Goal: Task Accomplishment & Management: Manage account settings

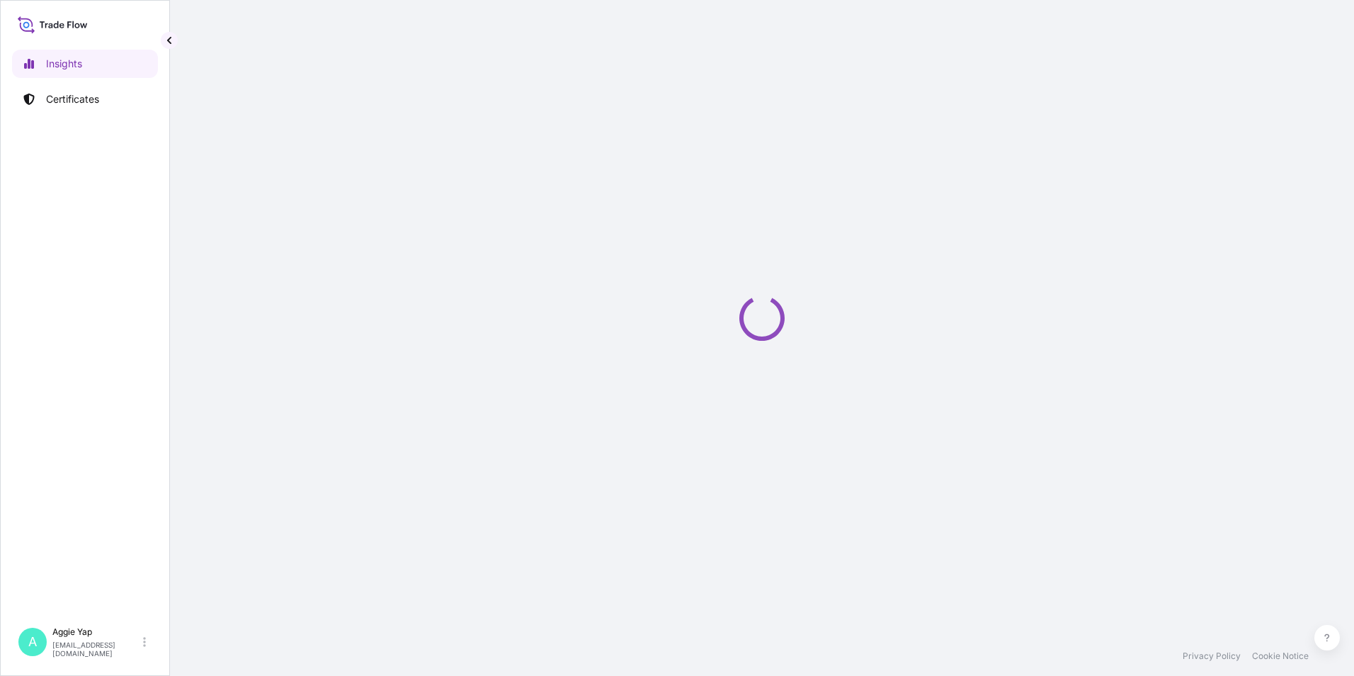
select select "2025"
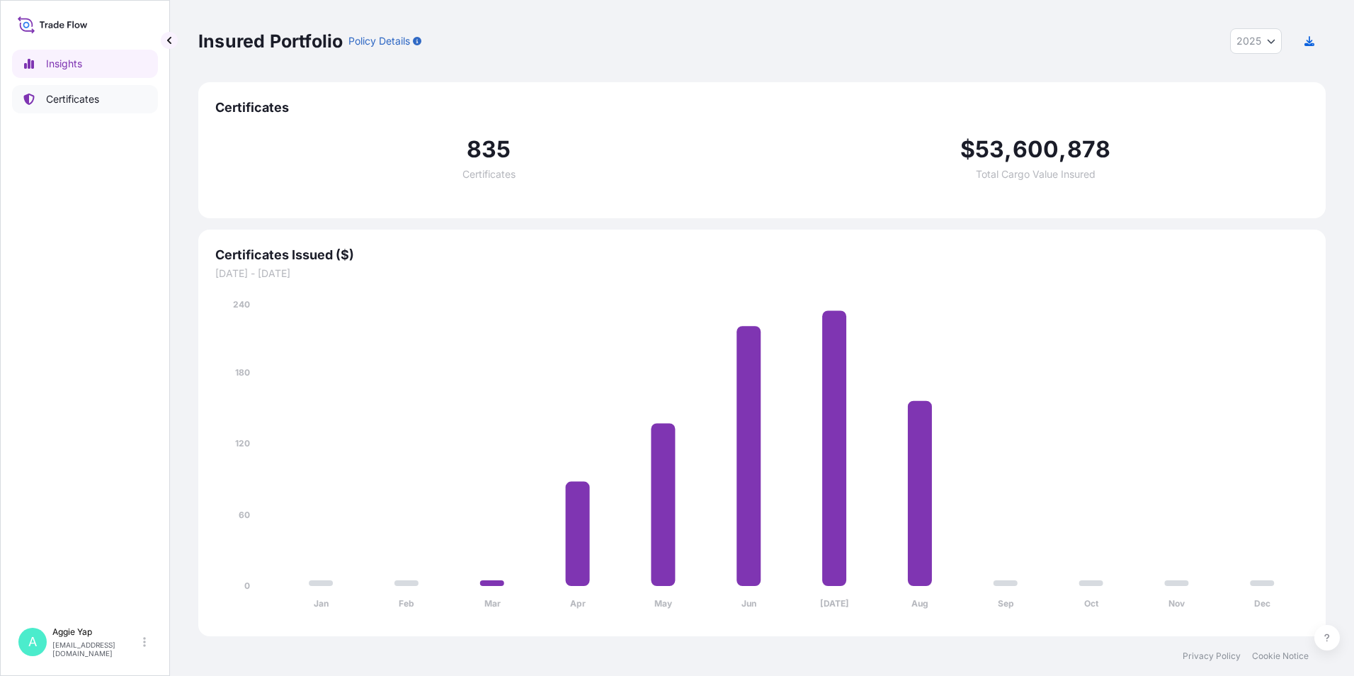
click at [63, 99] on p "Certificates" at bounding box center [72, 99] width 53 height 14
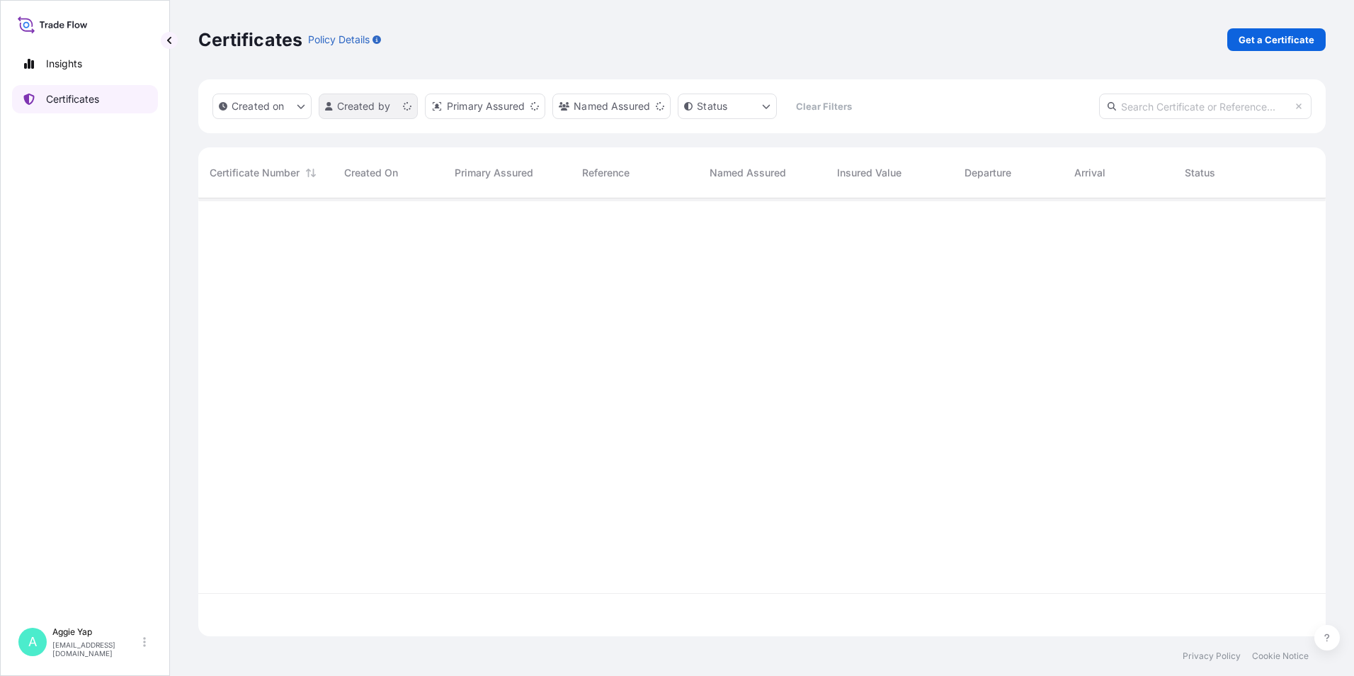
scroll to position [435, 1117]
click at [1280, 38] on p "Get a Certificate" at bounding box center [1276, 40] width 76 height 14
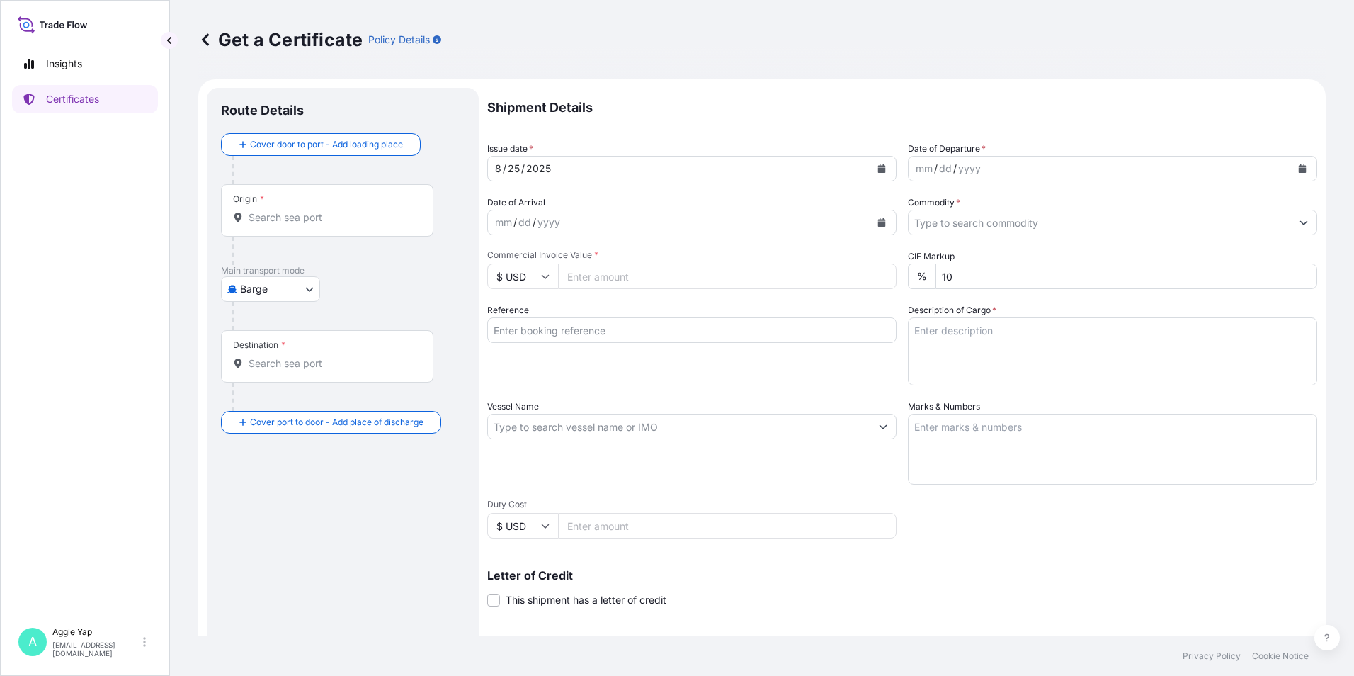
click at [258, 288] on body "Insights Certificates A [PERSON_NAME] [EMAIL_ADDRESS][DOMAIN_NAME] Get a Certif…" at bounding box center [677, 338] width 1354 height 676
click at [294, 411] on div "Ocean Vessel" at bounding box center [272, 401] width 90 height 25
select select "Ocean Vessel"
click at [343, 285] on div "Ocean Vessel Air Barge Road Ocean Vessel Rail Barge in [GEOGRAPHIC_DATA]" at bounding box center [343, 294] width 244 height 25
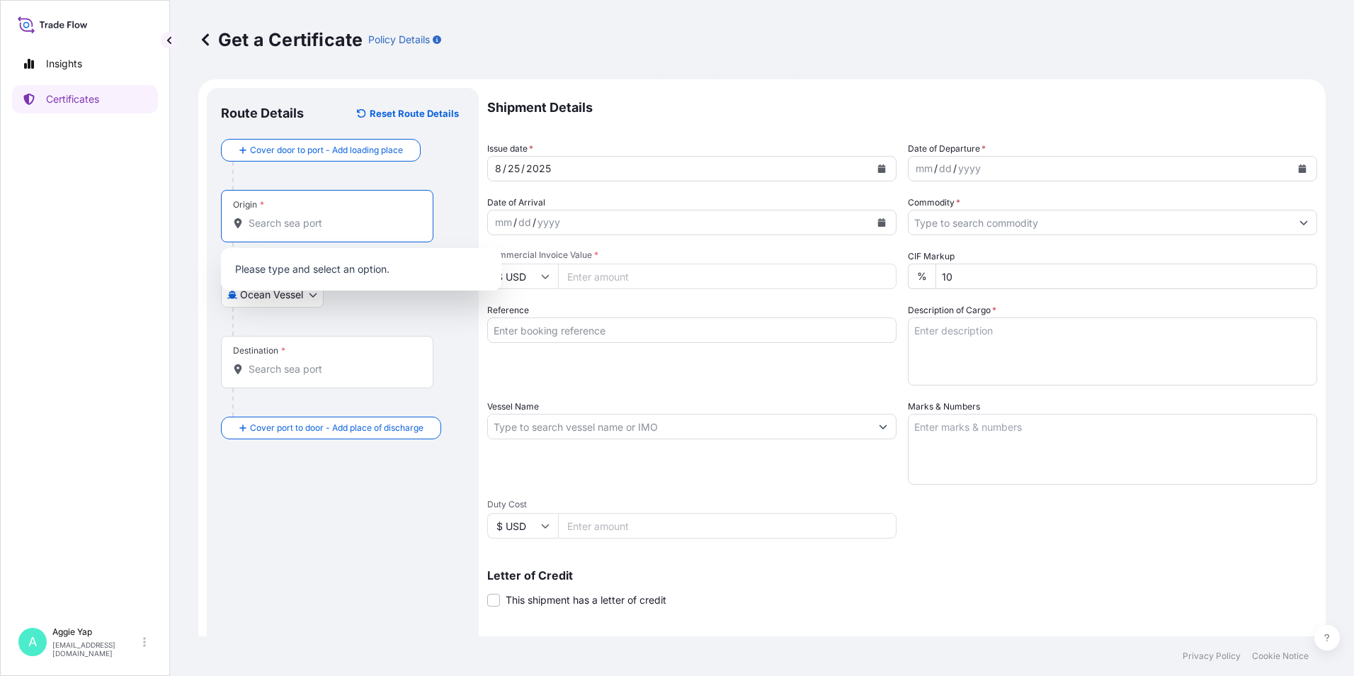
click at [326, 226] on input "Origin *" at bounding box center [332, 223] width 167 height 14
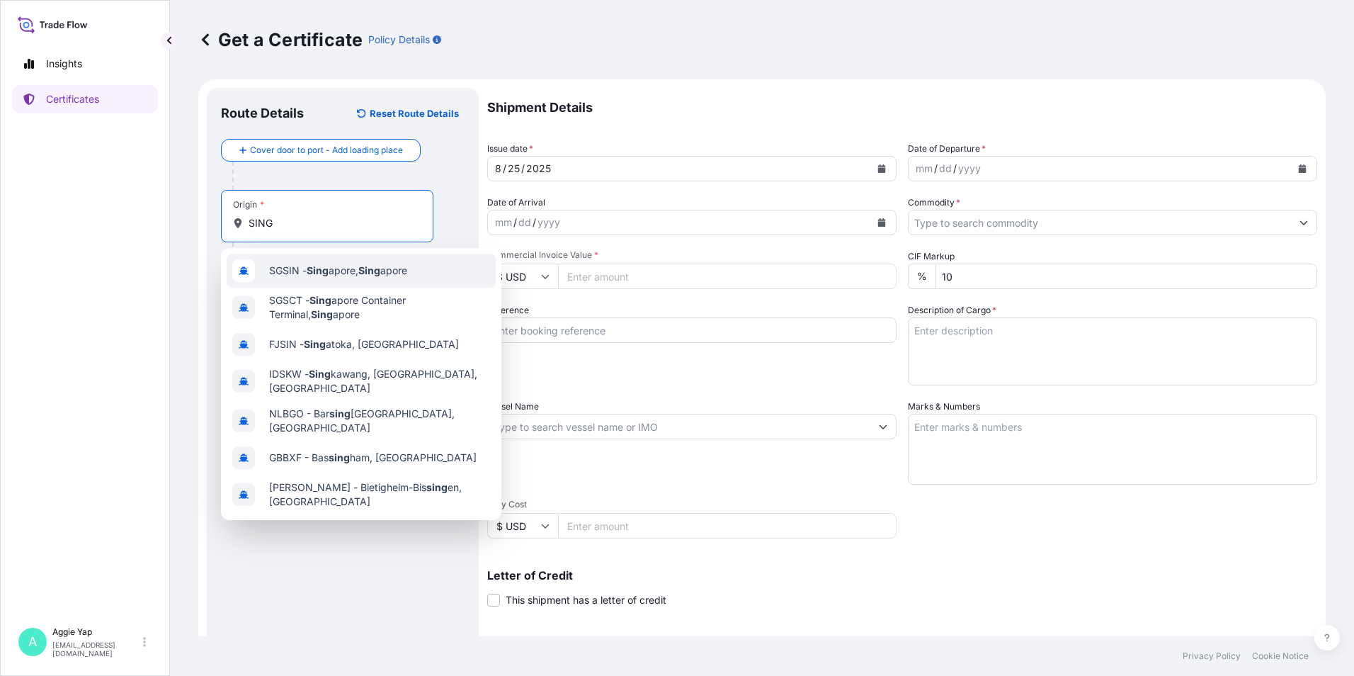
click at [335, 274] on span "SGSIN - Sing apore, Sing apore" at bounding box center [338, 270] width 138 height 14
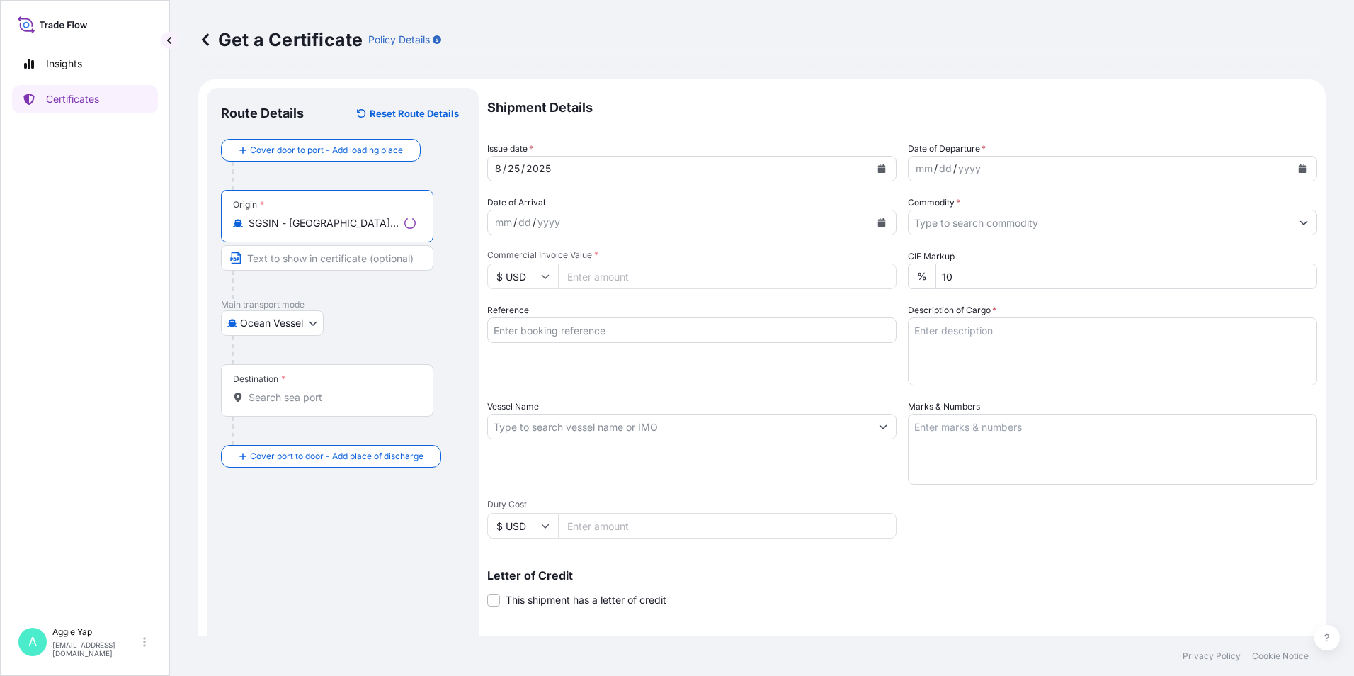
type input "SGSIN - [GEOGRAPHIC_DATA], [GEOGRAPHIC_DATA]"
click at [282, 403] on input "Destination *" at bounding box center [332, 397] width 167 height 14
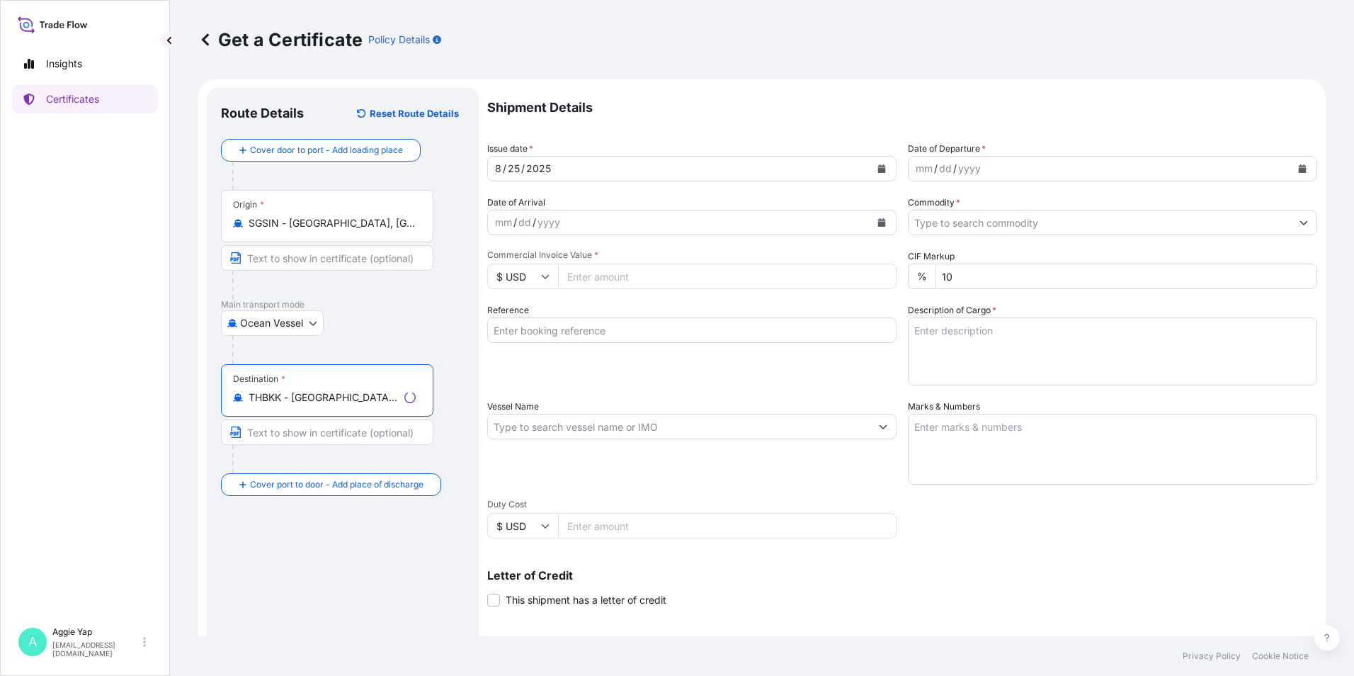
type input "THBKK - [GEOGRAPHIC_DATA], [GEOGRAPHIC_DATA]"
click at [442, 317] on div "Ocean Vessel Air Barge Road Ocean Vessel Rail Barge in [GEOGRAPHIC_DATA]" at bounding box center [343, 322] width 244 height 25
click at [1300, 173] on div "mm / dd / yyyy" at bounding box center [1112, 168] width 409 height 25
click at [1299, 169] on icon "Calendar" at bounding box center [1303, 168] width 8 height 8
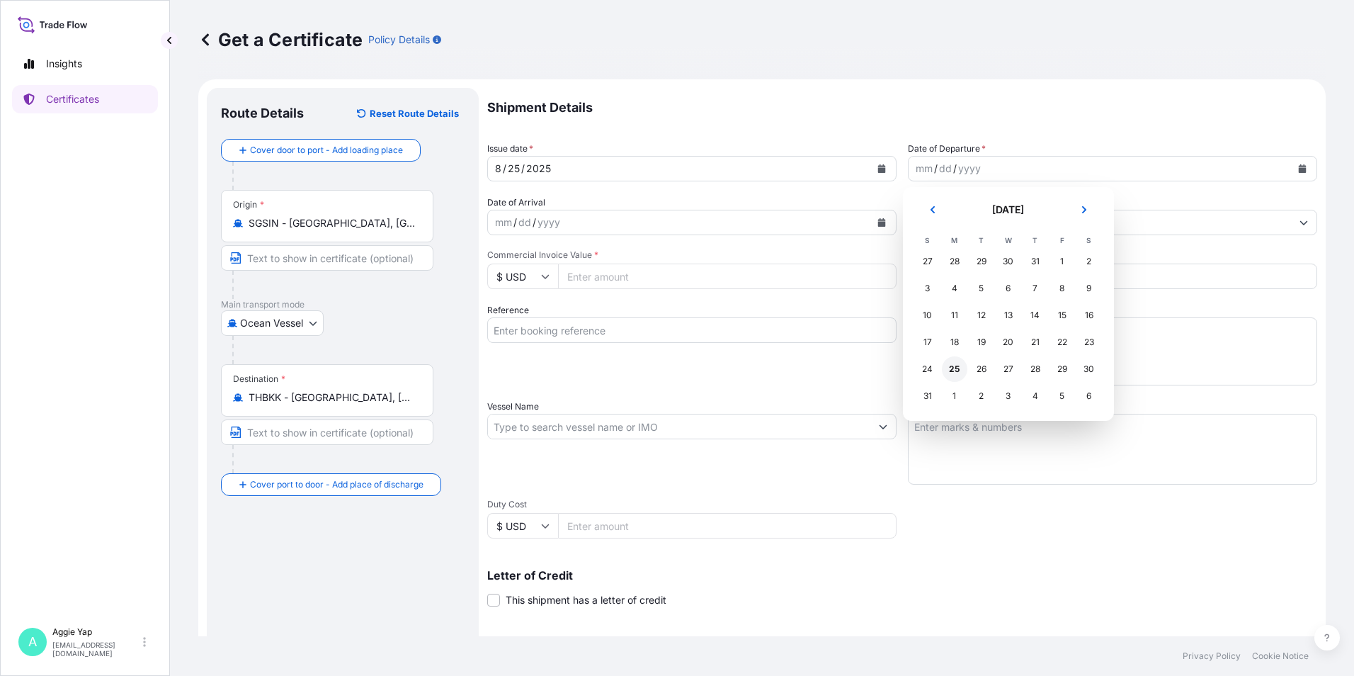
click at [954, 378] on div "25" at bounding box center [954, 368] width 25 height 25
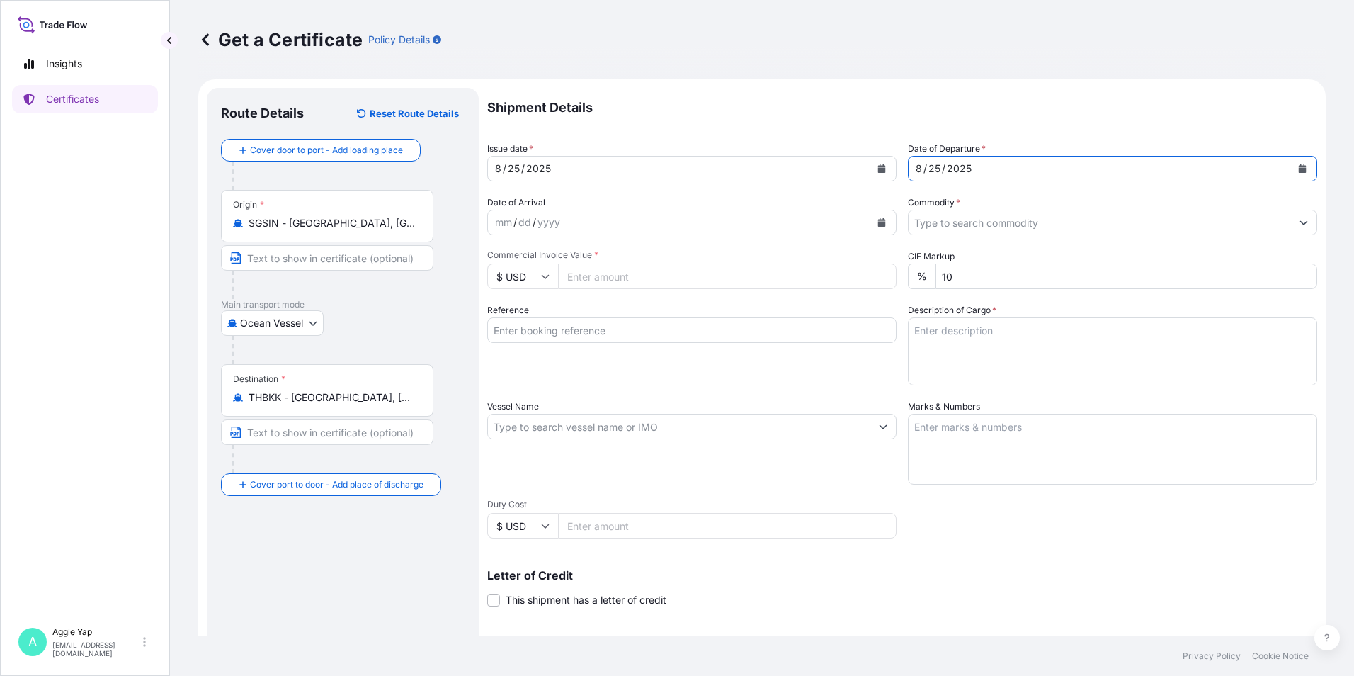
click at [965, 226] on input "Commodity *" at bounding box center [1099, 222] width 382 height 25
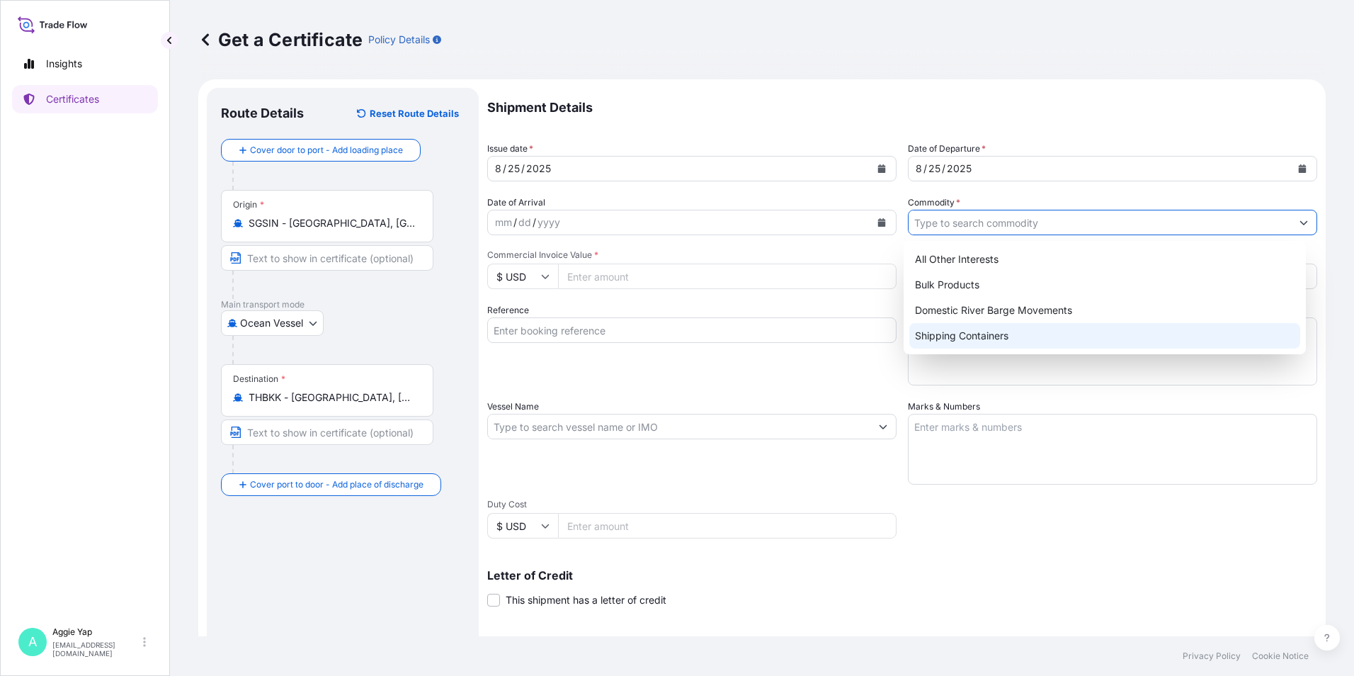
click at [937, 343] on div "Shipping Containers" at bounding box center [1105, 335] width 392 height 25
type input "Shipping Containers"
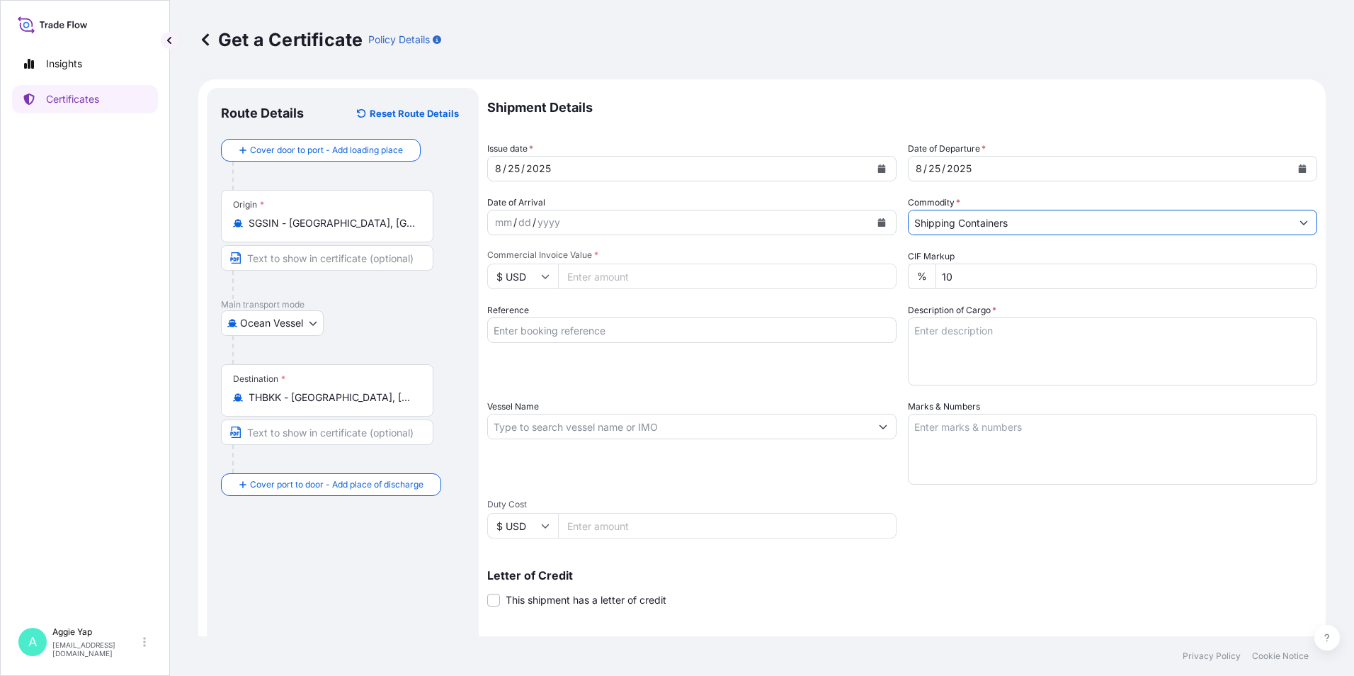
click at [709, 278] on input "Commercial Invoice Value *" at bounding box center [727, 275] width 338 height 25
type input "75801.35"
click at [629, 326] on input "Reference" at bounding box center [691, 329] width 409 height 25
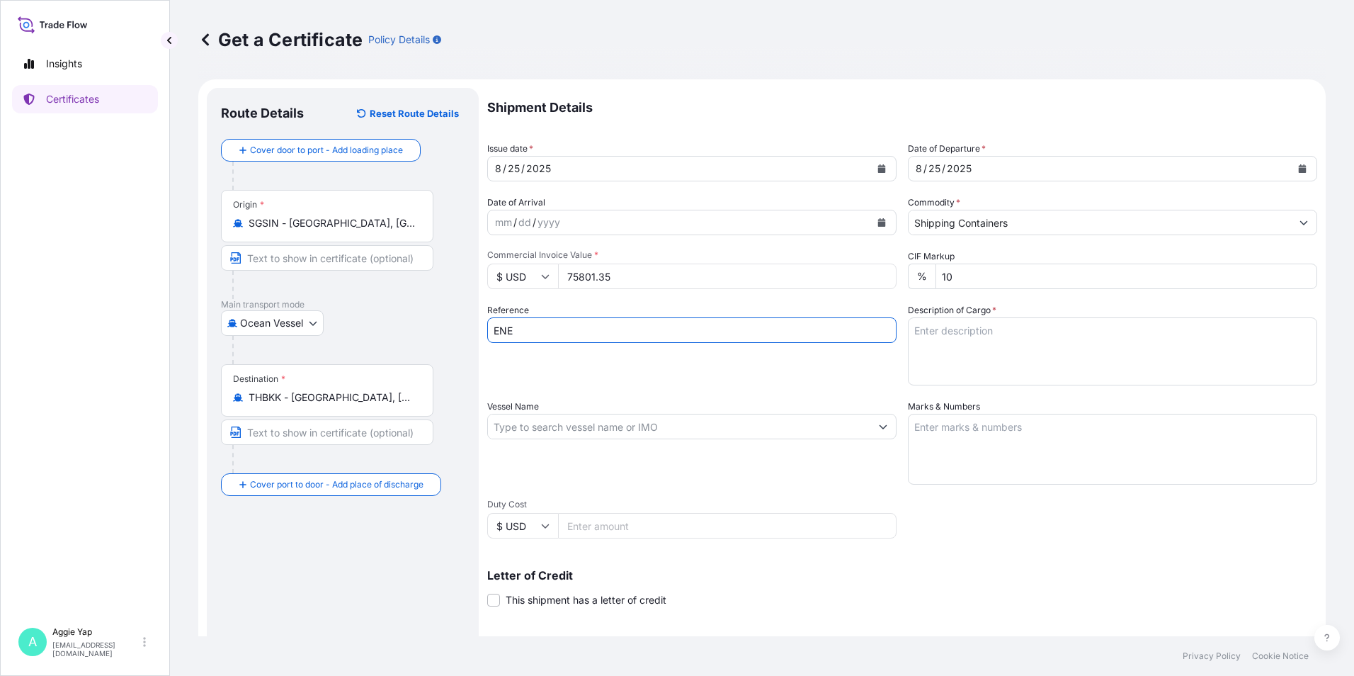
type input "ENEOS (THAILAND) LTD"
click at [593, 429] on input "Vessel Name" at bounding box center [679, 426] width 382 height 25
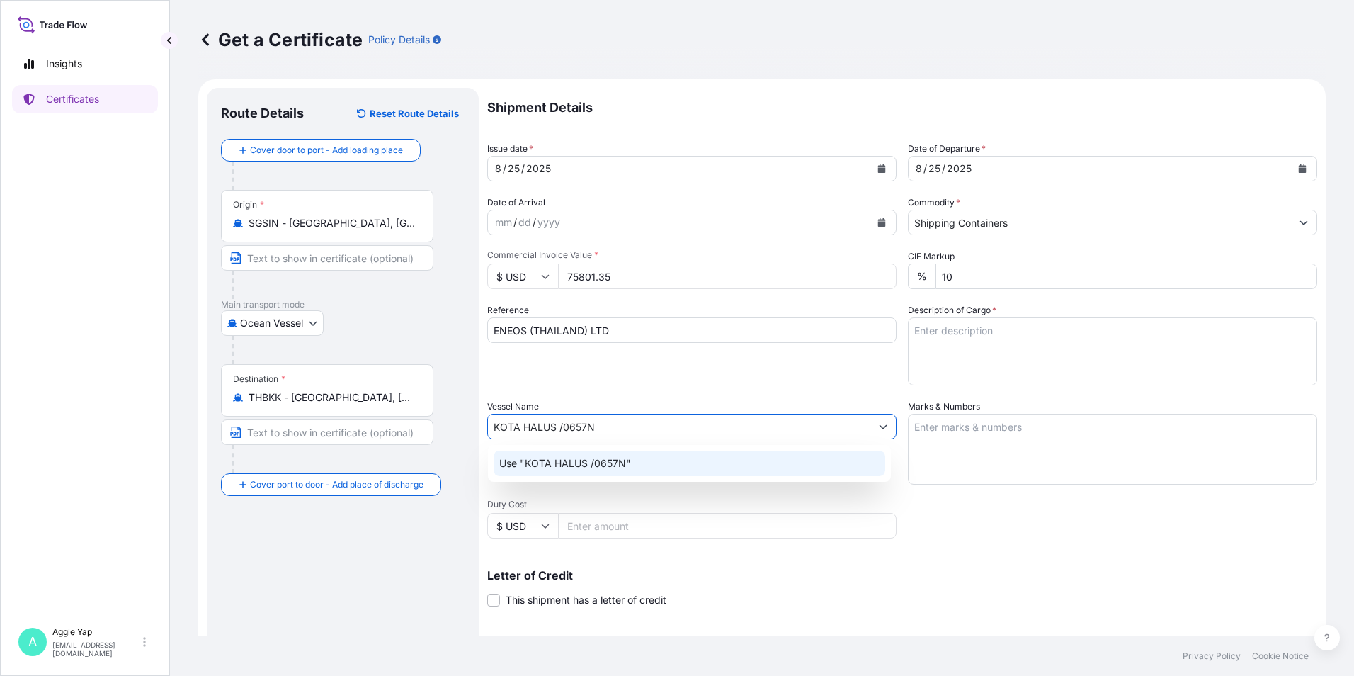
click at [563, 427] on input "KOTA HALUS /0657N" at bounding box center [679, 426] width 382 height 25
type input "KOTA HALUS / 0657N"
click at [656, 389] on div "Shipment Details Issue date * [DATE] Date of Departure * [DATE] Date of Arrival…" at bounding box center [902, 425] width 830 height 675
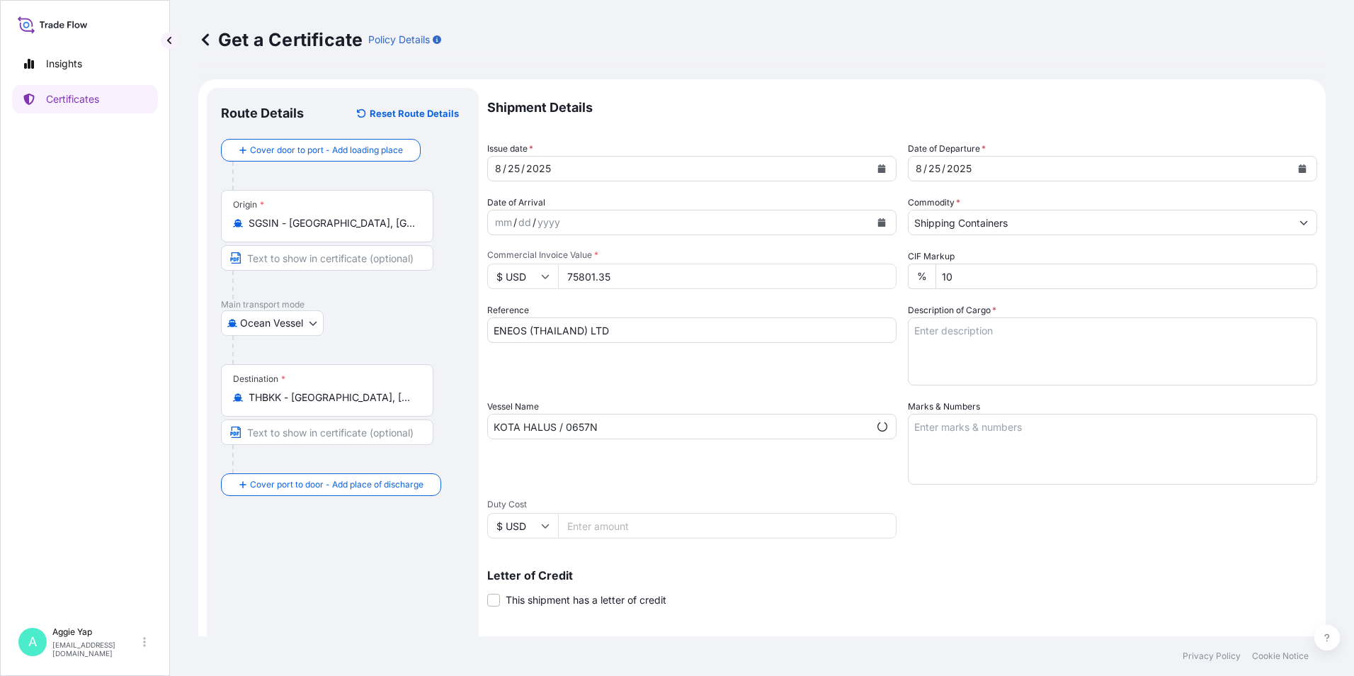
click at [1044, 446] on textarea "Marks & Numbers" at bounding box center [1112, 449] width 409 height 71
type textarea "AS PER BILL OF LADING"
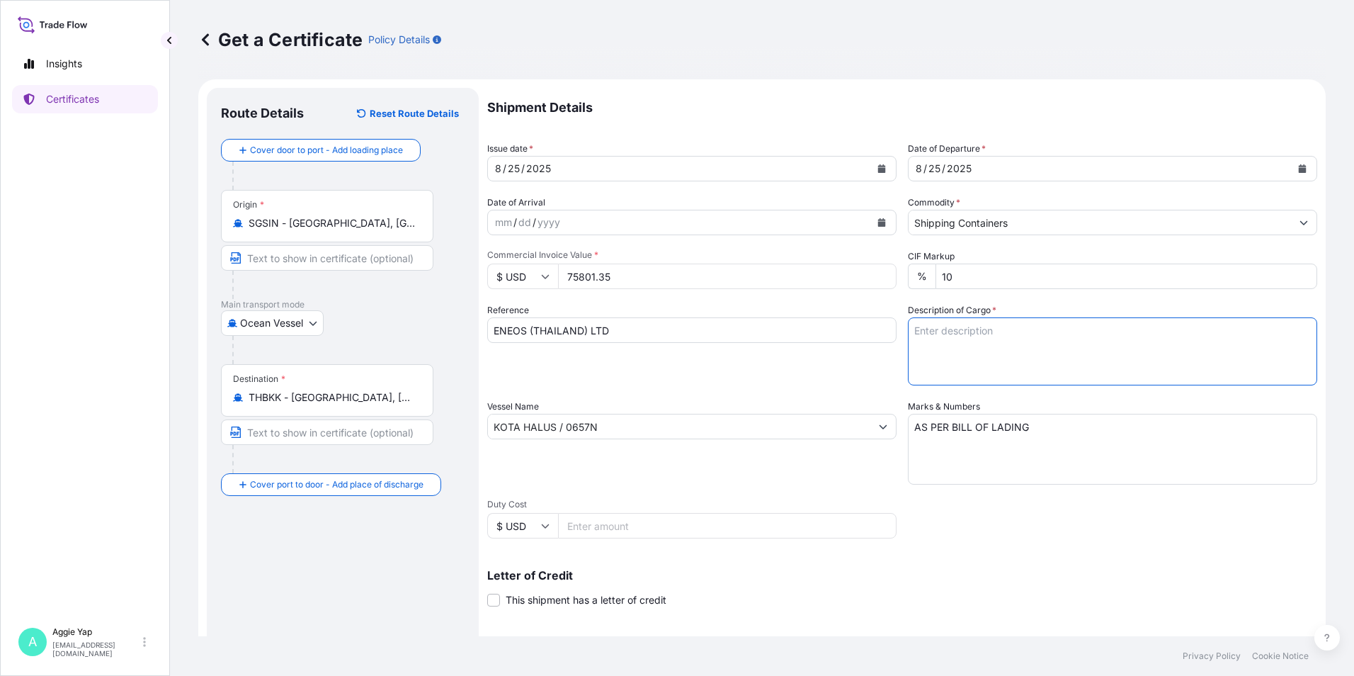
click at [977, 343] on textarea "Description of Cargo *" at bounding box center [1112, 351] width 409 height 68
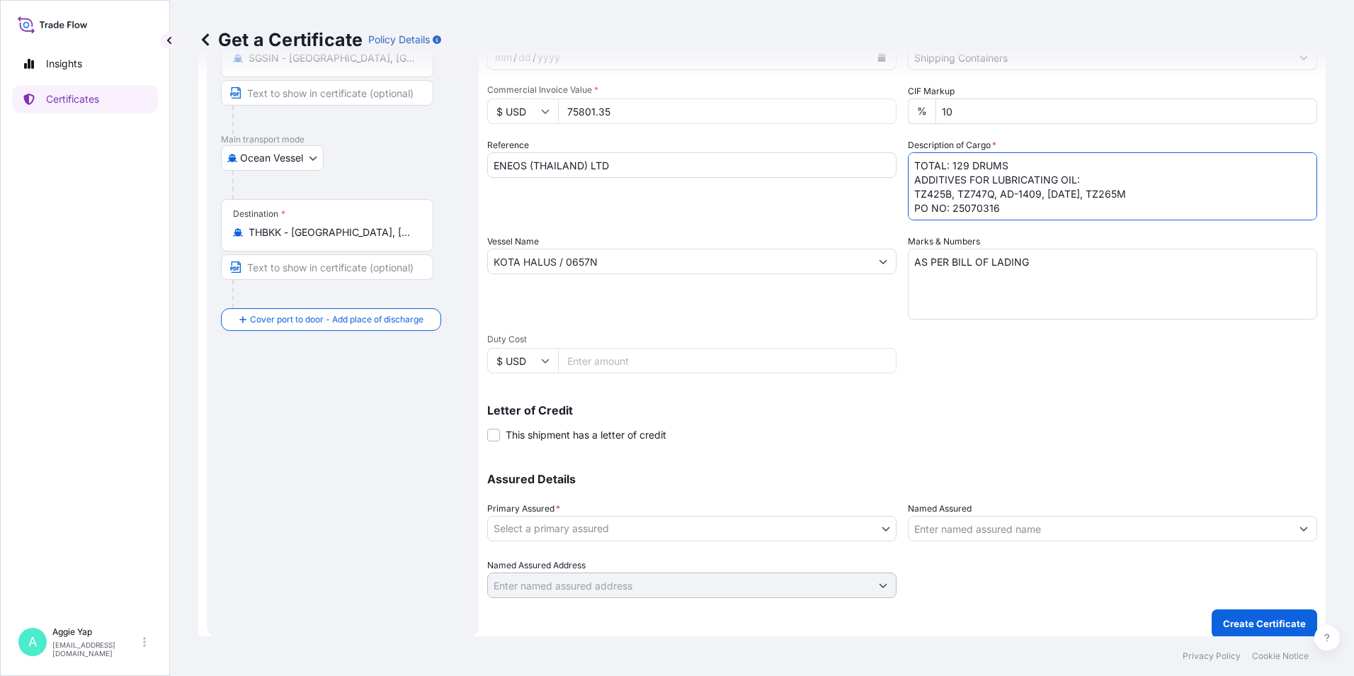
scroll to position [175, 0]
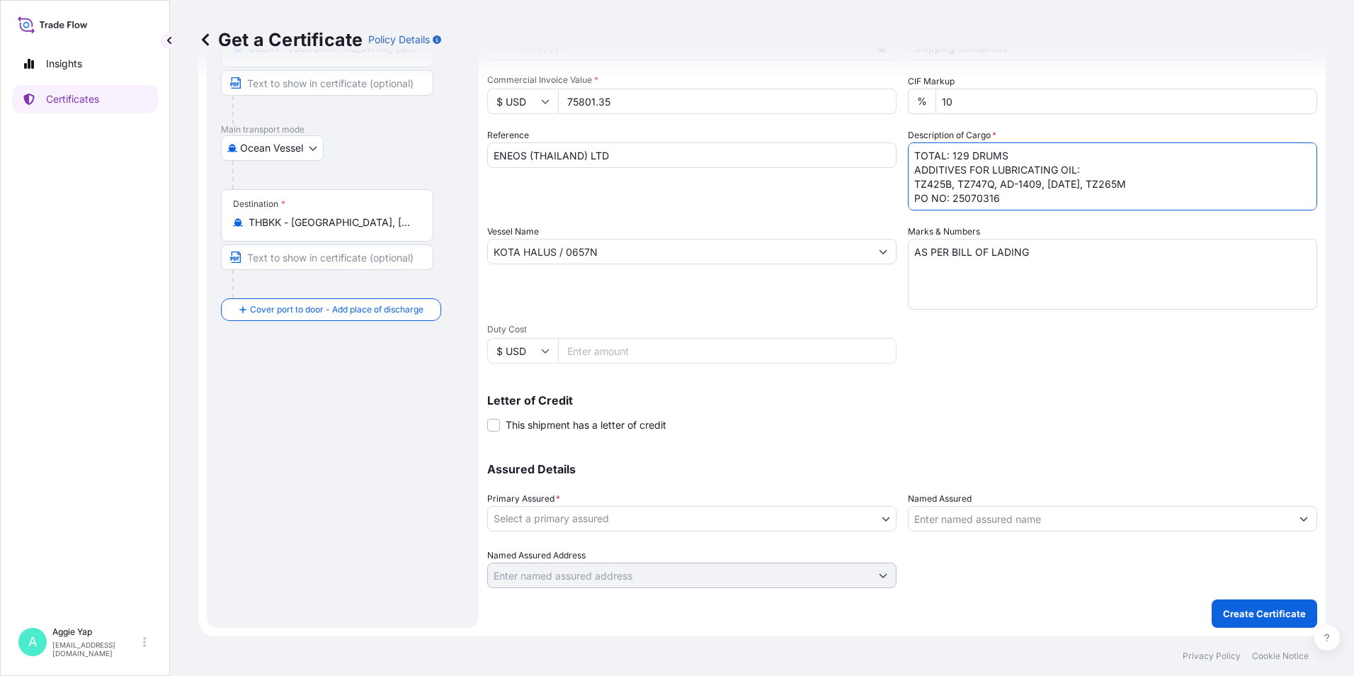
type textarea "TOTAL: 129 DRUMS ADDITIVES FOR LUBRICATING OIL: TZ425B, TZ747Q, AD-1409, [DATE]…"
click at [581, 514] on body "Insights Certificates A [PERSON_NAME] [EMAIL_ADDRESS][DOMAIN_NAME] Get a Certif…" at bounding box center [677, 338] width 1354 height 676
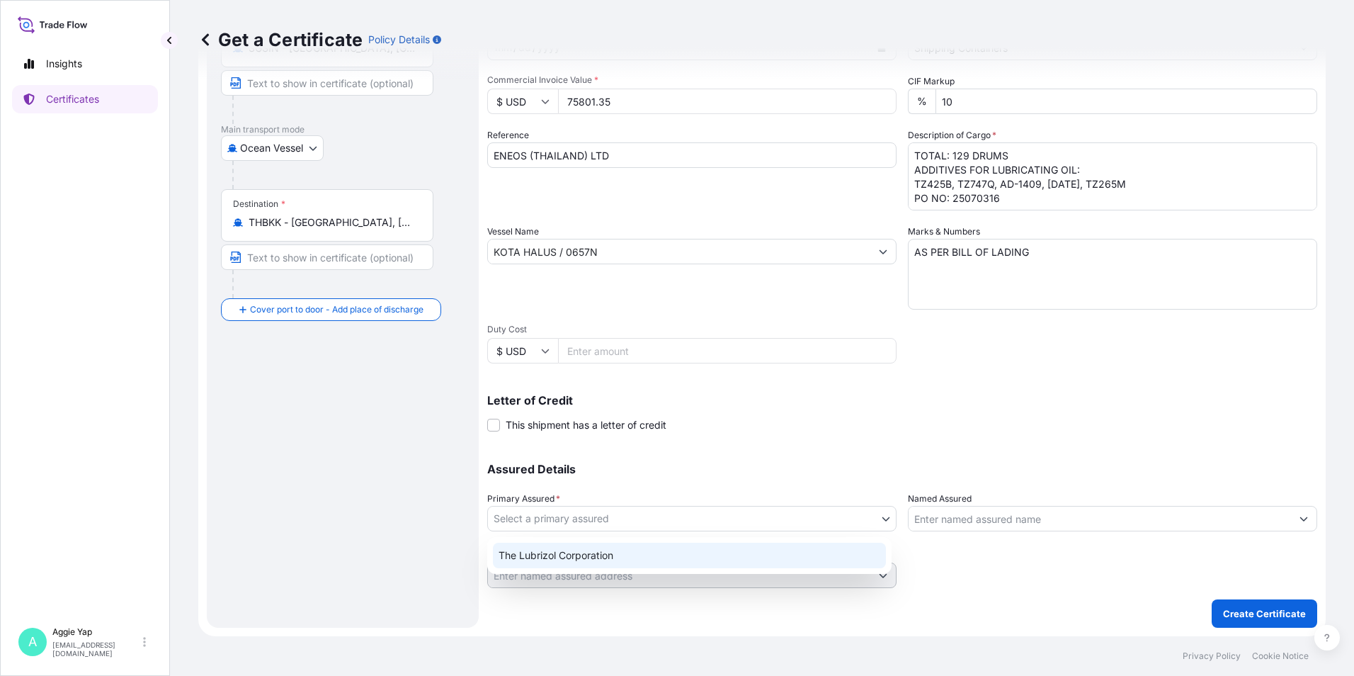
click at [564, 559] on div "The Lubrizol Corporation" at bounding box center [689, 554] width 393 height 25
select select "31566"
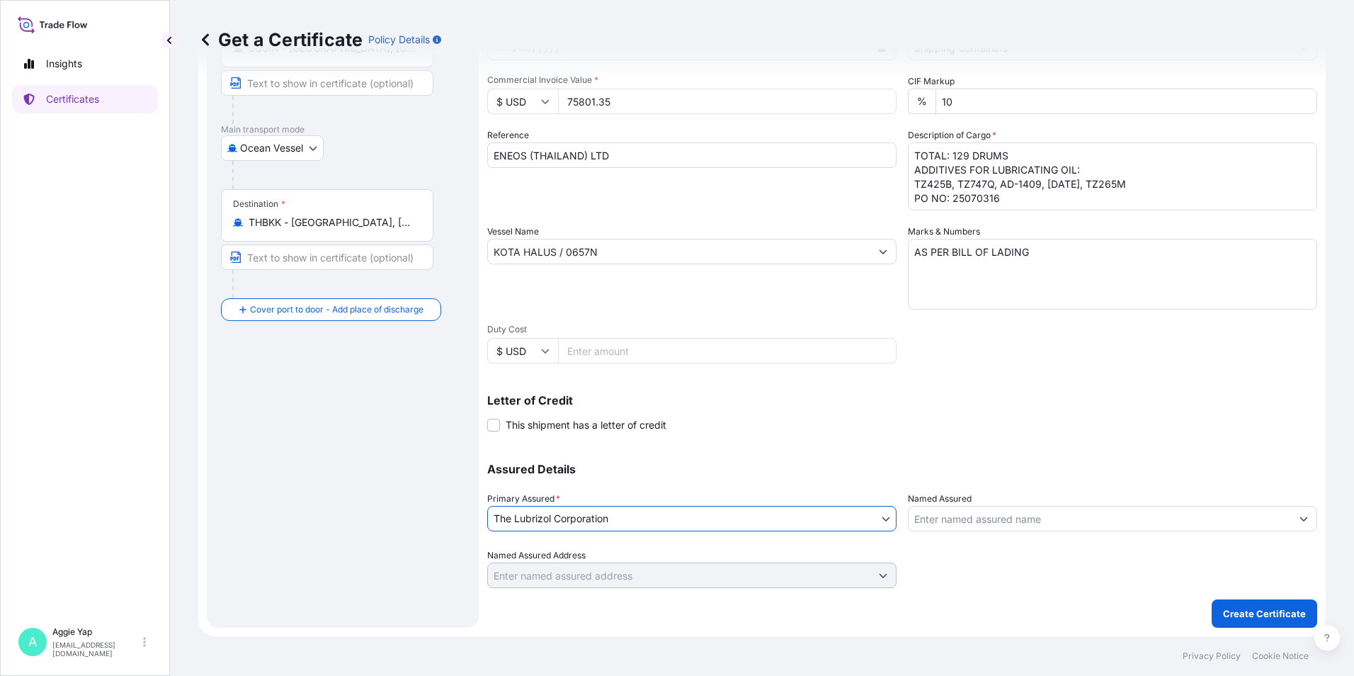
click at [966, 527] on input "Named Assured" at bounding box center [1099, 518] width 382 height 25
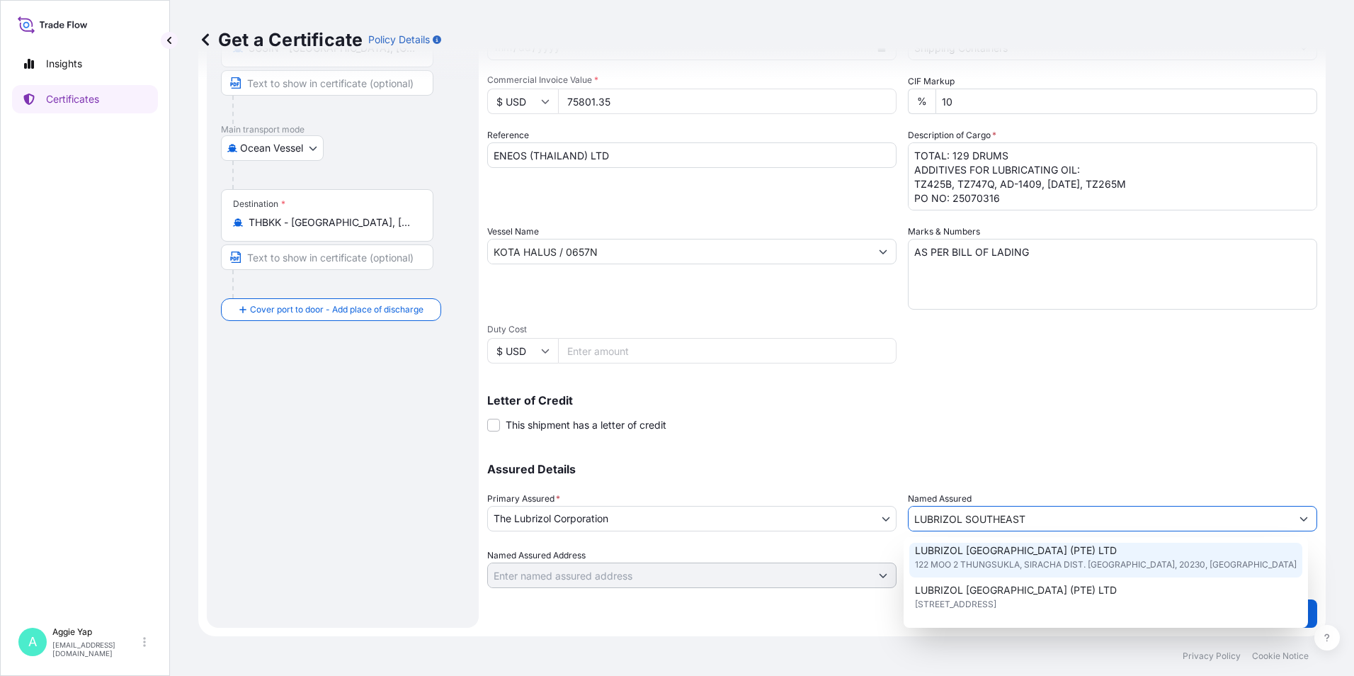
scroll to position [71, 0]
click at [996, 562] on span "[STREET_ADDRESS]" at bounding box center [955, 564] width 81 height 14
type input "LUBRIZOL [GEOGRAPHIC_DATA] (PTE) LTD"
type input "[STREET_ADDRESS]"
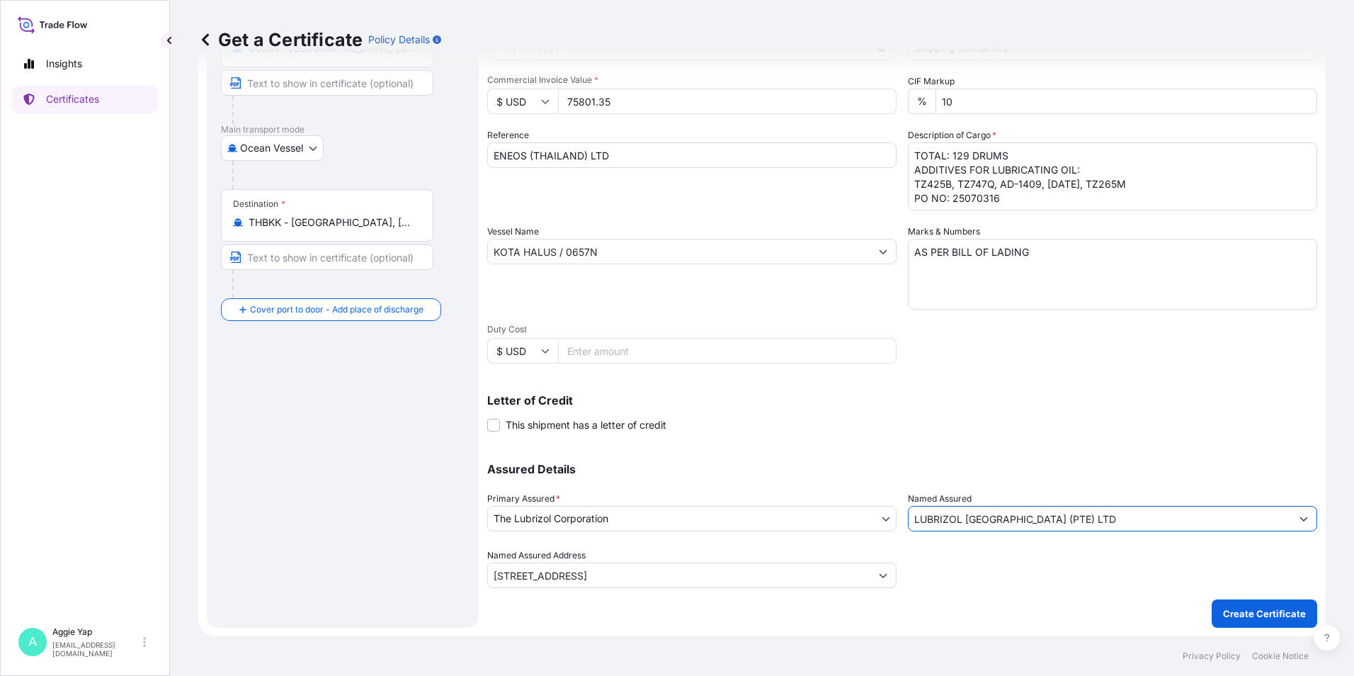
type input "LUBRIZOL [GEOGRAPHIC_DATA] (PTE) LTD"
click at [1029, 435] on div "Shipment Details Issue date * [DATE] Date of Departure * [DATE] Date of Arrival…" at bounding box center [902, 250] width 830 height 675
click at [1235, 612] on p "Create Certificate" at bounding box center [1264, 613] width 83 height 14
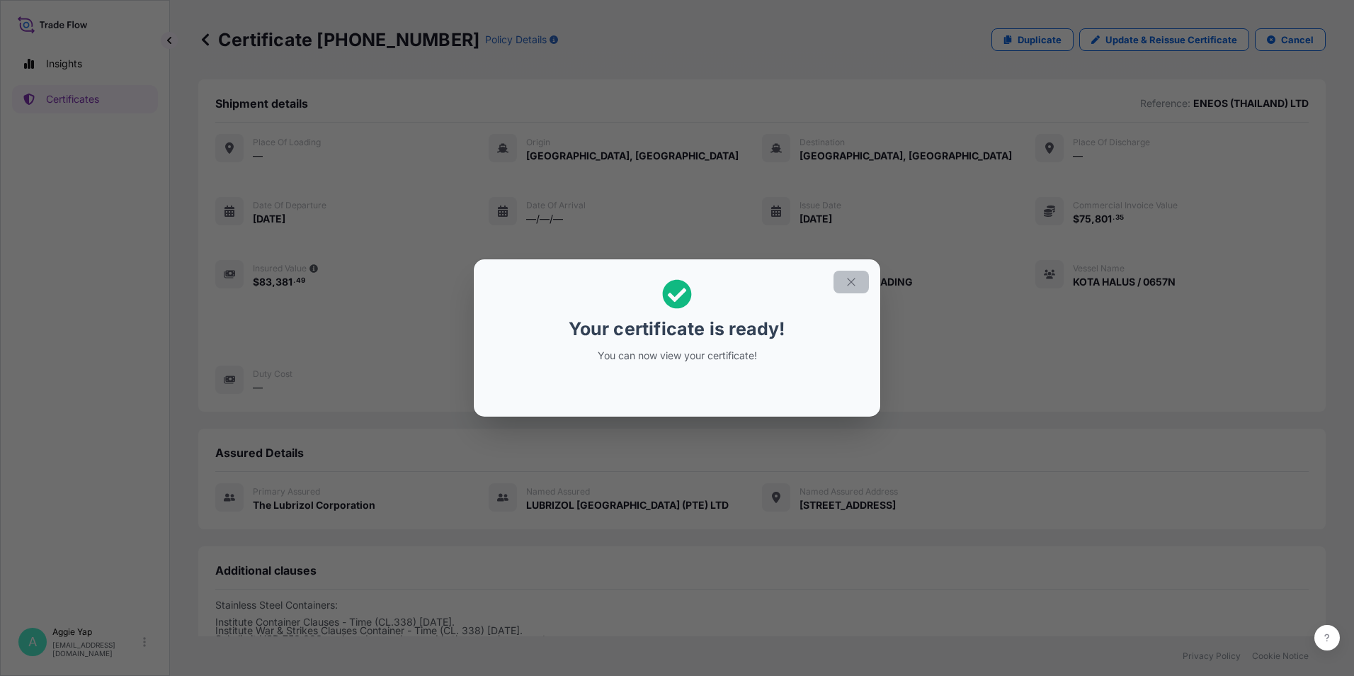
click at [855, 275] on button "button" at bounding box center [850, 281] width 35 height 23
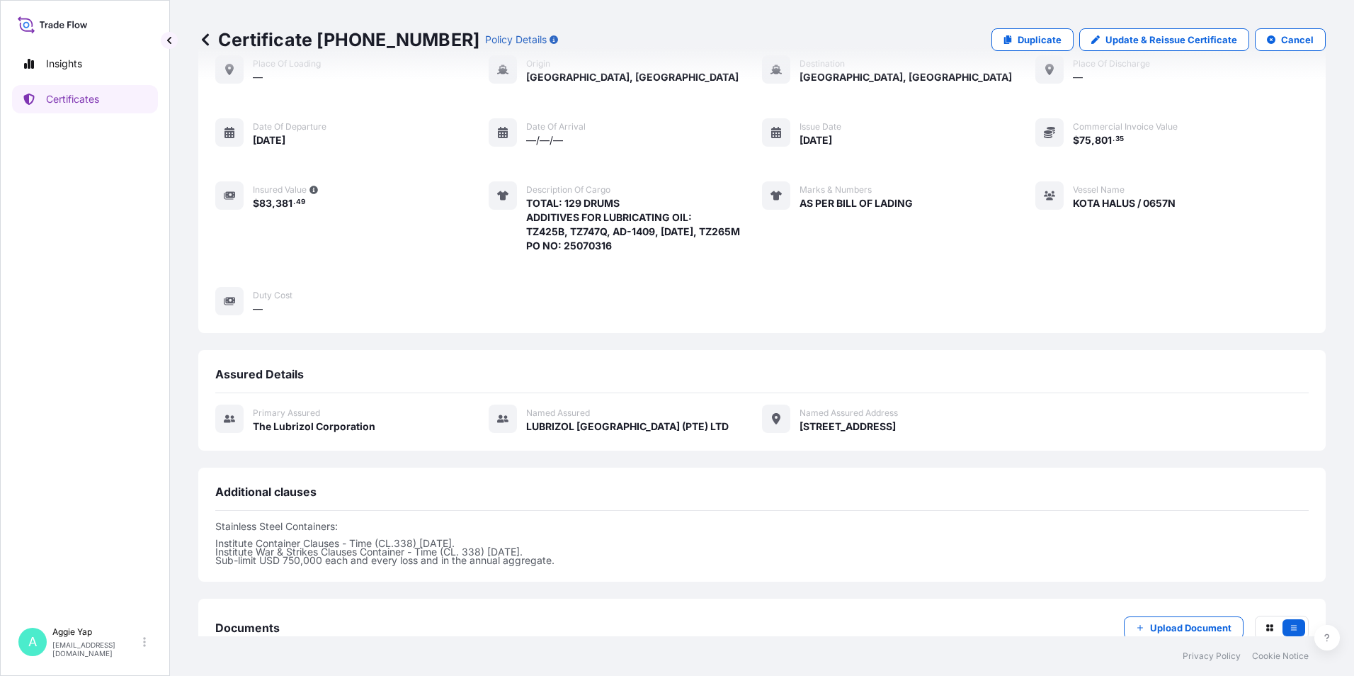
scroll to position [173, 0]
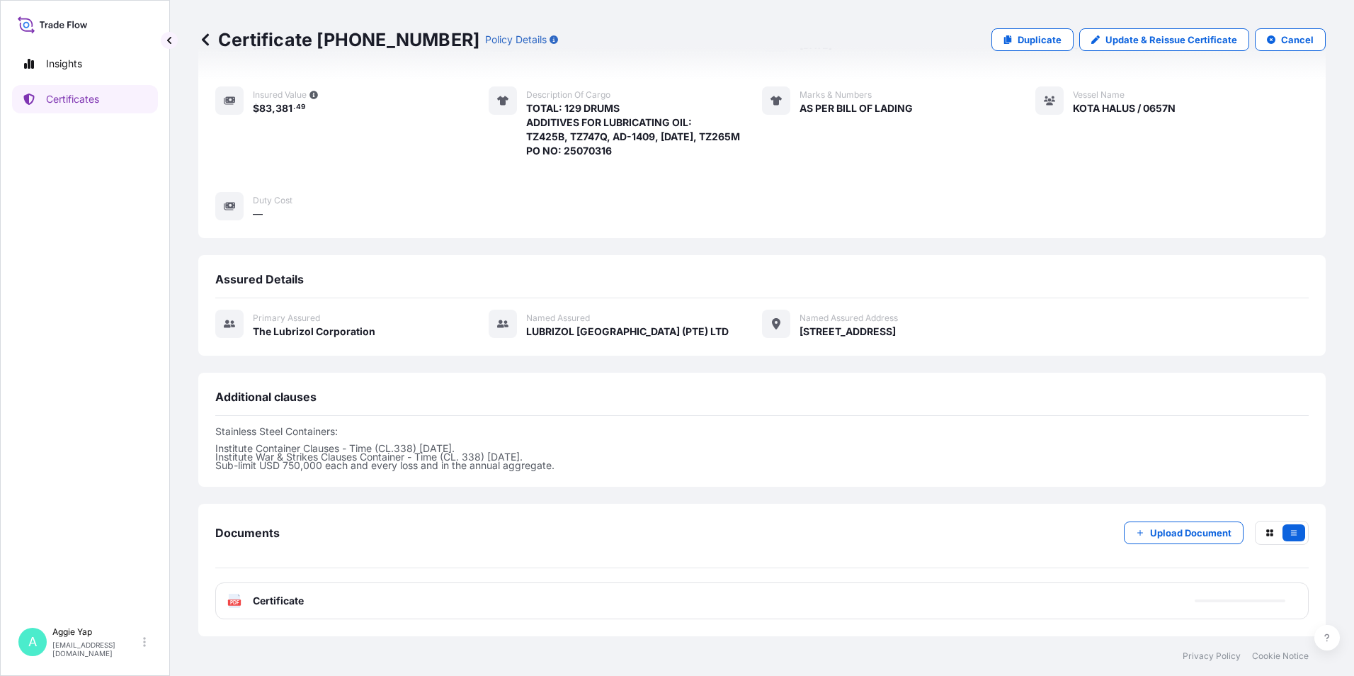
click at [399, 608] on div "PDF Certificate" at bounding box center [761, 600] width 1093 height 37
click at [259, 591] on div "PDF Certificate" at bounding box center [761, 600] width 1093 height 37
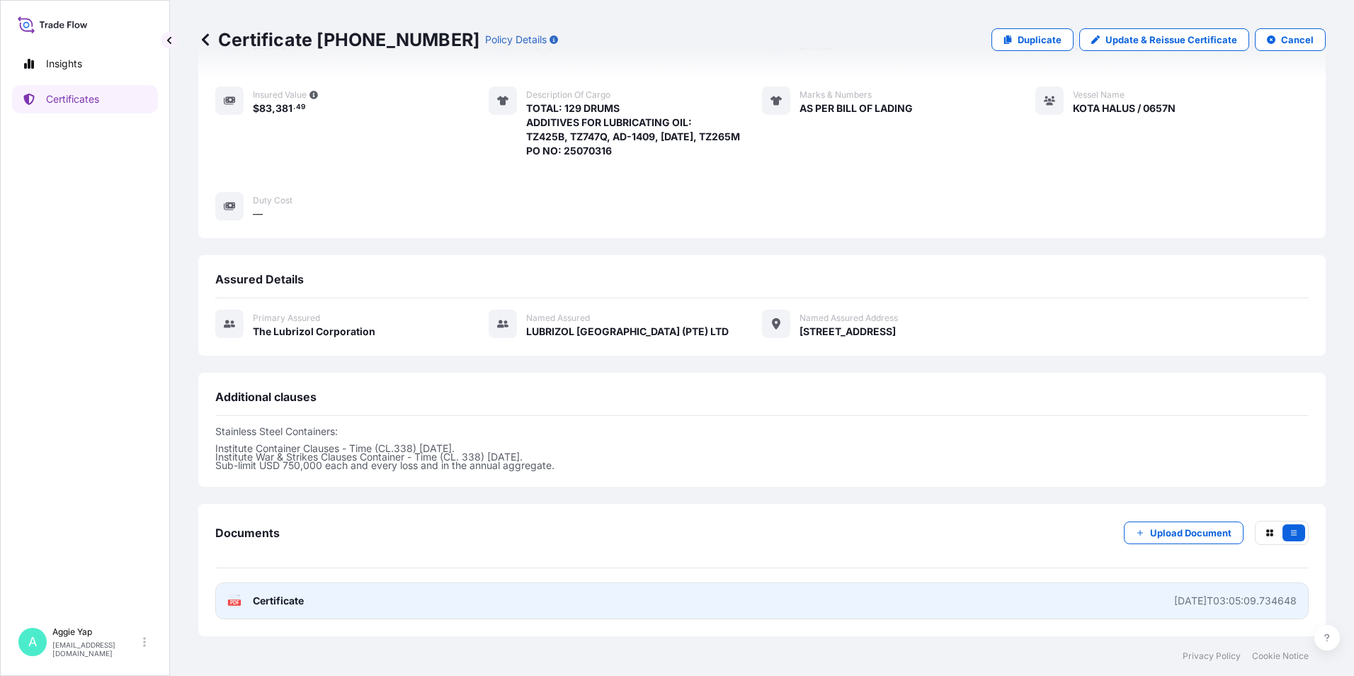
click at [297, 608] on link "PDF Certificate [DATE]T03:05:09.734648" at bounding box center [761, 600] width 1093 height 37
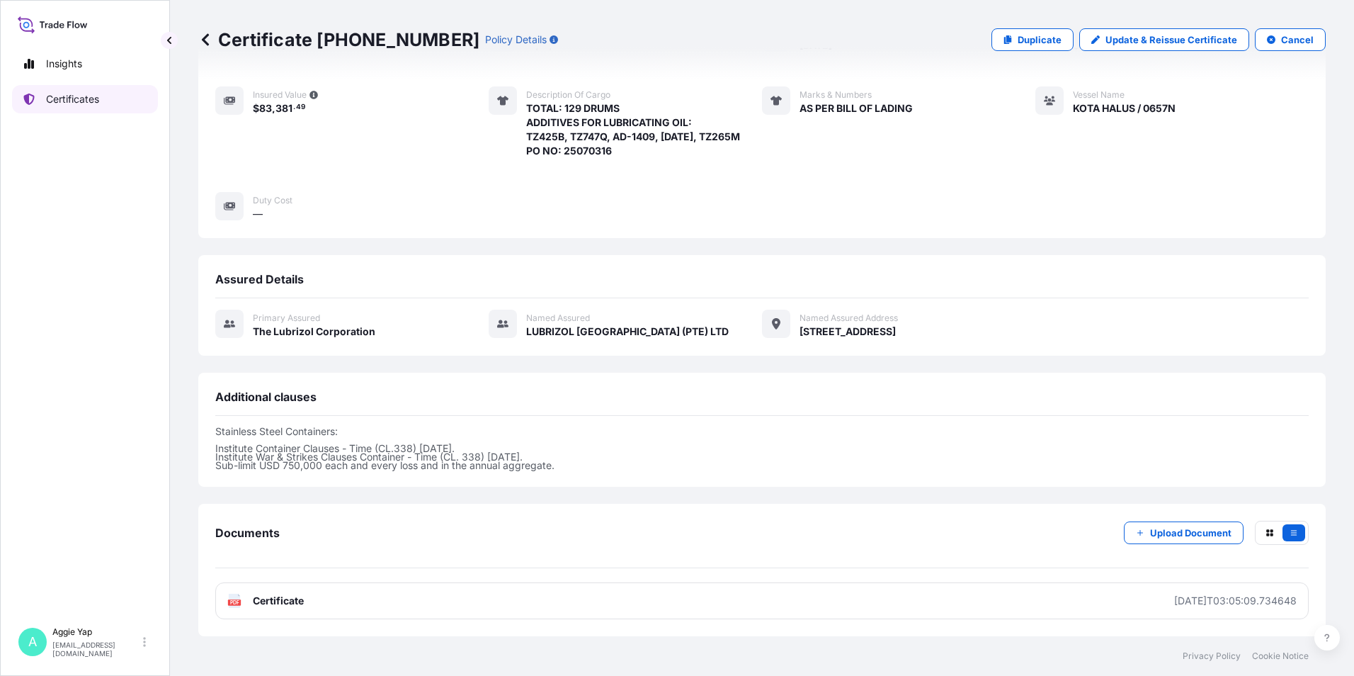
click at [52, 101] on p "Certificates" at bounding box center [72, 99] width 53 height 14
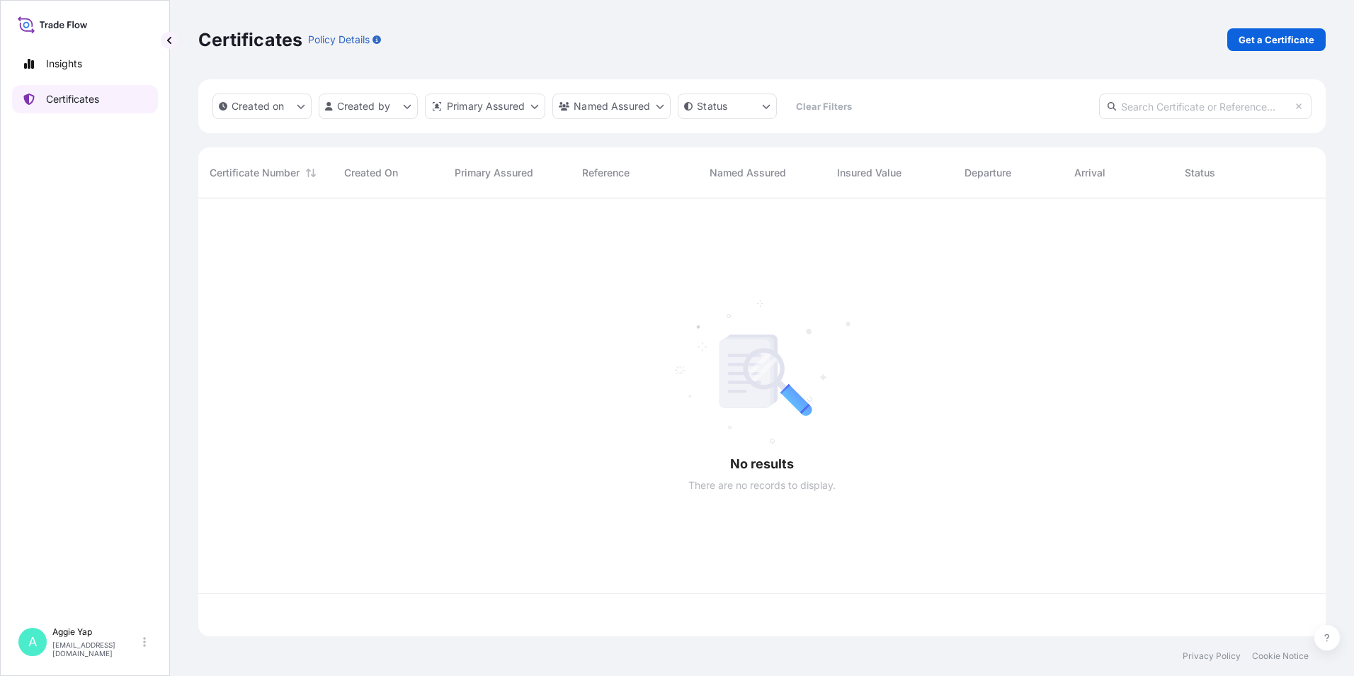
scroll to position [435, 1117]
click at [1245, 40] on p "Get a Certificate" at bounding box center [1276, 40] width 76 height 14
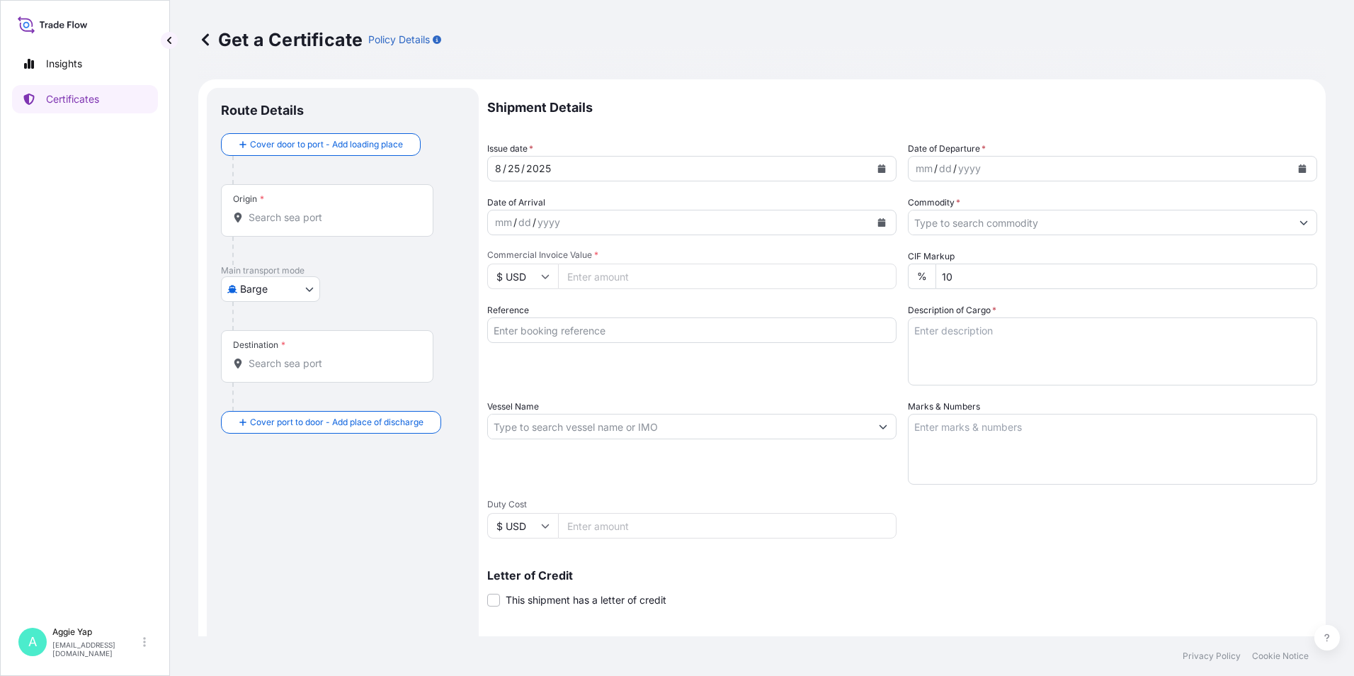
click at [273, 286] on body "Insights Certificates A [PERSON_NAME] [EMAIL_ADDRESS][DOMAIN_NAME] Get a Certif…" at bounding box center [677, 338] width 1354 height 676
click at [282, 401] on span "Ocean Vessel" at bounding box center [279, 402] width 63 height 14
select select "Ocean Vessel"
click at [355, 238] on div "Origin *" at bounding box center [327, 216] width 212 height 52
click at [355, 230] on input "Origin *" at bounding box center [332, 223] width 167 height 14
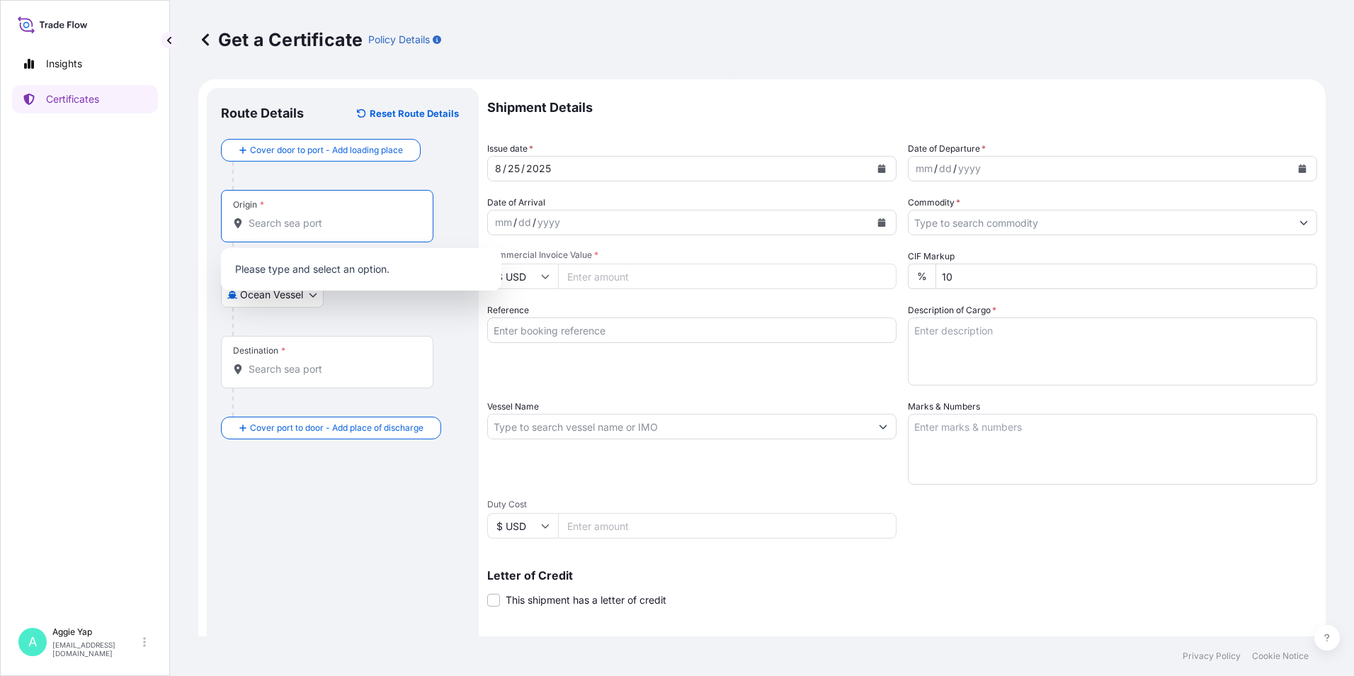
click at [351, 217] on input "Origin *" at bounding box center [332, 223] width 167 height 14
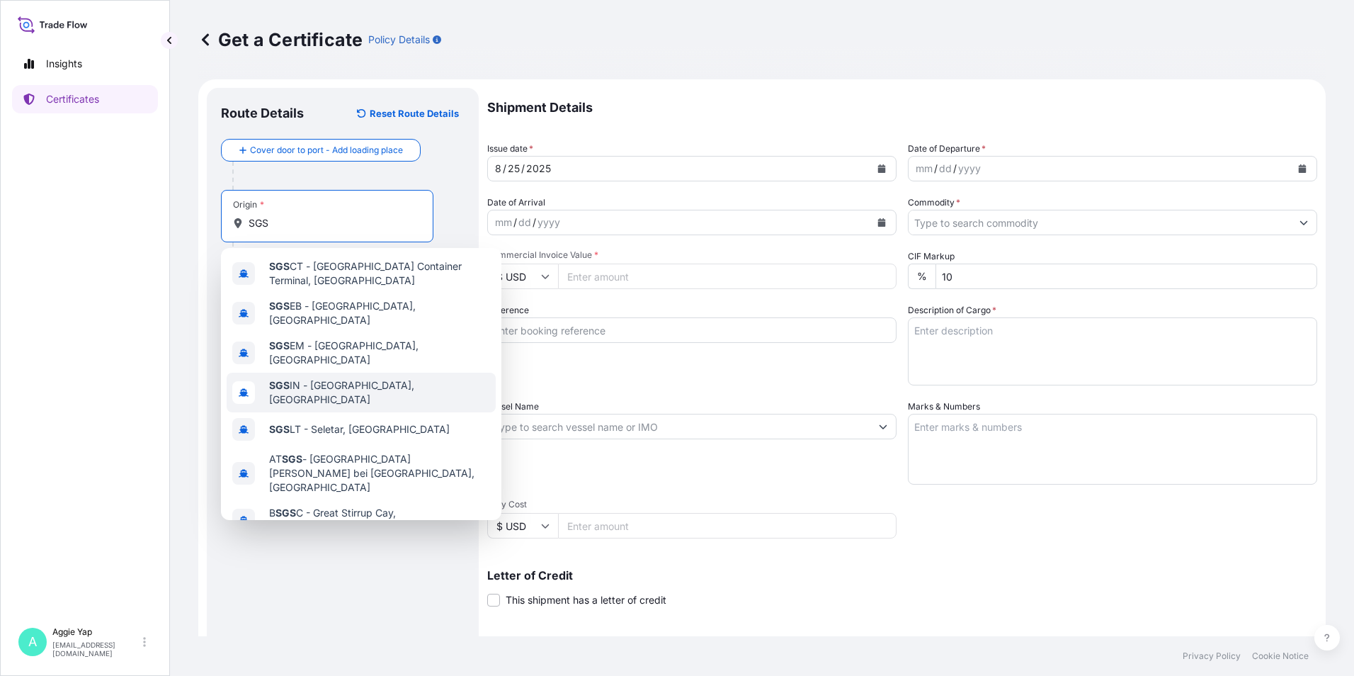
click at [336, 378] on span "SGS IN - [GEOGRAPHIC_DATA], [GEOGRAPHIC_DATA]" at bounding box center [379, 392] width 221 height 28
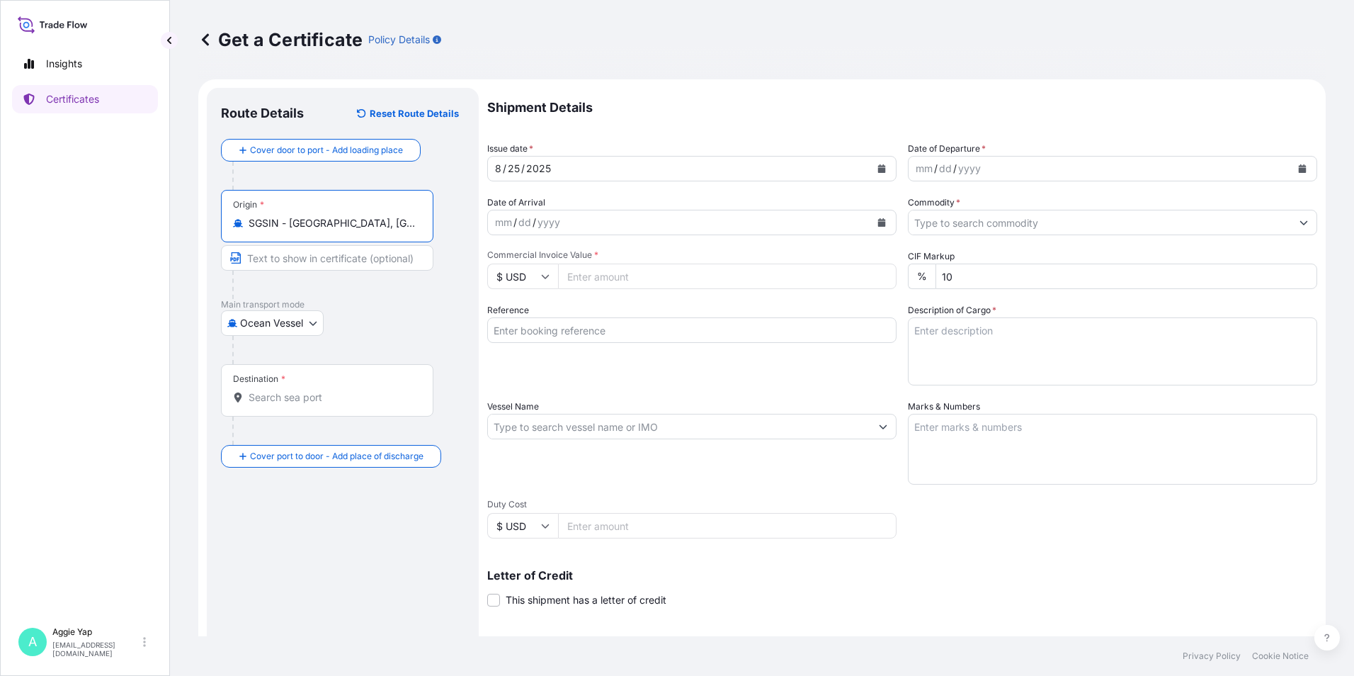
type input "SGSIN - [GEOGRAPHIC_DATA], [GEOGRAPHIC_DATA]"
click at [291, 394] on input "Destination *" at bounding box center [332, 397] width 167 height 14
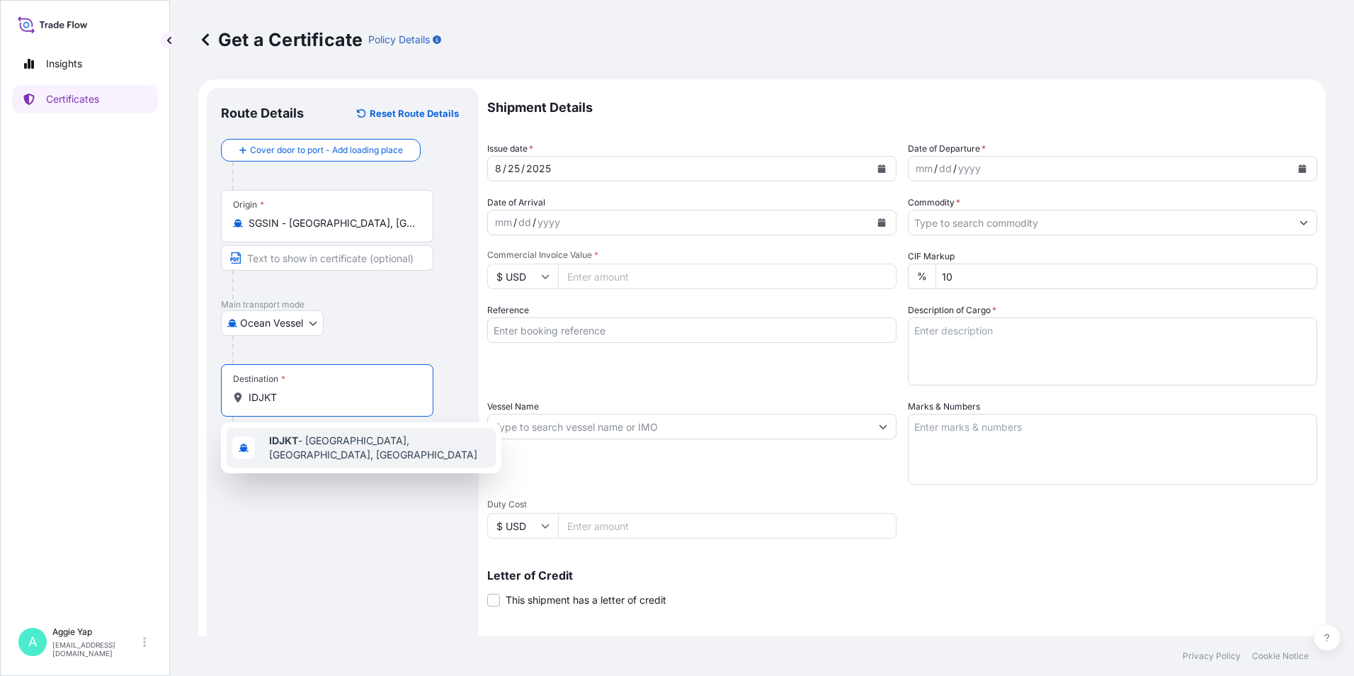
click at [329, 439] on span "IDJKT - [GEOGRAPHIC_DATA], [GEOGRAPHIC_DATA], [GEOGRAPHIC_DATA]" at bounding box center [379, 447] width 221 height 28
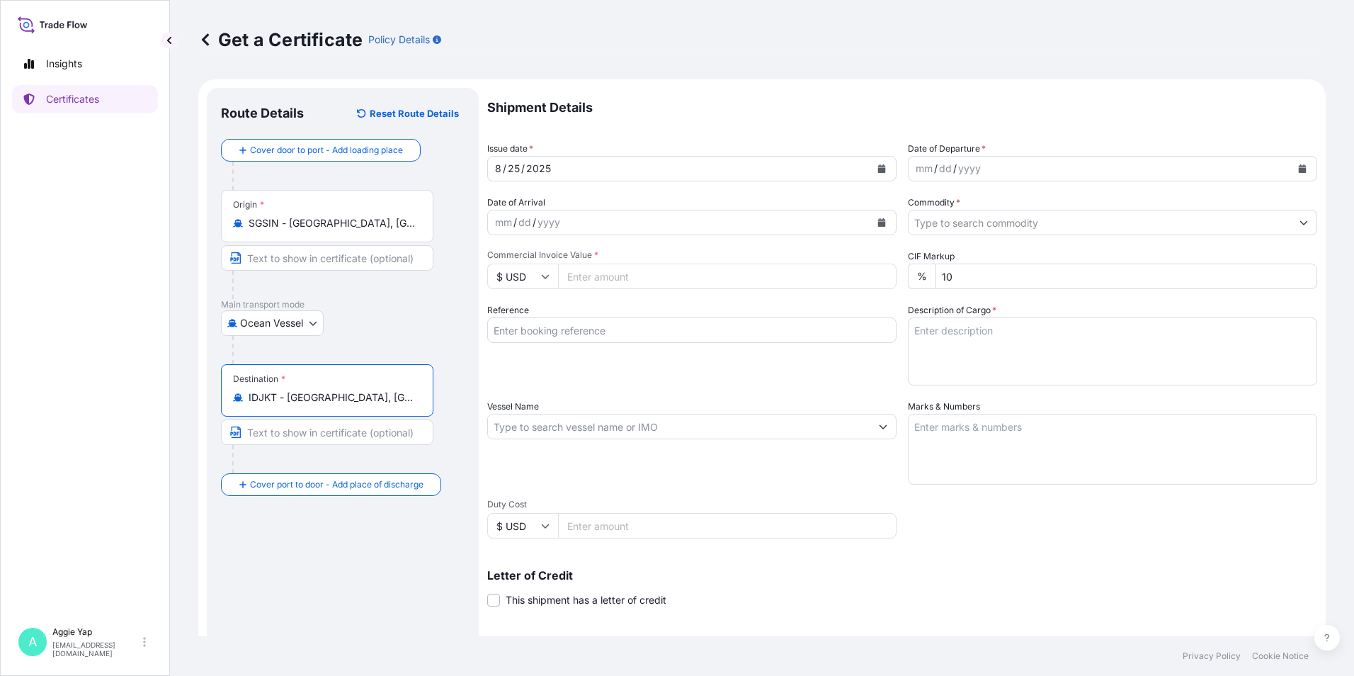
type input "IDJKT - [GEOGRAPHIC_DATA], [GEOGRAPHIC_DATA], [GEOGRAPHIC_DATA]"
click at [880, 174] on button "Calendar" at bounding box center [881, 168] width 23 height 23
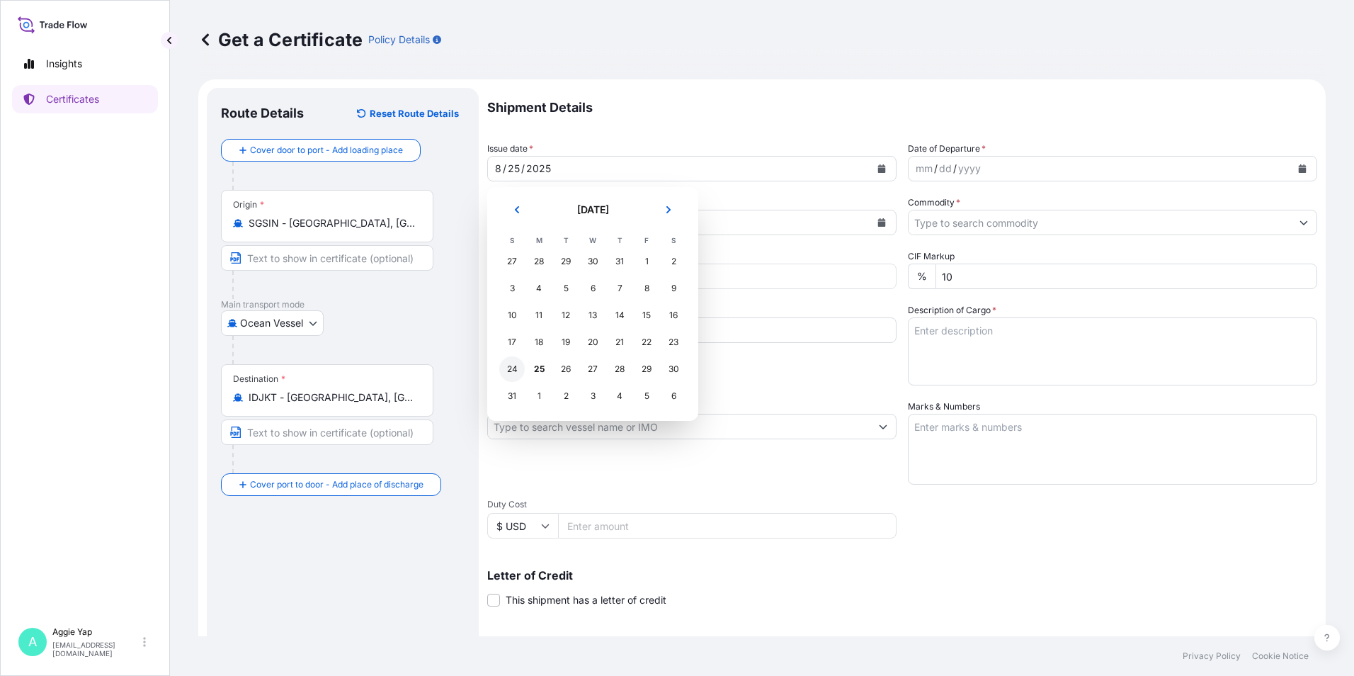
click at [513, 367] on div "24" at bounding box center [511, 368] width 25 height 25
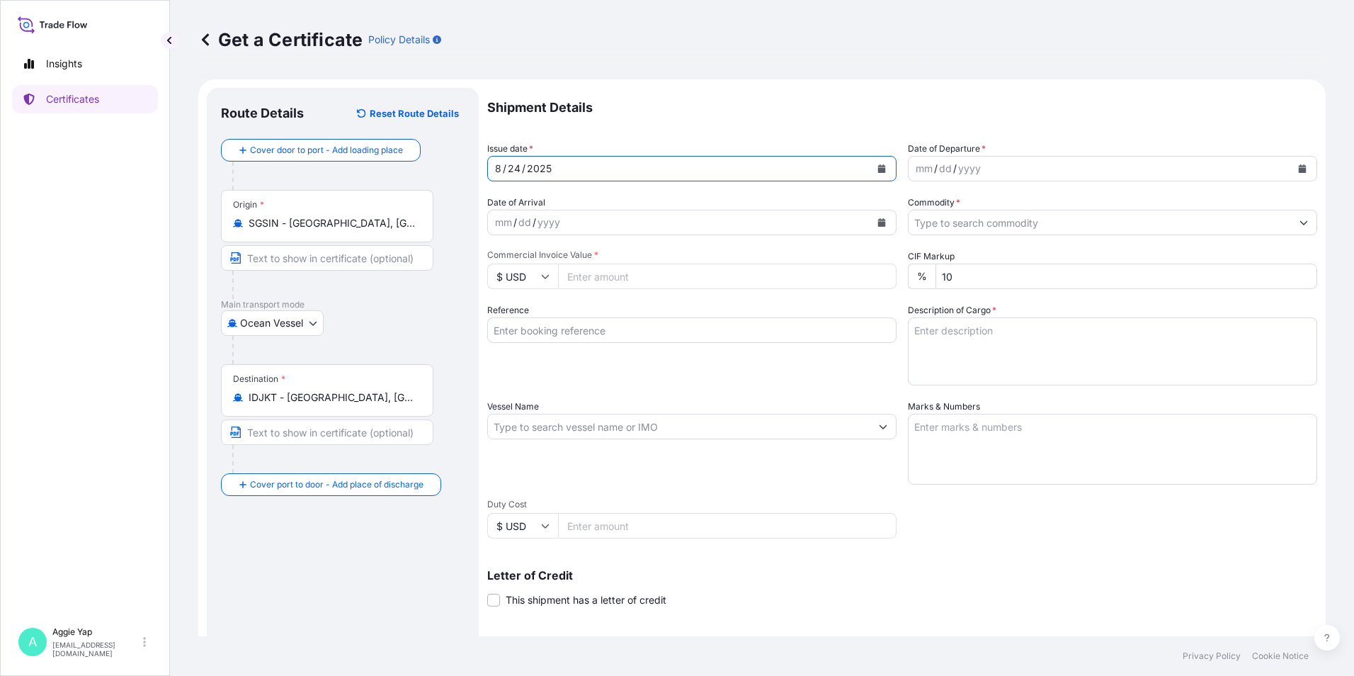
click at [1299, 172] on icon "Calendar" at bounding box center [1303, 168] width 8 height 8
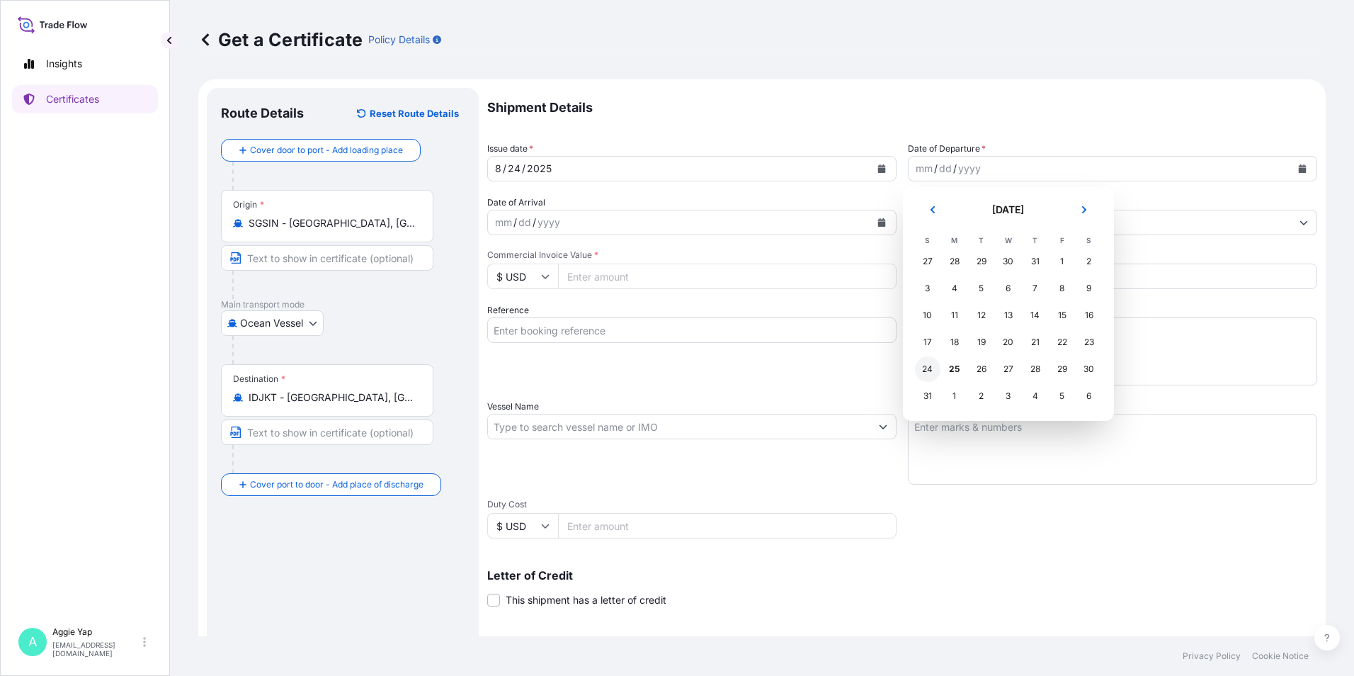
click at [928, 370] on div "24" at bounding box center [927, 368] width 25 height 25
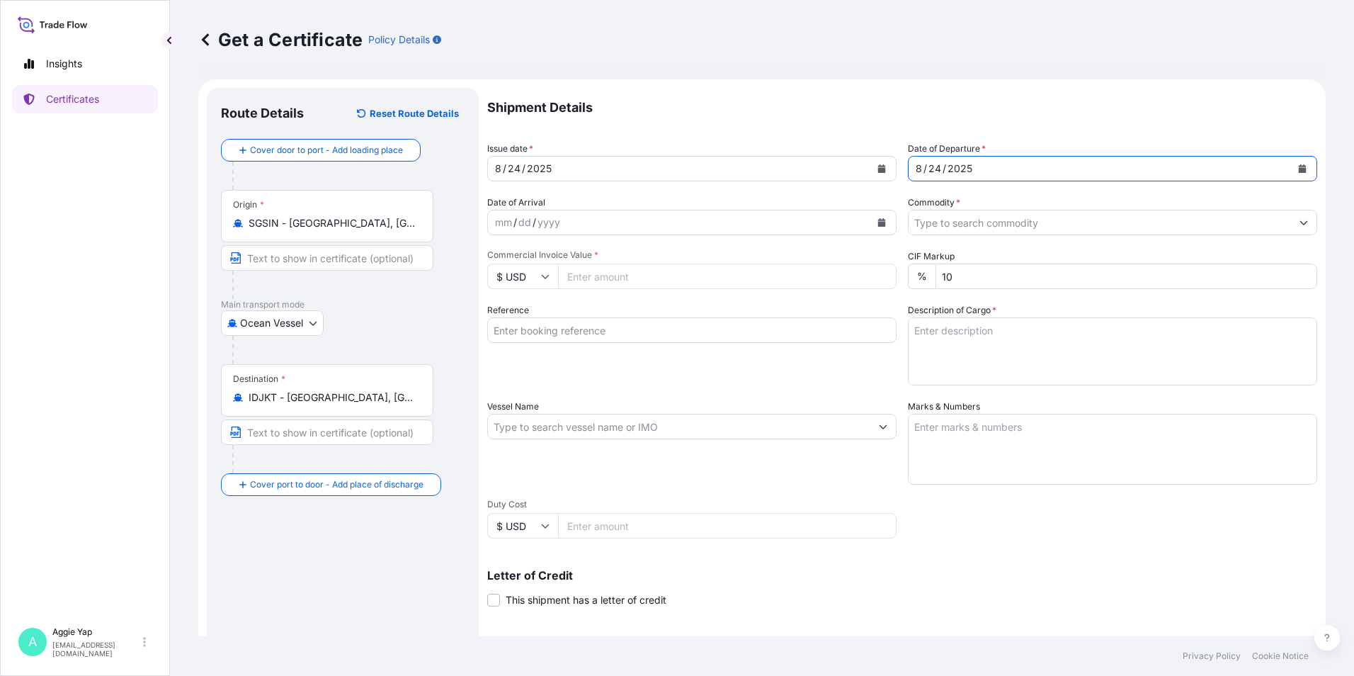
click at [948, 228] on input "Commodity *" at bounding box center [1099, 222] width 382 height 25
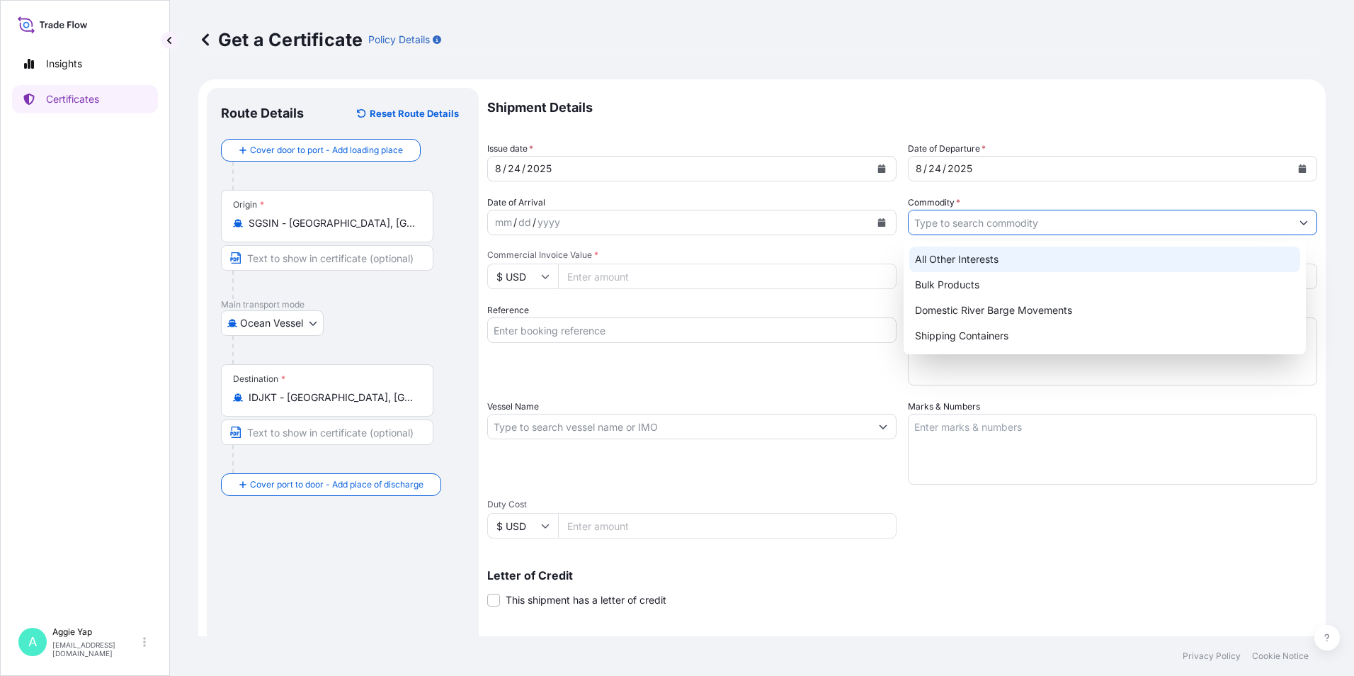
click at [962, 261] on div "All Other Interests" at bounding box center [1105, 258] width 392 height 25
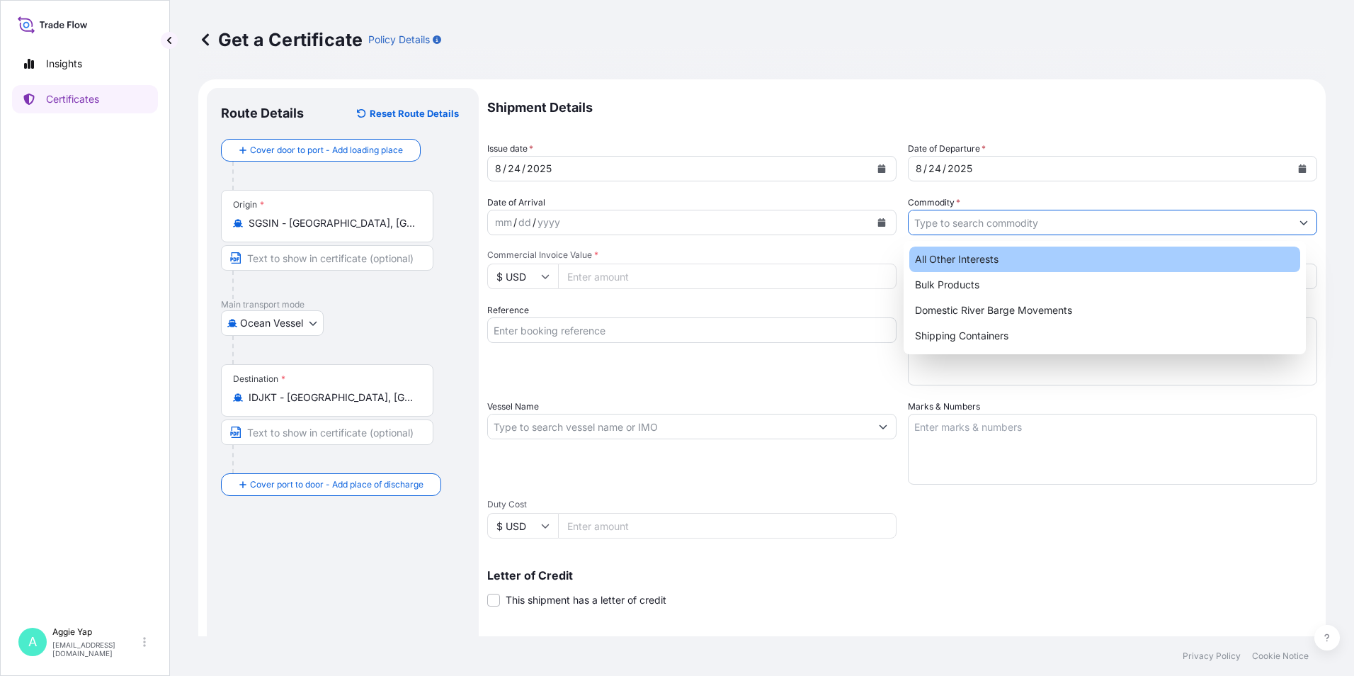
type input "All Other Interests"
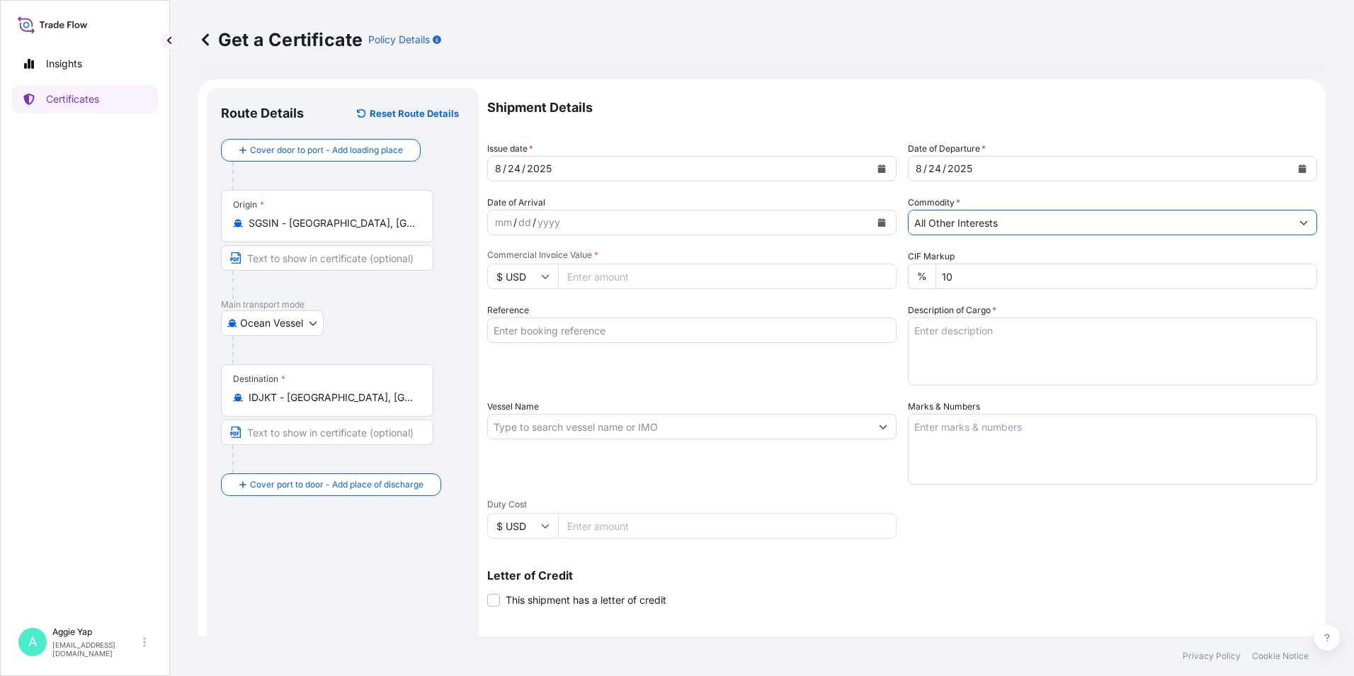
drag, startPoint x: 700, startPoint y: 287, endPoint x: 788, endPoint y: 284, distance: 87.9
click at [702, 287] on input "Commercial Invoice Value *" at bounding box center [727, 275] width 338 height 25
type input "40192.13"
click at [670, 336] on input "Reference" at bounding box center [691, 329] width 409 height 25
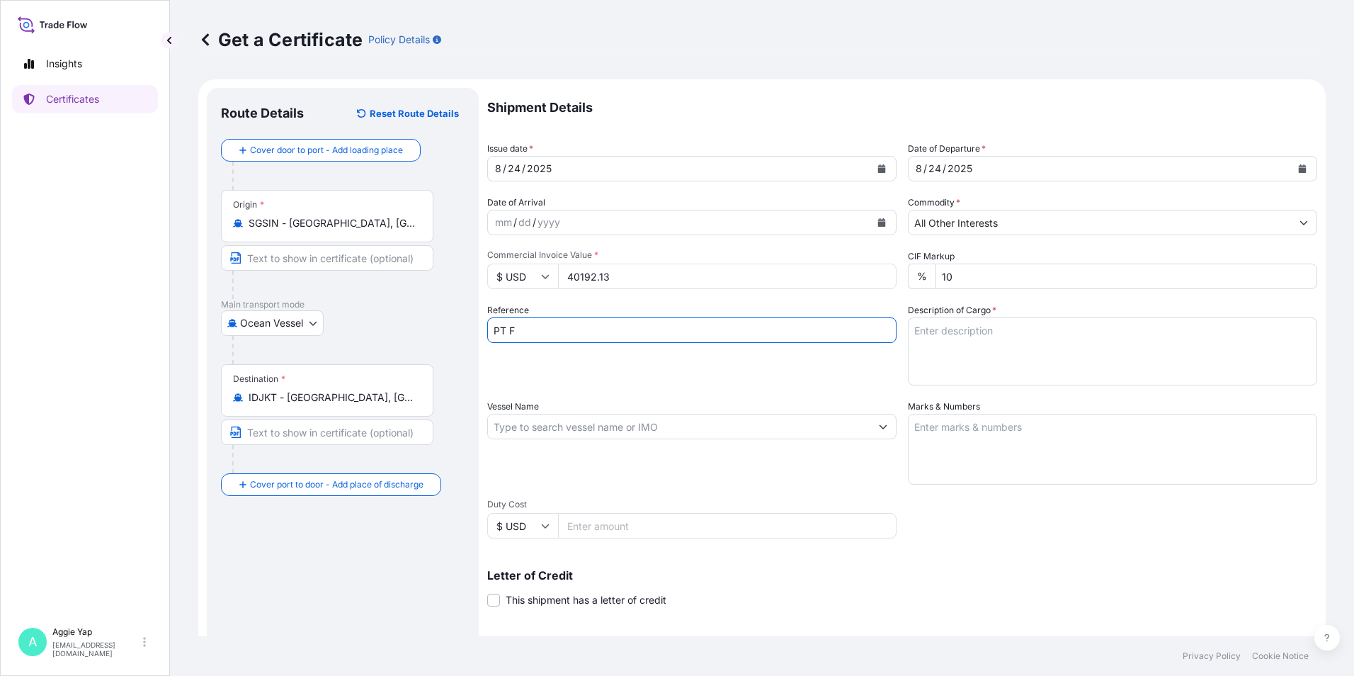
type input "PT FEDERAL KARYATAMA"
click at [714, 351] on div "Reference PT FEDERAL KARYATAMA" at bounding box center [691, 344] width 409 height 82
click at [629, 428] on input "Vessel Name" at bounding box center [679, 426] width 382 height 25
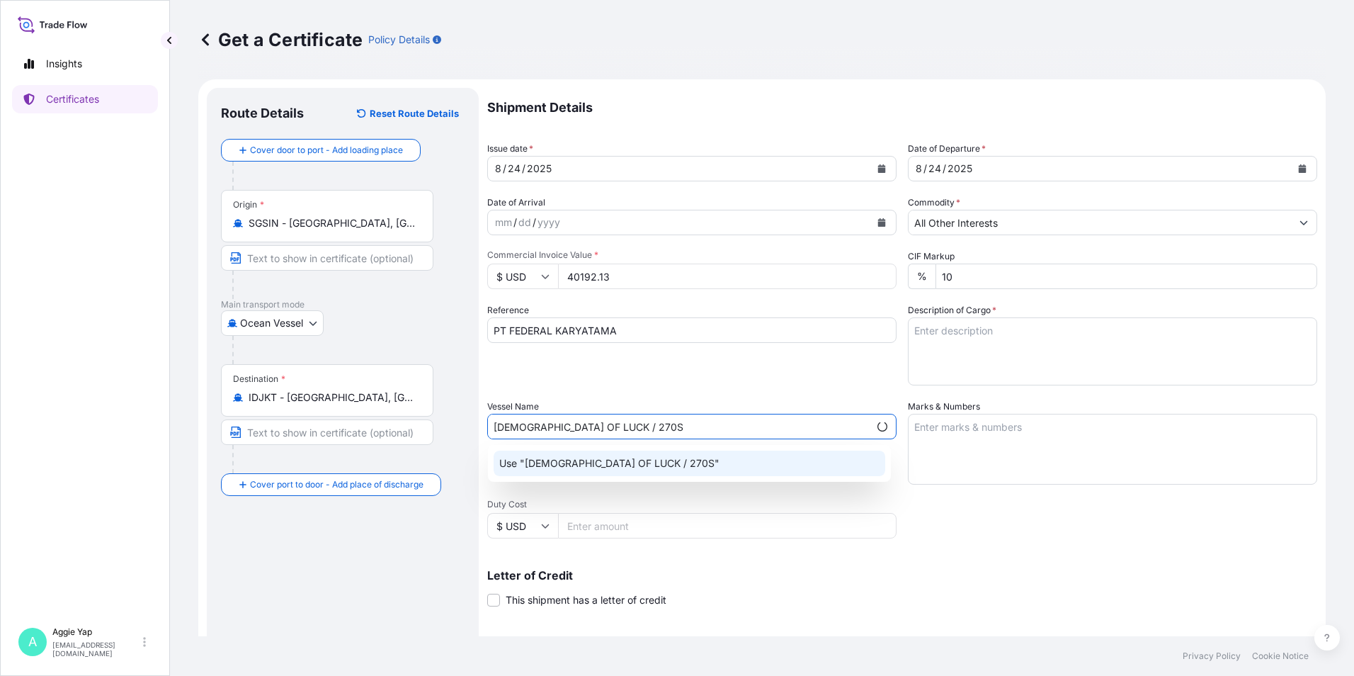
click at [574, 457] on p "Use "[DEMOGRAPHIC_DATA] OF LUCK / 270S"" at bounding box center [609, 463] width 220 height 14
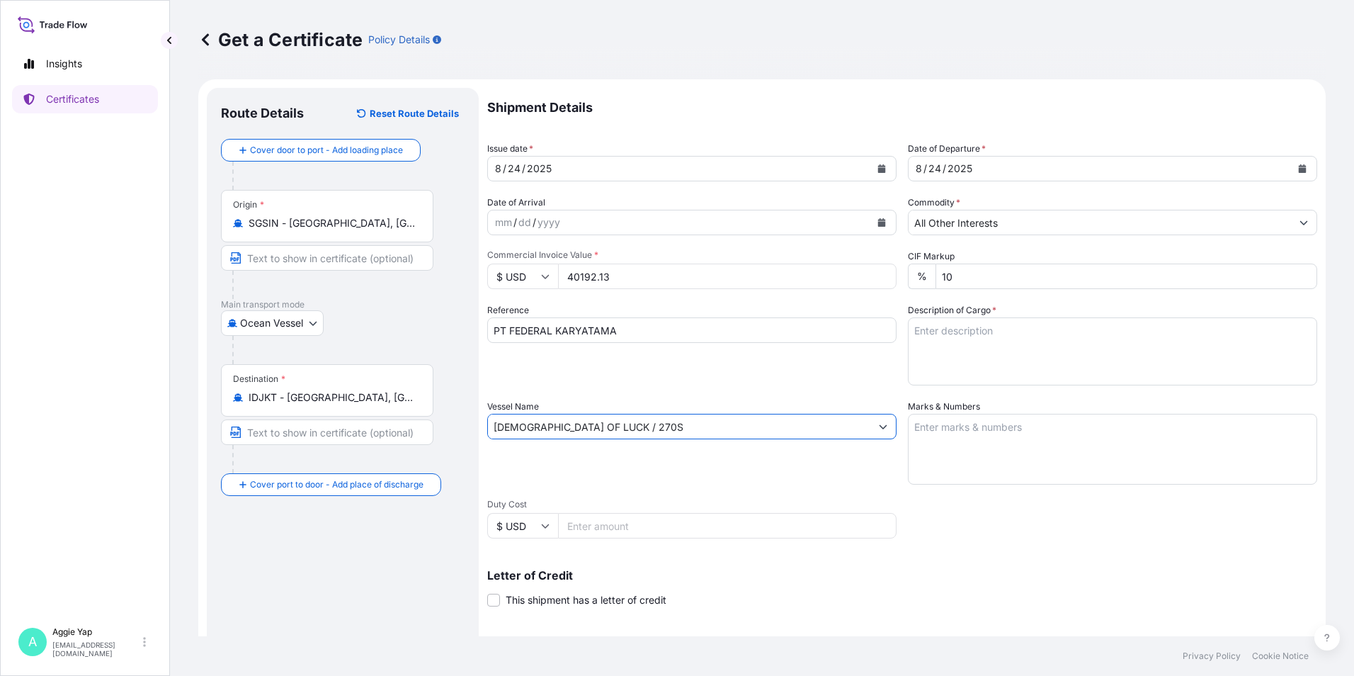
type input "[DEMOGRAPHIC_DATA] OF LUCK / 270S"
click at [1045, 430] on textarea "Marks & Numbers" at bounding box center [1112, 449] width 409 height 71
type textarea "AS PER BILL OF LADING"
drag, startPoint x: 960, startPoint y: 346, endPoint x: 952, endPoint y: 337, distance: 12.1
click at [960, 346] on textarea "Description of Cargo *" at bounding box center [1112, 351] width 409 height 68
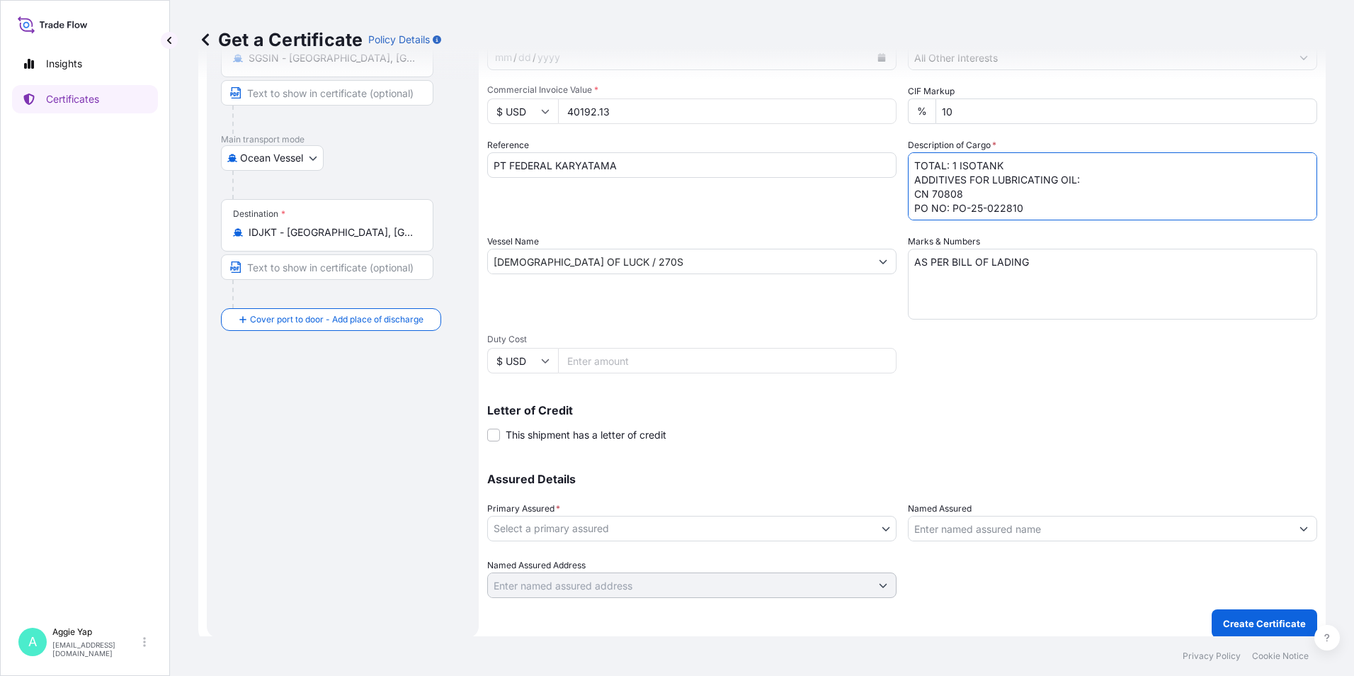
scroll to position [175, 0]
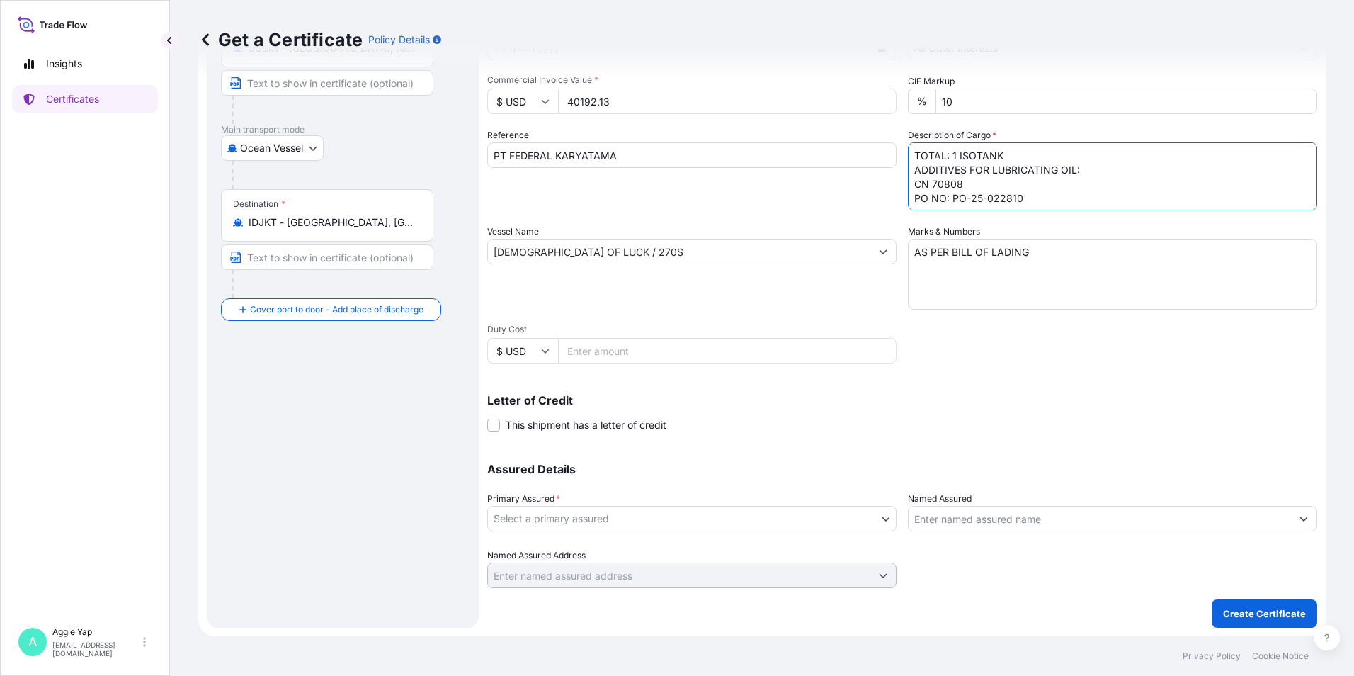
type textarea "TOTAL: 1 ISOTANK ADDITIVES FOR LUBRICATING OIL: CN 70808 PO NO: PO-25-022810"
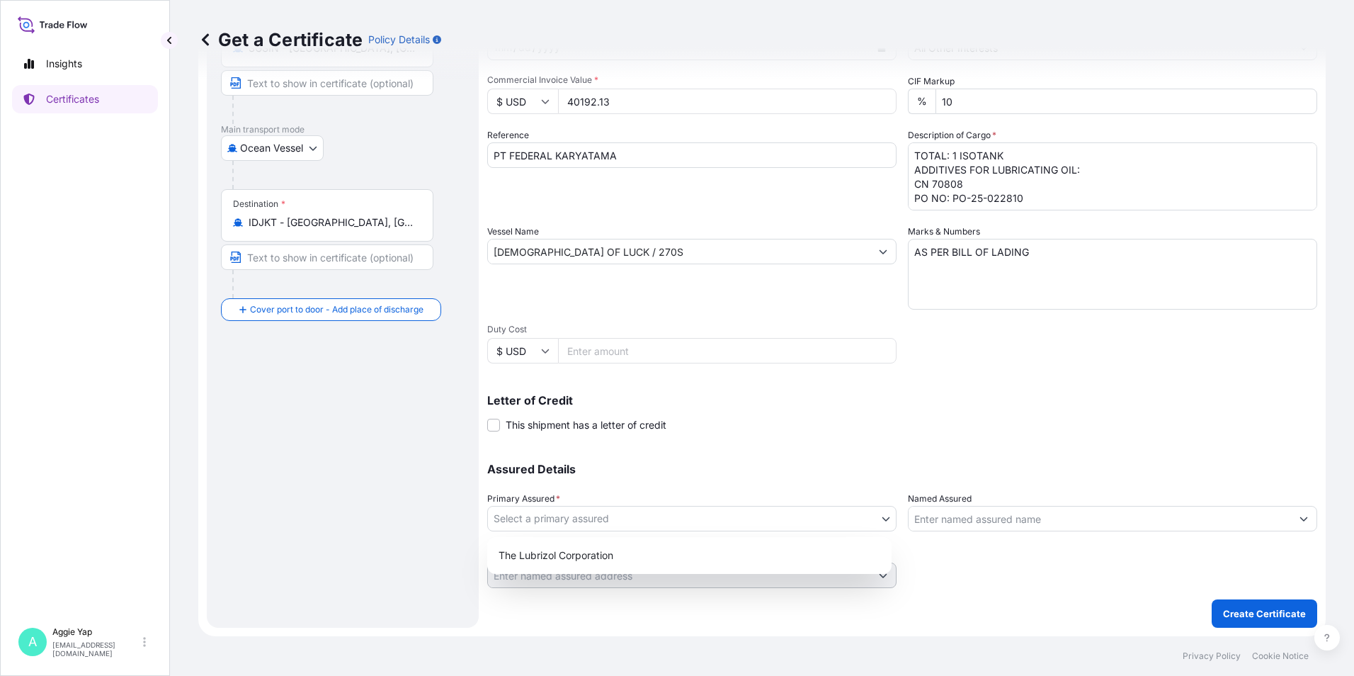
click at [598, 515] on body "Insights Certificates A [PERSON_NAME] [EMAIL_ADDRESS][DOMAIN_NAME] Get a Certif…" at bounding box center [677, 338] width 1354 height 676
click at [538, 559] on div "The Lubrizol Corporation" at bounding box center [689, 554] width 393 height 25
select select "31566"
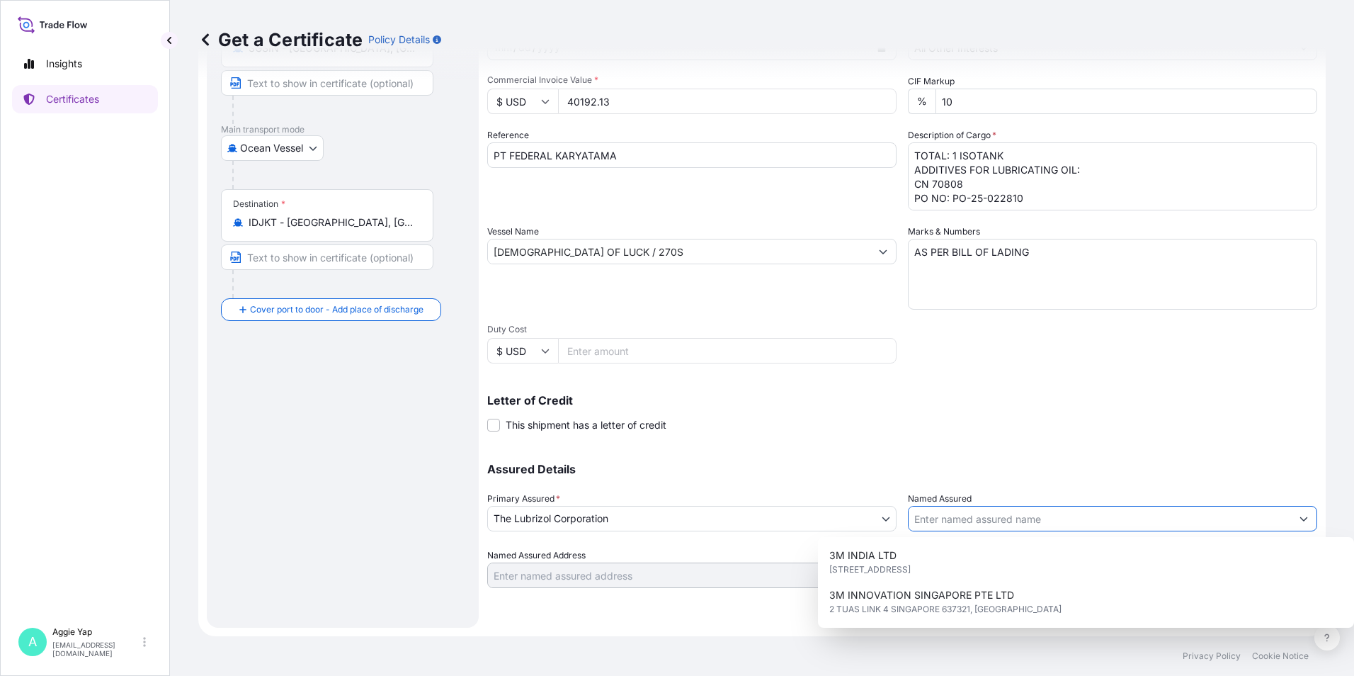
click at [919, 519] on input "Named Assured" at bounding box center [1099, 518] width 382 height 25
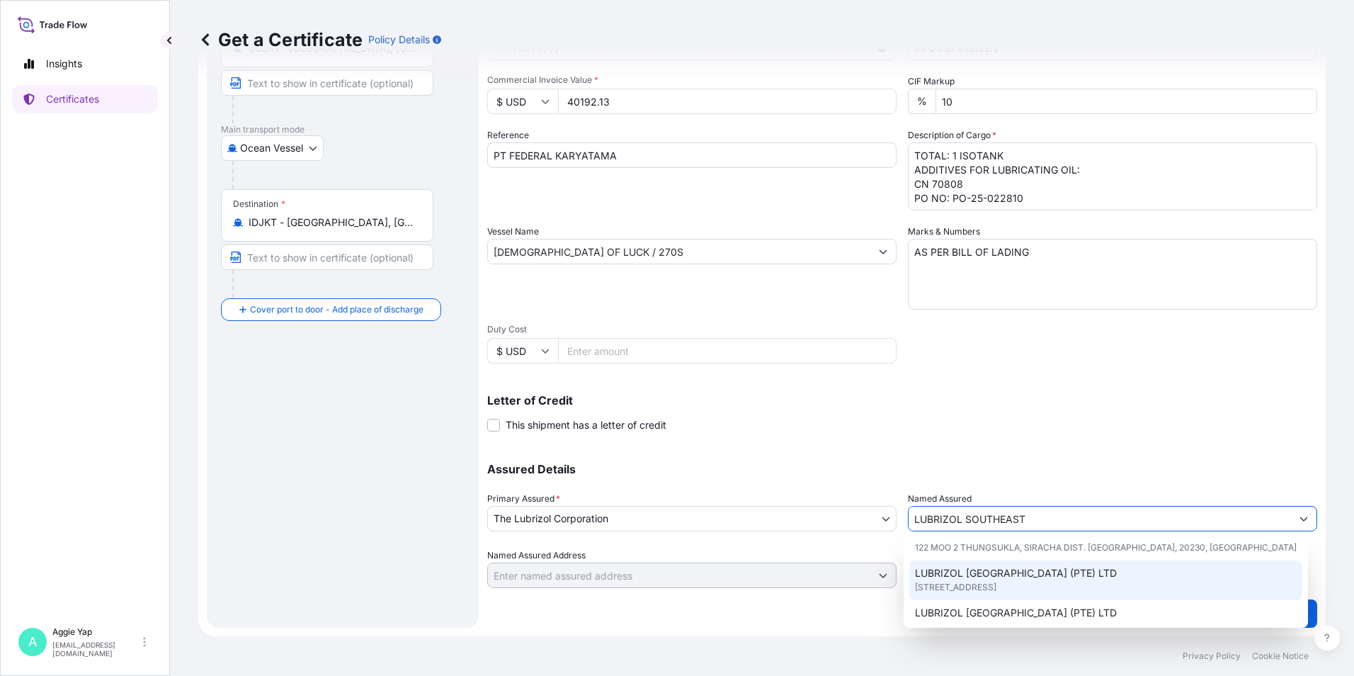
scroll to position [71, 0]
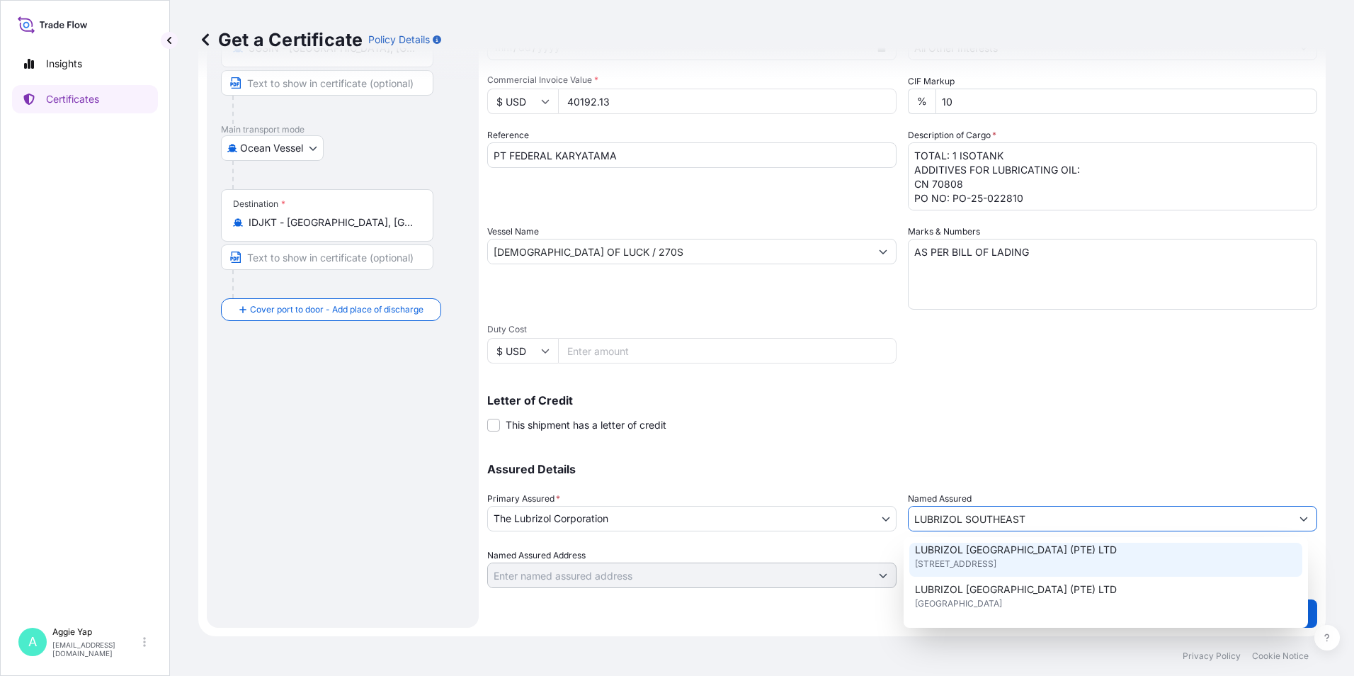
click at [996, 562] on span "[STREET_ADDRESS]" at bounding box center [955, 564] width 81 height 14
type input "LUBRIZOL [GEOGRAPHIC_DATA] (PTE) LTD"
type input "[STREET_ADDRESS]"
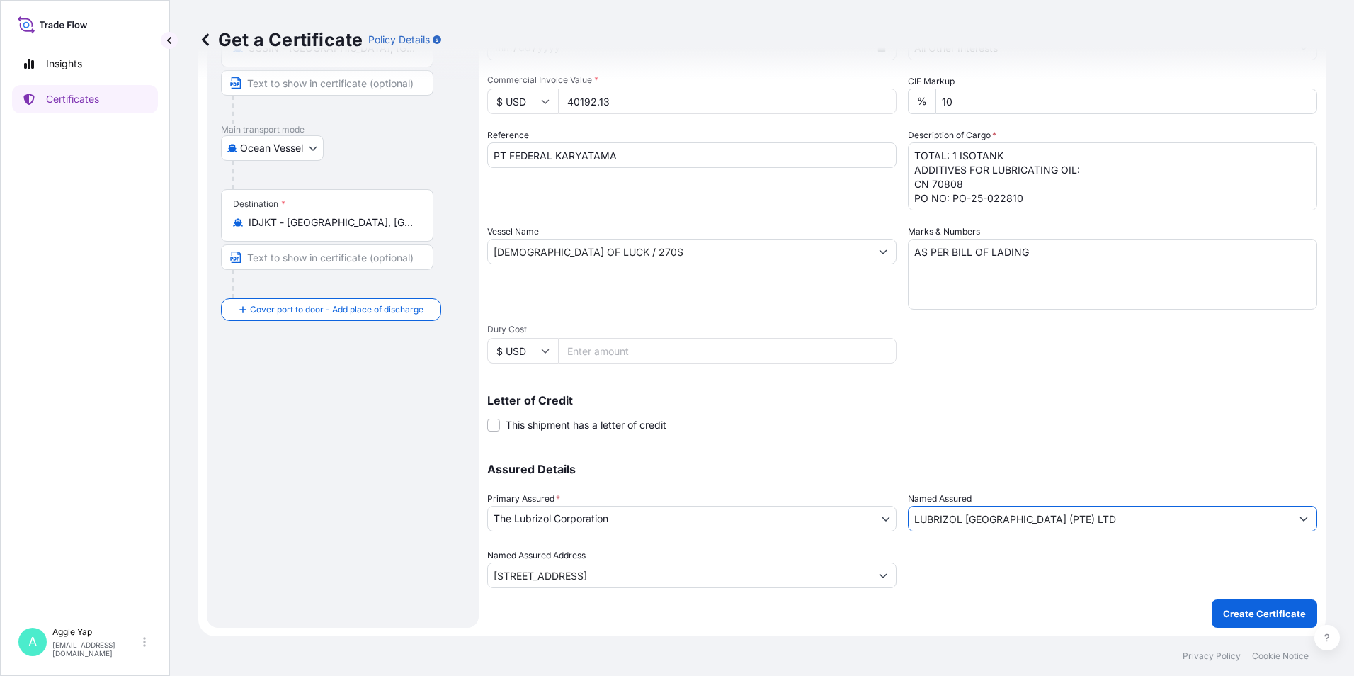
type input "LUBRIZOL [GEOGRAPHIC_DATA] (PTE) LTD"
click at [1066, 452] on div "Assured Details Primary Assured * The Lubrizol Corporation The Lubrizol Corpora…" at bounding box center [902, 517] width 830 height 142
click at [1239, 610] on p "Create Certificate" at bounding box center [1264, 613] width 83 height 14
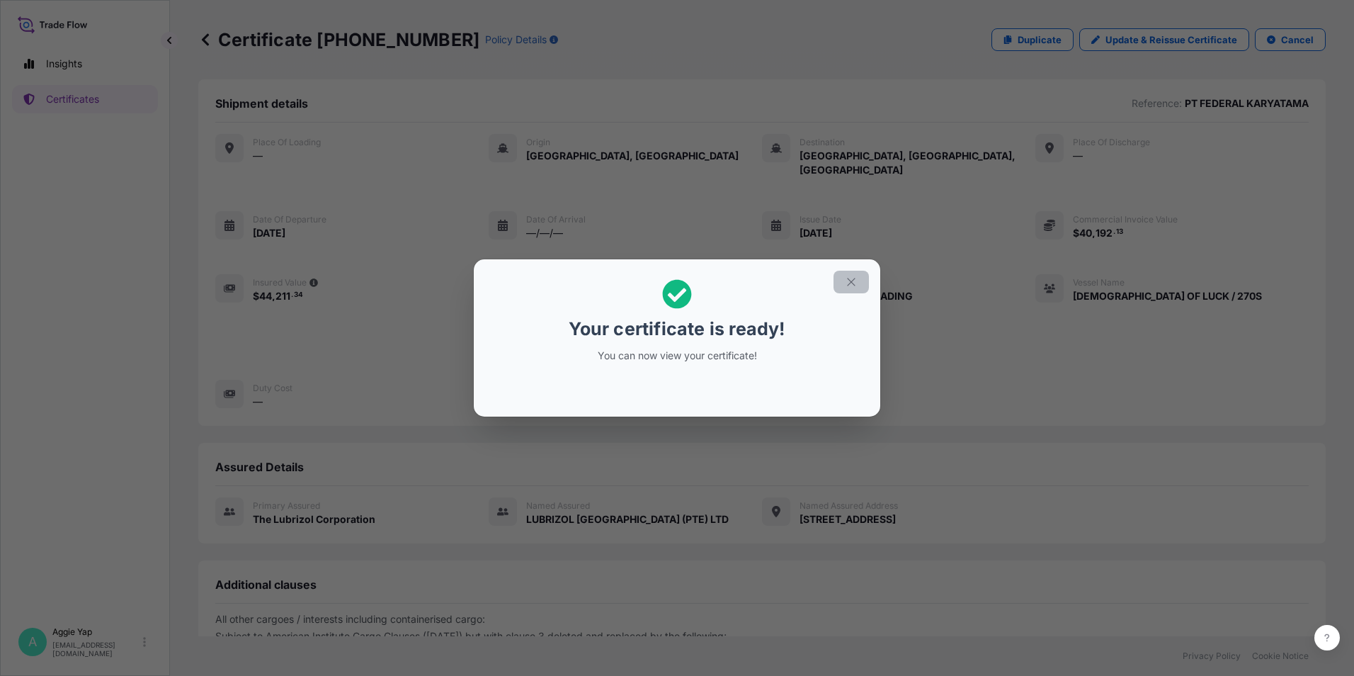
click at [855, 280] on icon "button" at bounding box center [851, 281] width 13 height 13
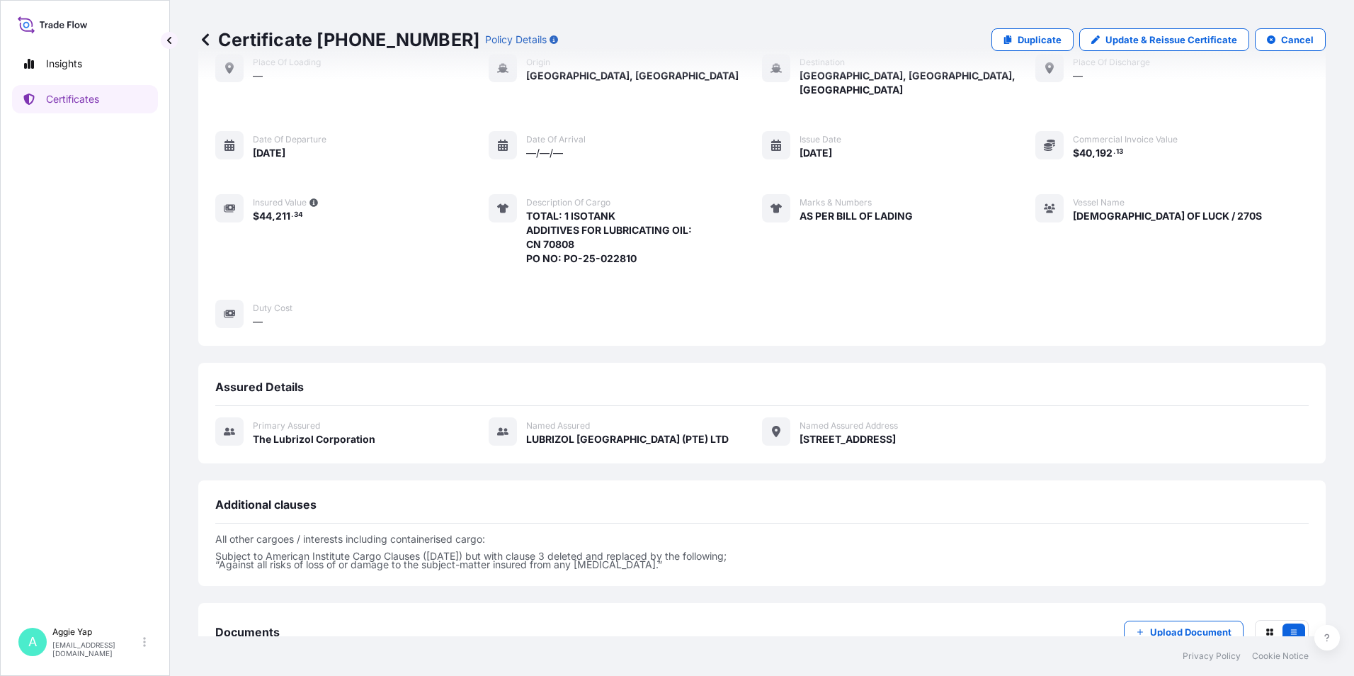
scroll to position [165, 0]
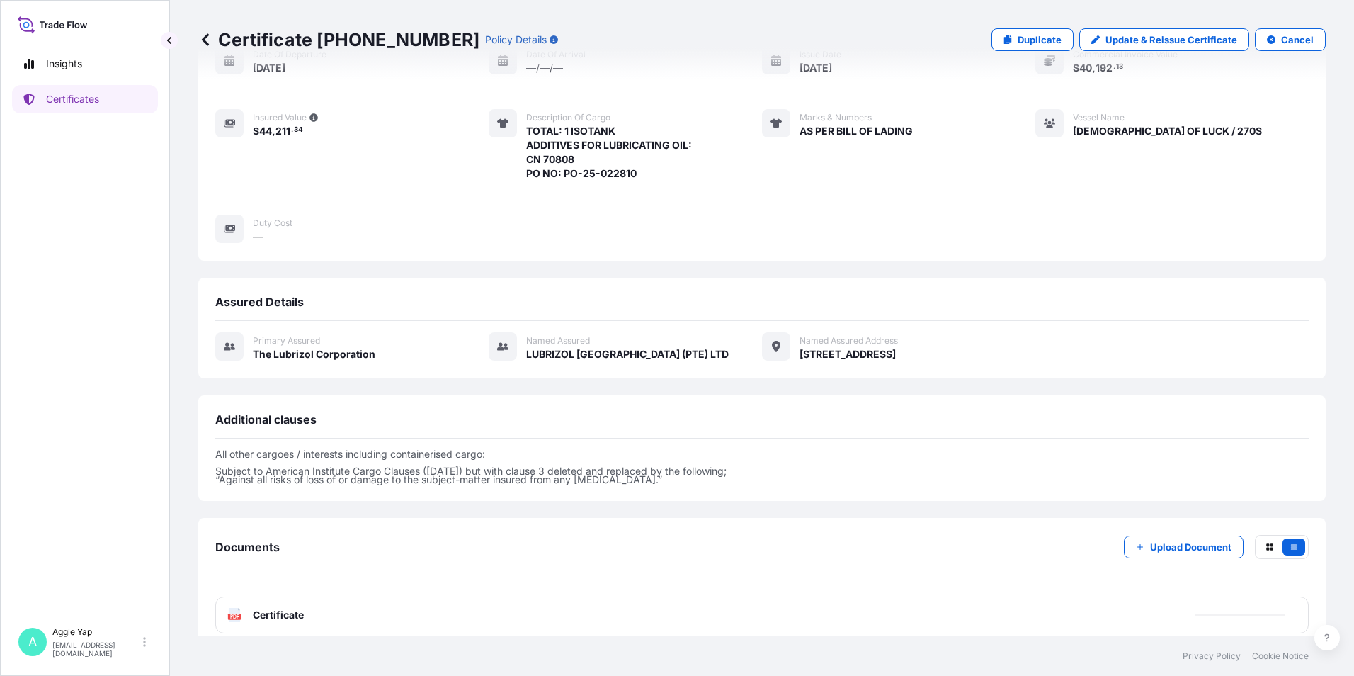
click at [297, 608] on span "Certificate" at bounding box center [278, 615] width 51 height 14
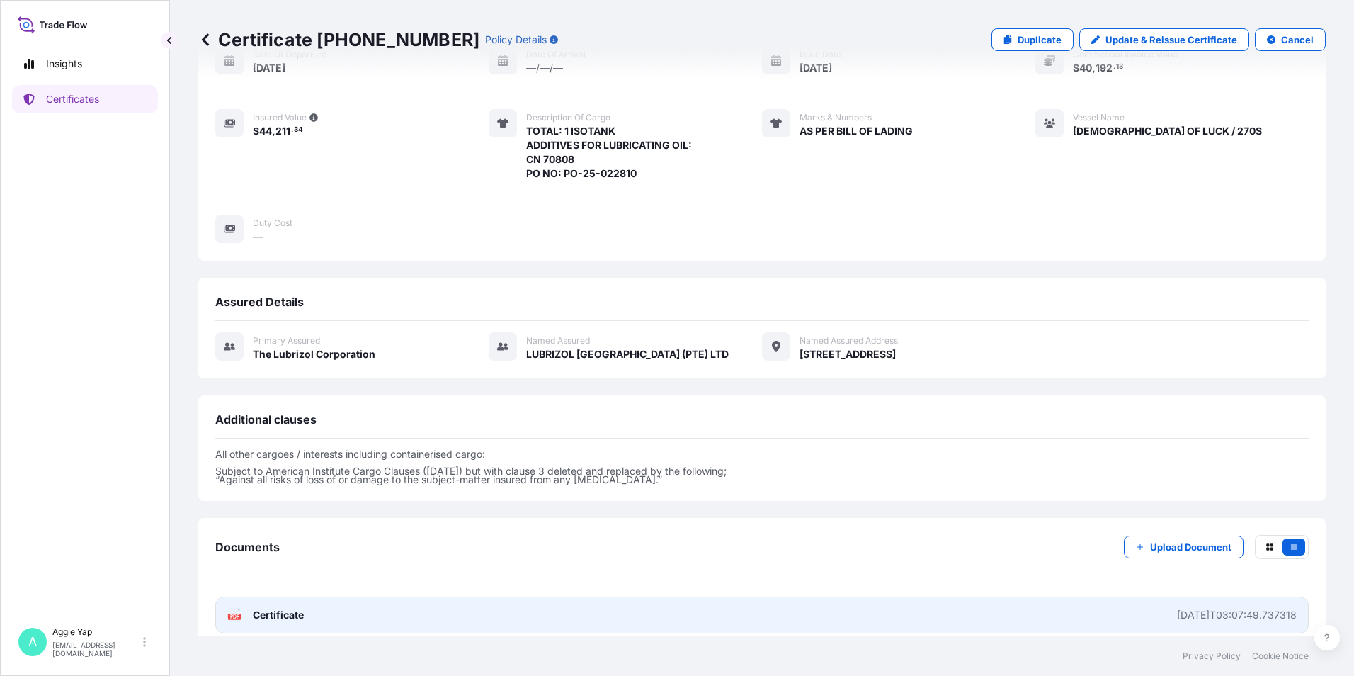
click at [319, 596] on link "PDF Certificate [DATE]T03:07:49.737318" at bounding box center [761, 614] width 1093 height 37
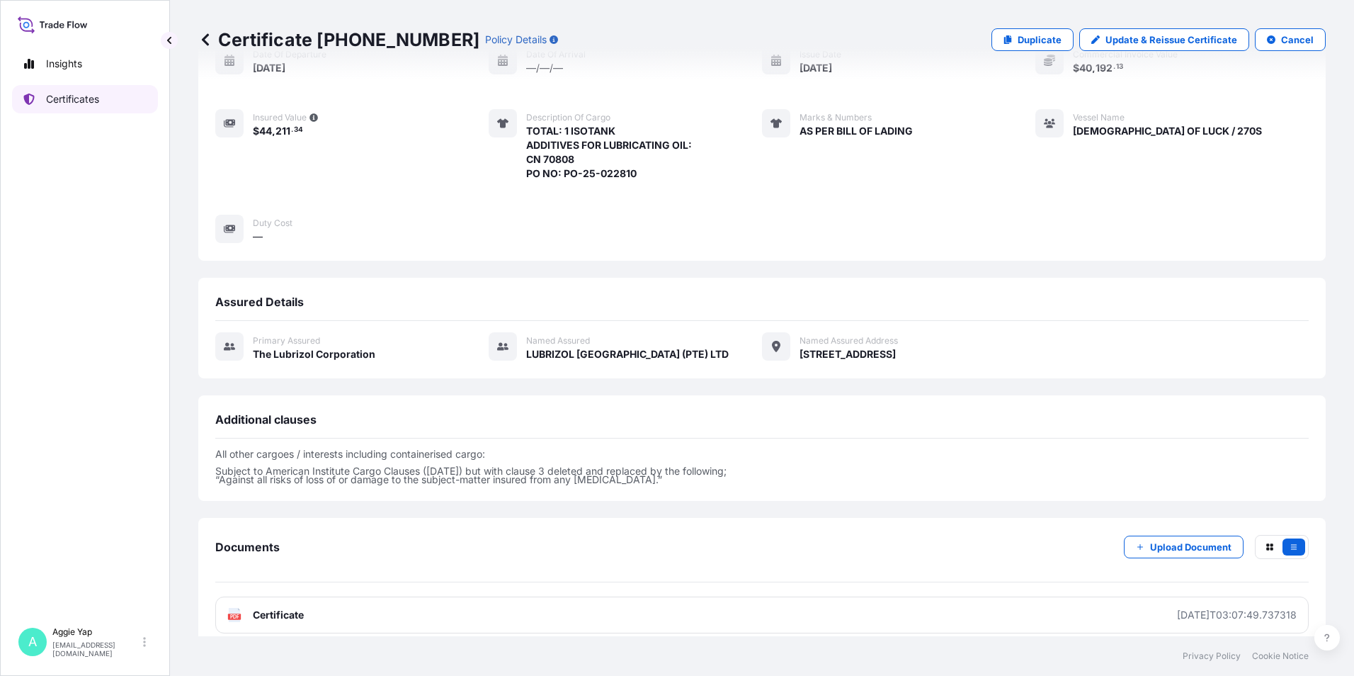
click at [75, 108] on link "Certificates" at bounding box center [85, 99] width 146 height 28
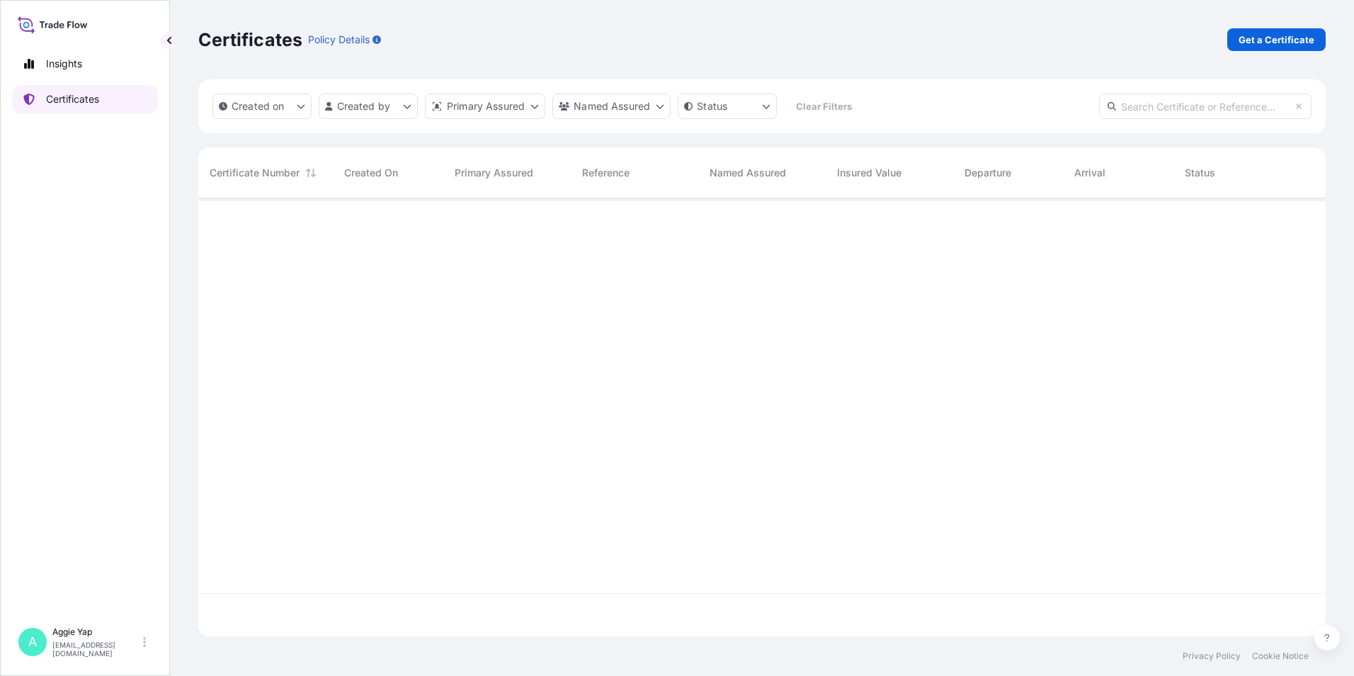
scroll to position [435, 1117]
click at [1280, 33] on p "Get a Certificate" at bounding box center [1276, 40] width 76 height 14
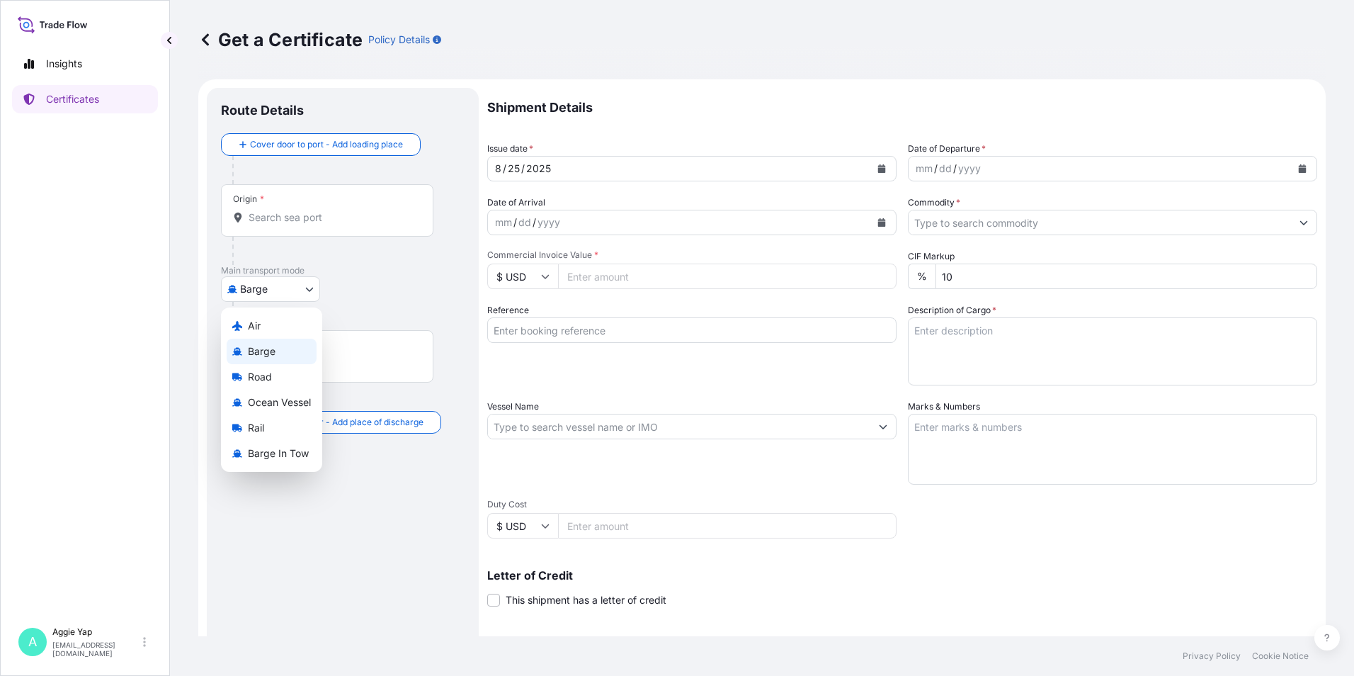
click at [278, 283] on body "Insights Certificates A [PERSON_NAME] [EMAIL_ADDRESS][DOMAIN_NAME] Get a Certif…" at bounding box center [677, 338] width 1354 height 676
click at [268, 399] on span "Ocean Vessel" at bounding box center [279, 402] width 63 height 14
select select "Ocean Vessel"
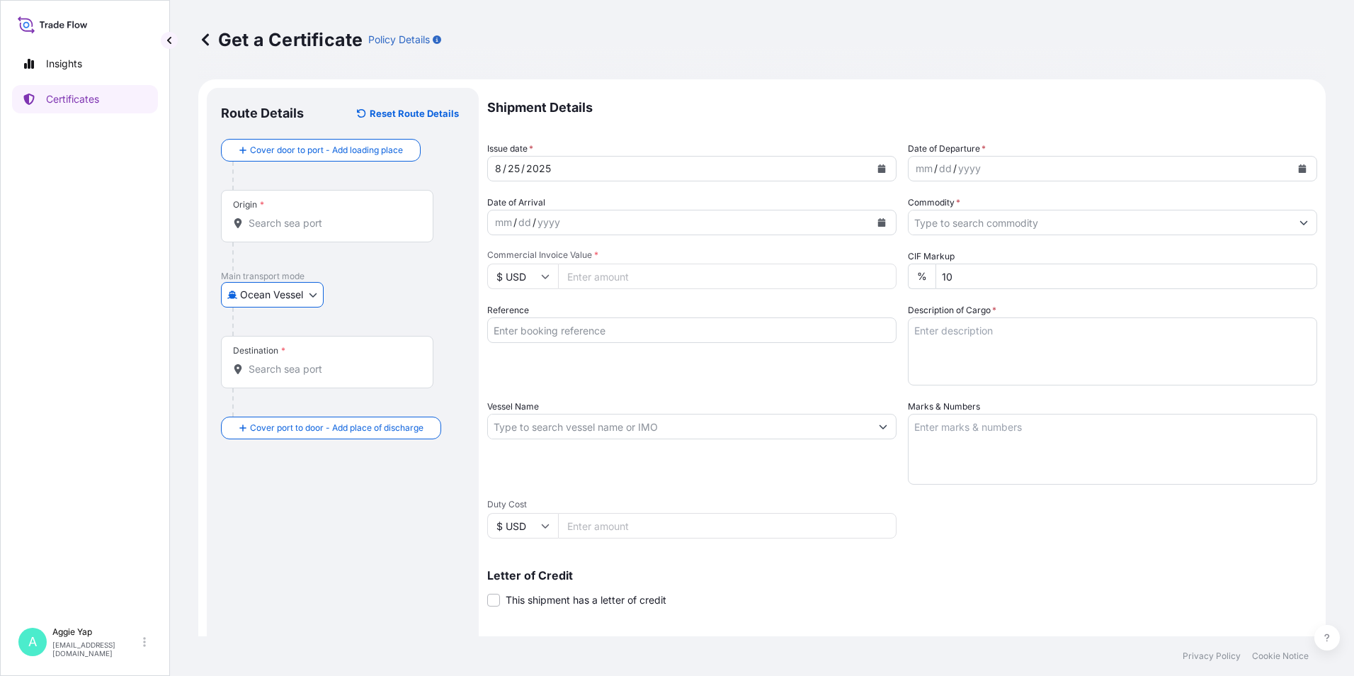
click at [355, 210] on div "Origin *" at bounding box center [327, 216] width 212 height 52
click at [355, 216] on input "Origin *" at bounding box center [332, 223] width 167 height 14
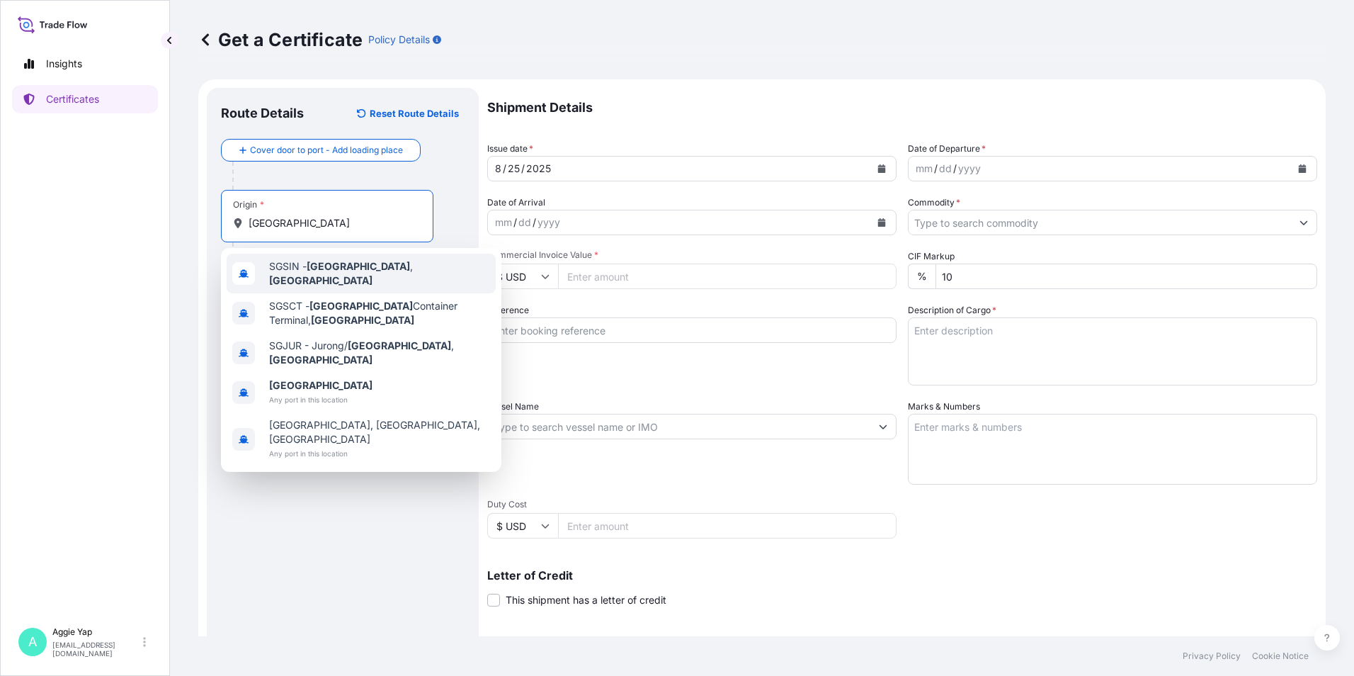
click at [289, 275] on span "SGSIN - [GEOGRAPHIC_DATA] , [GEOGRAPHIC_DATA]" at bounding box center [379, 273] width 221 height 28
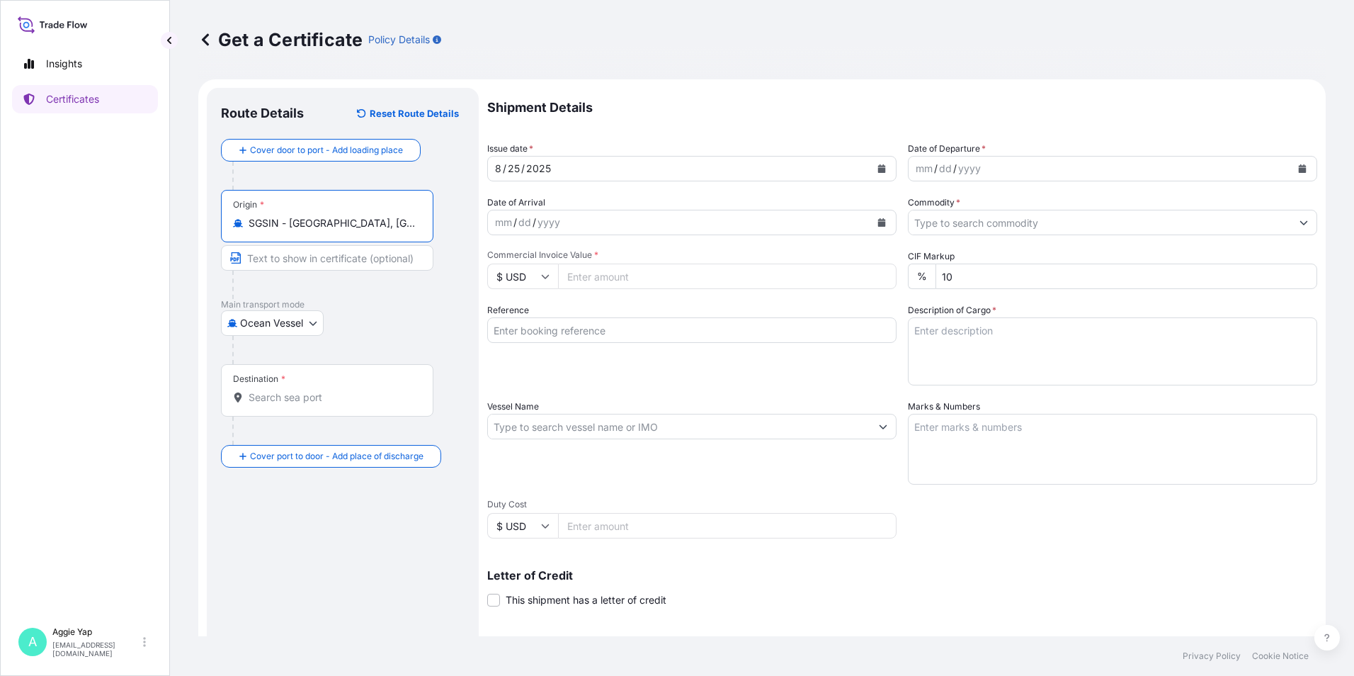
type input "SGSIN - [GEOGRAPHIC_DATA], [GEOGRAPHIC_DATA]"
click at [275, 387] on div "Destination *" at bounding box center [327, 390] width 212 height 52
click at [275, 390] on input "Destination *" at bounding box center [332, 397] width 167 height 14
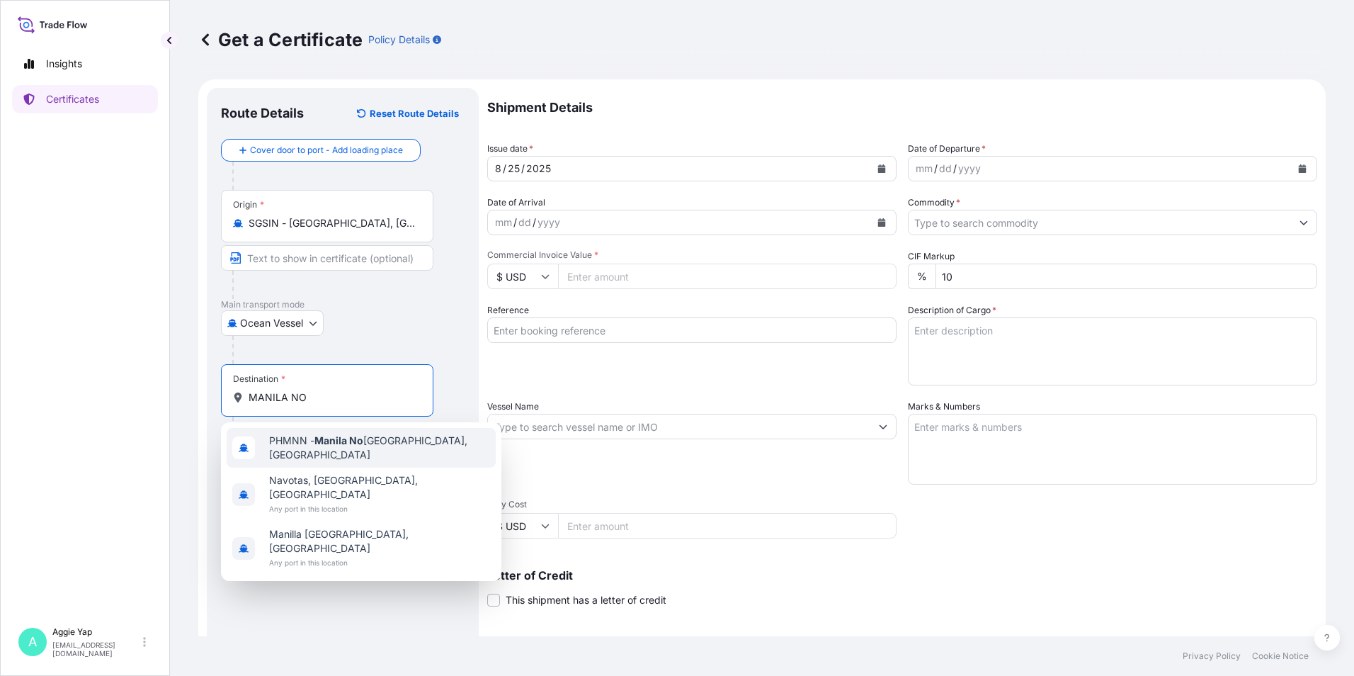
click at [407, 448] on span "PHMNN - [GEOGRAPHIC_DATA], [GEOGRAPHIC_DATA]" at bounding box center [379, 447] width 221 height 28
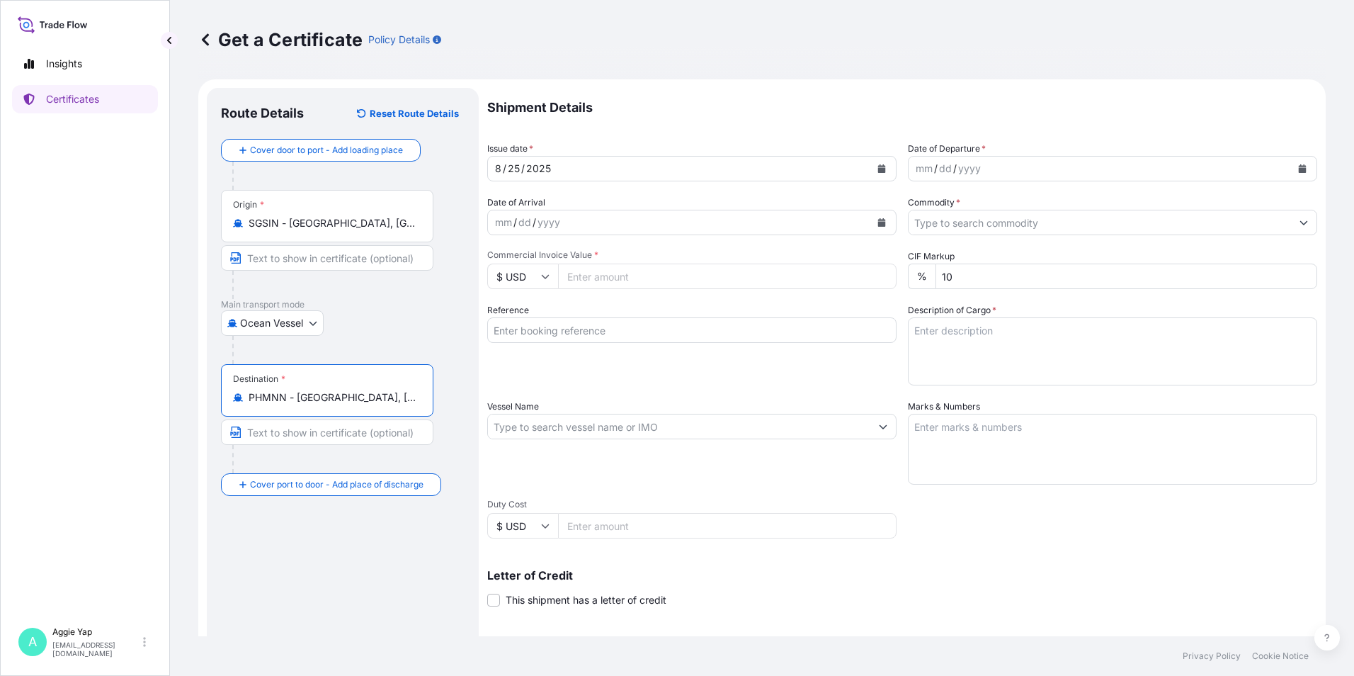
type input "PHMNN - [GEOGRAPHIC_DATA], [GEOGRAPHIC_DATA]"
click at [870, 166] on button "Calendar" at bounding box center [881, 168] width 23 height 23
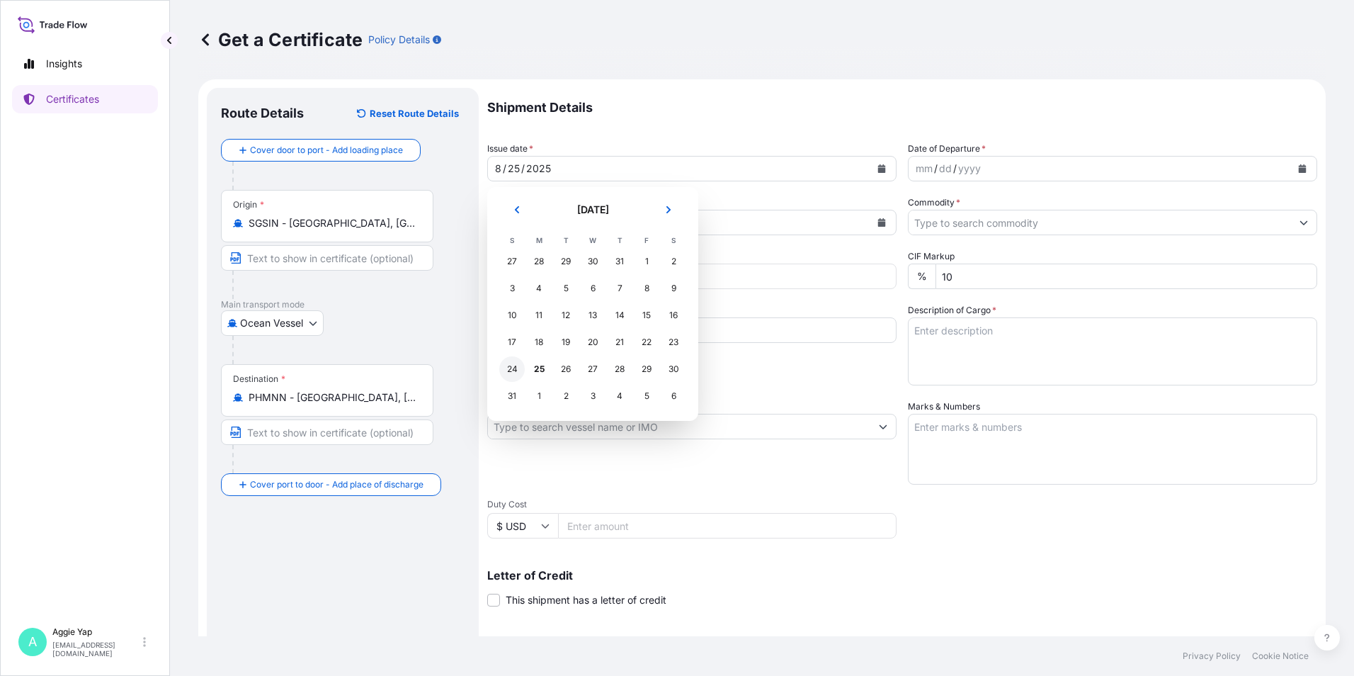
click at [507, 376] on div "24" at bounding box center [511, 368] width 25 height 25
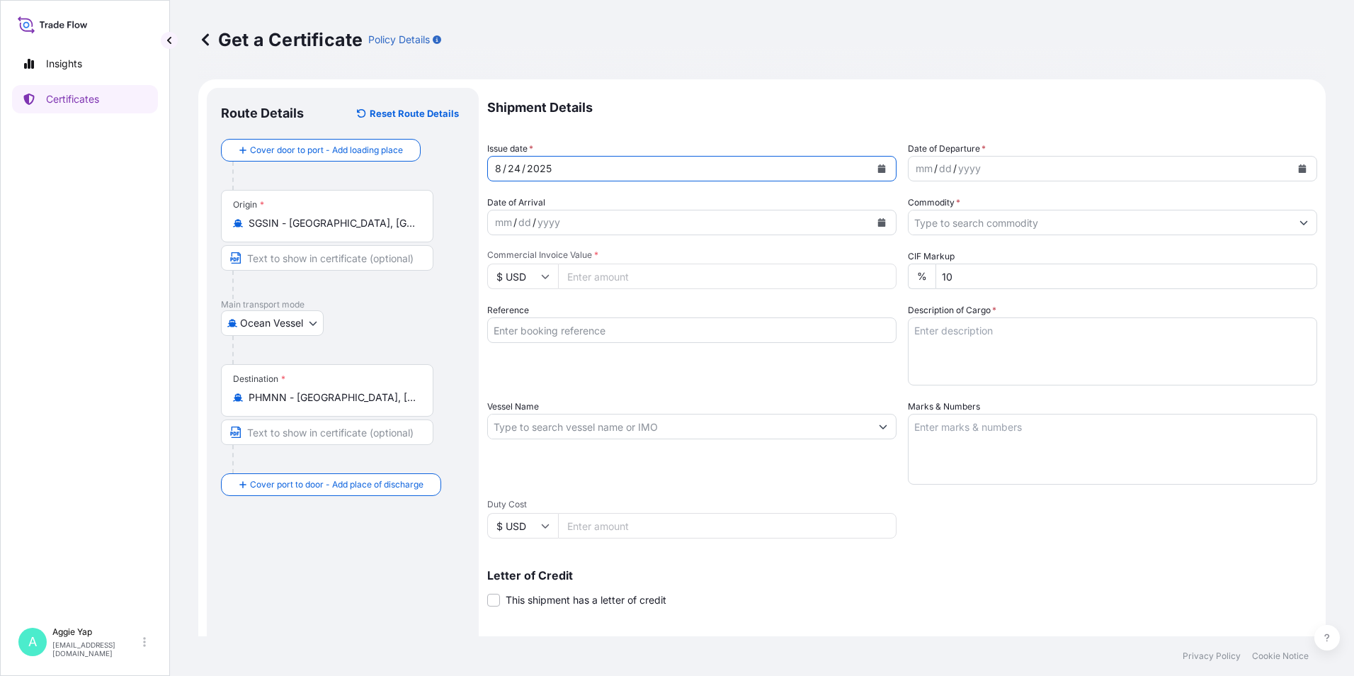
click at [1291, 173] on button "Calendar" at bounding box center [1302, 168] width 23 height 23
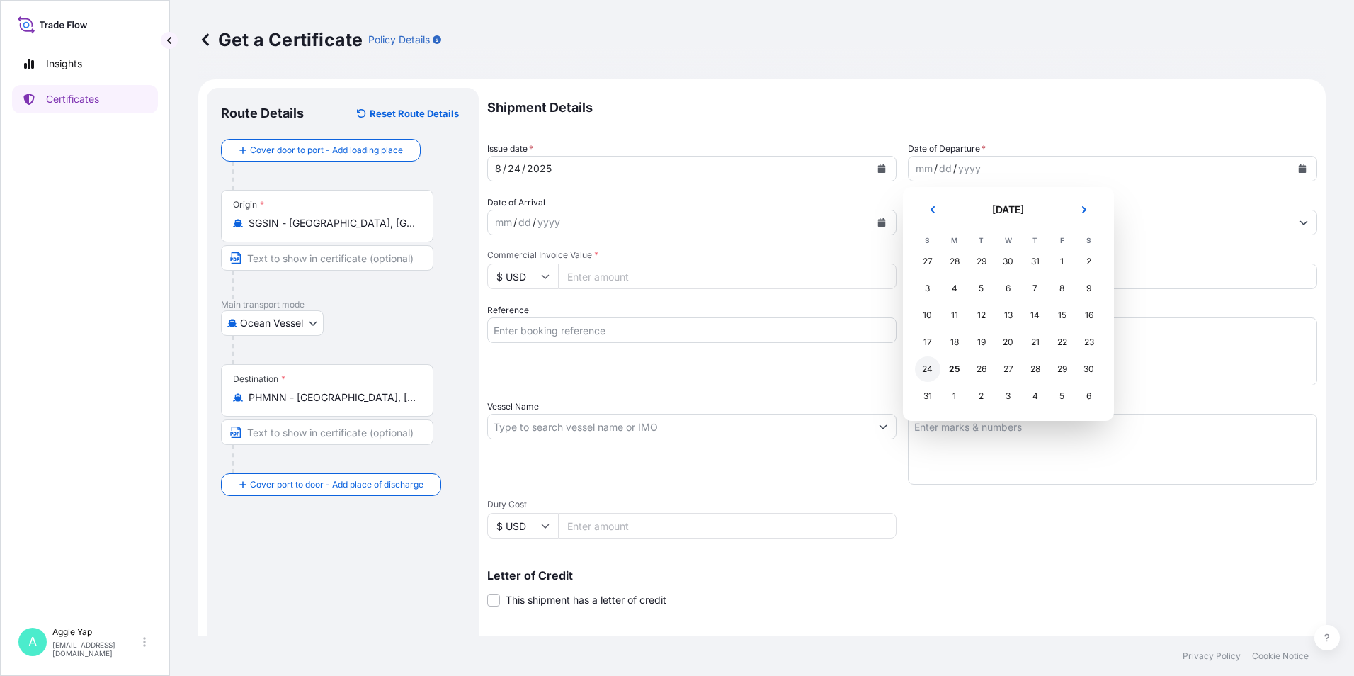
click at [923, 369] on div "24" at bounding box center [927, 368] width 25 height 25
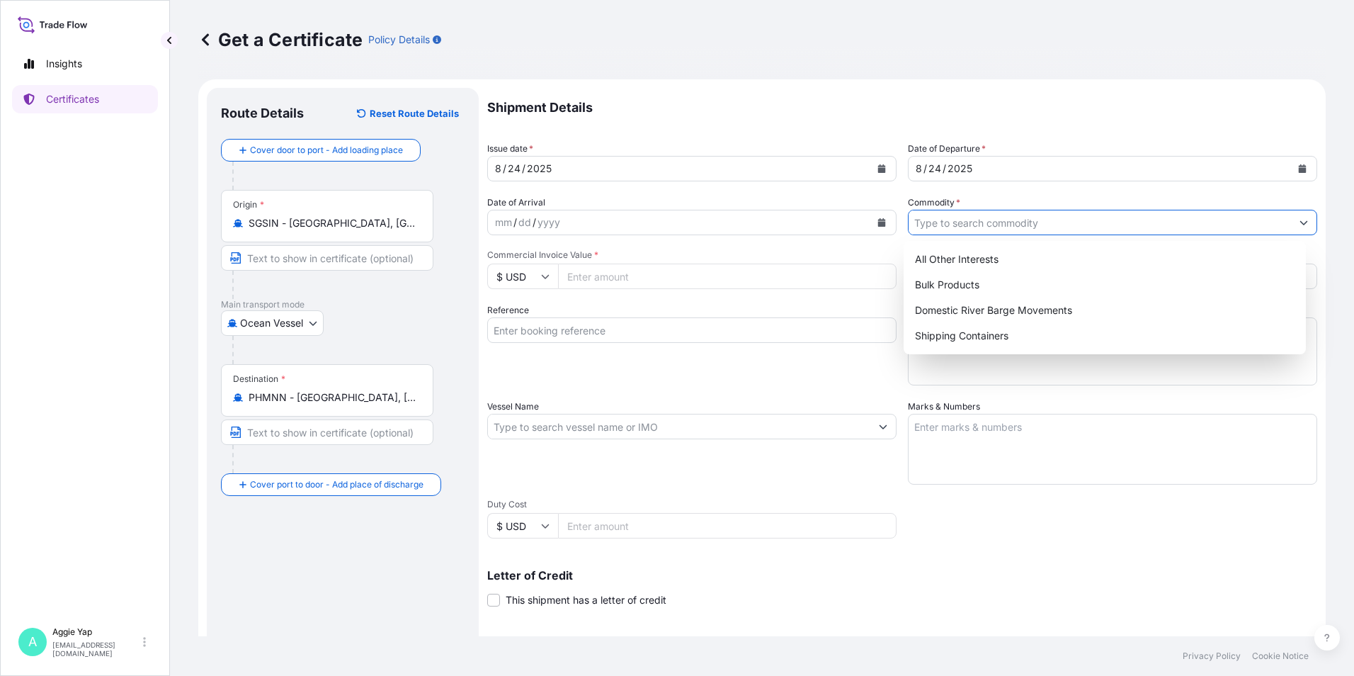
click at [1012, 224] on input "Commodity *" at bounding box center [1099, 222] width 382 height 25
click at [981, 331] on div "Shipping Containers" at bounding box center [1105, 335] width 392 height 25
type input "Shipping Containers"
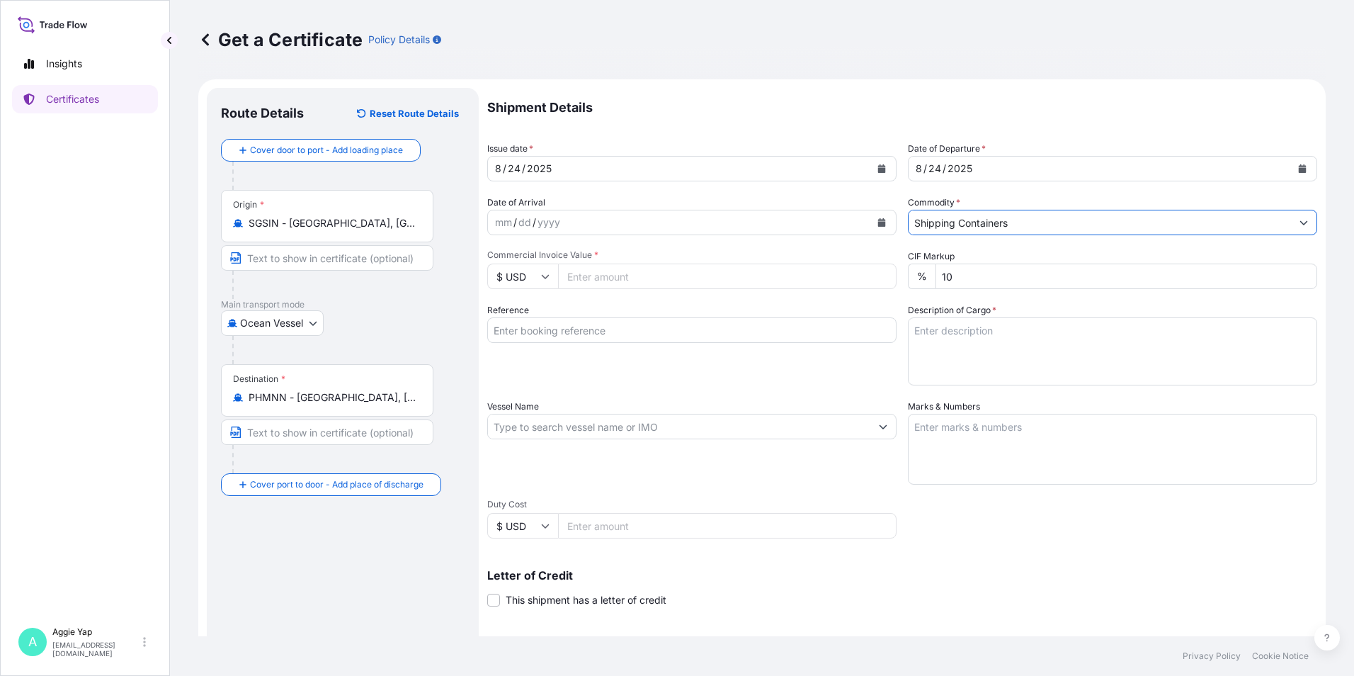
click at [693, 283] on input "Commercial Invoice Value *" at bounding box center [727, 275] width 338 height 25
type input "44418.47"
drag, startPoint x: 595, startPoint y: 307, endPoint x: 571, endPoint y: 339, distance: 40.5
click at [596, 307] on div "Reference" at bounding box center [691, 344] width 409 height 82
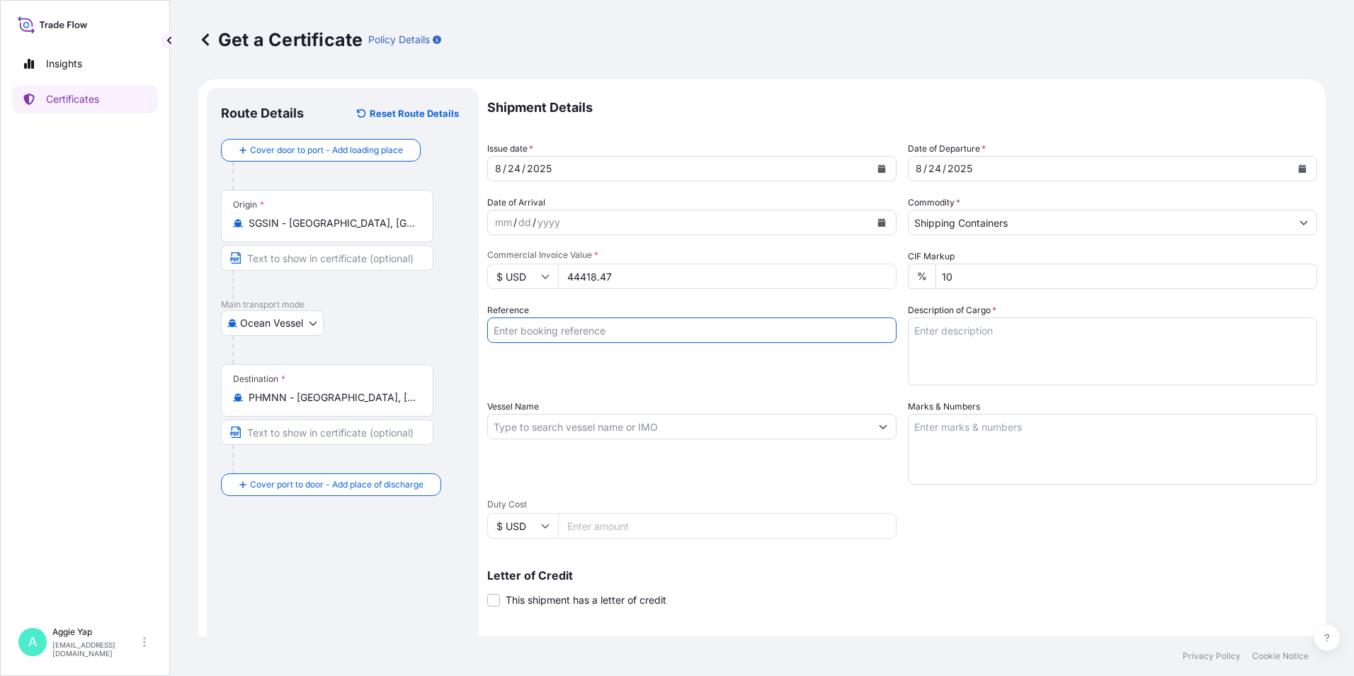
click at [576, 329] on input "Reference" at bounding box center [691, 329] width 409 height 25
type input "ENEOS PHILIPPINES CORPORATION"
drag, startPoint x: 717, startPoint y: 382, endPoint x: 893, endPoint y: 372, distance: 176.6
click at [717, 382] on div "Reference ENEOS PHILIPPINES CORPORATION" at bounding box center [691, 344] width 409 height 82
click at [599, 425] on input "Vessel Name" at bounding box center [679, 426] width 382 height 25
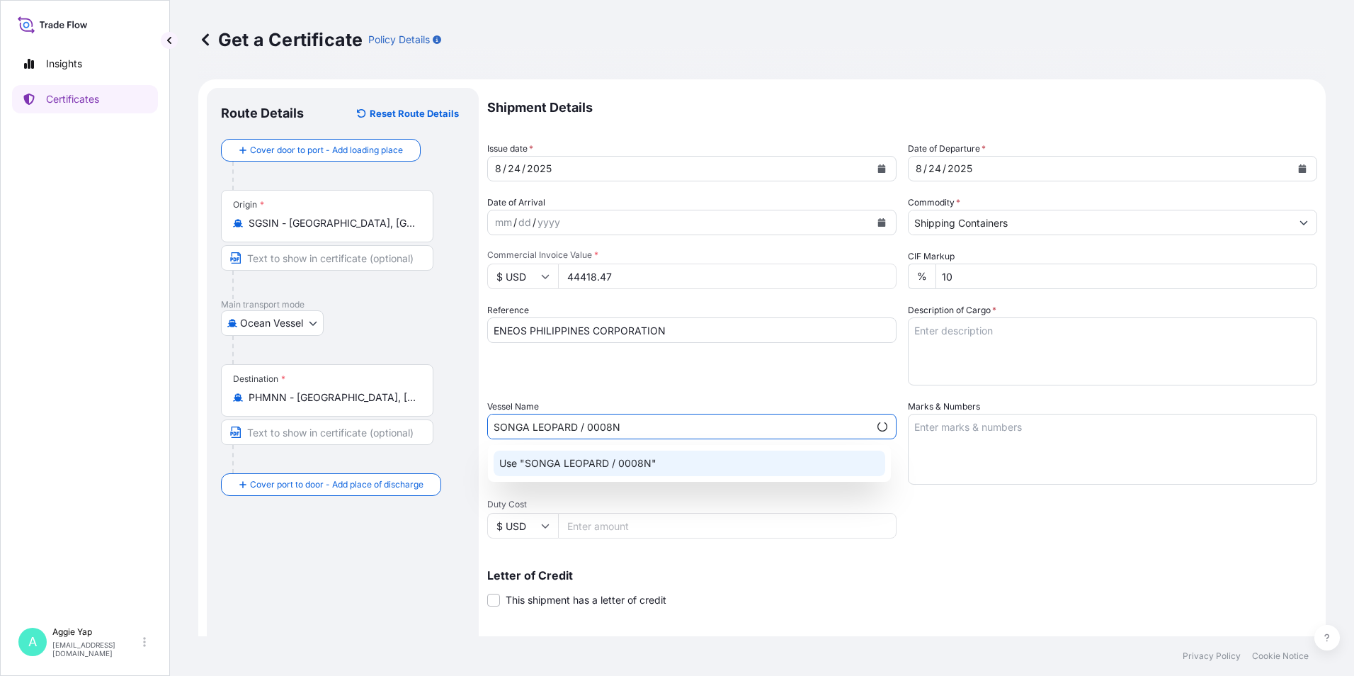
click at [633, 470] on div "Use "SONGA LEOPARD / 0008N"" at bounding box center [690, 462] width 392 height 25
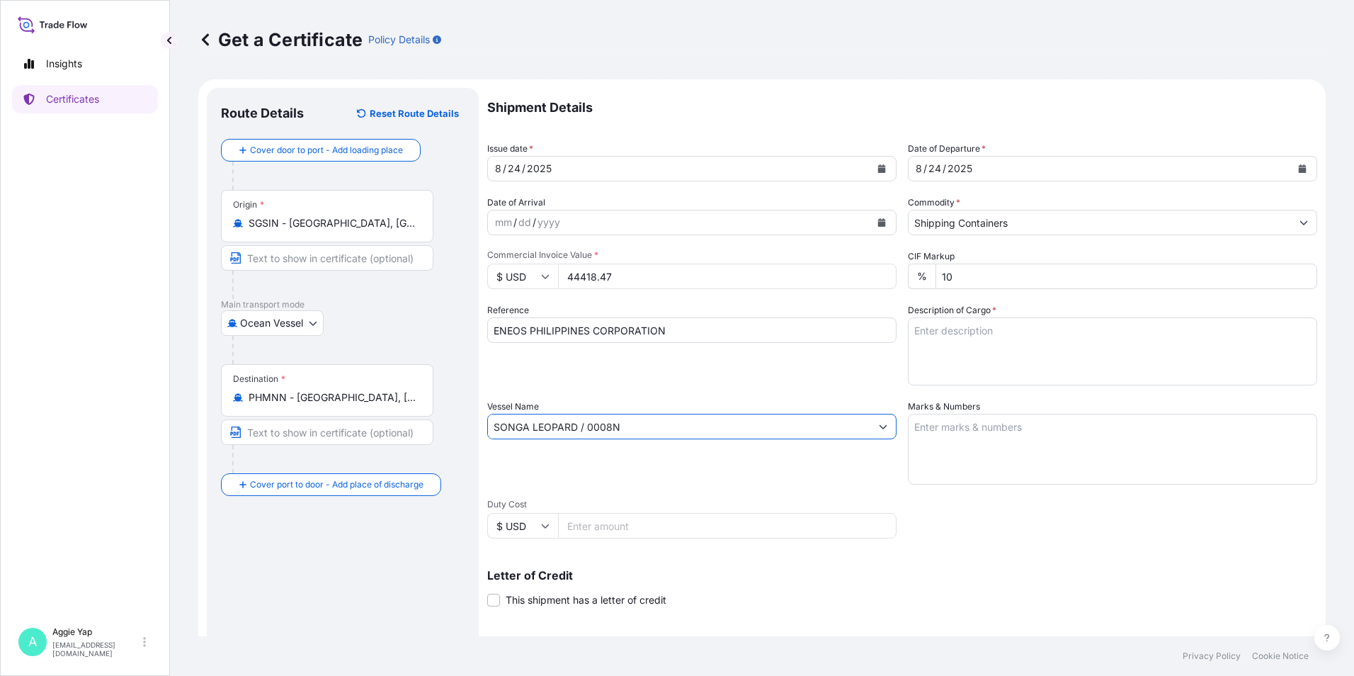
type input "SONGA LEOPARD / 0008N"
click at [1034, 458] on textarea "Marks & Numbers" at bounding box center [1112, 449] width 409 height 71
type textarea "AS PER BILL OF LADING"
click at [1032, 326] on textarea "Description of Cargo *" at bounding box center [1112, 351] width 409 height 68
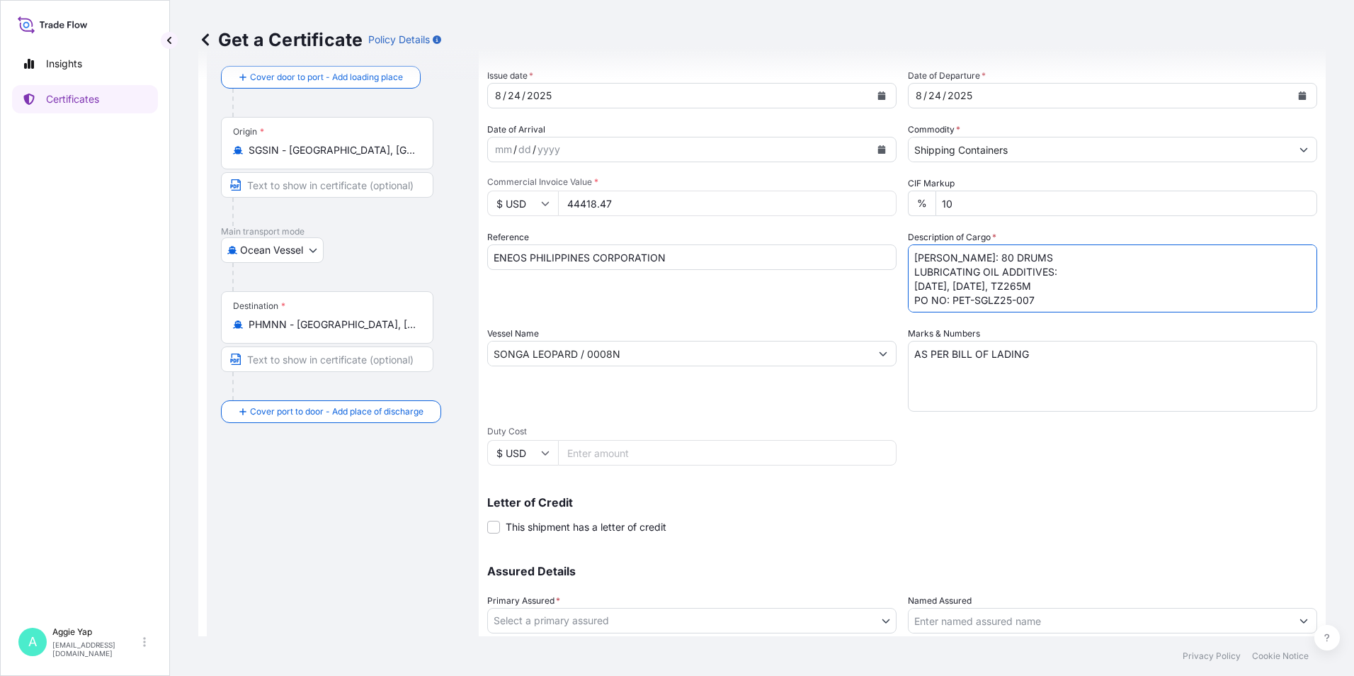
scroll to position [175, 0]
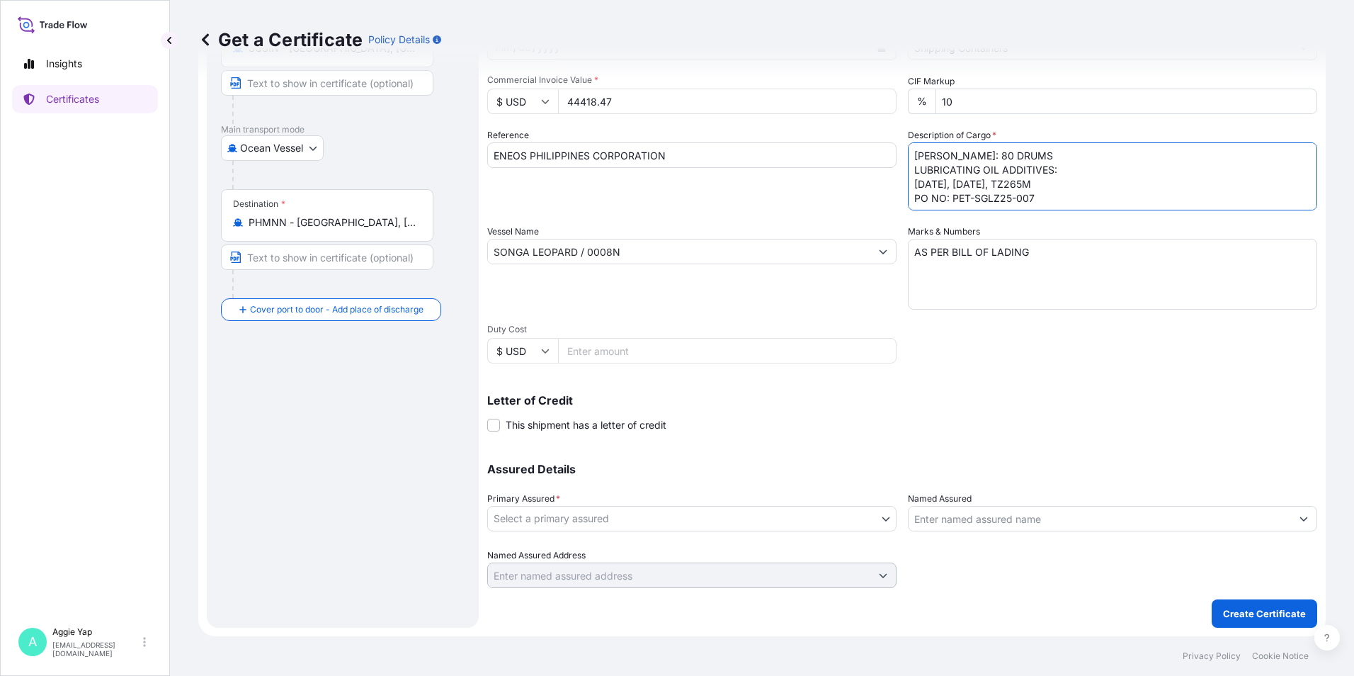
type textarea "[PERSON_NAME]: 80 DRUMS LUBRICATING OIL ADDITIVES: [DATE], [DATE], TZ265M PO NO…"
click at [591, 520] on body "Insights Certificates A [PERSON_NAME] [EMAIL_ADDRESS][DOMAIN_NAME] Get a Certif…" at bounding box center [677, 338] width 1354 height 676
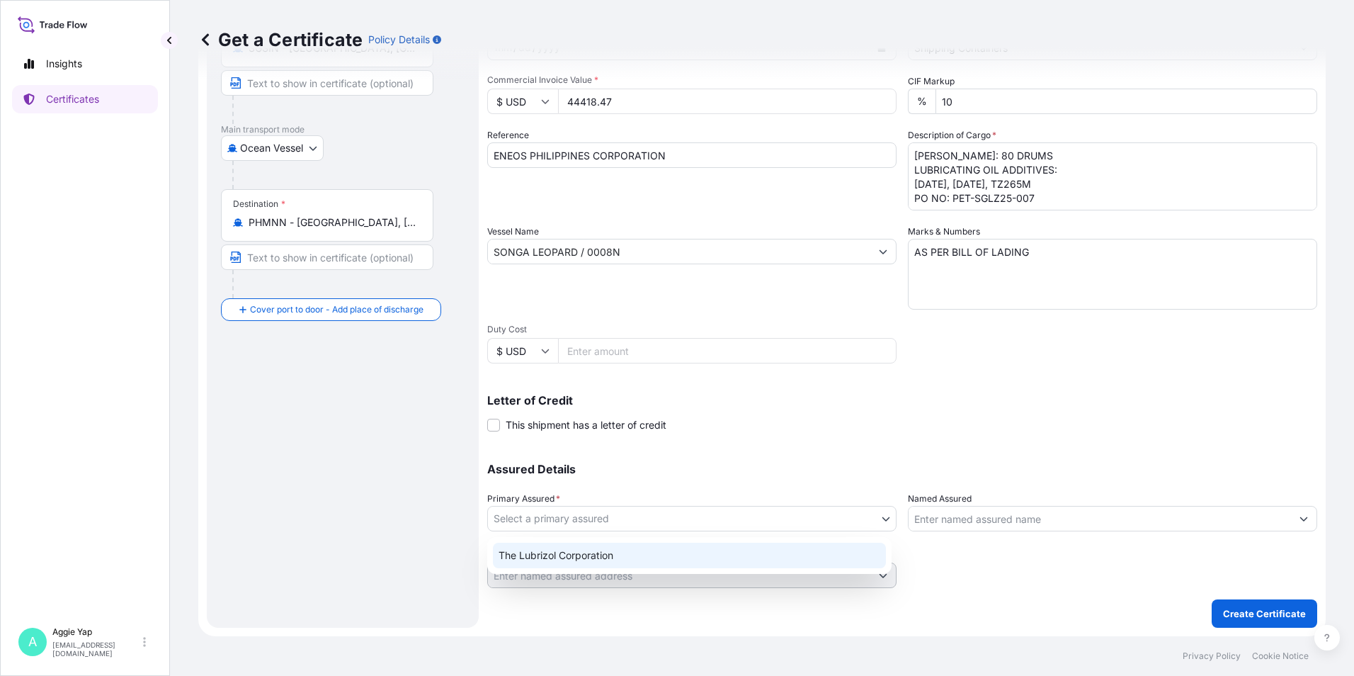
click at [588, 560] on div "The Lubrizol Corporation" at bounding box center [689, 554] width 393 height 25
select select "31566"
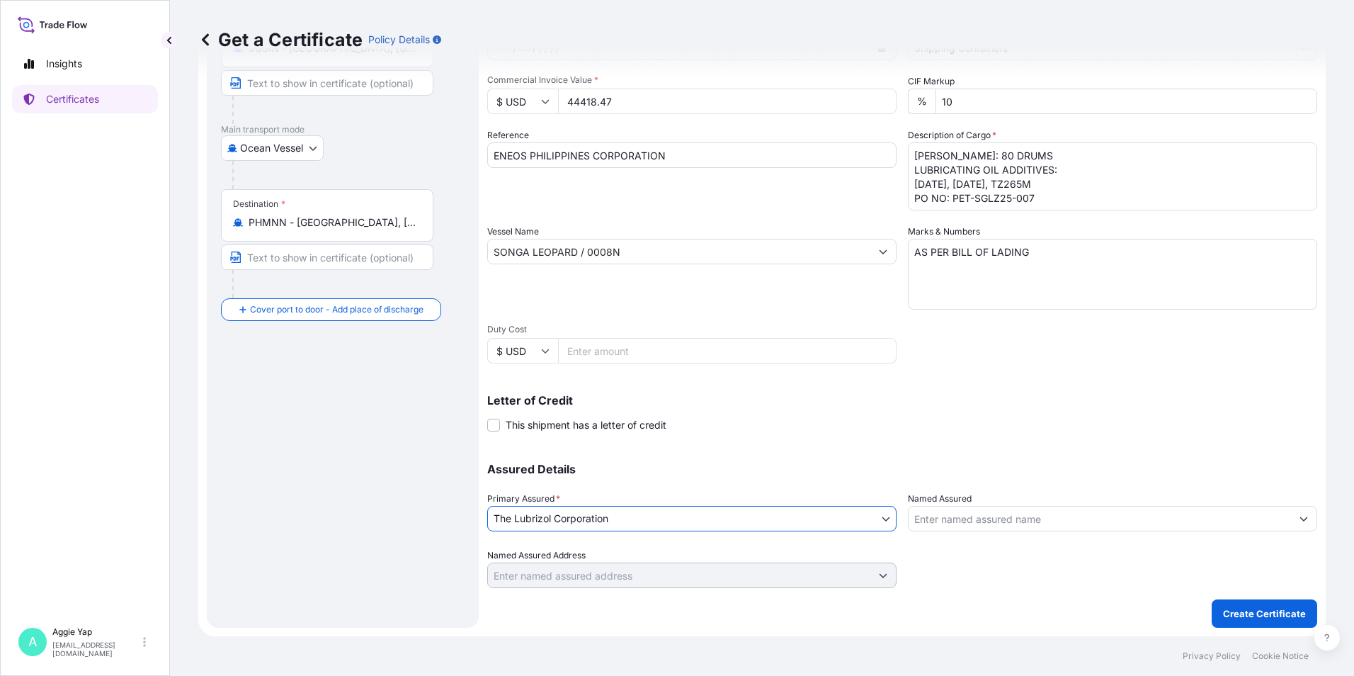
click at [916, 518] on input "Named Assured" at bounding box center [1099, 518] width 382 height 25
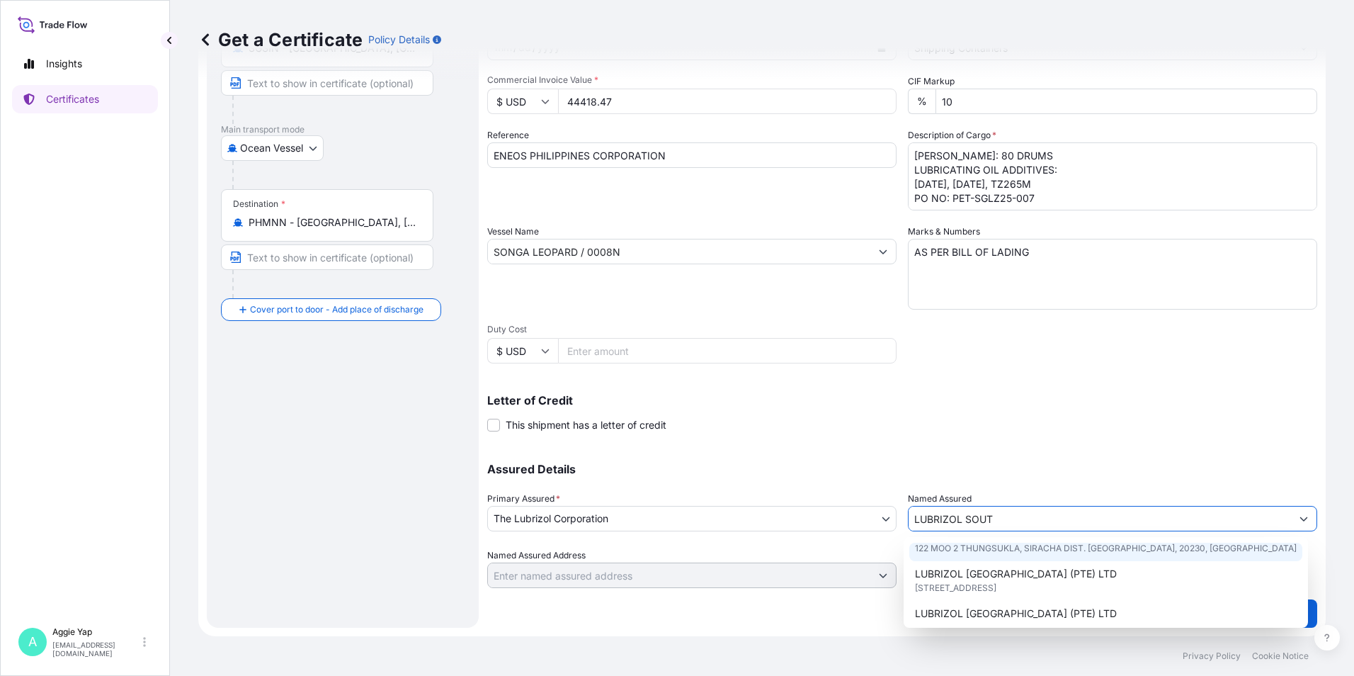
scroll to position [142, 0]
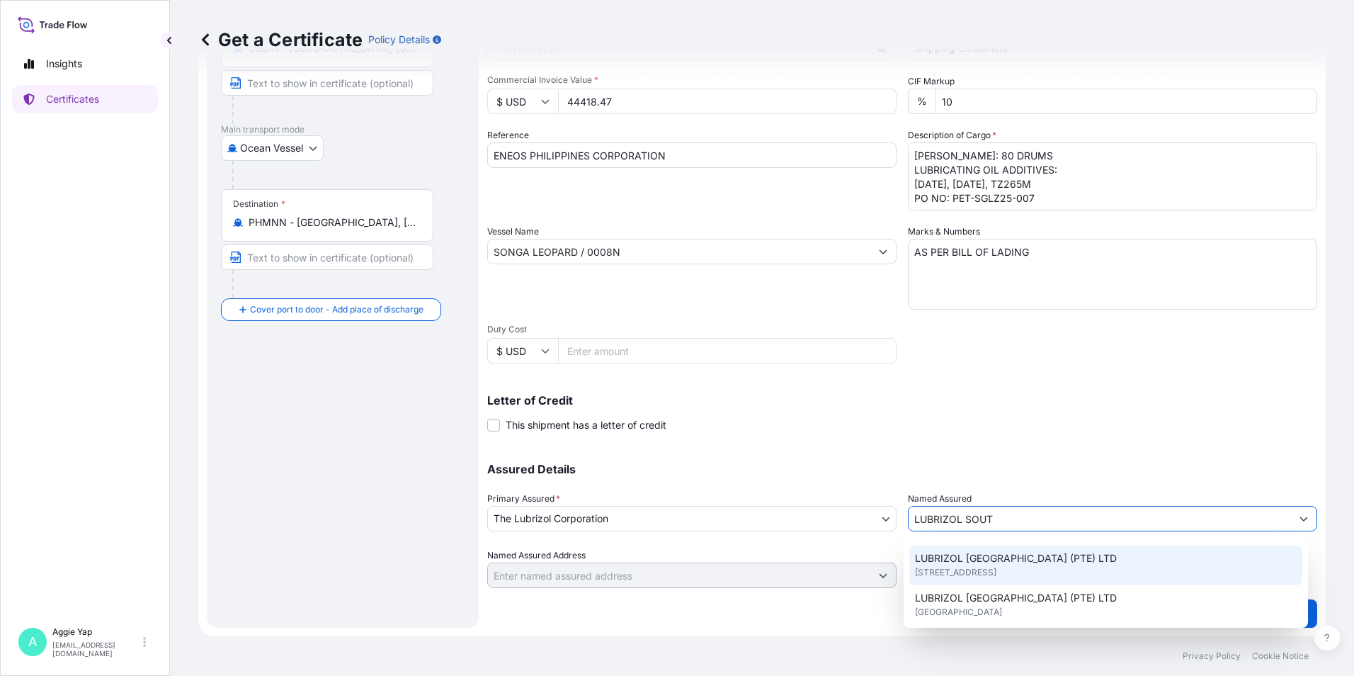
click at [996, 572] on span "[STREET_ADDRESS]" at bounding box center [955, 572] width 81 height 14
type input "LUBRIZOL [GEOGRAPHIC_DATA] (PTE) LTD"
type input "[STREET_ADDRESS]"
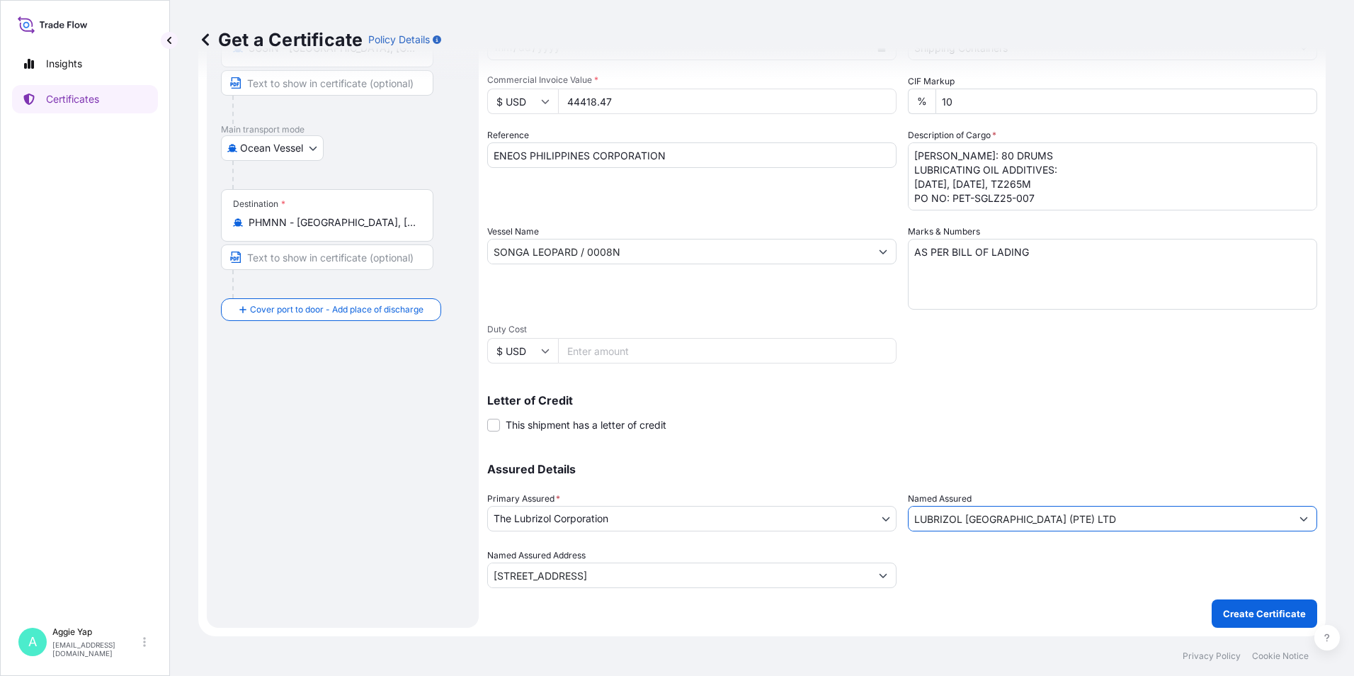
type input "LUBRIZOL [GEOGRAPHIC_DATA] (PTE) LTD"
click at [1041, 414] on div "Letter of Credit This shipment has a letter of credit Letter of credit * Letter…" at bounding box center [902, 413] width 830 height 38
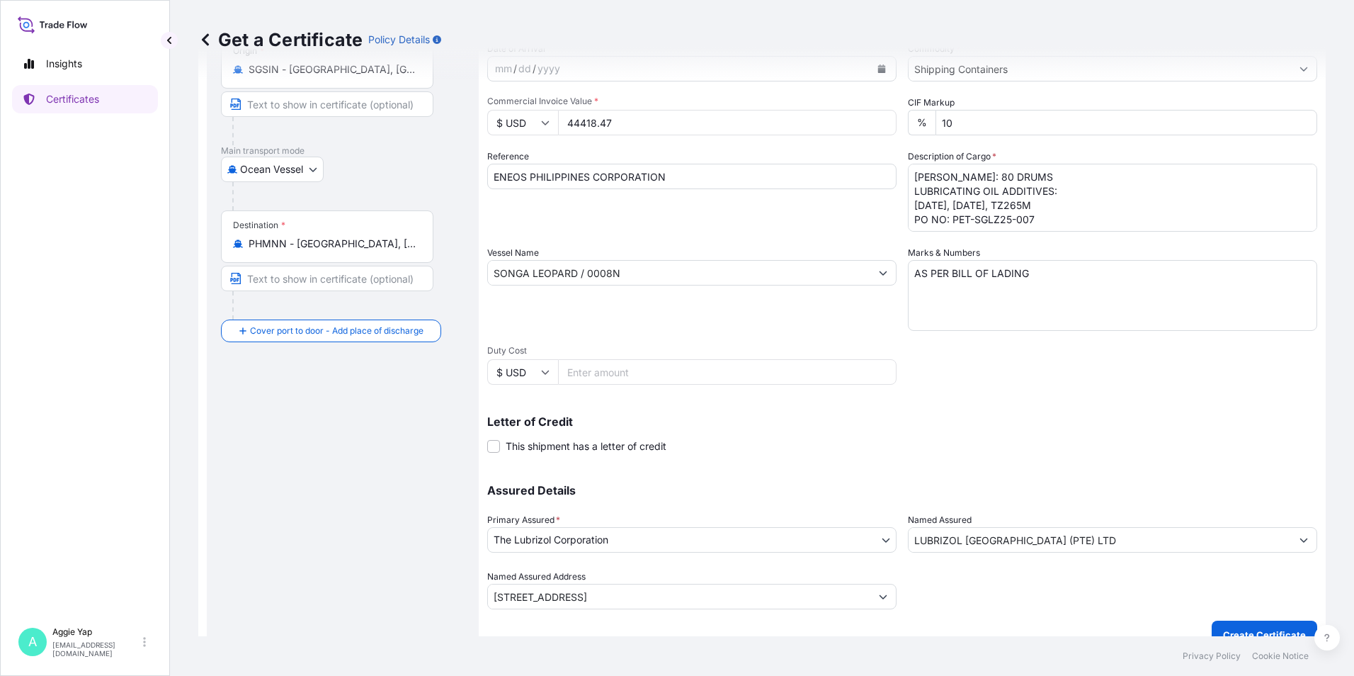
scroll to position [175, 0]
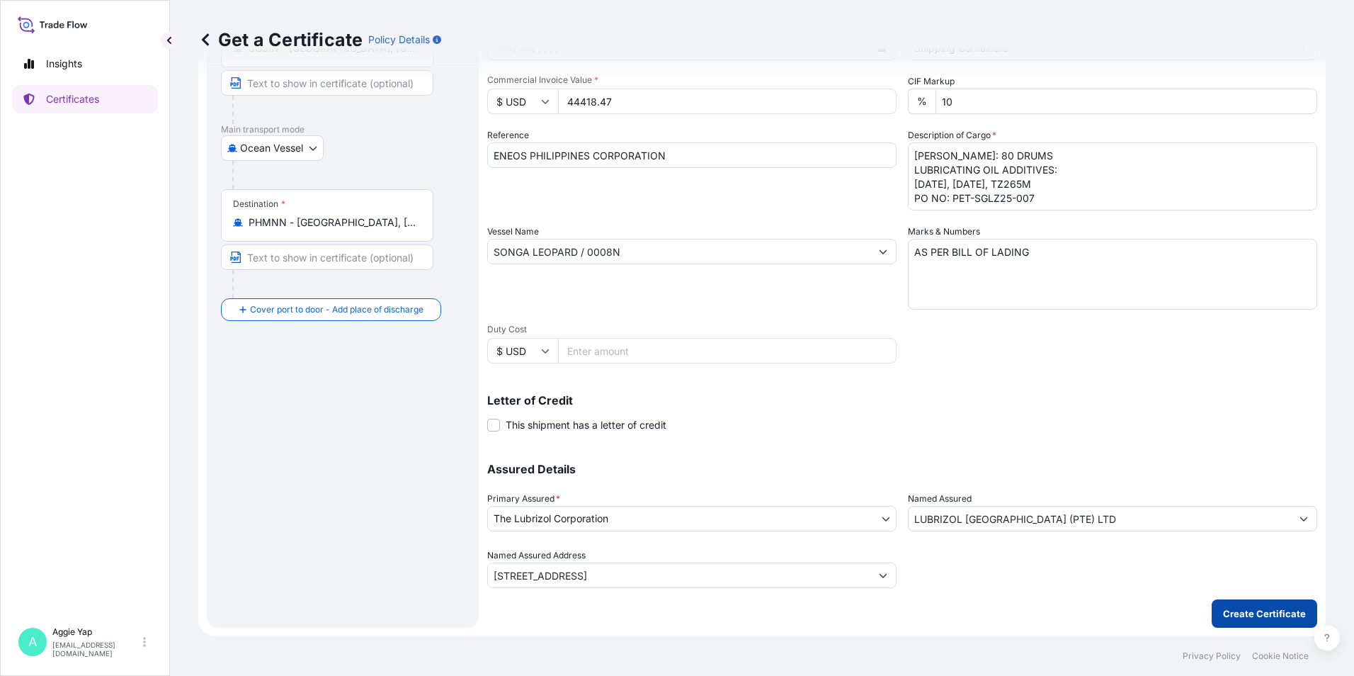
click at [1219, 605] on button "Create Certificate" at bounding box center [1265, 613] width 106 height 28
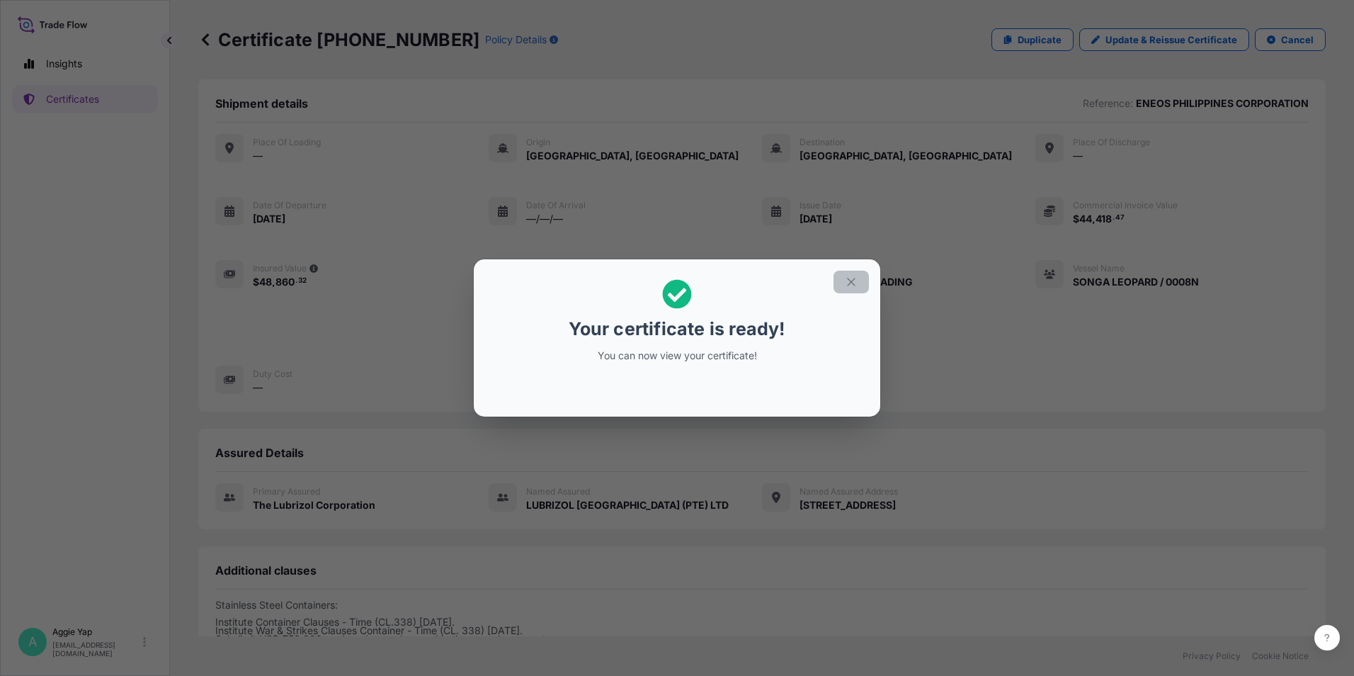
click at [841, 279] on button "button" at bounding box center [850, 281] width 35 height 23
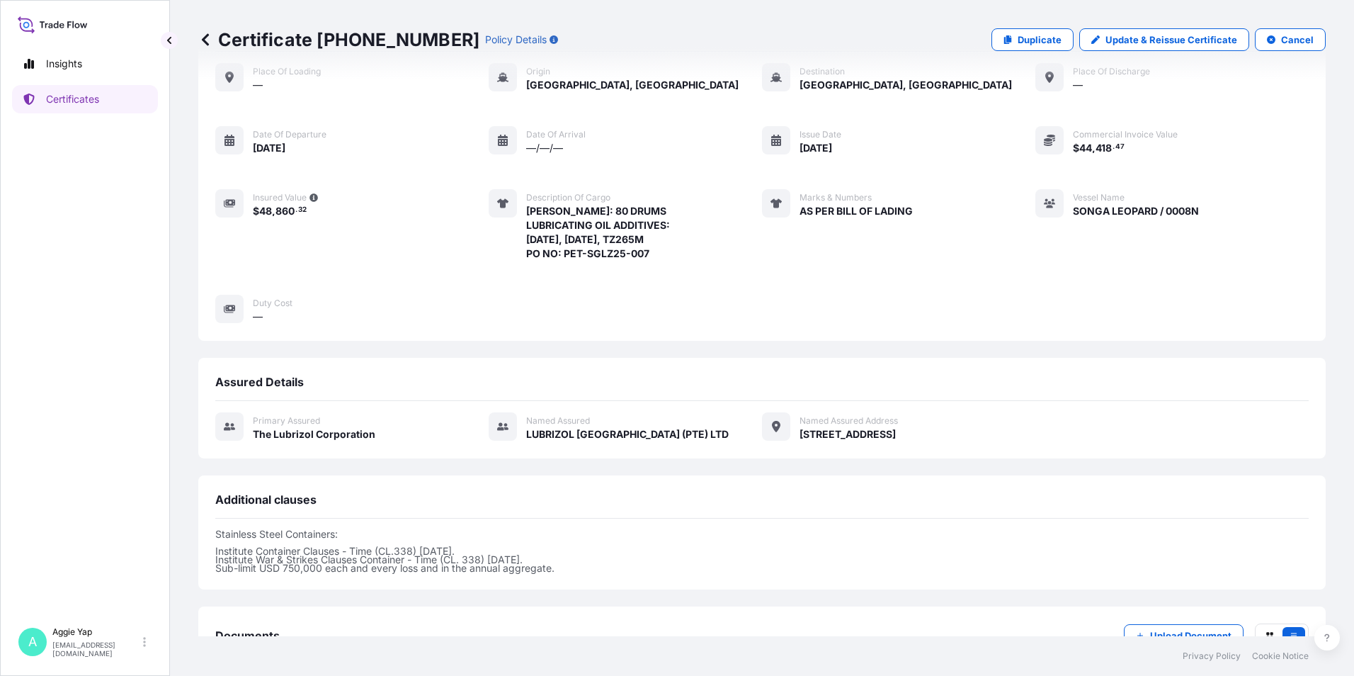
scroll to position [173, 0]
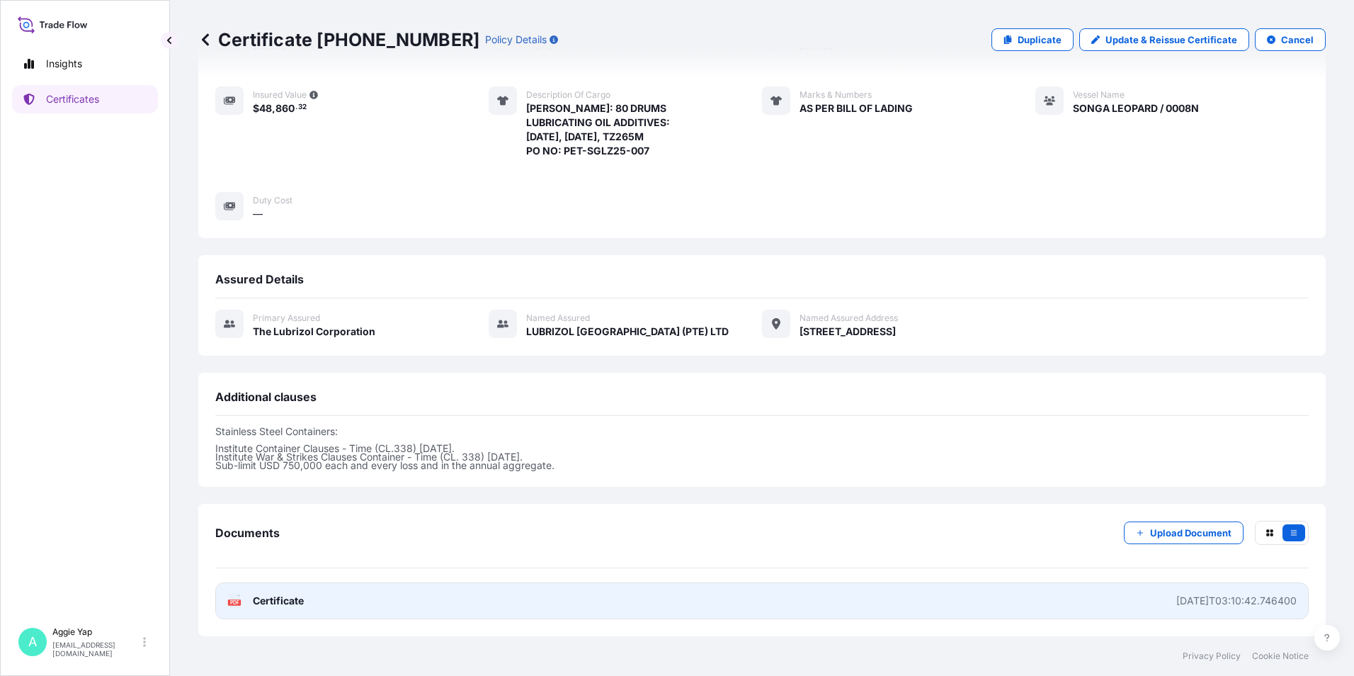
click at [404, 605] on link "PDF Certificate [DATE]T03:10:42.746400" at bounding box center [761, 600] width 1093 height 37
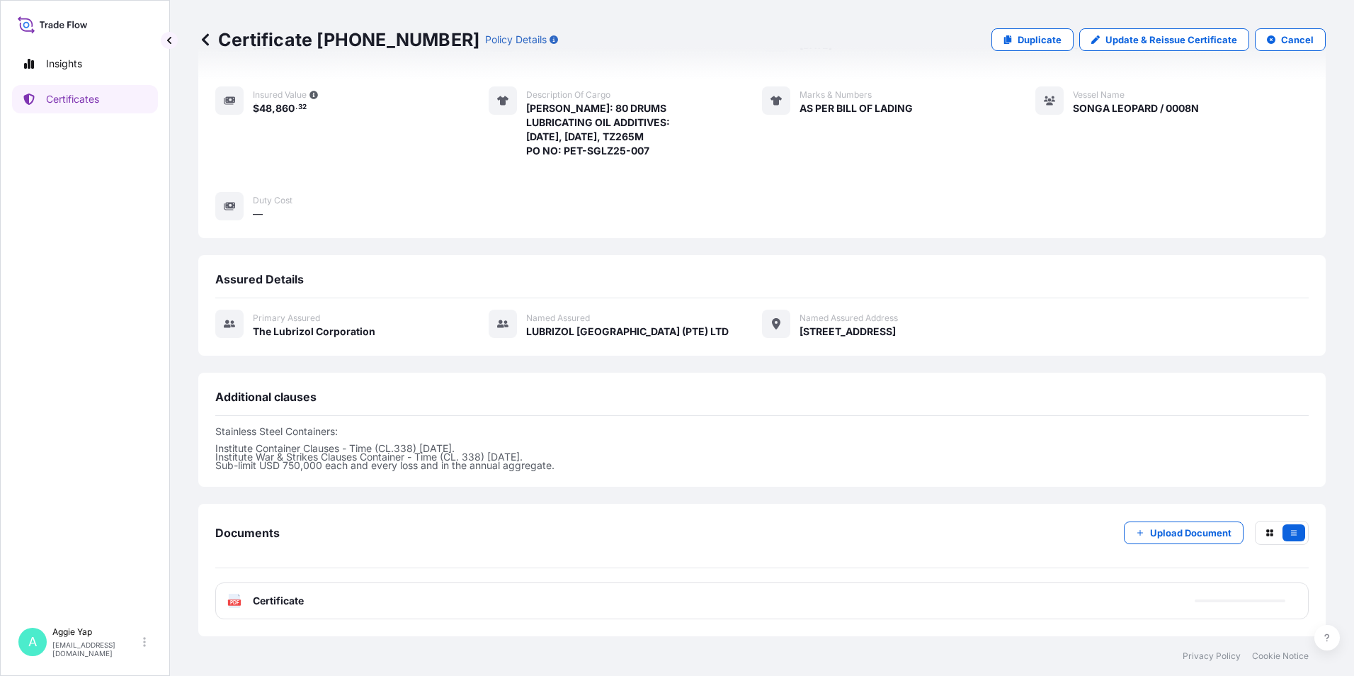
scroll to position [171, 0]
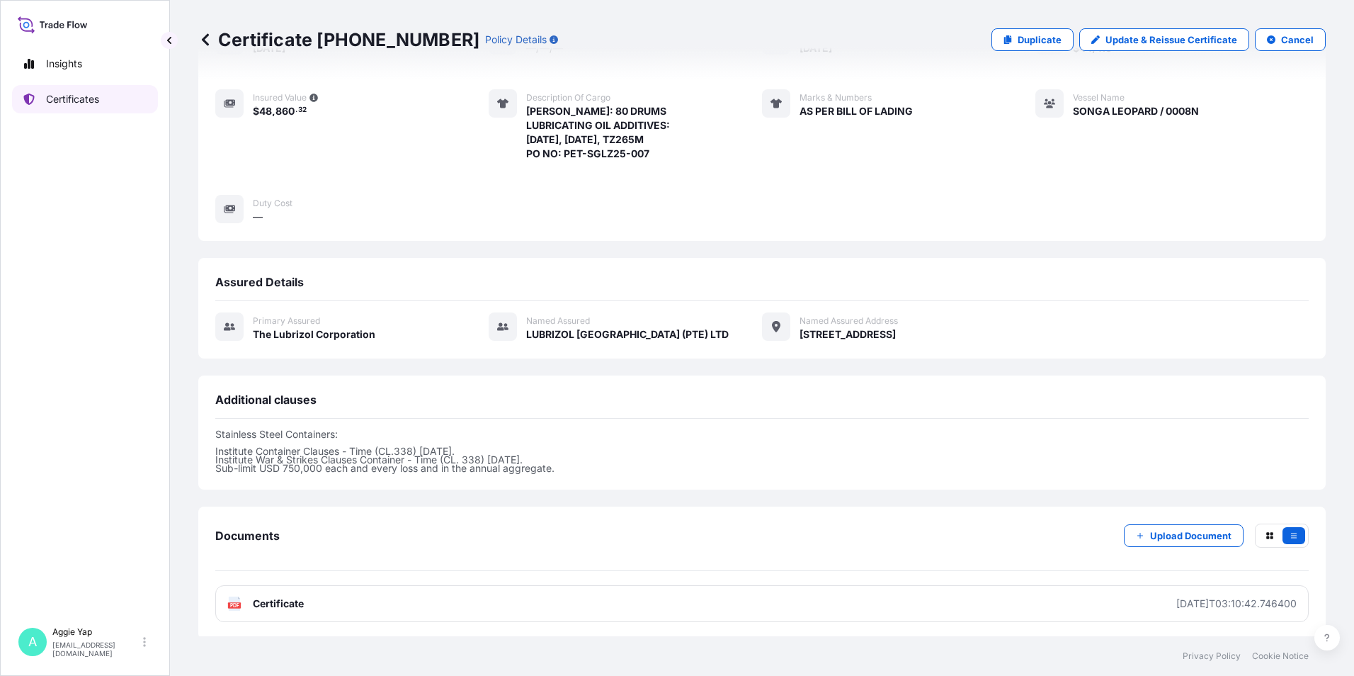
click at [106, 92] on link "Certificates" at bounding box center [85, 99] width 146 height 28
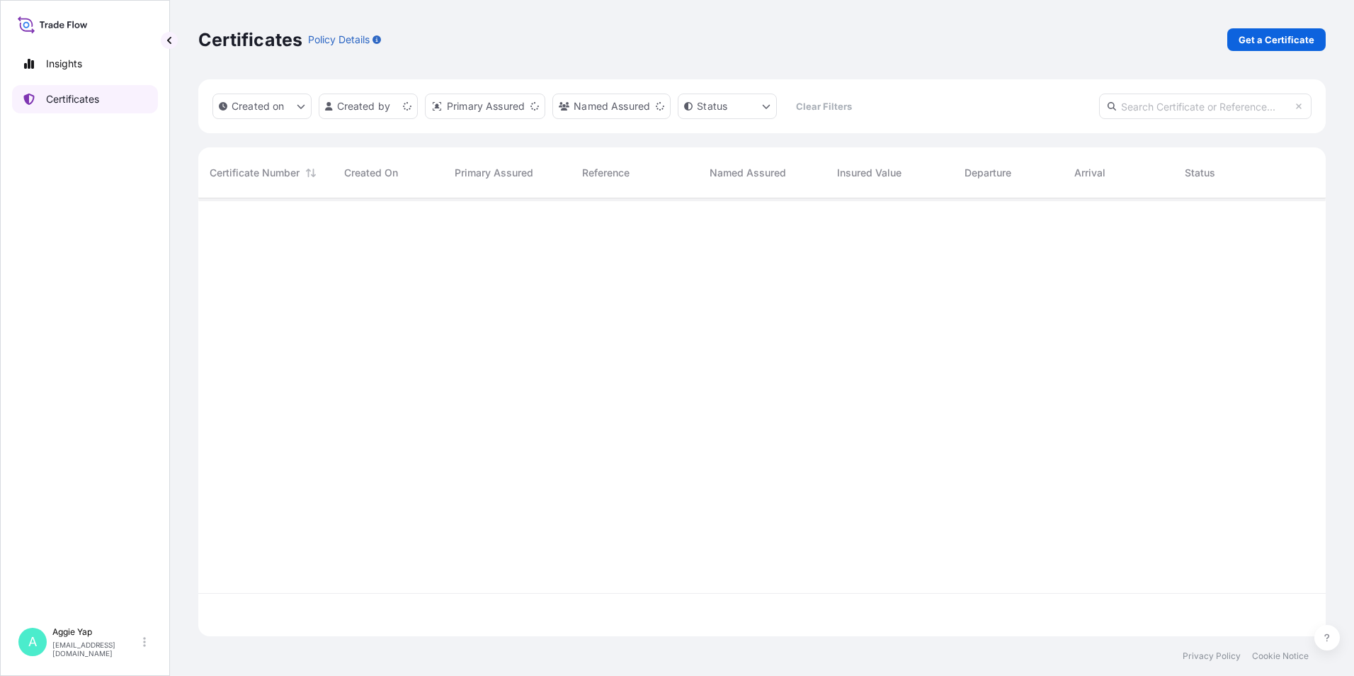
scroll to position [435, 1117]
click at [1282, 47] on link "Get a Certificate" at bounding box center [1276, 39] width 98 height 23
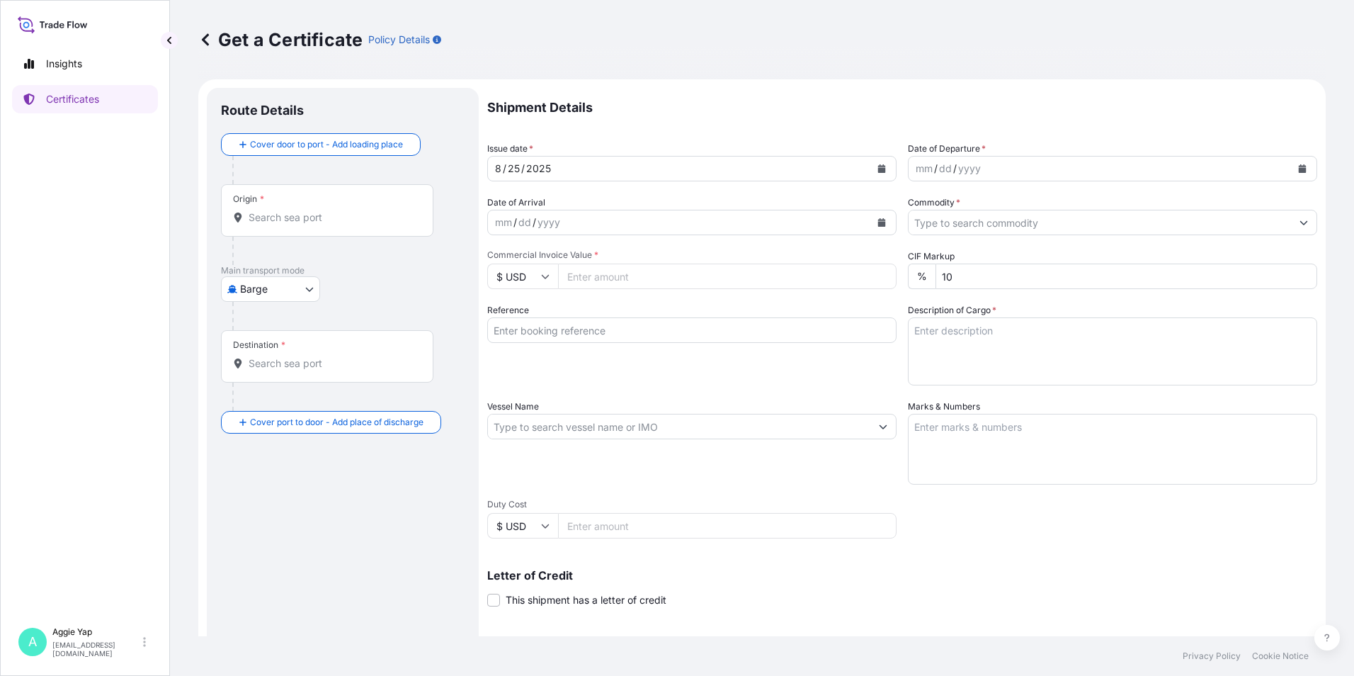
click at [280, 291] on body "Insights Certificates A [PERSON_NAME] [EMAIL_ADDRESS][DOMAIN_NAME] Get a Certif…" at bounding box center [677, 338] width 1354 height 676
click at [276, 399] on span "Ocean Vessel" at bounding box center [279, 402] width 63 height 14
select select "Ocean Vessel"
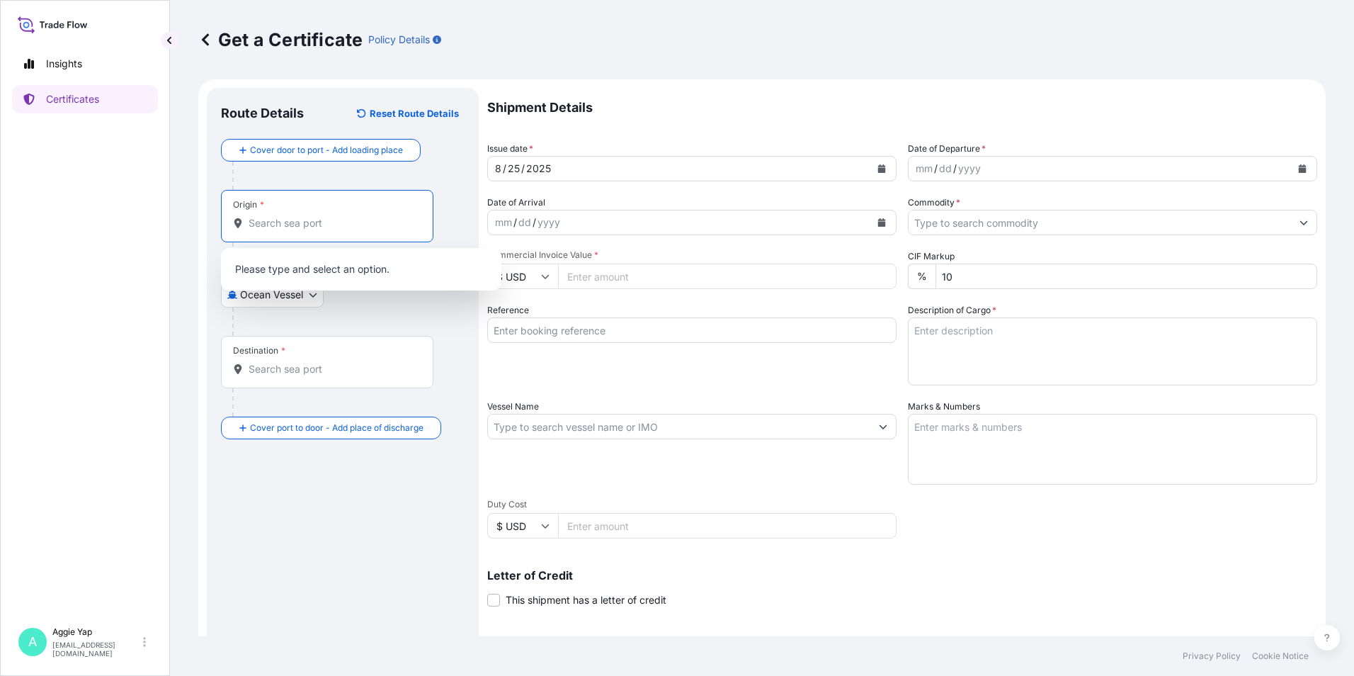
click at [294, 229] on input "Origin *" at bounding box center [332, 223] width 167 height 14
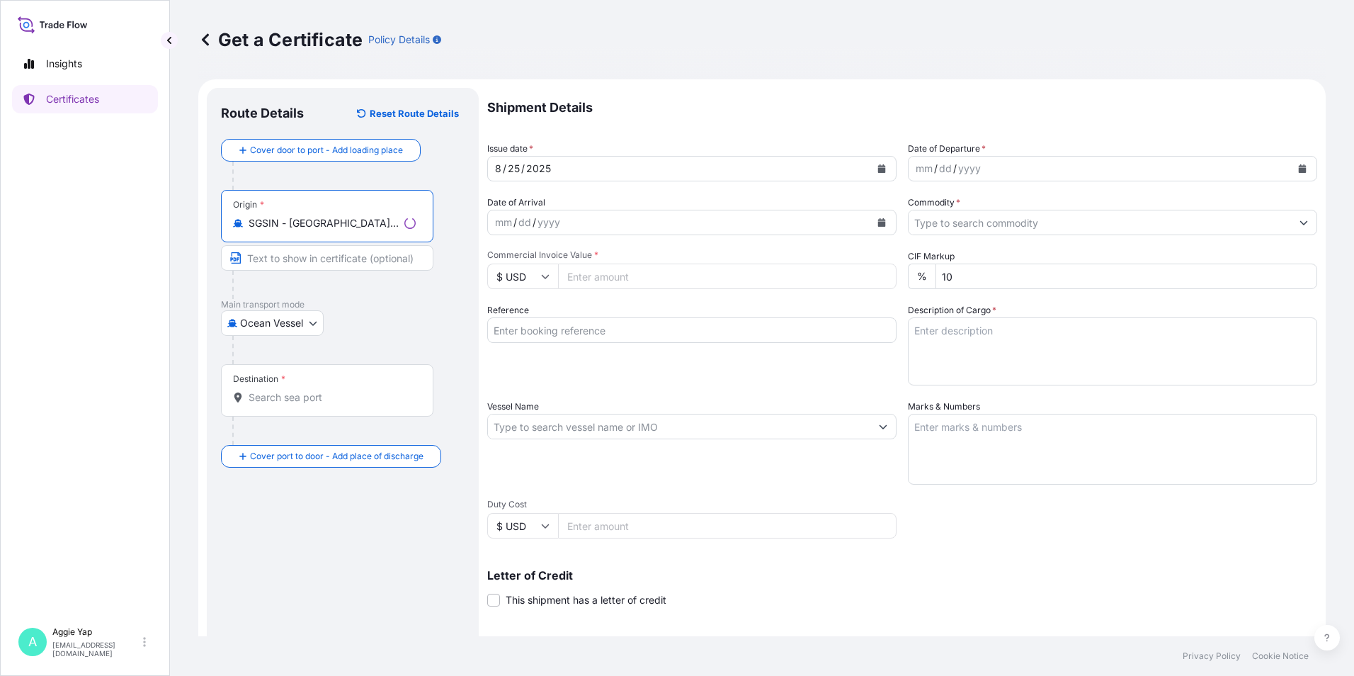
type input "SGSIN - [GEOGRAPHIC_DATA], [GEOGRAPHIC_DATA]"
click at [291, 400] on input "Destination *" at bounding box center [332, 397] width 167 height 14
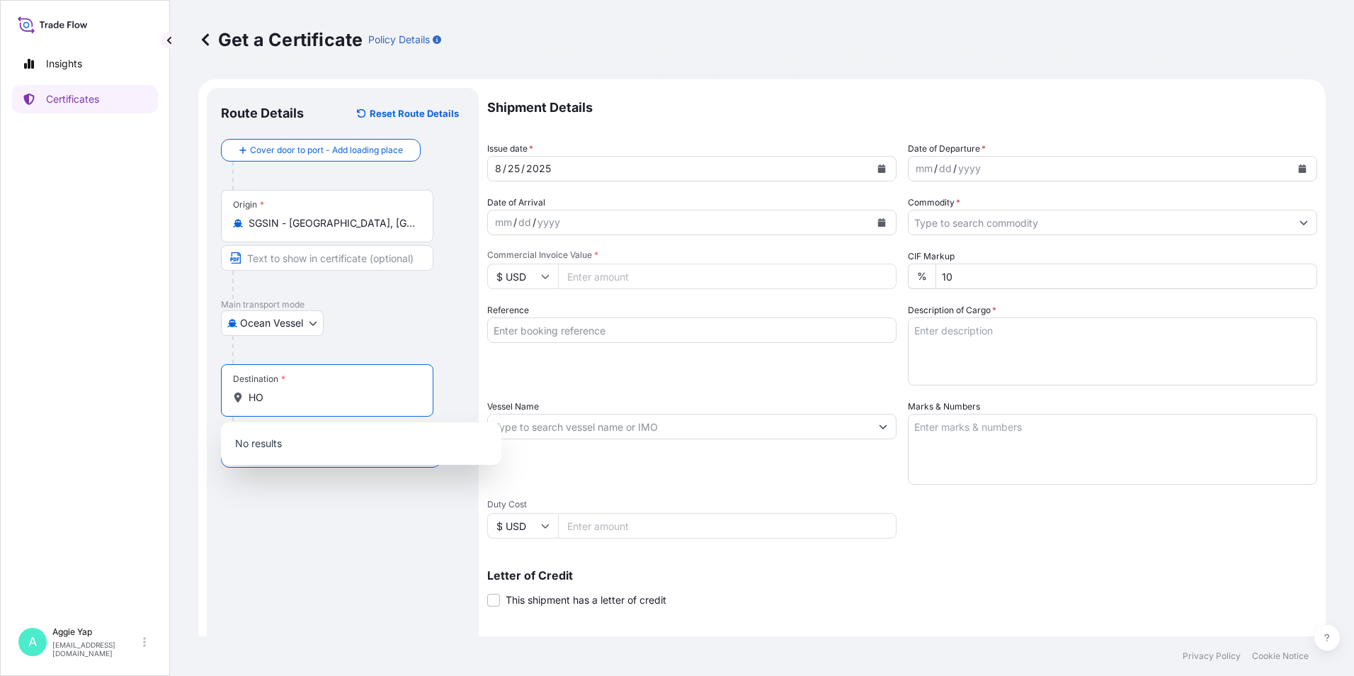
type input "H"
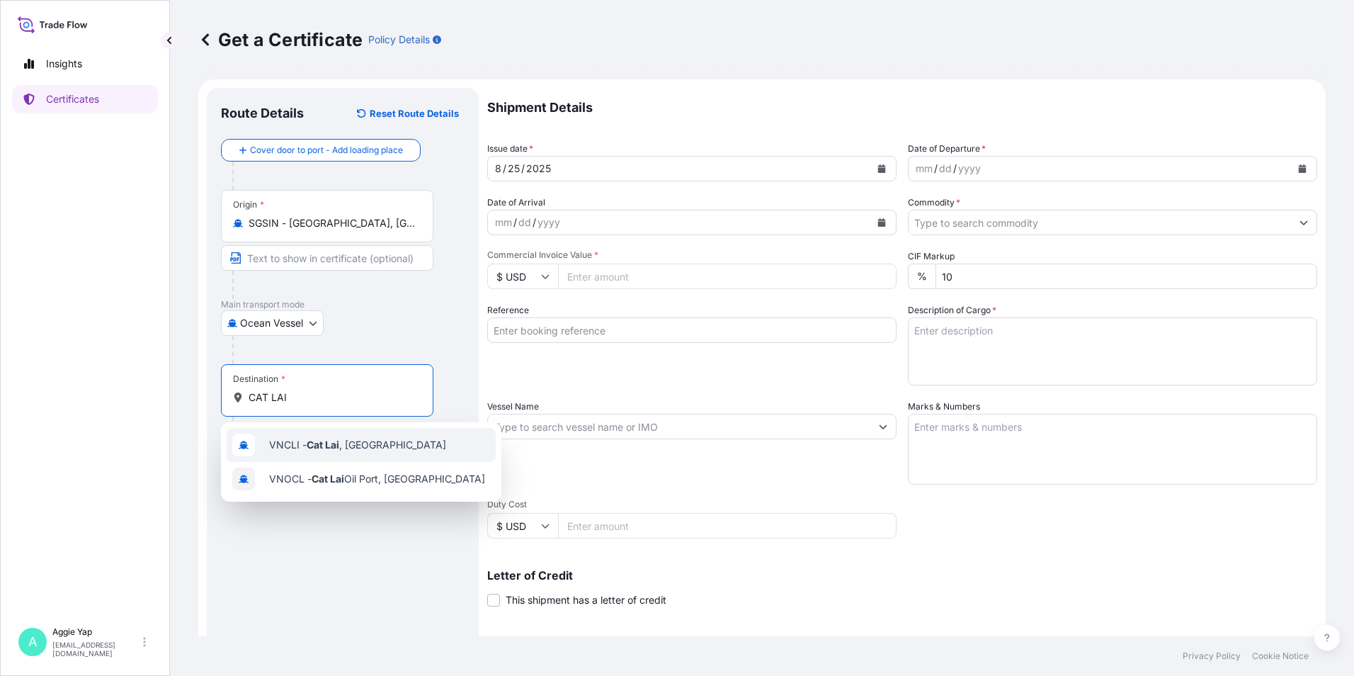
click at [440, 448] on div "VNCLI - Cat Lai , [GEOGRAPHIC_DATA]" at bounding box center [361, 445] width 269 height 34
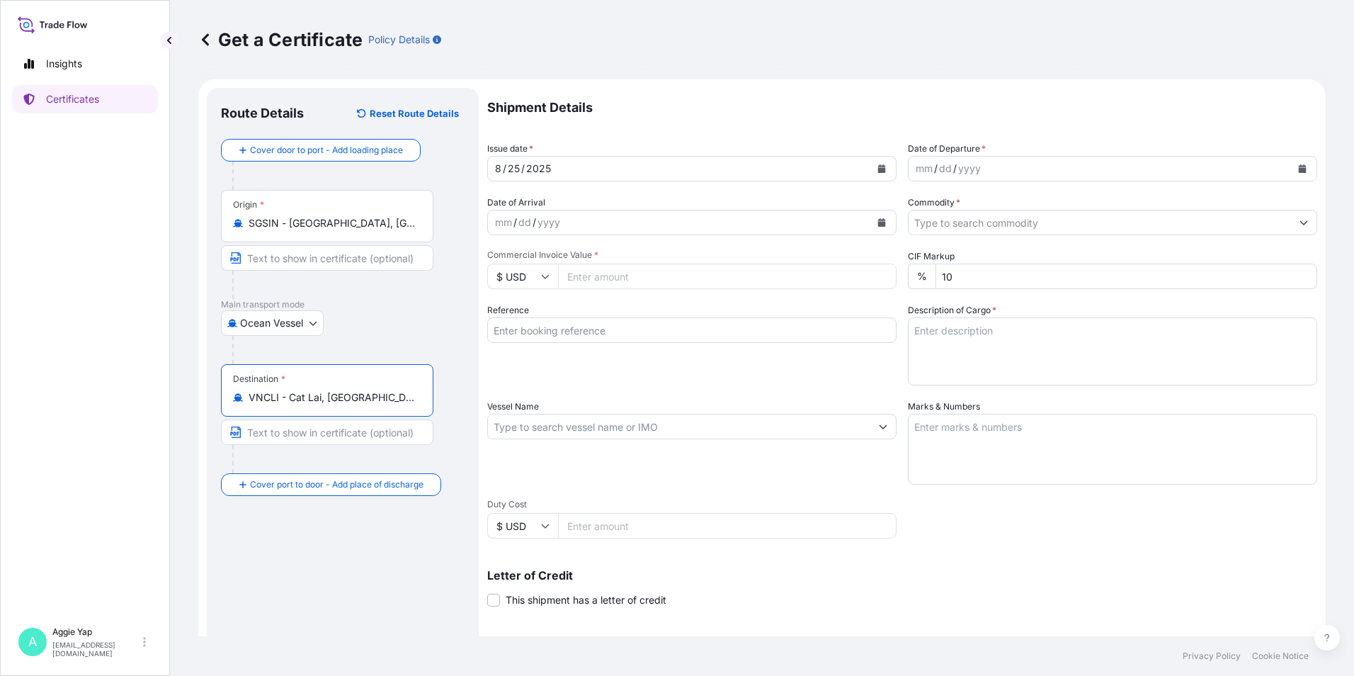
type input "VNCLI - Cat Lai, [GEOGRAPHIC_DATA]"
click at [881, 174] on button "Calendar" at bounding box center [881, 168] width 23 height 23
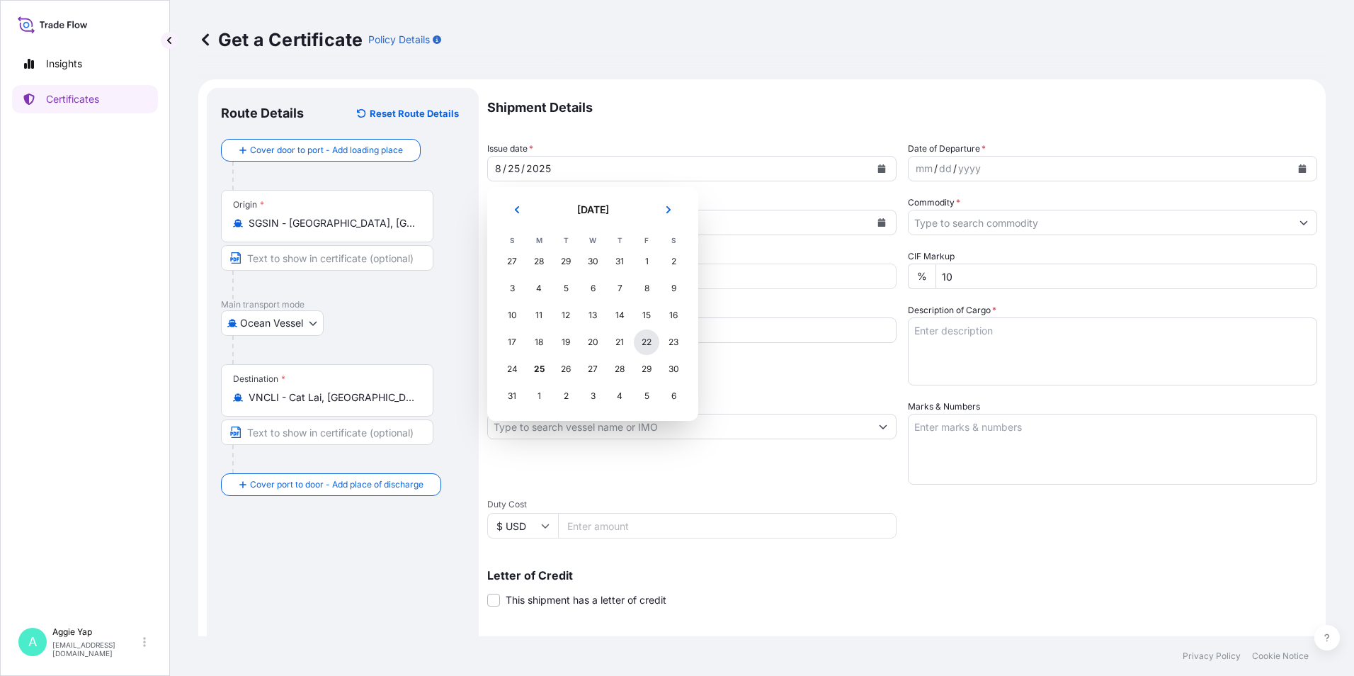
click at [640, 346] on div "22" at bounding box center [646, 341] width 25 height 25
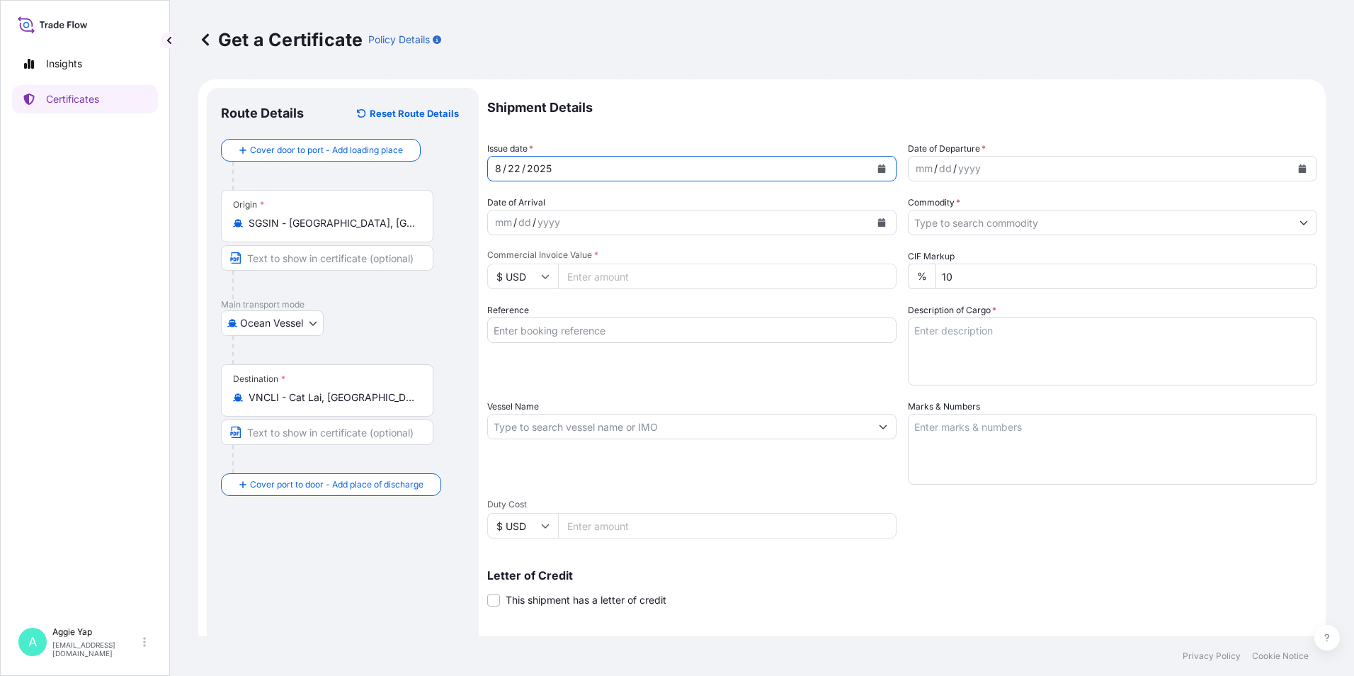
click at [1291, 174] on button "Calendar" at bounding box center [1302, 168] width 23 height 23
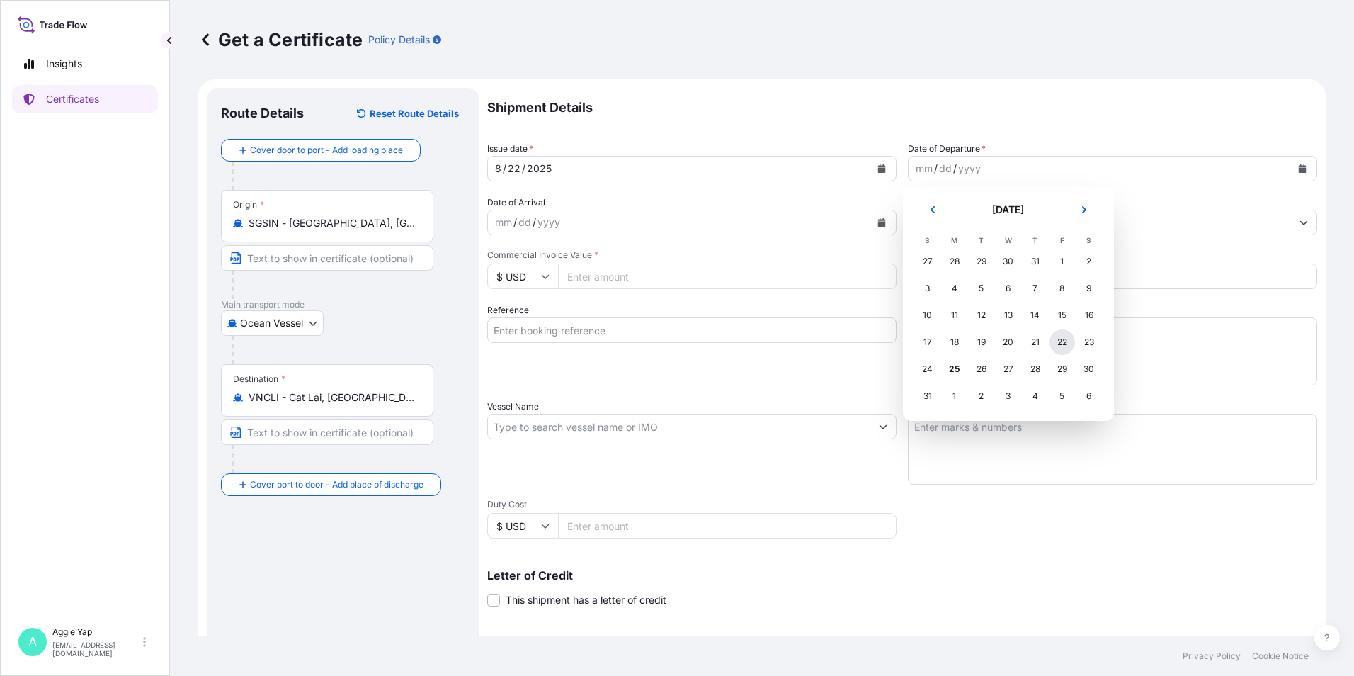
click at [1066, 347] on div "22" at bounding box center [1061, 341] width 25 height 25
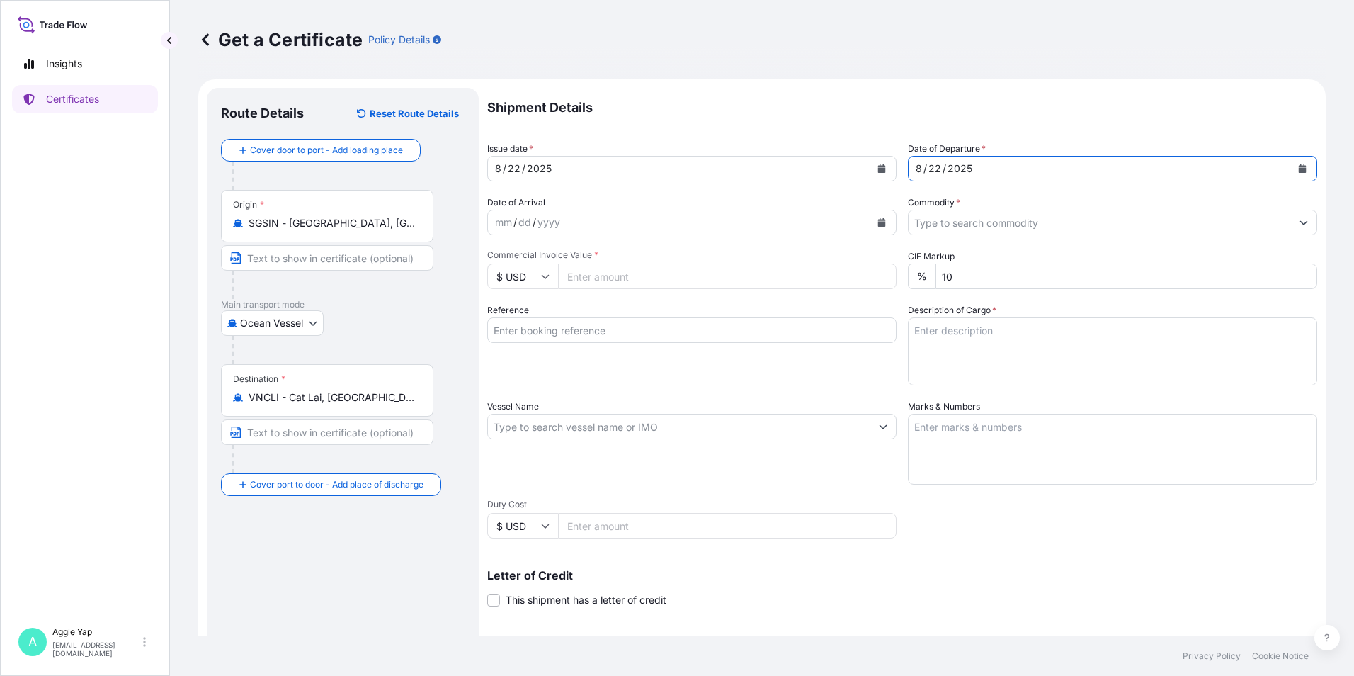
click at [1005, 229] on input "Commodity *" at bounding box center [1099, 222] width 382 height 25
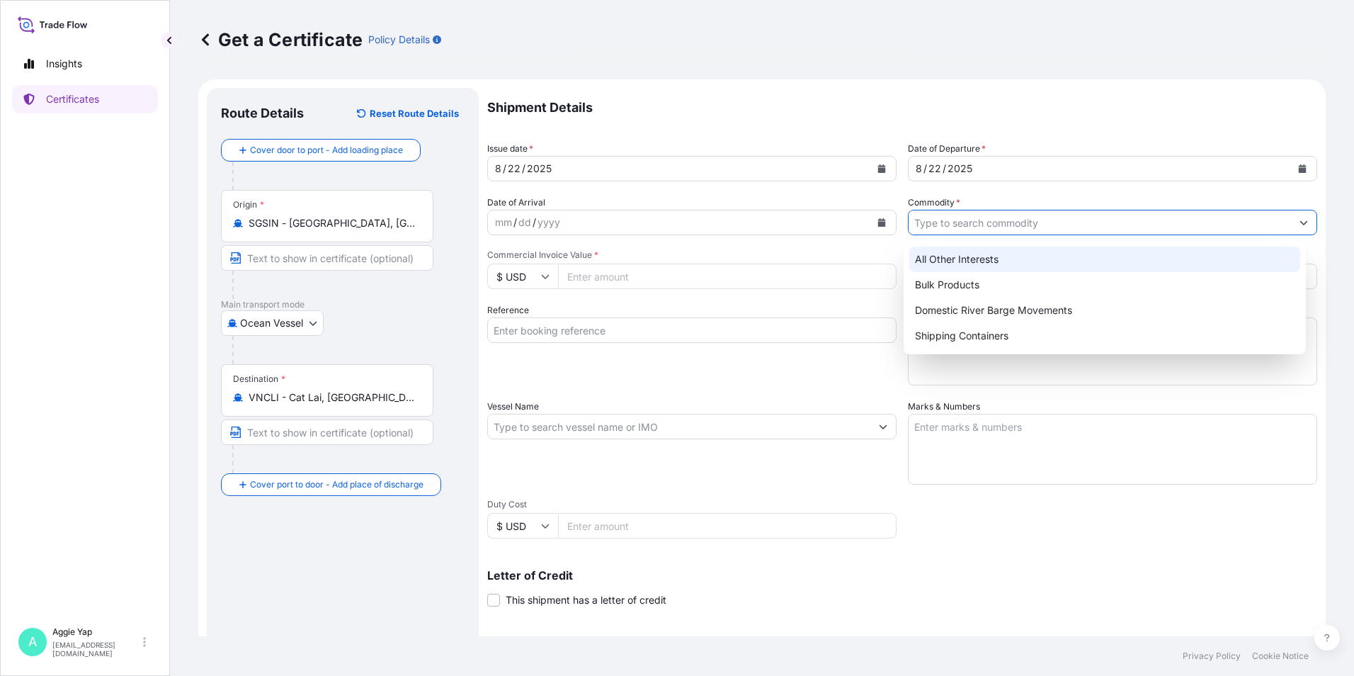
click at [963, 263] on div "All Other Interests" at bounding box center [1105, 258] width 392 height 25
type input "All Other Interests"
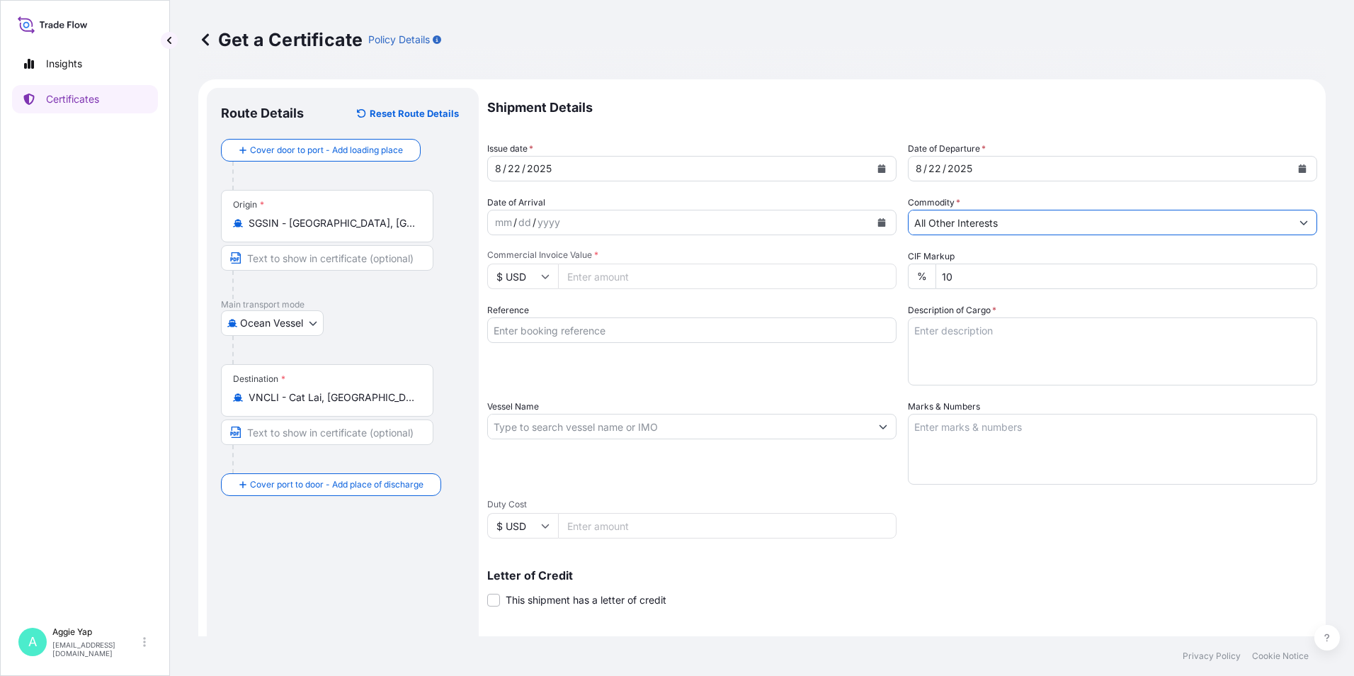
drag, startPoint x: 668, startPoint y: 276, endPoint x: 711, endPoint y: 283, distance: 43.8
click at [669, 276] on input "Commercial Invoice Value *" at bounding box center [727, 275] width 338 height 25
type input "7225.14"
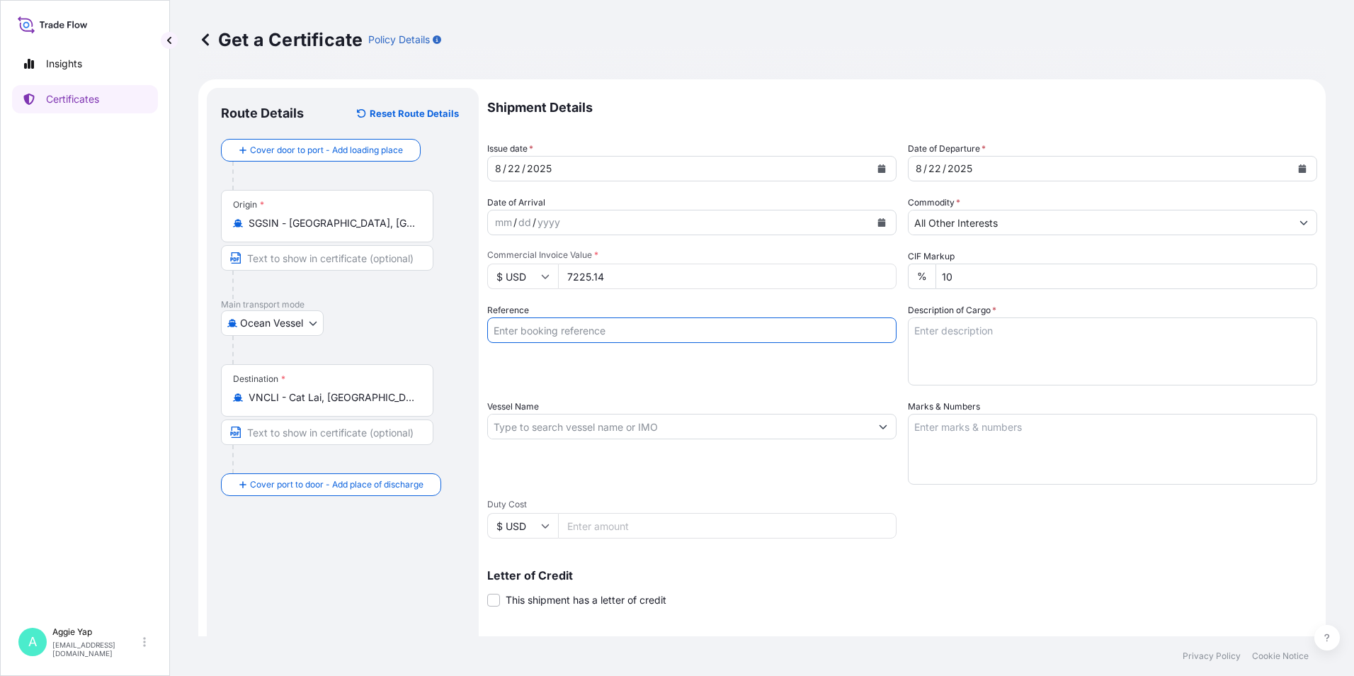
click at [660, 334] on input "Reference" at bounding box center [691, 329] width 409 height 25
type input "WIPRO CONSUMER CARE [GEOGRAPHIC_DATA]"
click at [573, 426] on input "Vessel Name" at bounding box center [679, 426] width 382 height 25
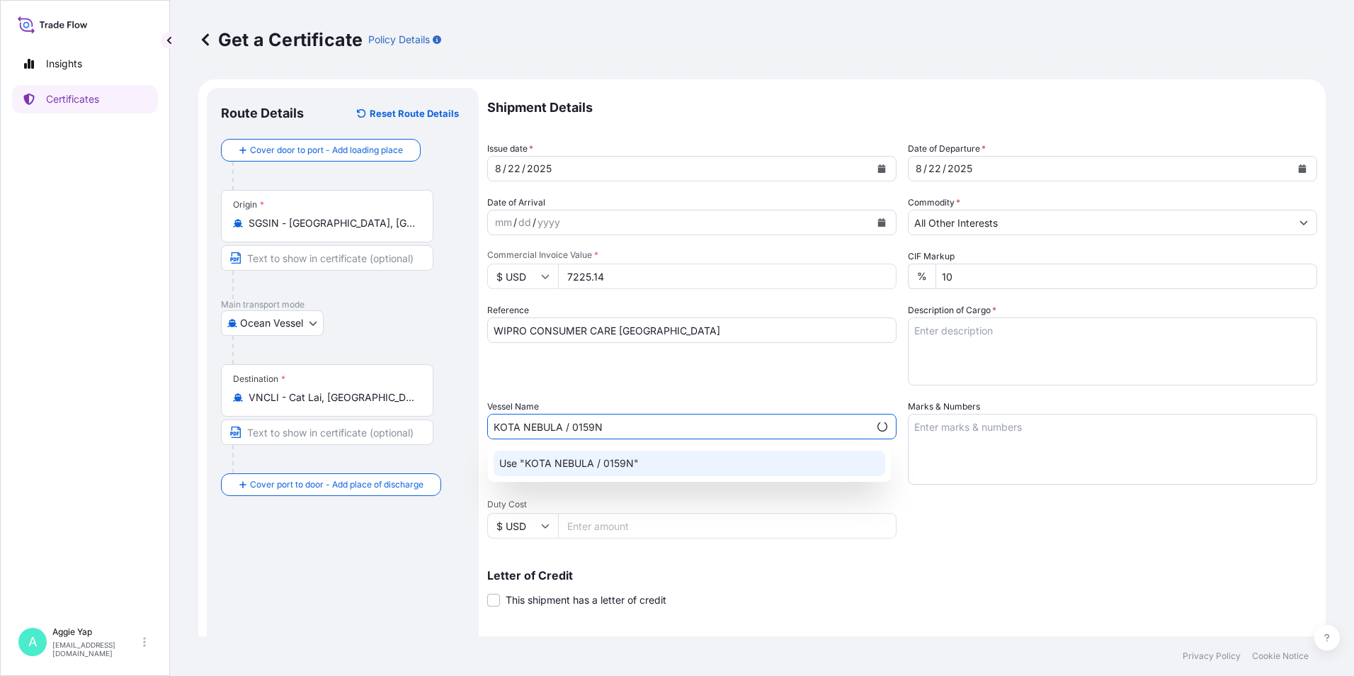
click at [603, 460] on p "Use "KOTA NEBULA / 0159N"" at bounding box center [568, 463] width 139 height 14
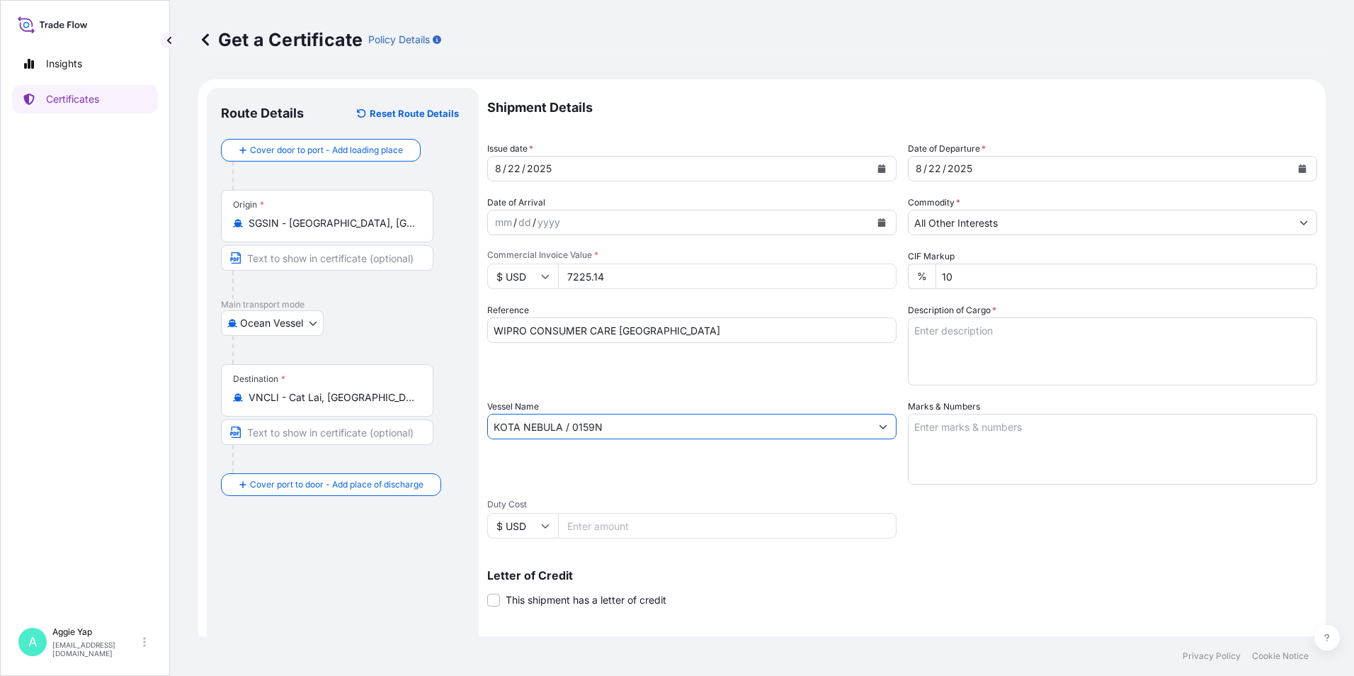
type input "KOTA NEBULA / 0159N"
click at [973, 453] on textarea "Marks & Numbers" at bounding box center [1112, 449] width 409 height 71
type textarea "AS PER BILL OF LADING"
click at [1049, 352] on textarea "Description of Cargo *" at bounding box center [1112, 351] width 409 height 68
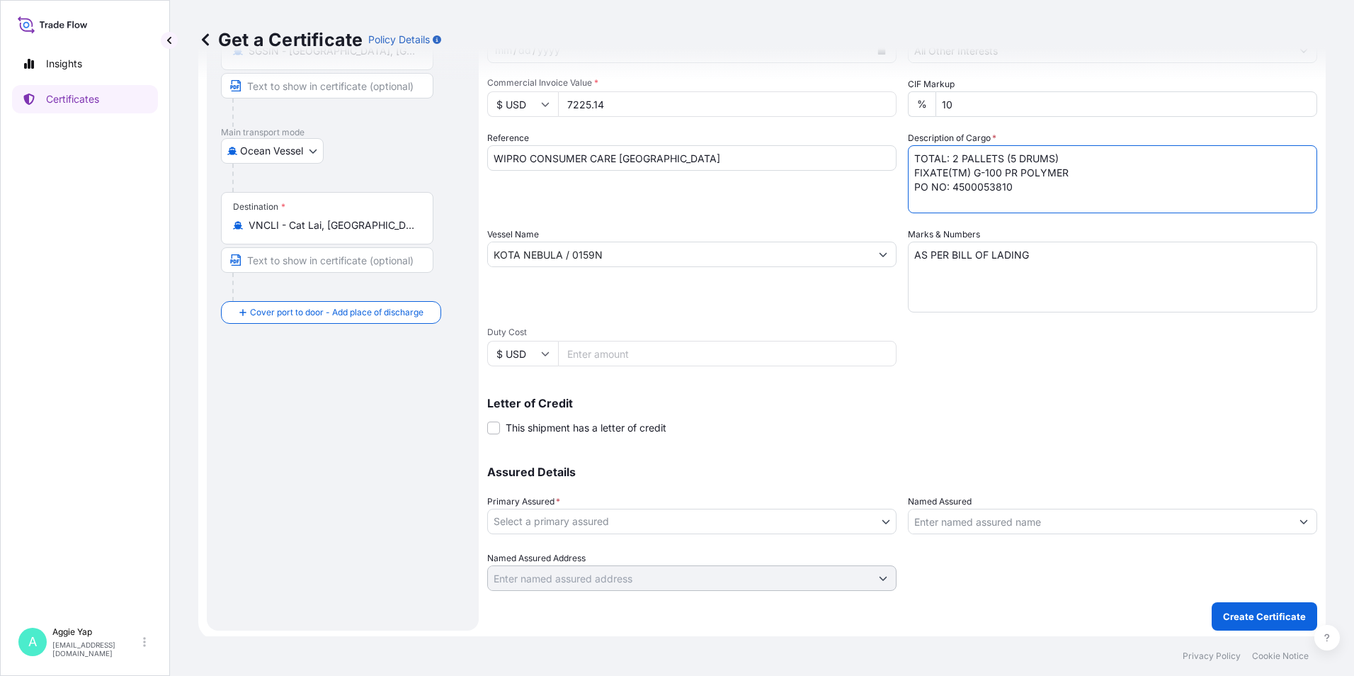
scroll to position [175, 0]
type textarea "TOTAL: 2 PALLETS (5 DRUMS) FIXATE(TM) G-100 PR POLYMER PO NO: 4500053810"
click at [610, 512] on body "Insights Certificates A [PERSON_NAME] [EMAIL_ADDRESS][DOMAIN_NAME] Get a Certif…" at bounding box center [677, 338] width 1354 height 676
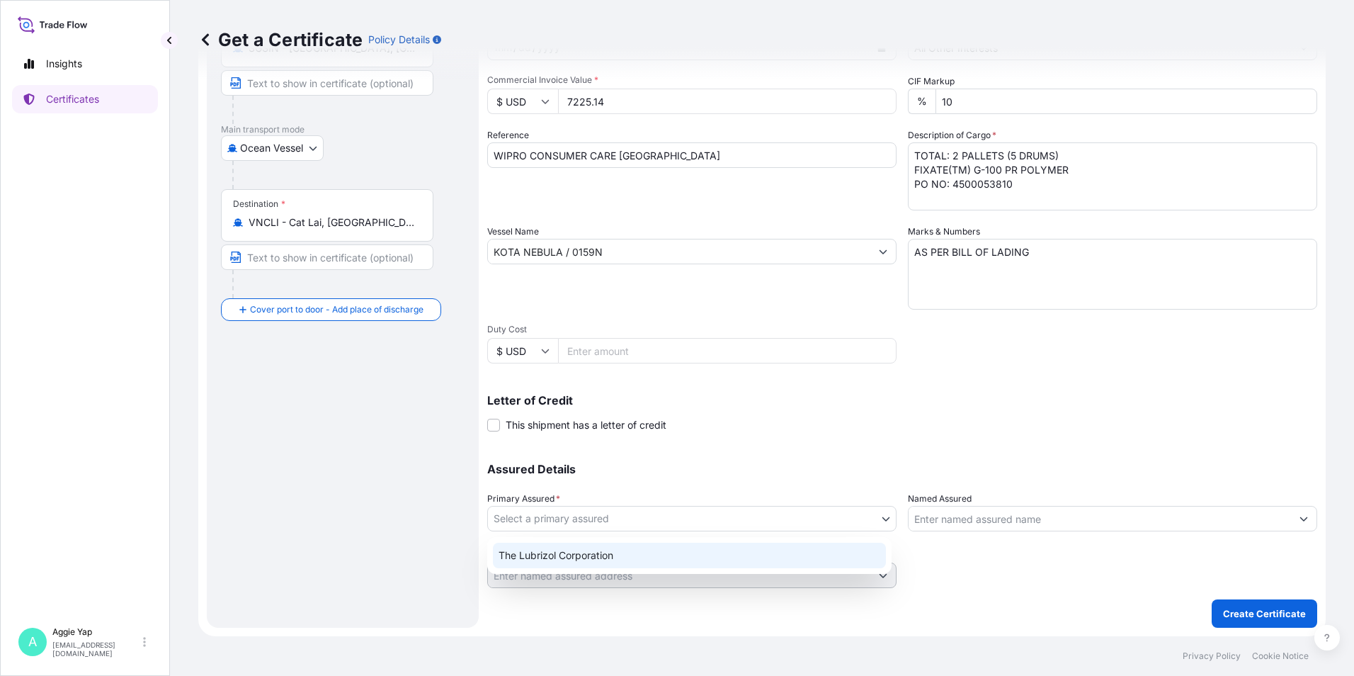
click at [600, 547] on div "The Lubrizol Corporation" at bounding box center [689, 554] width 393 height 25
select select "31566"
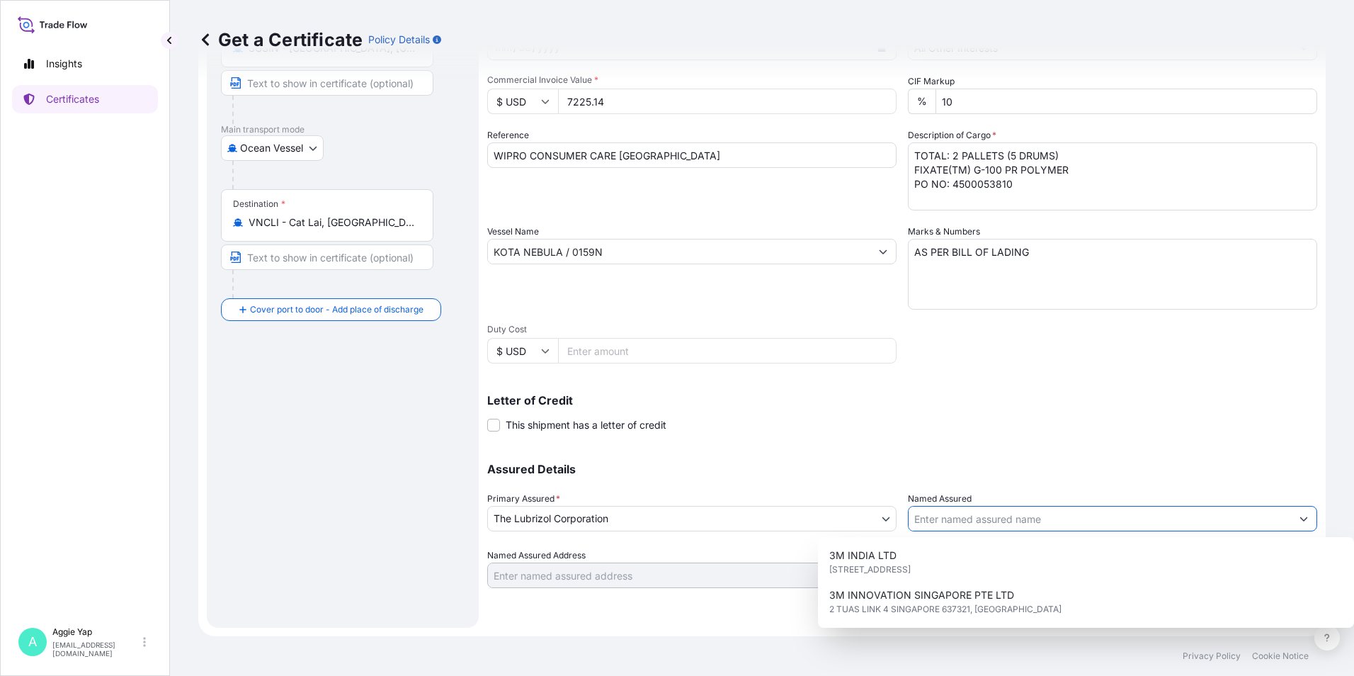
click at [979, 528] on input "Named Assured" at bounding box center [1099, 518] width 382 height 25
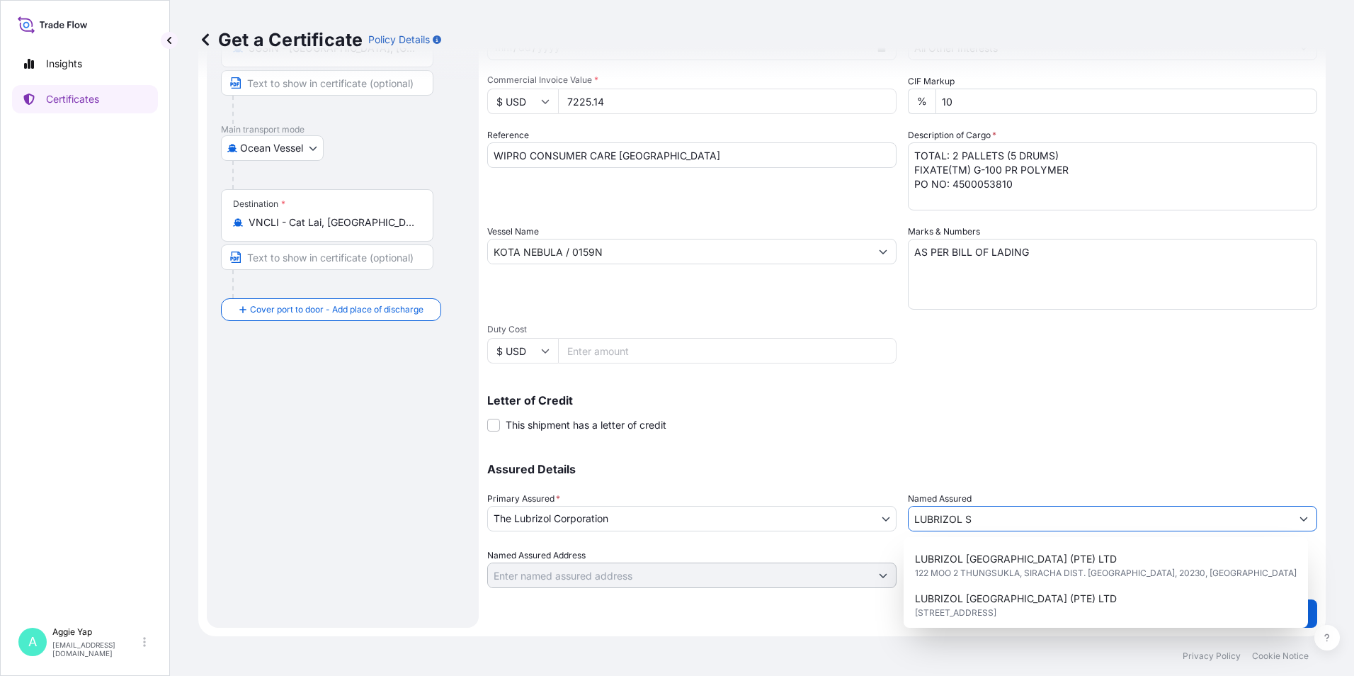
scroll to position [142, 0]
click at [1032, 602] on span "LUBRIZOL [GEOGRAPHIC_DATA] (PTE) LTD" at bounding box center [1016, 598] width 202 height 14
type input "LUBRIZOL [GEOGRAPHIC_DATA] (PTE) LTD"
type input "[STREET_ADDRESS]"
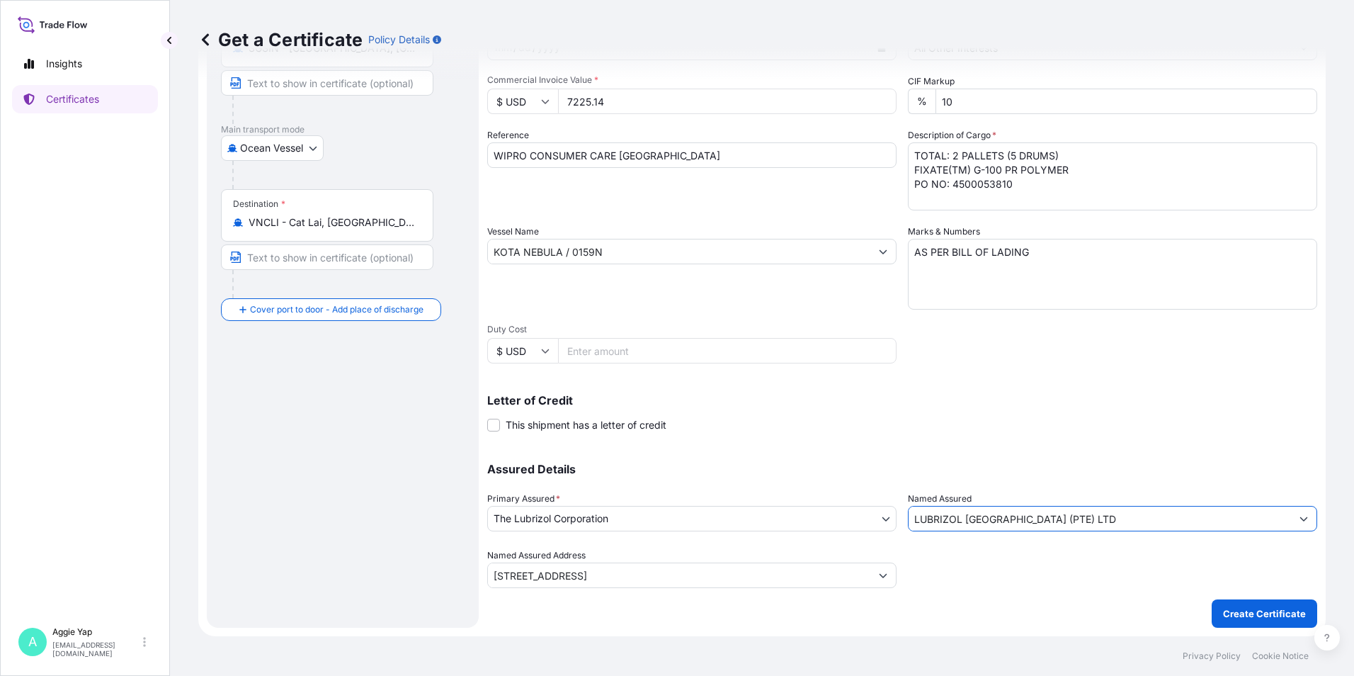
type input "LUBRIZOL [GEOGRAPHIC_DATA] (PTE) LTD"
click at [1018, 381] on div "Letter of Credit This shipment has a letter of credit Letter of credit * Letter…" at bounding box center [902, 404] width 830 height 55
click at [1227, 613] on p "Create Certificate" at bounding box center [1264, 613] width 83 height 14
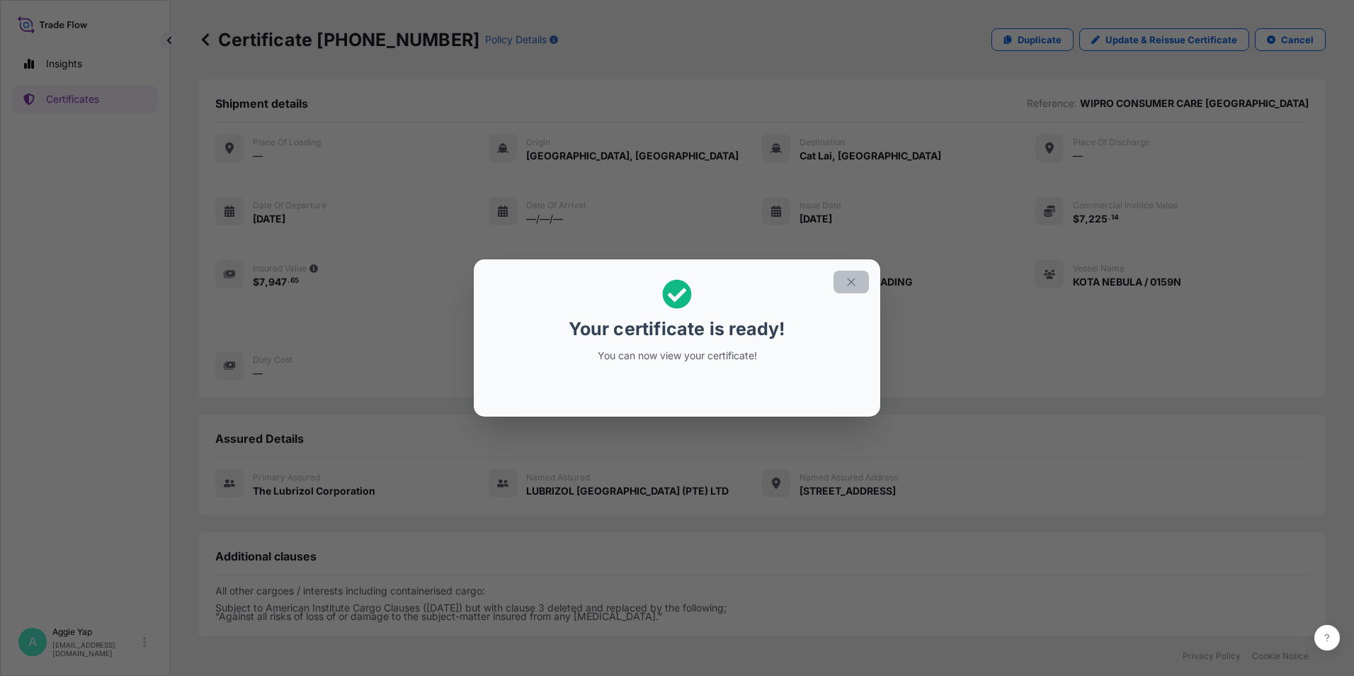
click at [860, 285] on button "button" at bounding box center [850, 281] width 35 height 23
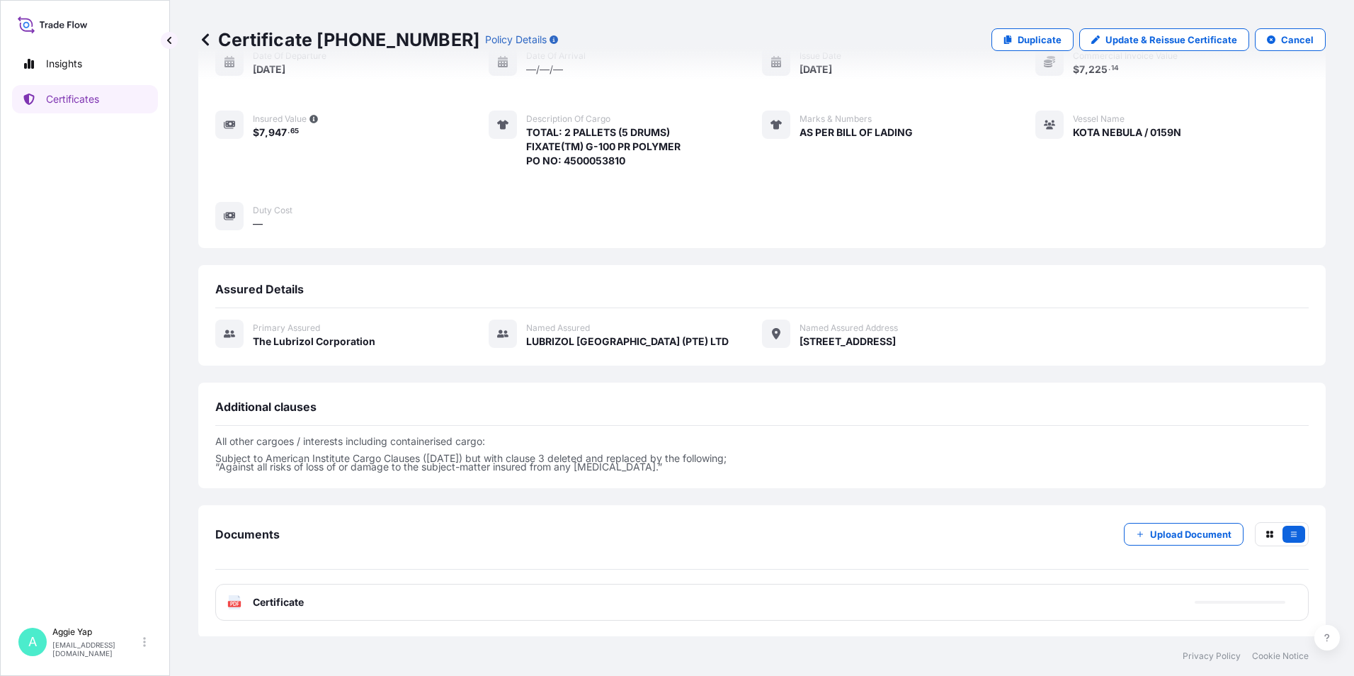
scroll to position [151, 0]
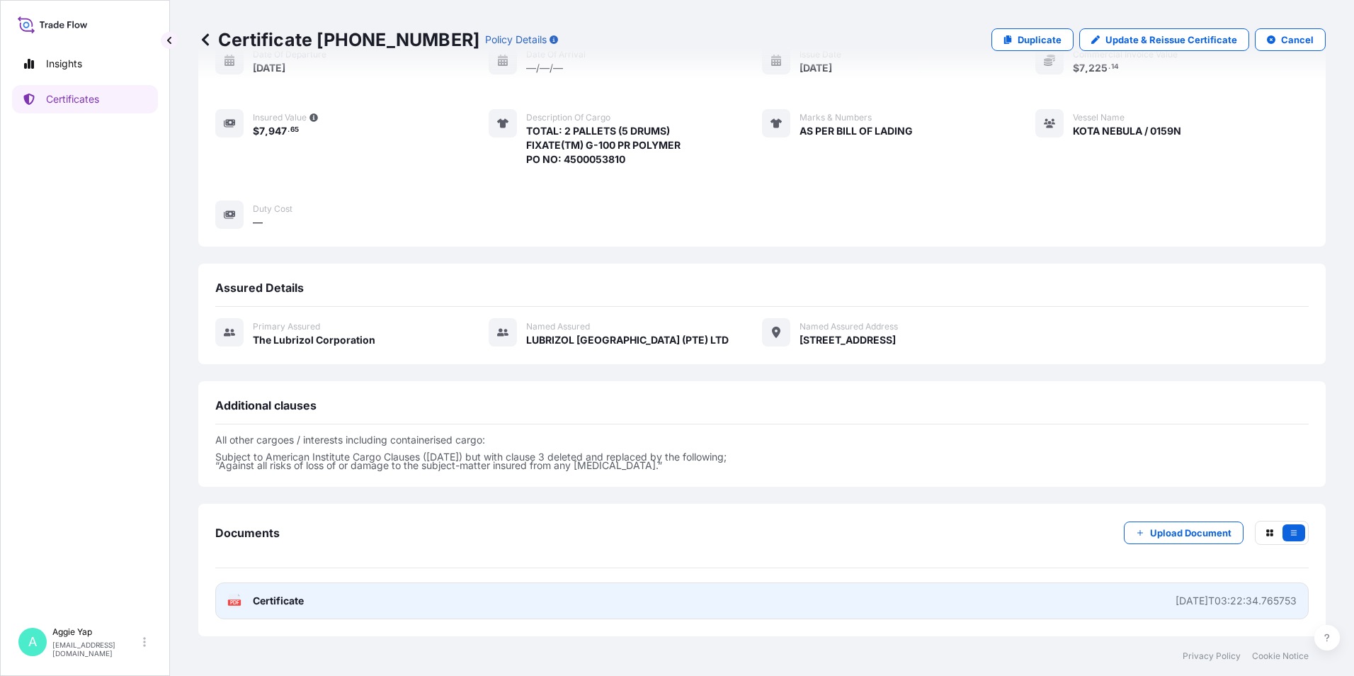
click at [325, 608] on link "PDF Certificate [DATE]T03:22:34.765753" at bounding box center [761, 600] width 1093 height 37
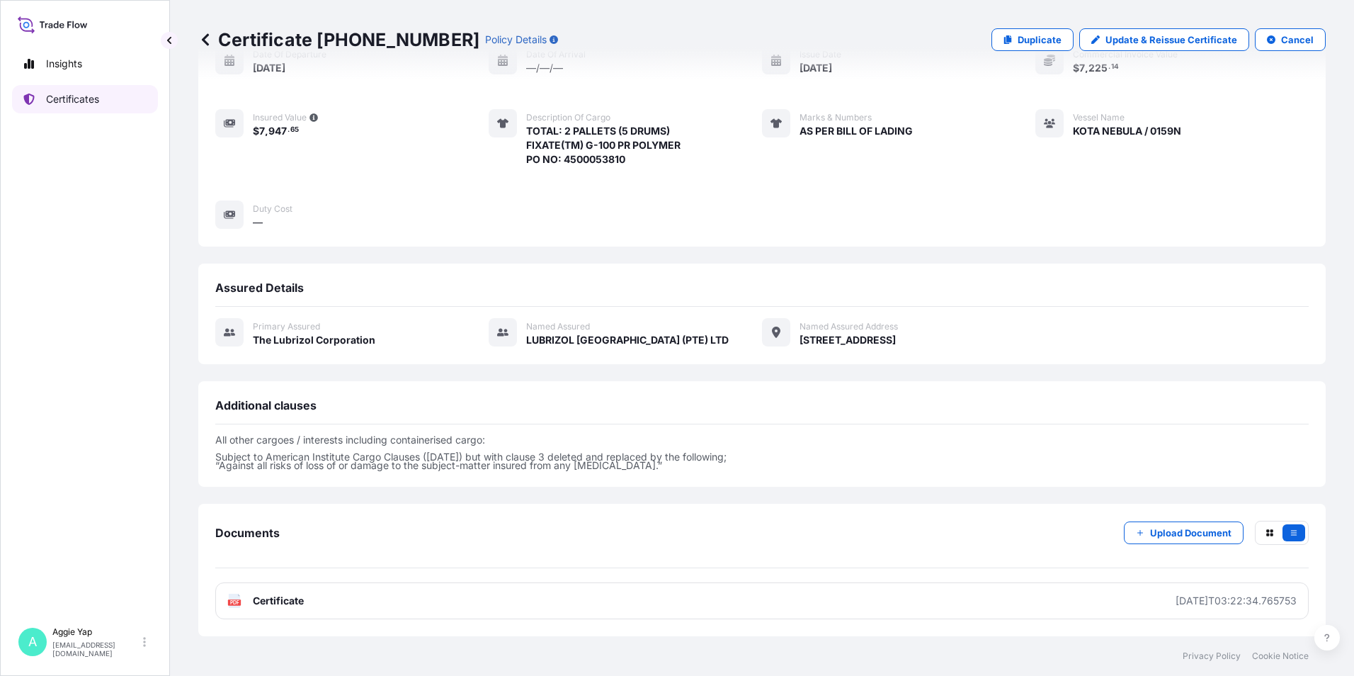
click at [118, 98] on link "Certificates" at bounding box center [85, 99] width 146 height 28
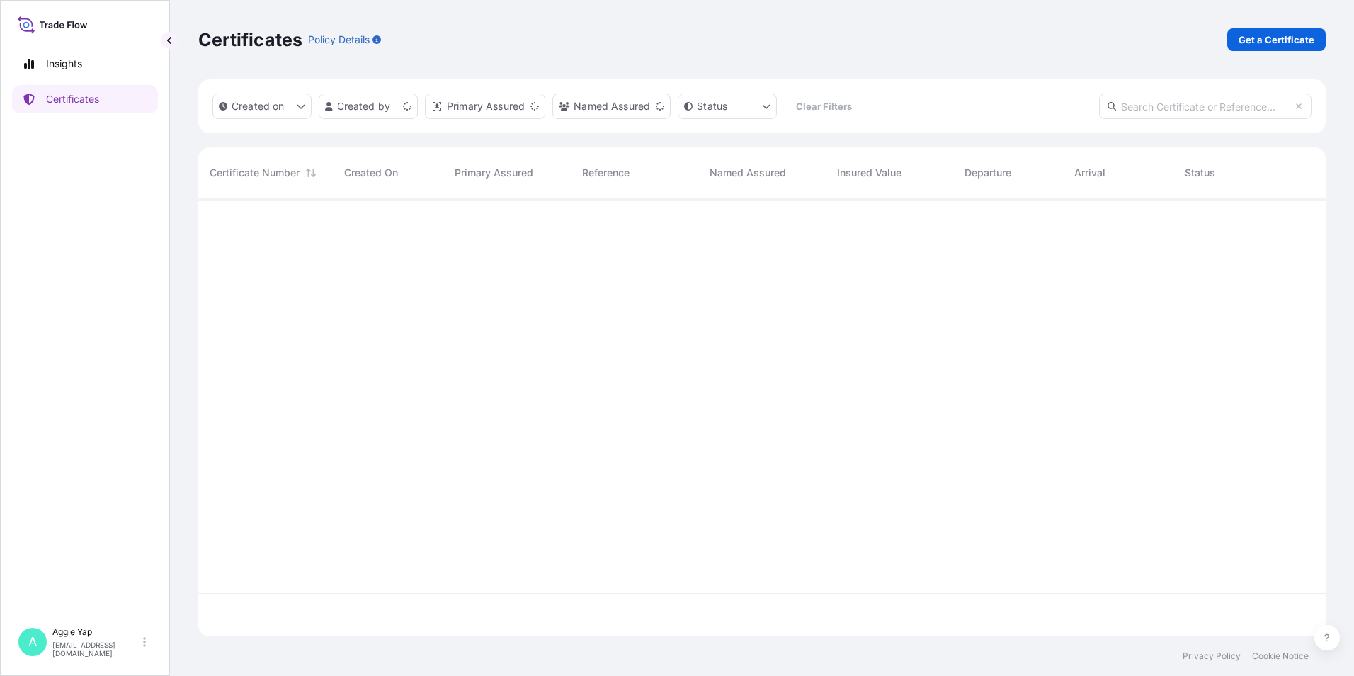
scroll to position [435, 1117]
click at [1284, 46] on link "Get a Certificate" at bounding box center [1276, 39] width 98 height 23
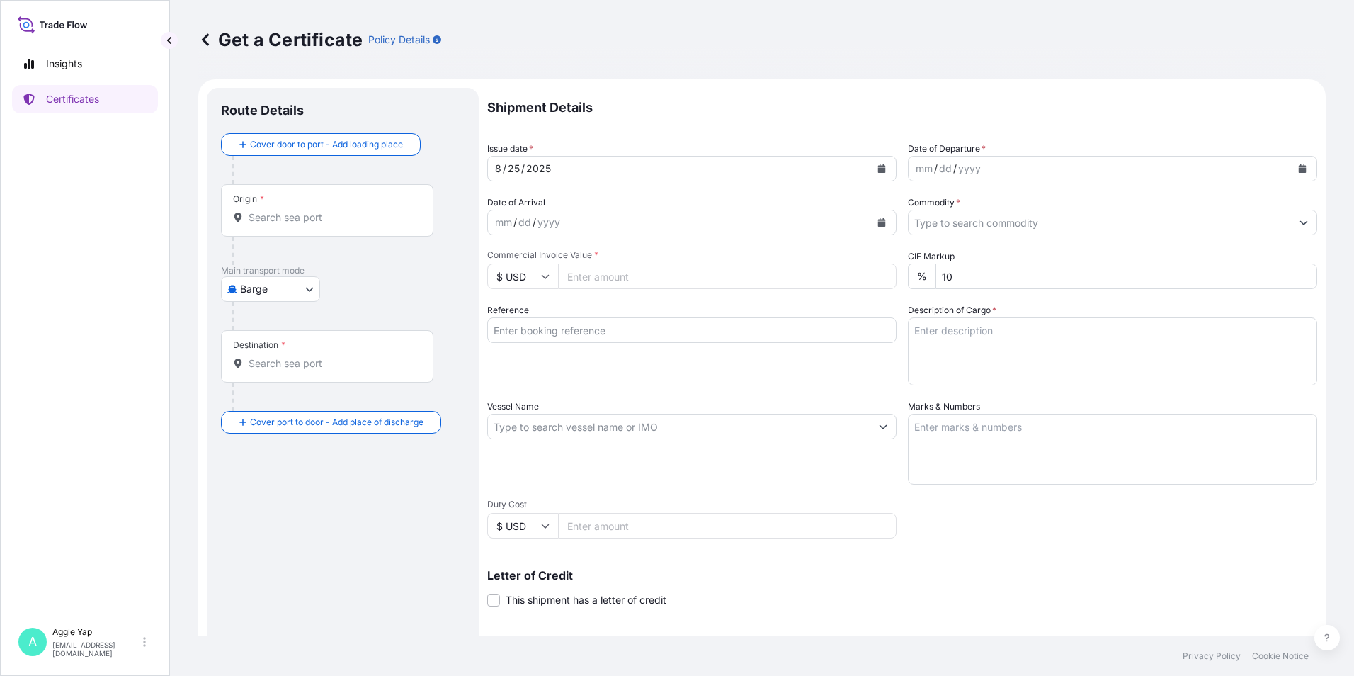
click at [284, 270] on p "Main transport mode" at bounding box center [343, 270] width 244 height 11
click at [275, 292] on body "Insights Certificates A [PERSON_NAME] [EMAIL_ADDRESS][DOMAIN_NAME] Get a Certif…" at bounding box center [677, 338] width 1354 height 676
click at [277, 402] on span "Ocean Vessel" at bounding box center [279, 402] width 63 height 14
select select "Ocean Vessel"
click at [334, 224] on input "Origin *" at bounding box center [332, 223] width 167 height 14
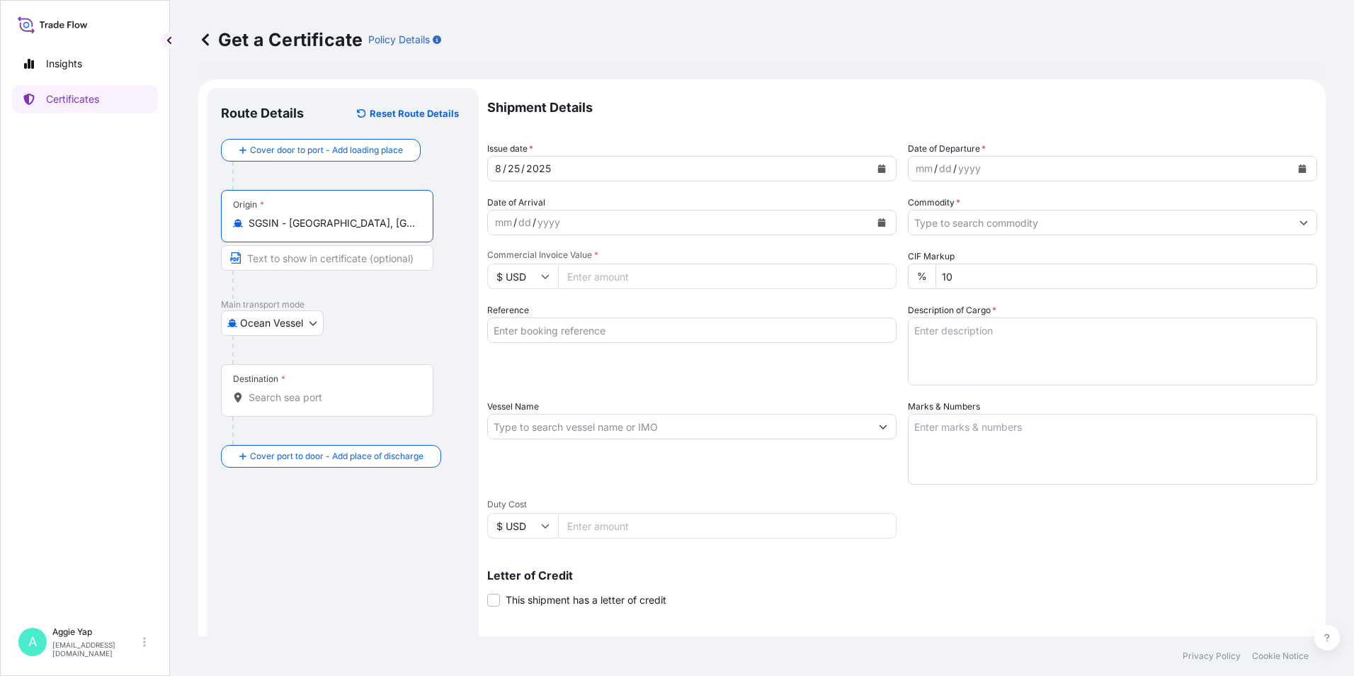
type input "SGSIN - [GEOGRAPHIC_DATA], [GEOGRAPHIC_DATA]"
click at [292, 406] on div "Destination *" at bounding box center [327, 390] width 212 height 52
click at [292, 404] on input "Destination *" at bounding box center [332, 397] width 167 height 14
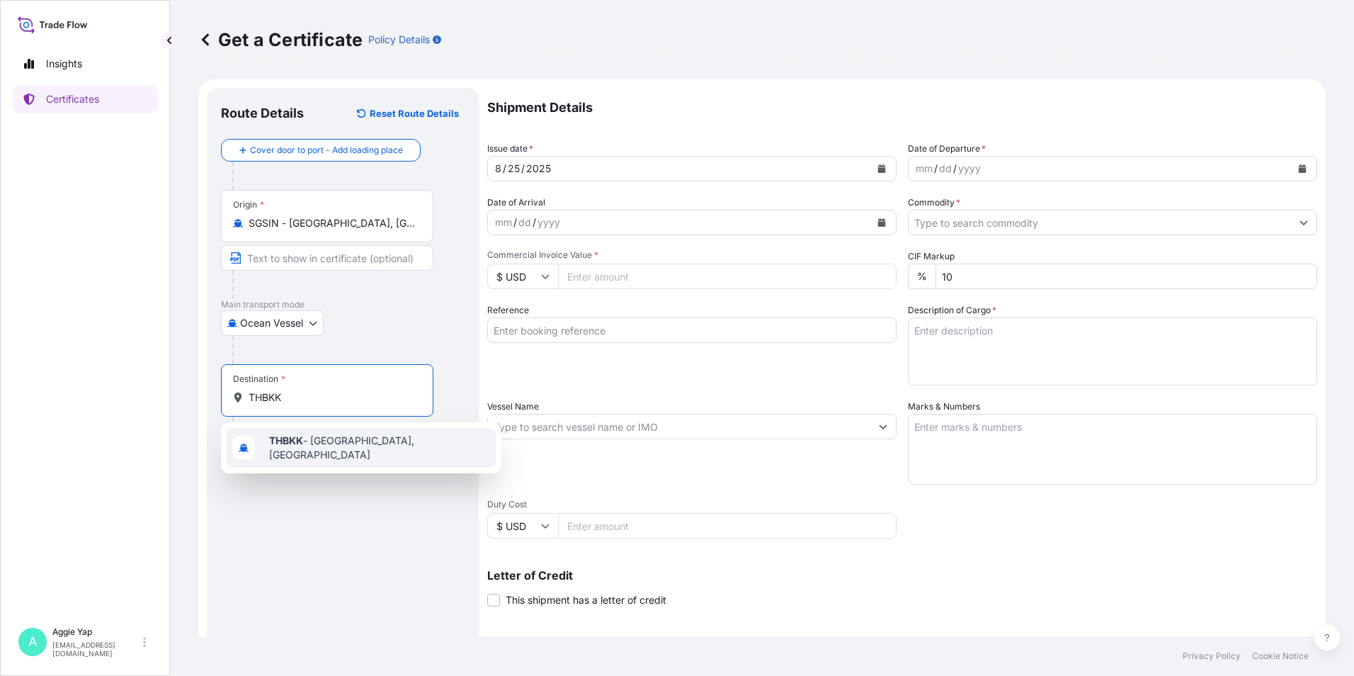
click at [300, 457] on div "THBKK - [GEOGRAPHIC_DATA], [GEOGRAPHIC_DATA]" at bounding box center [361, 448] width 269 height 40
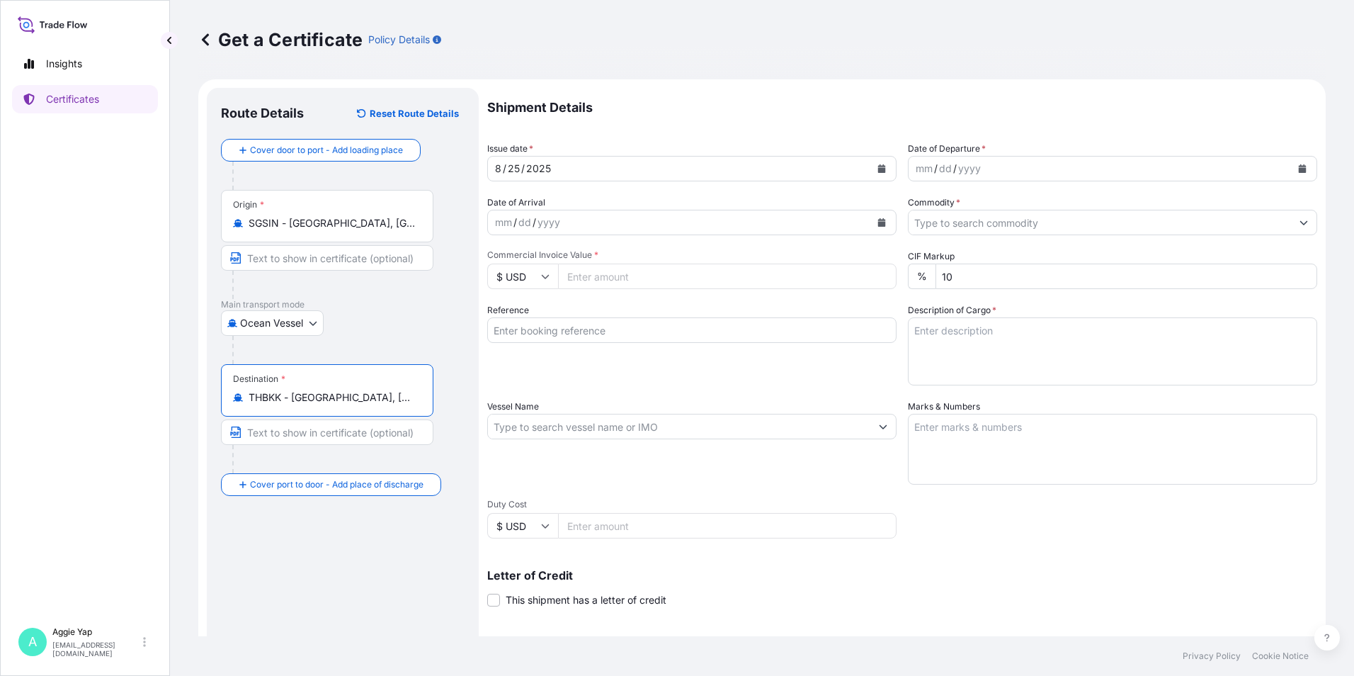
type input "THBKK - [GEOGRAPHIC_DATA], [GEOGRAPHIC_DATA]"
click at [1294, 173] on button "Calendar" at bounding box center [1302, 168] width 23 height 23
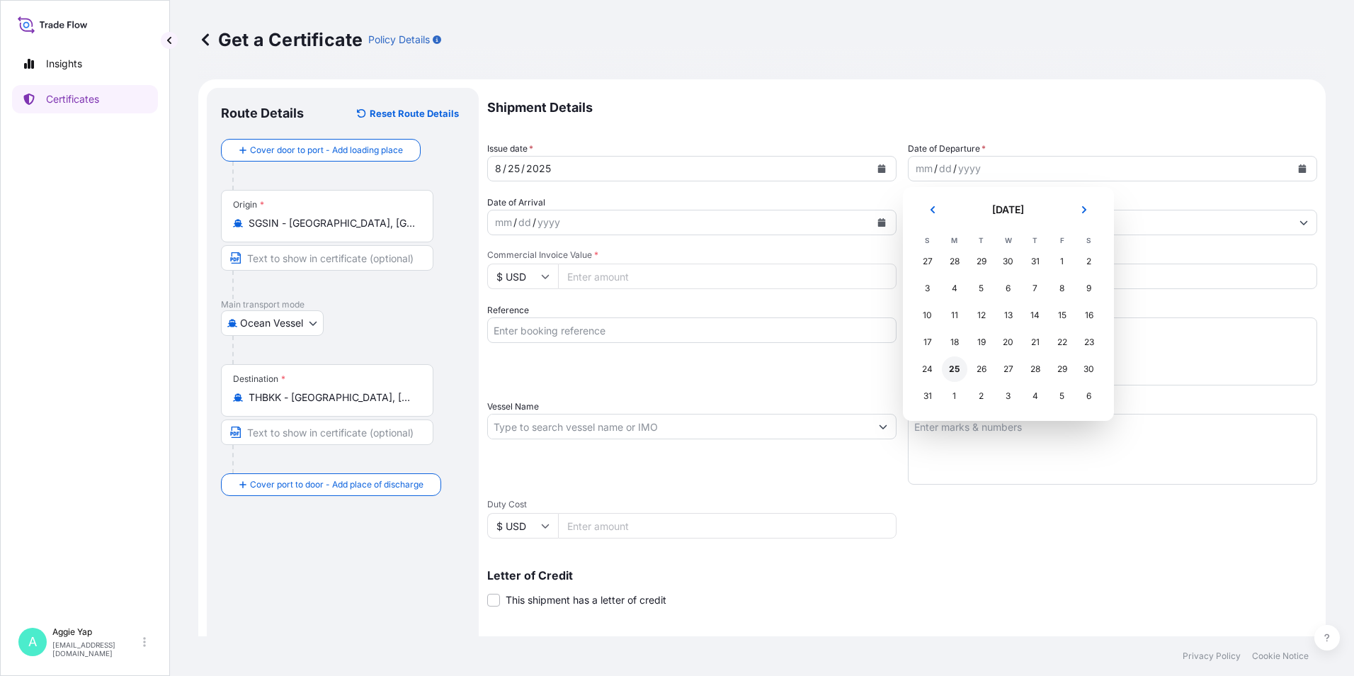
click at [955, 370] on div "25" at bounding box center [954, 368] width 25 height 25
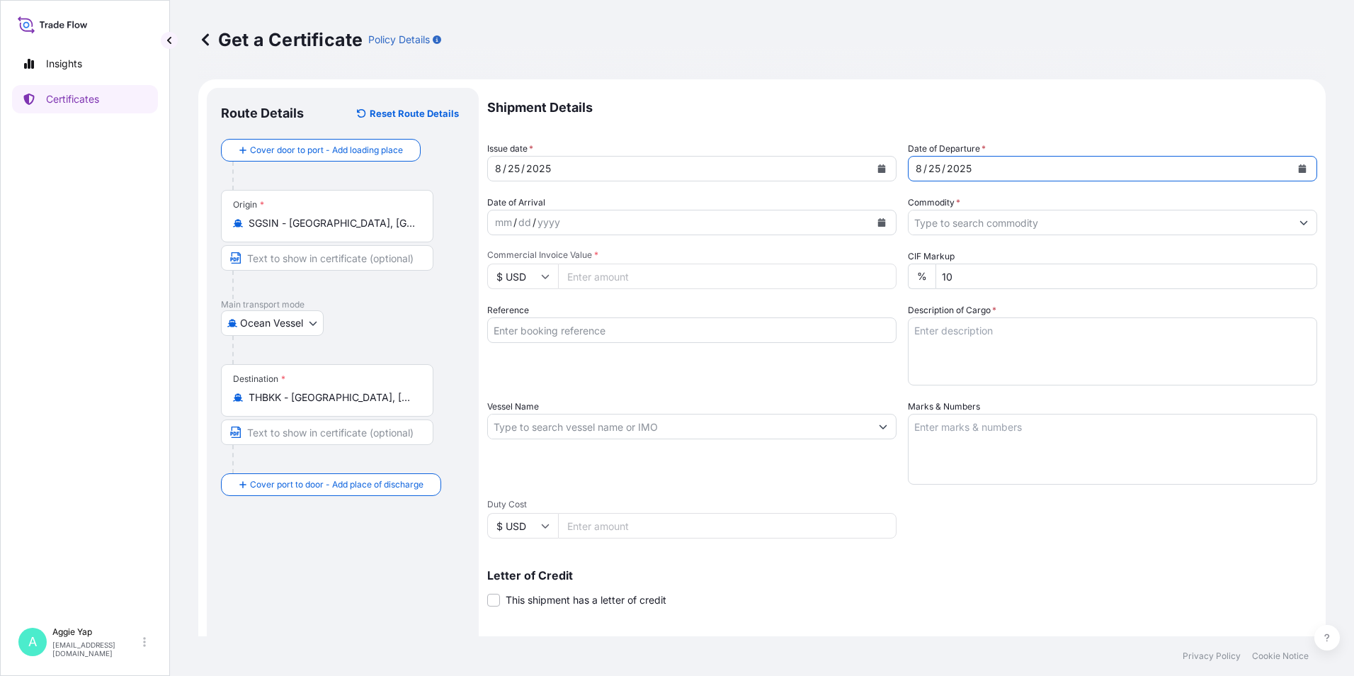
click at [978, 222] on input "Commodity *" at bounding box center [1099, 222] width 382 height 25
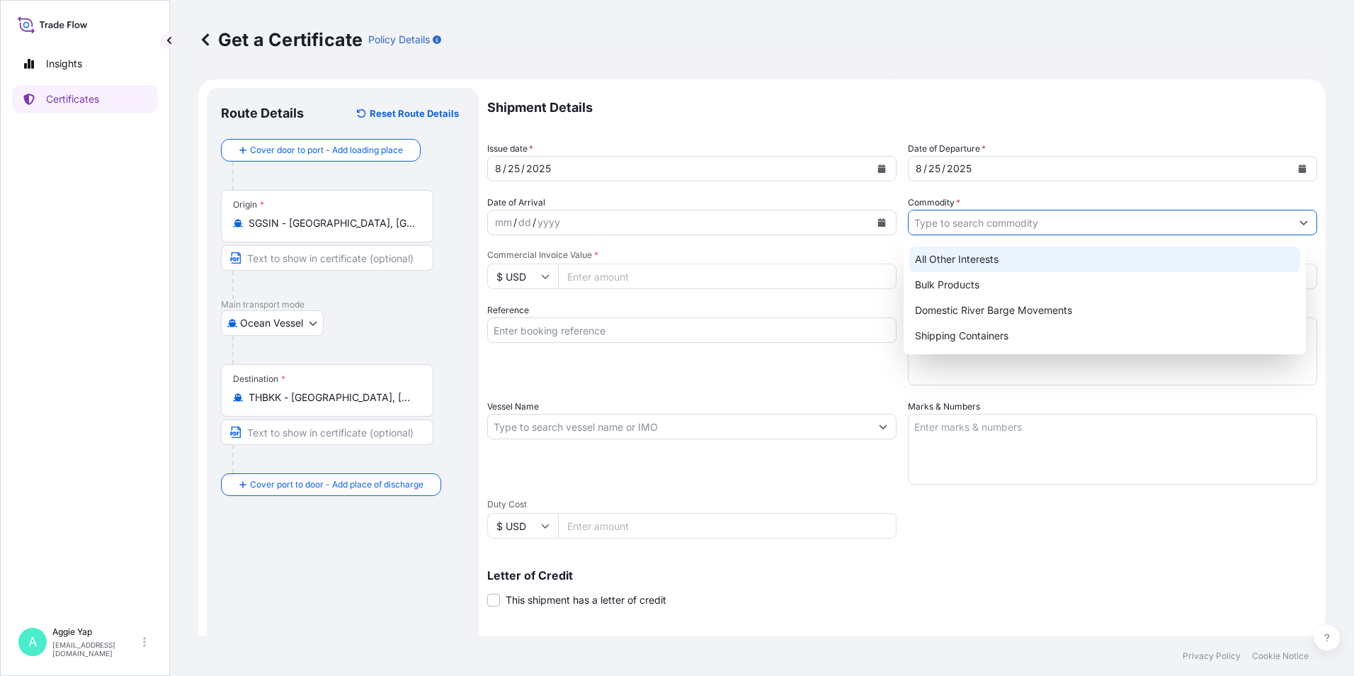
click at [973, 262] on div "All Other Interests" at bounding box center [1105, 258] width 392 height 25
type input "All Other Interests"
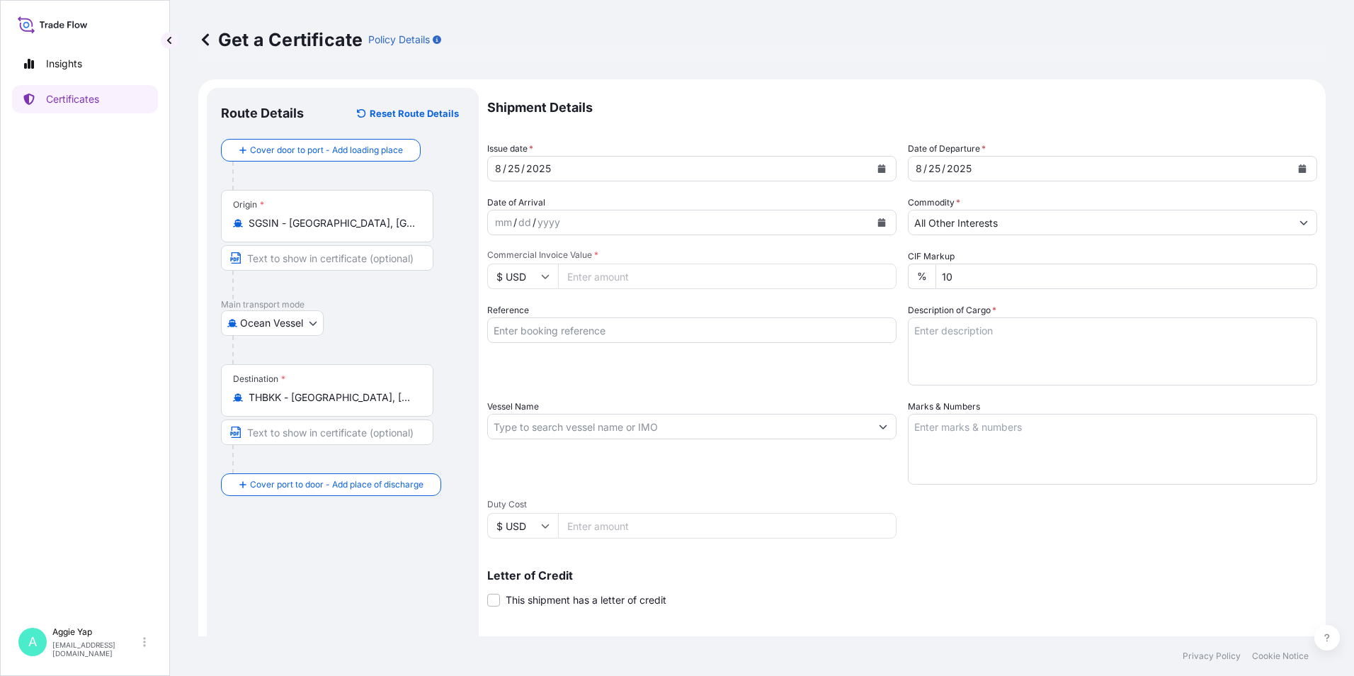
click at [598, 283] on input "Commercial Invoice Value *" at bounding box center [727, 275] width 338 height 25
type input "37735.2"
click at [564, 328] on input "Reference" at bounding box center [691, 329] width 409 height 25
type input "NAMSIANG CO LTD"
drag, startPoint x: 557, startPoint y: 425, endPoint x: 586, endPoint y: 428, distance: 29.2
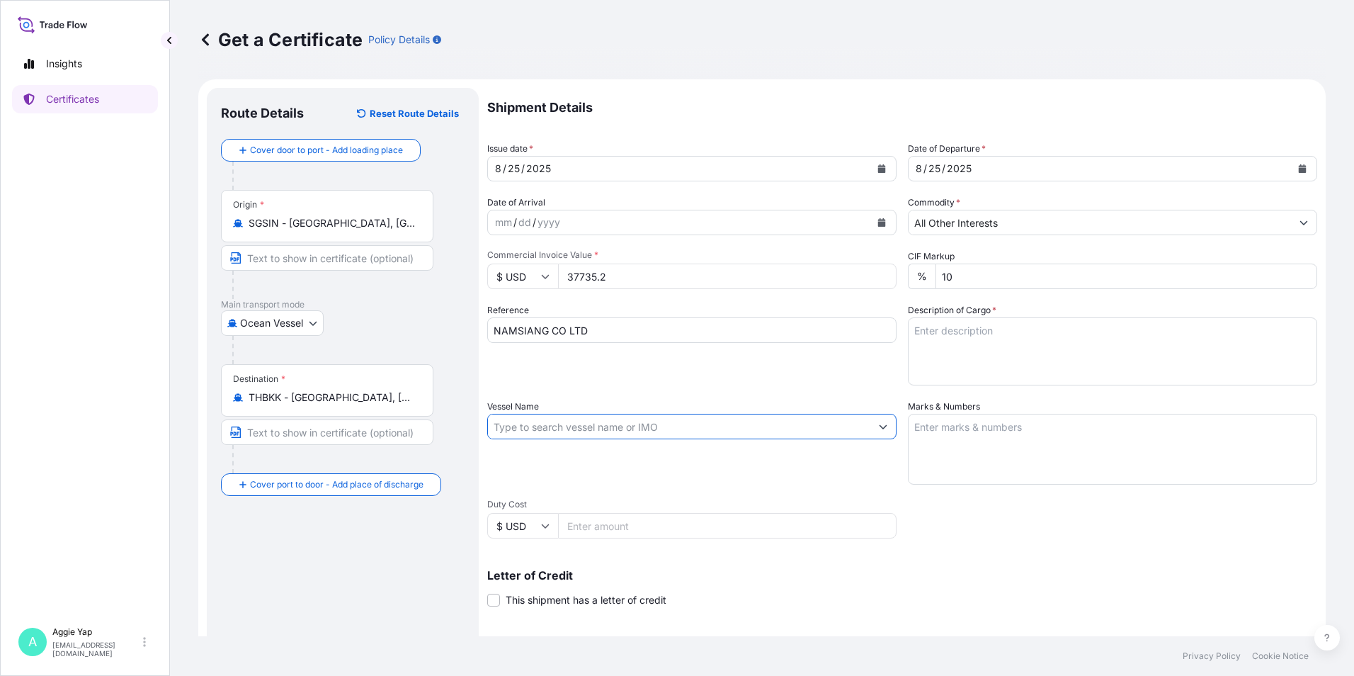
click at [557, 425] on input "Vessel Name" at bounding box center [679, 426] width 382 height 25
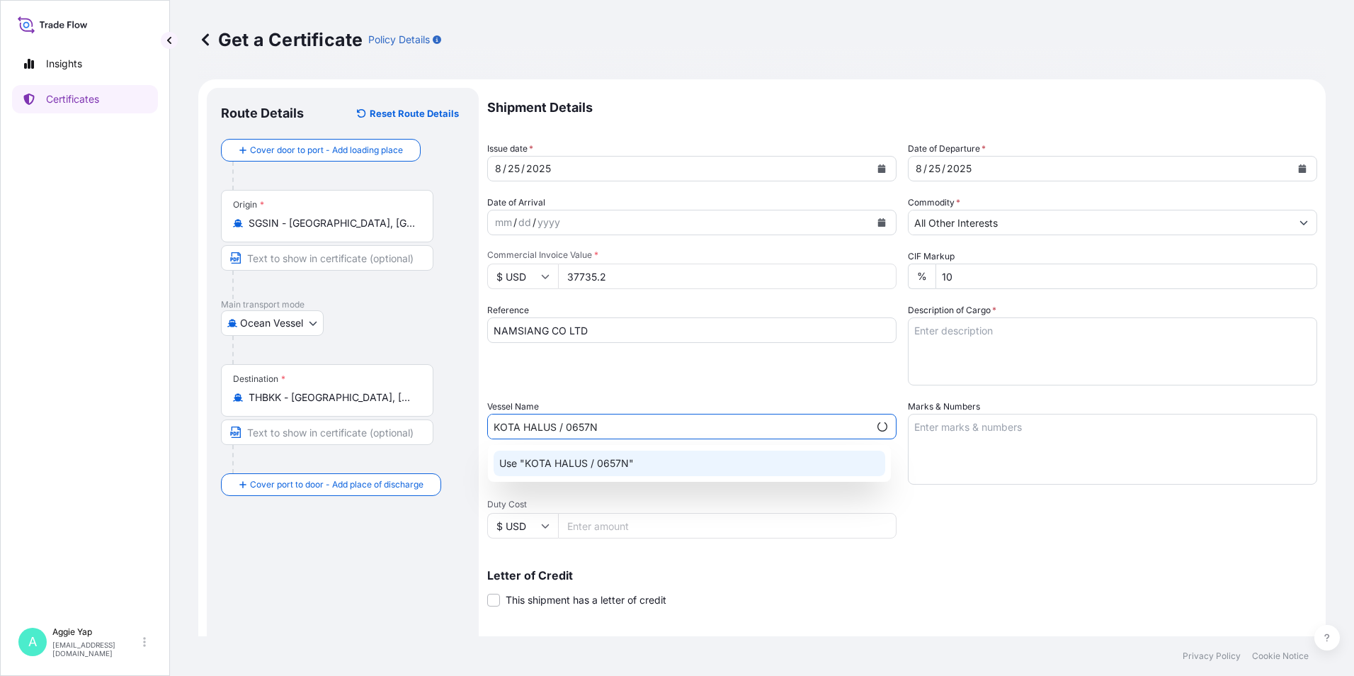
click at [623, 460] on p "Use "KOTA HALUS / 0657N"" at bounding box center [566, 463] width 135 height 14
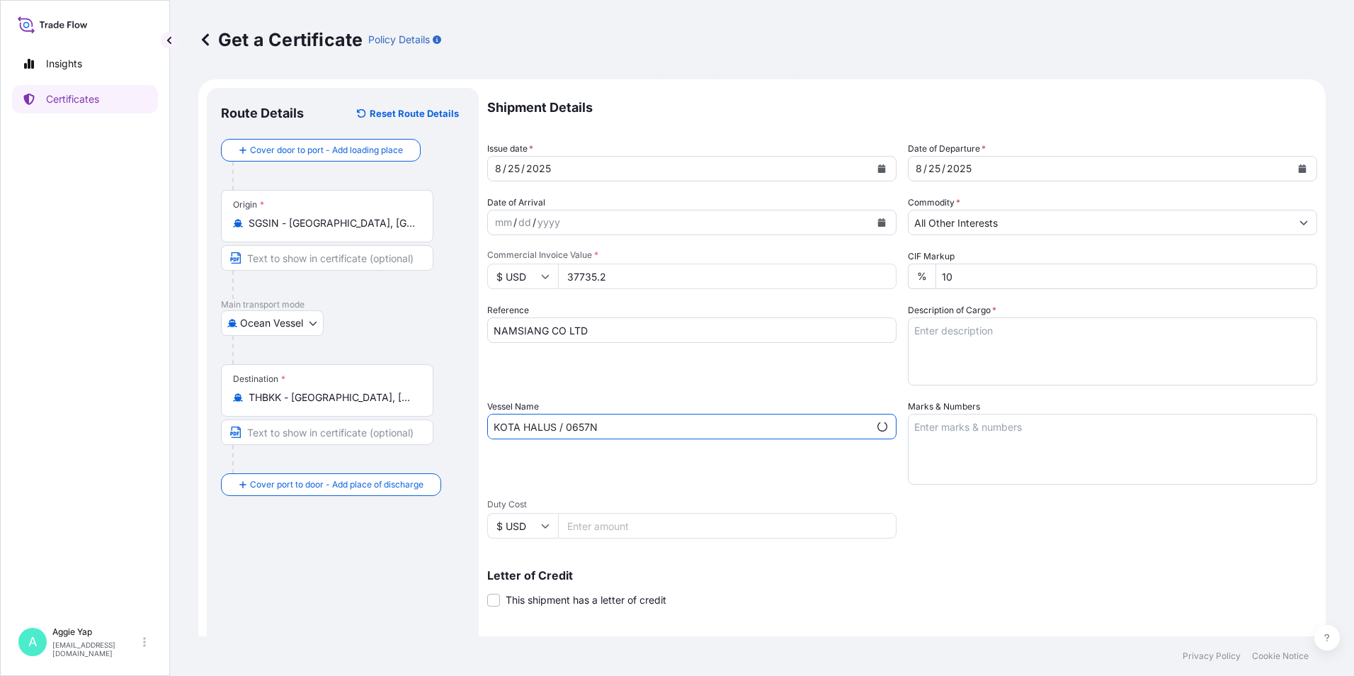
type input "KOTA HALUS / 0657N"
click at [1001, 433] on textarea "Marks & Numbers" at bounding box center [1112, 449] width 409 height 71
type textarea "AS PER BILL OF LADING"
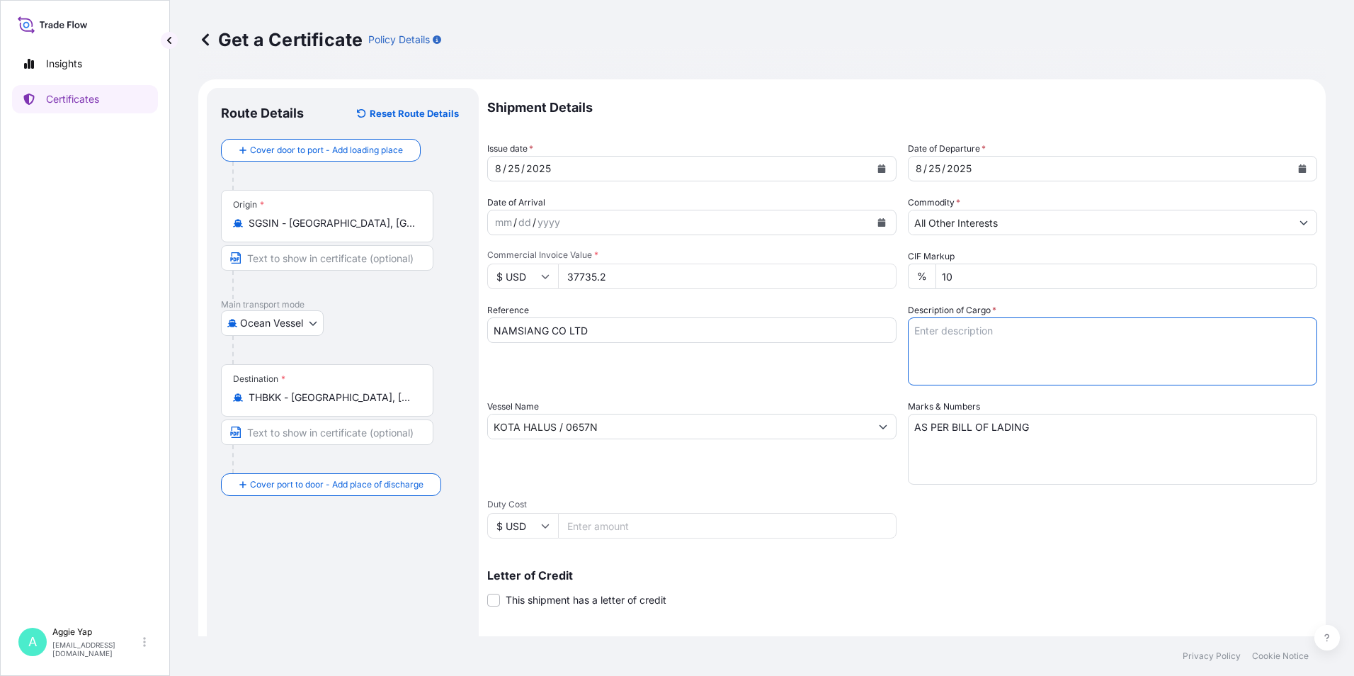
click at [988, 334] on textarea "Description of Cargo *" at bounding box center [1112, 351] width 409 height 68
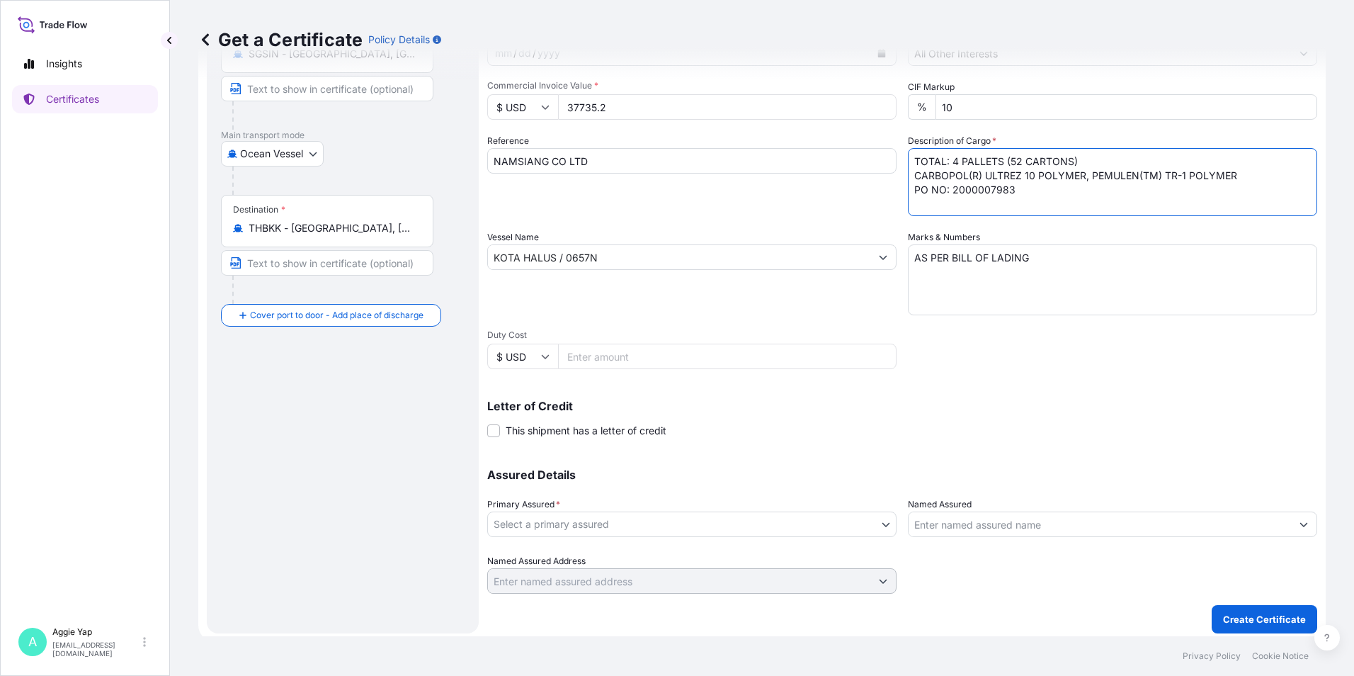
scroll to position [175, 0]
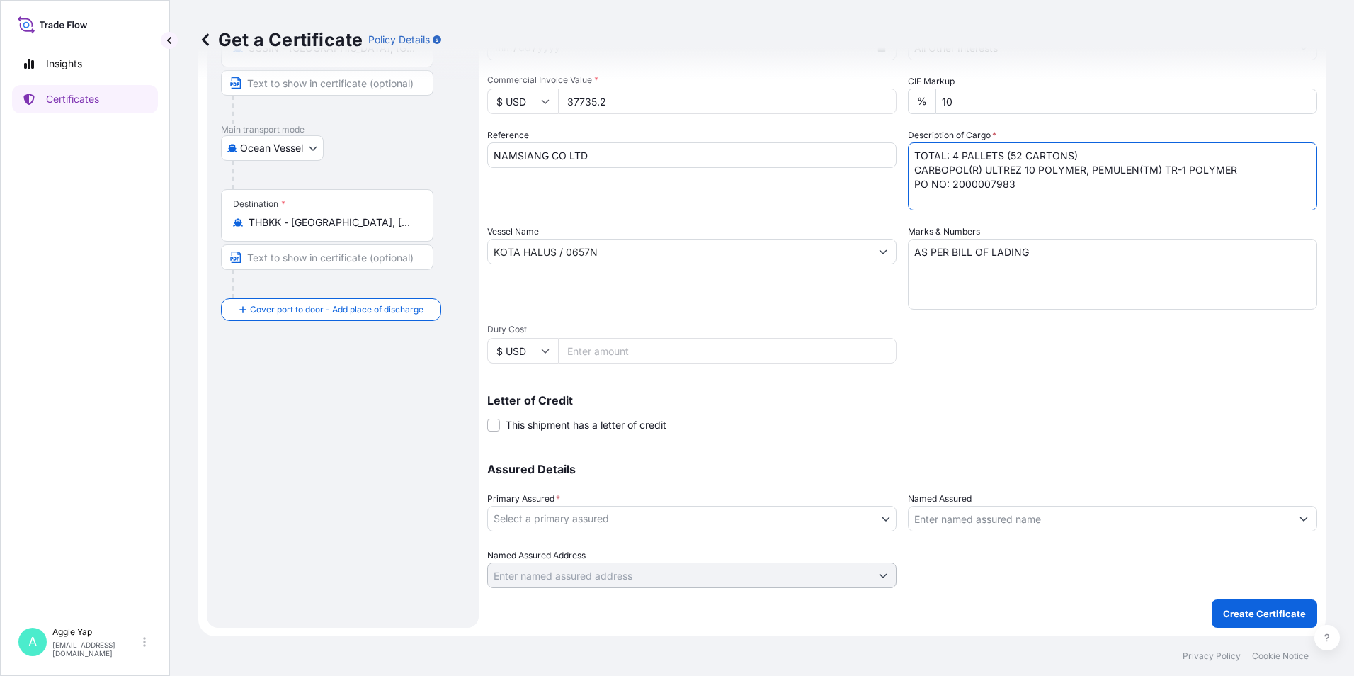
type textarea "TOTAL: 4 PALLETS (52 CARTONS) CARBOPOL(R) ULTREZ 10 POLYMER, PEMULEN(TM) TR-1 P…"
click at [600, 511] on body "Insights Certificates A [PERSON_NAME] [EMAIL_ADDRESS][DOMAIN_NAME] Get a Certif…" at bounding box center [677, 338] width 1354 height 676
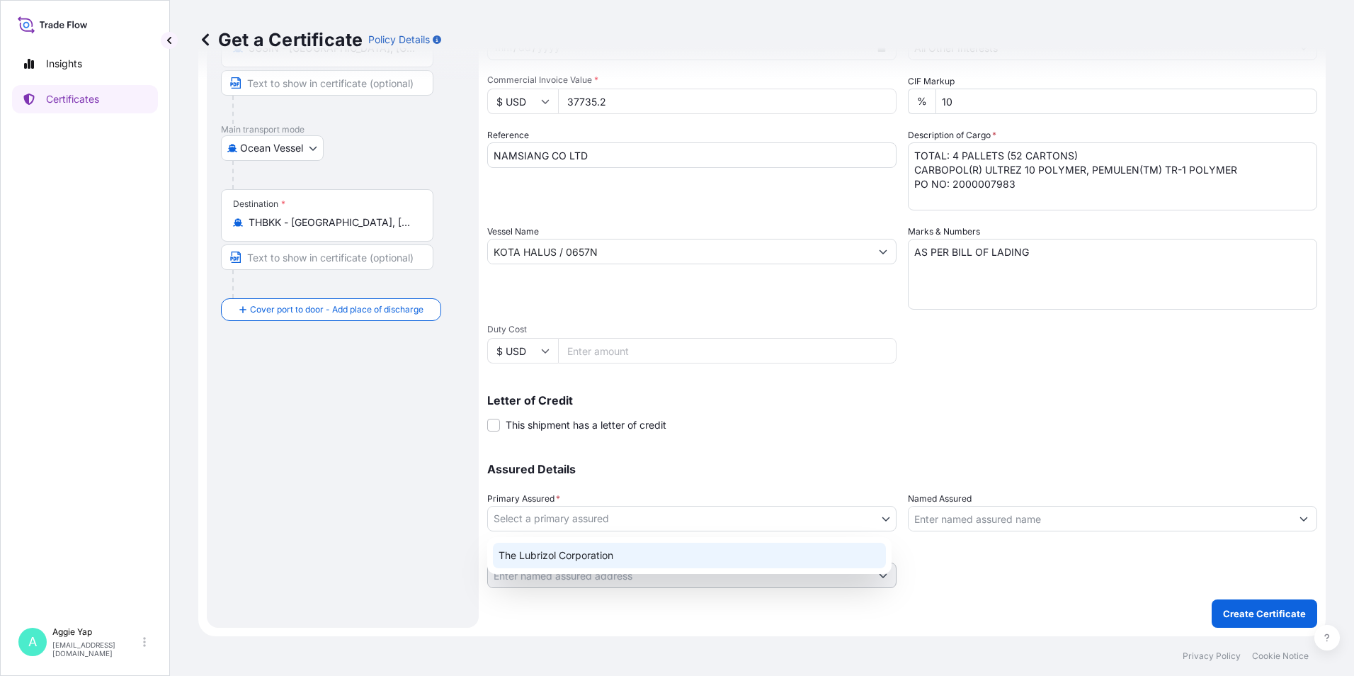
click at [550, 552] on div "The Lubrizol Corporation" at bounding box center [689, 554] width 393 height 25
select select "31566"
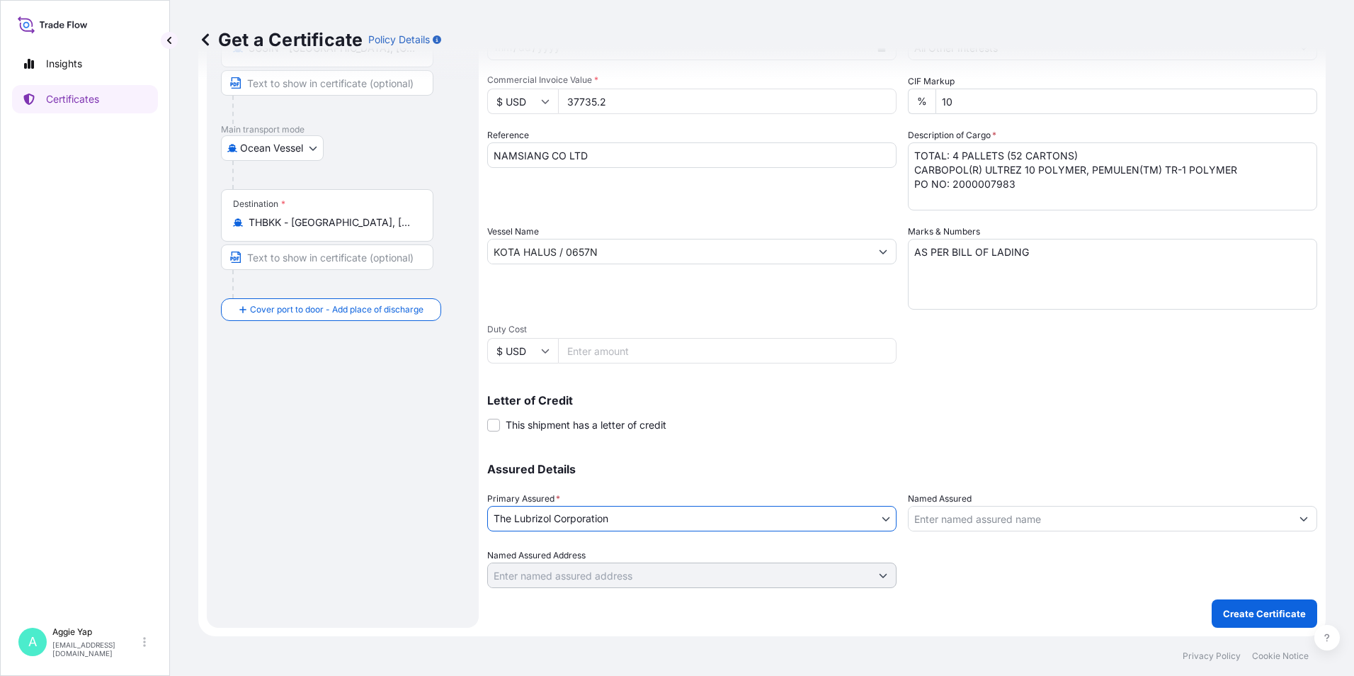
click at [942, 518] on input "Named Assured" at bounding box center [1099, 518] width 382 height 25
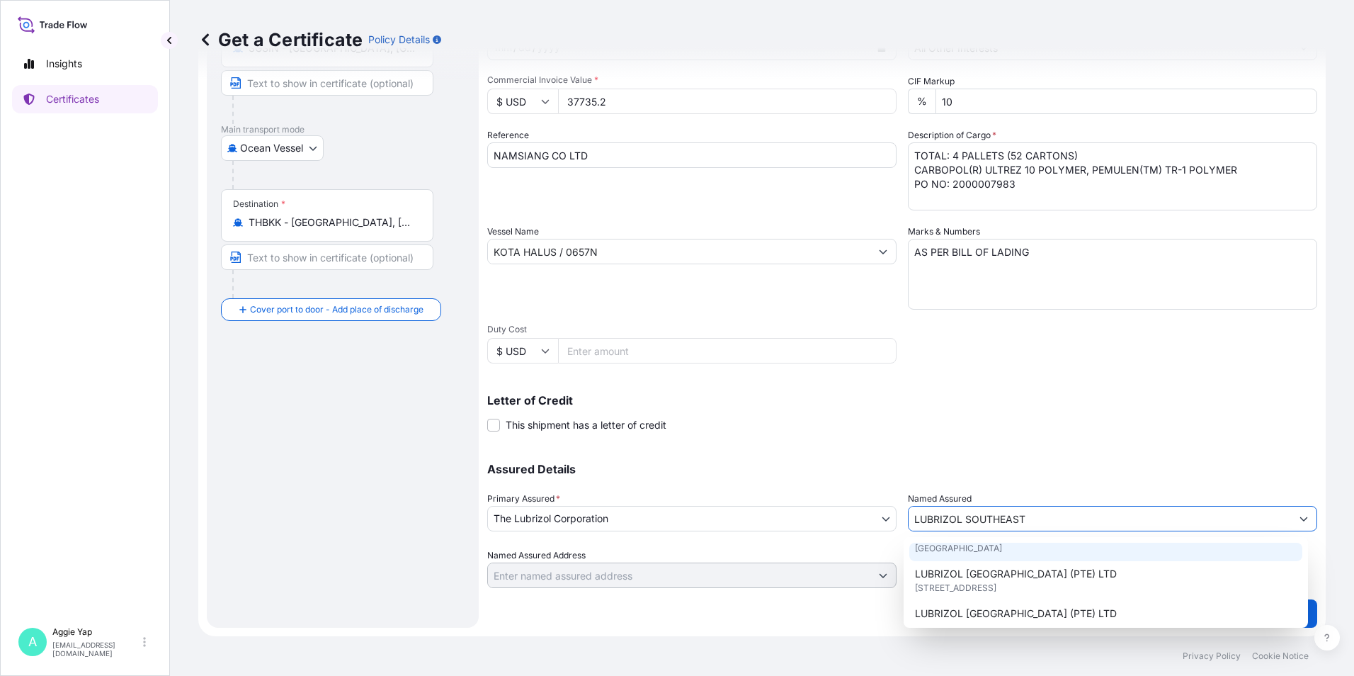
scroll to position [142, 0]
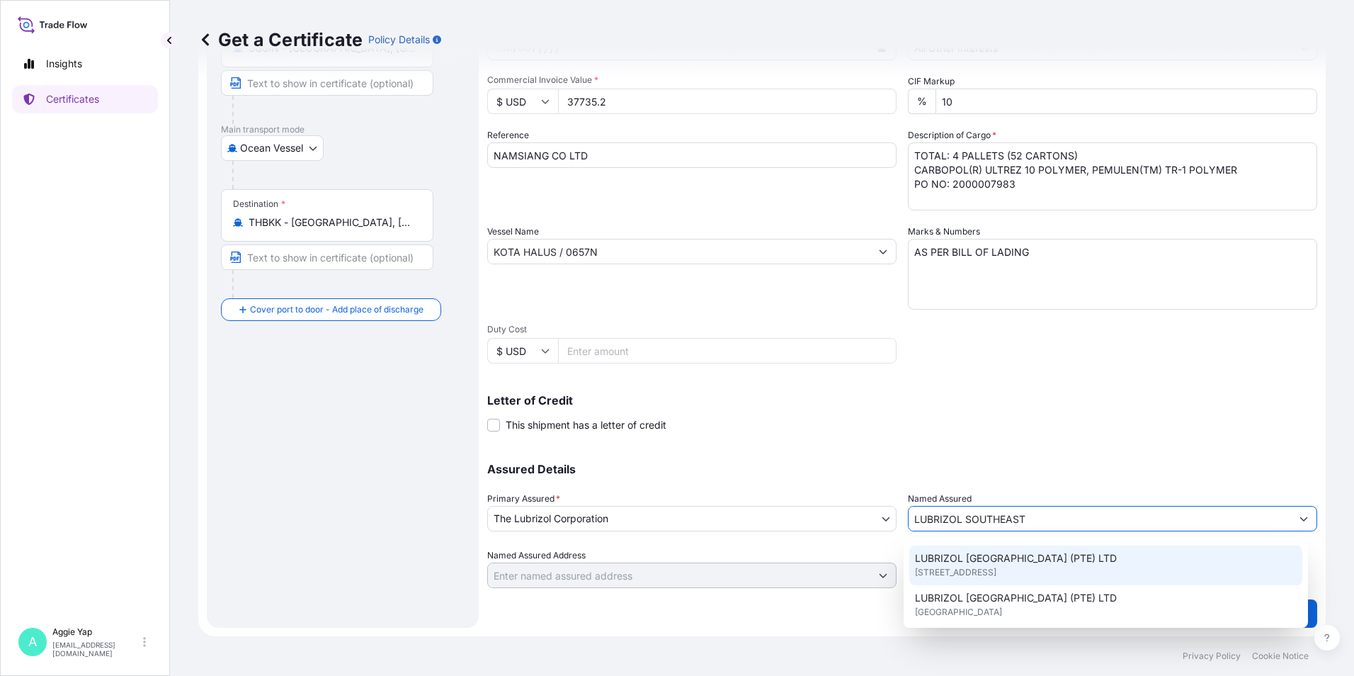
click at [996, 571] on span "[STREET_ADDRESS]" at bounding box center [955, 572] width 81 height 14
type input "LUBRIZOL [GEOGRAPHIC_DATA] (PTE) LTD"
type input "44 TANJONG PENJURU"
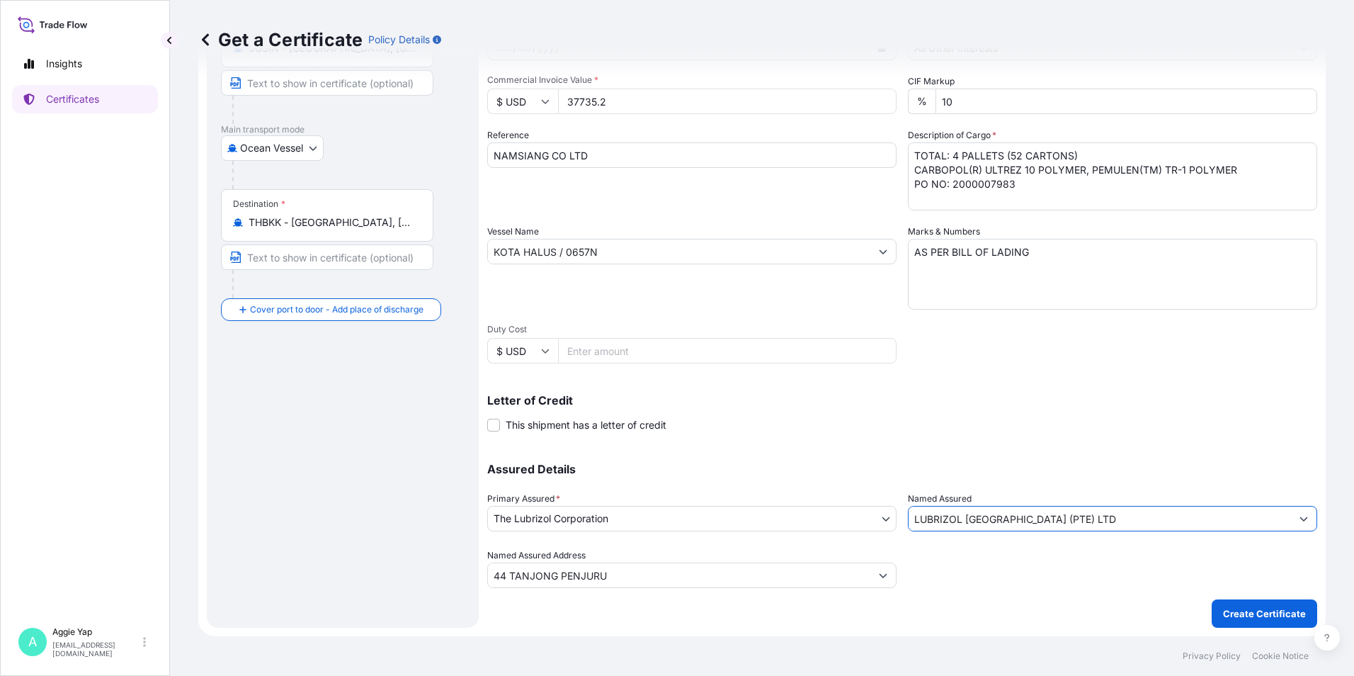
type input "LUBRIZOL [GEOGRAPHIC_DATA] (PTE) LTD"
drag, startPoint x: 1050, startPoint y: 452, endPoint x: 1160, endPoint y: 514, distance: 125.9
click at [1057, 450] on div "Assured Details Primary Assured * The Lubrizol Corporation The Lubrizol Corpora…" at bounding box center [902, 517] width 830 height 142
click at [1266, 619] on p "Create Certificate" at bounding box center [1264, 613] width 83 height 14
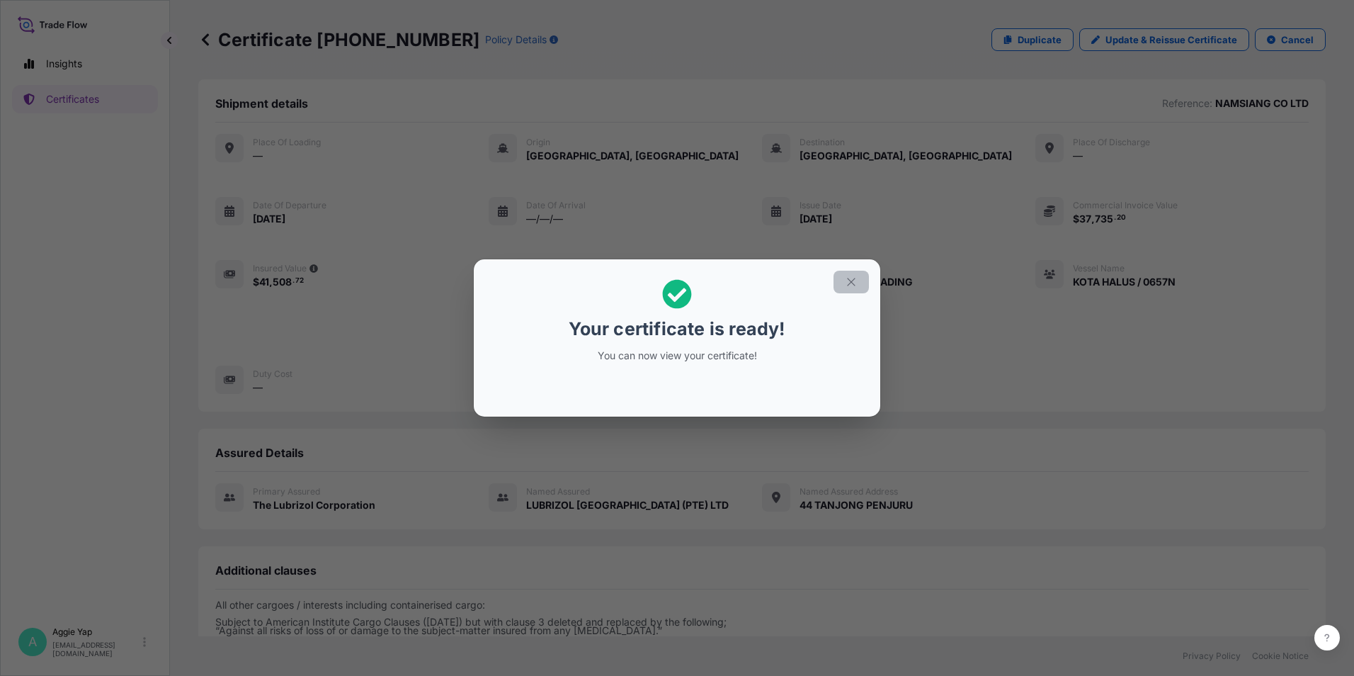
click at [852, 281] on icon "button" at bounding box center [851, 282] width 8 height 8
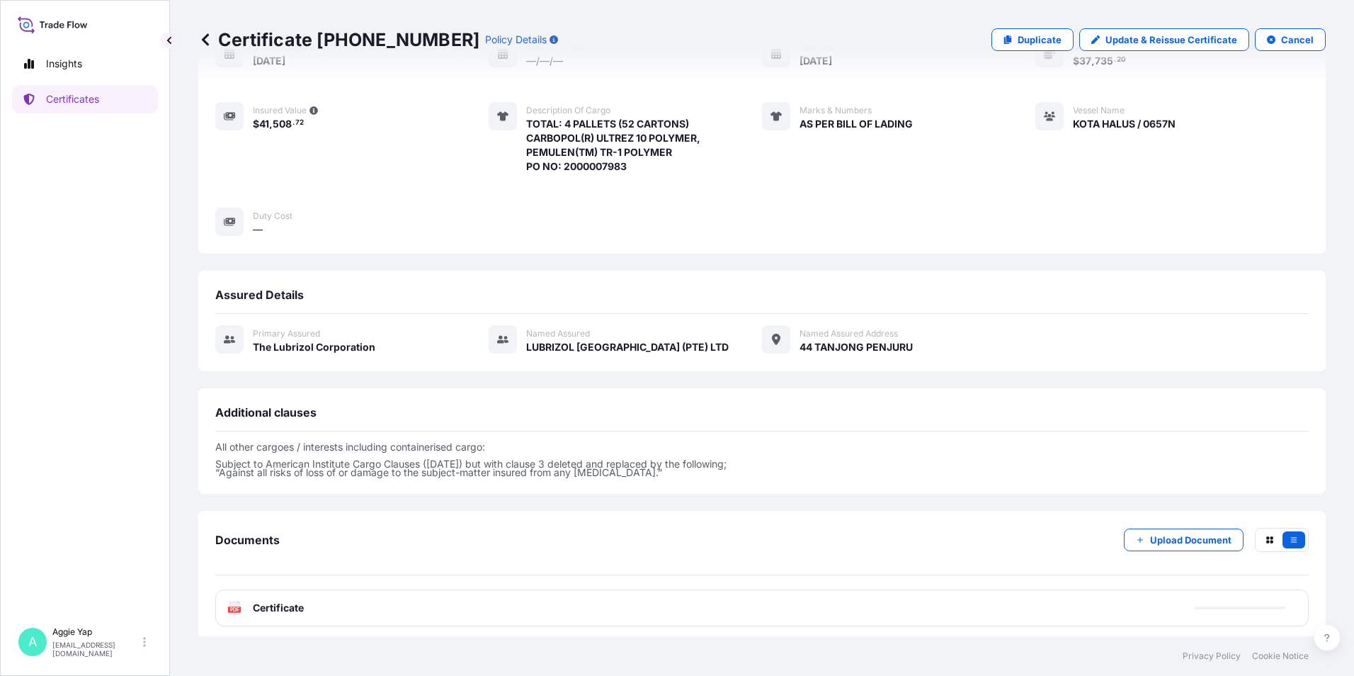
scroll to position [165, 0]
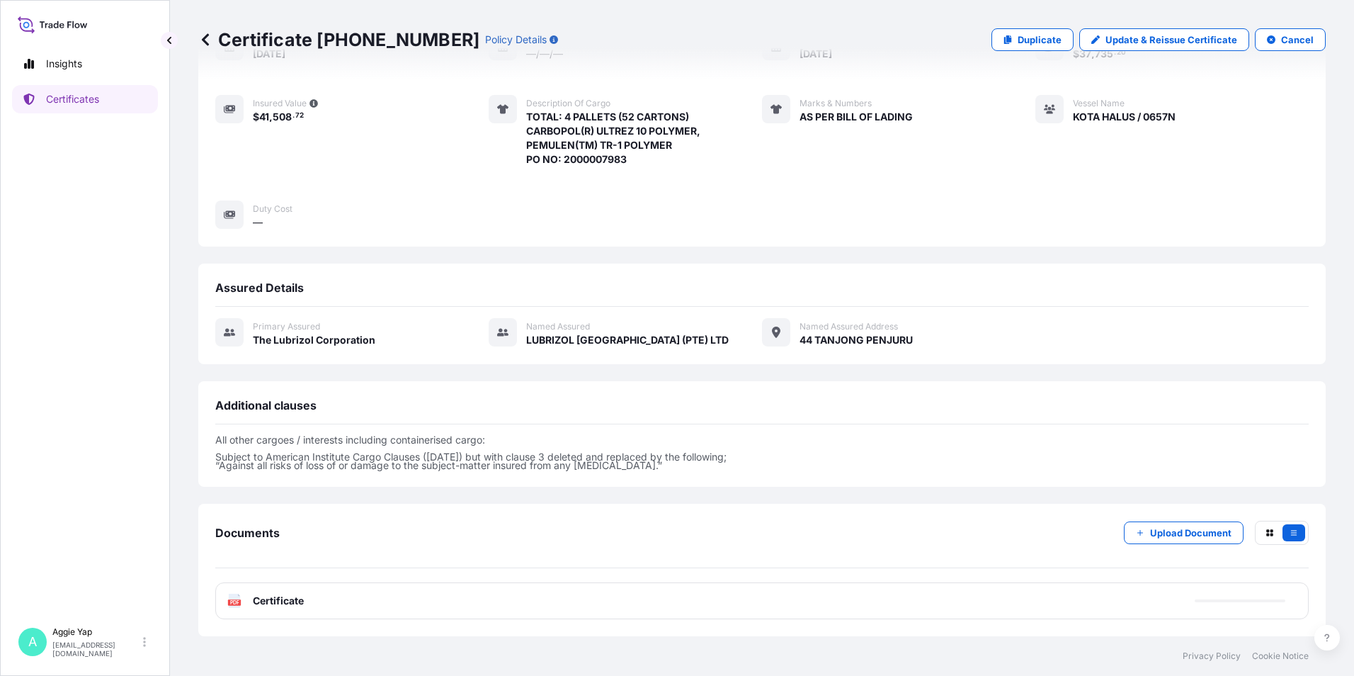
click at [331, 597] on div "PDF Certificate" at bounding box center [761, 600] width 1093 height 37
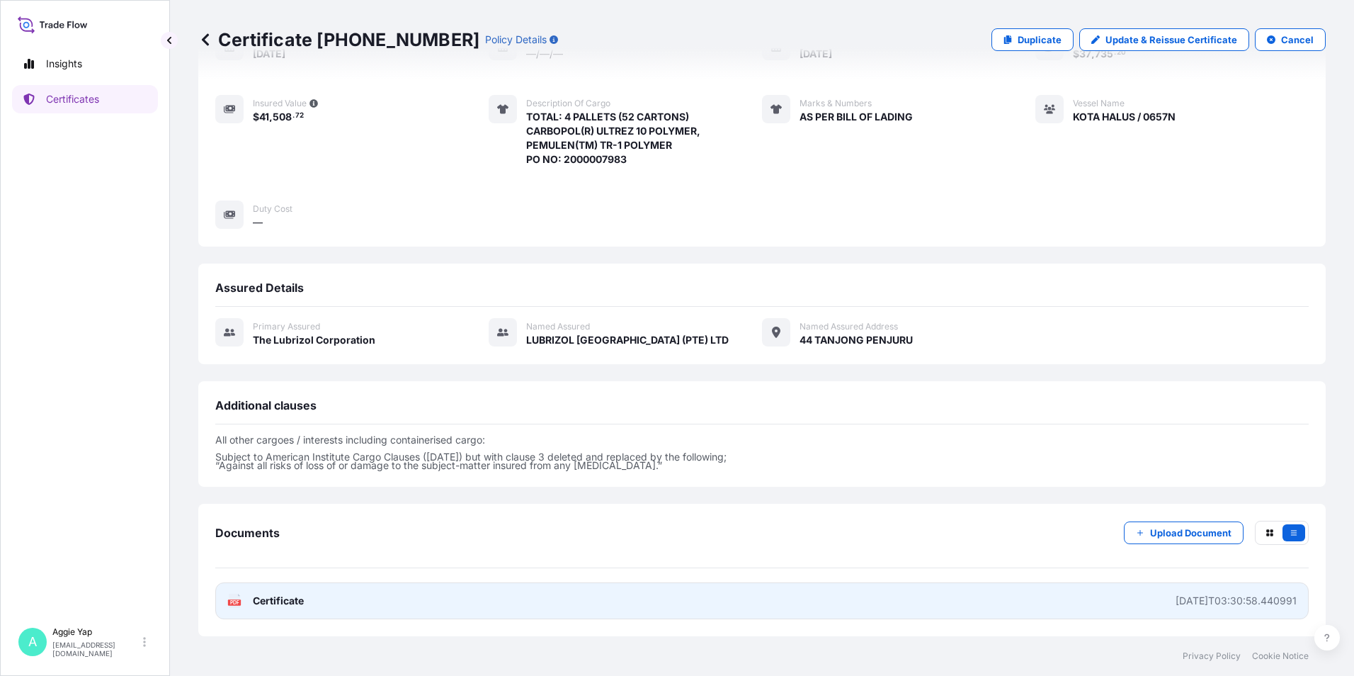
click at [325, 603] on link "PDF Certificate [DATE]T03:30:58.440991" at bounding box center [761, 600] width 1093 height 37
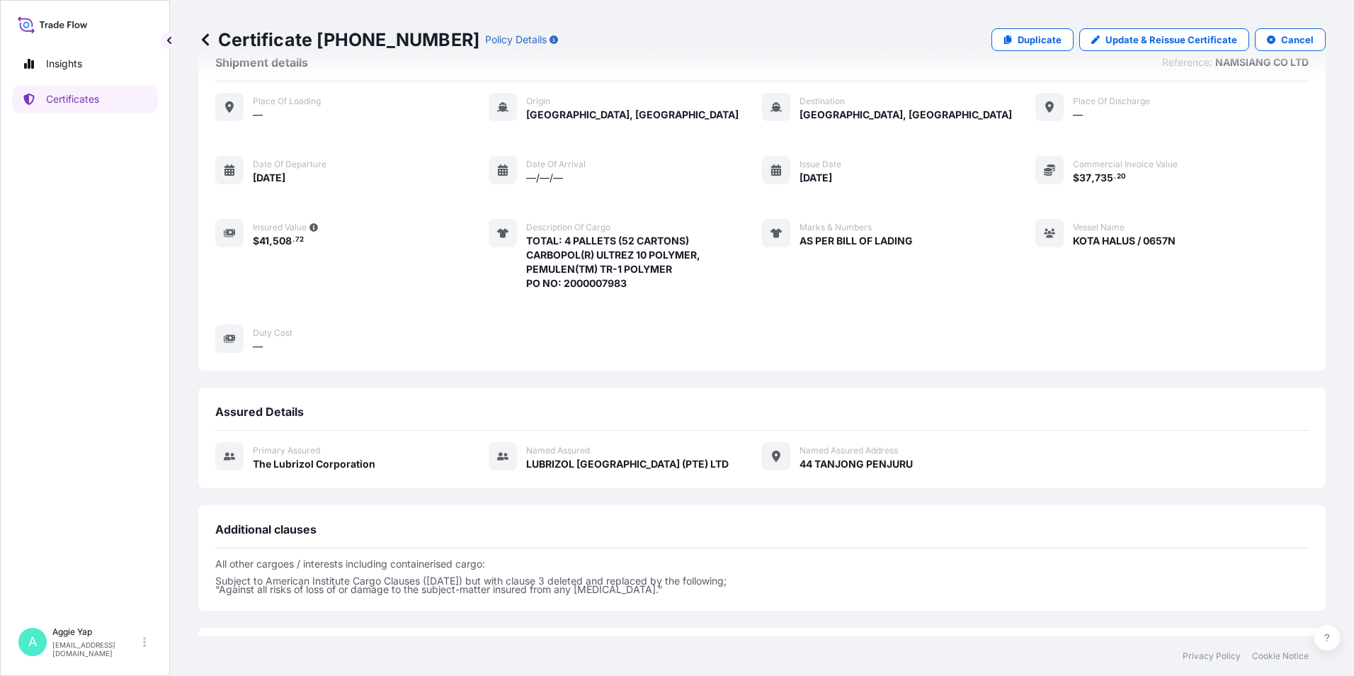
scroll to position [0, 0]
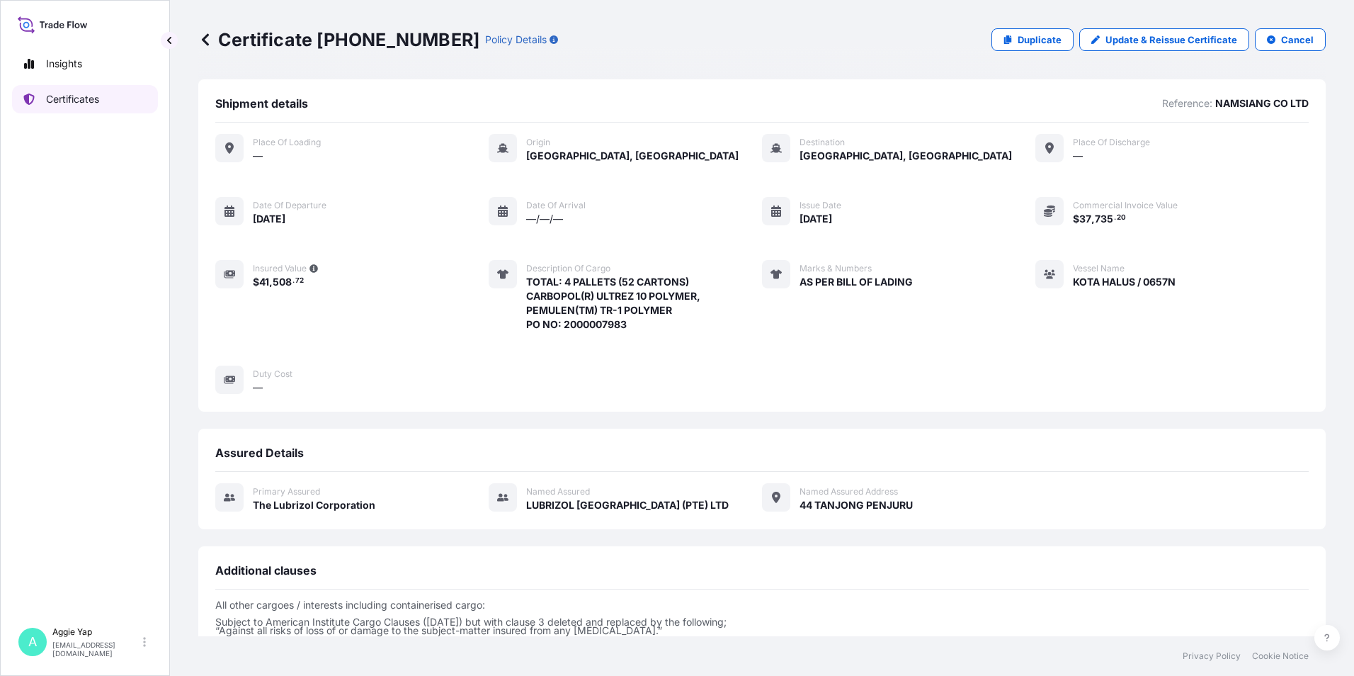
click at [114, 101] on link "Certificates" at bounding box center [85, 99] width 146 height 28
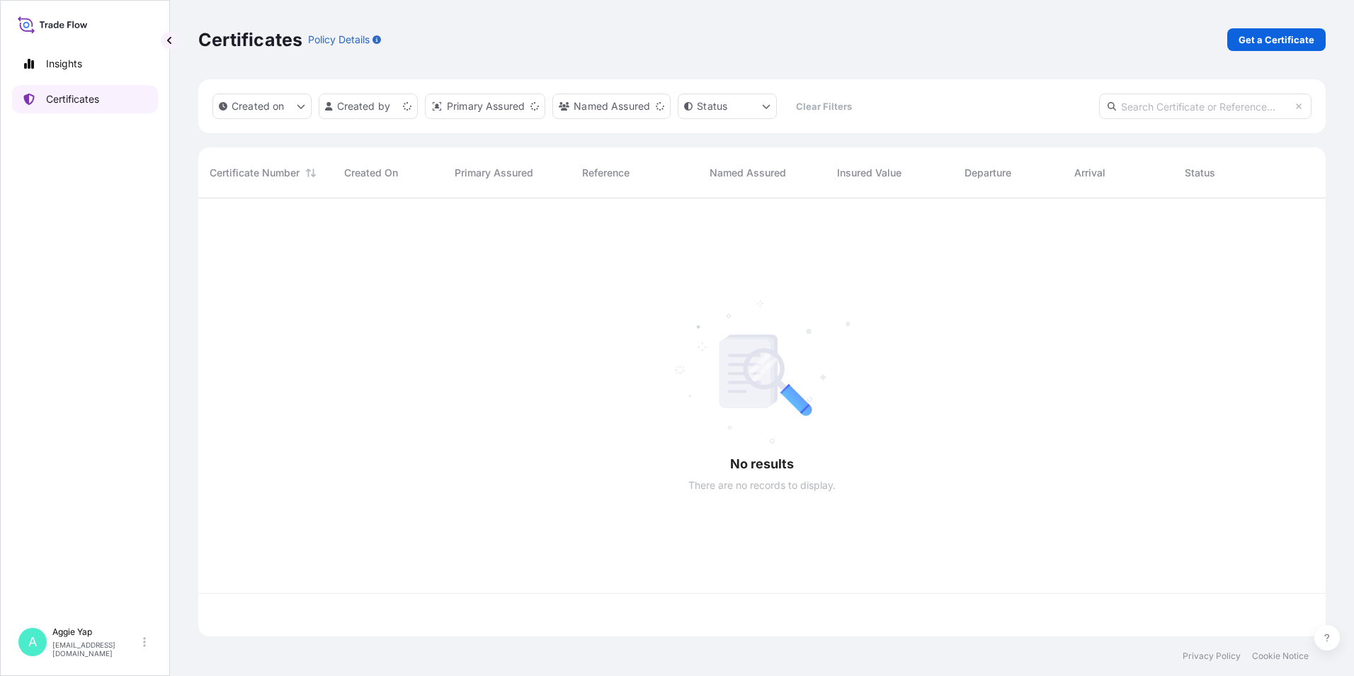
scroll to position [435, 1117]
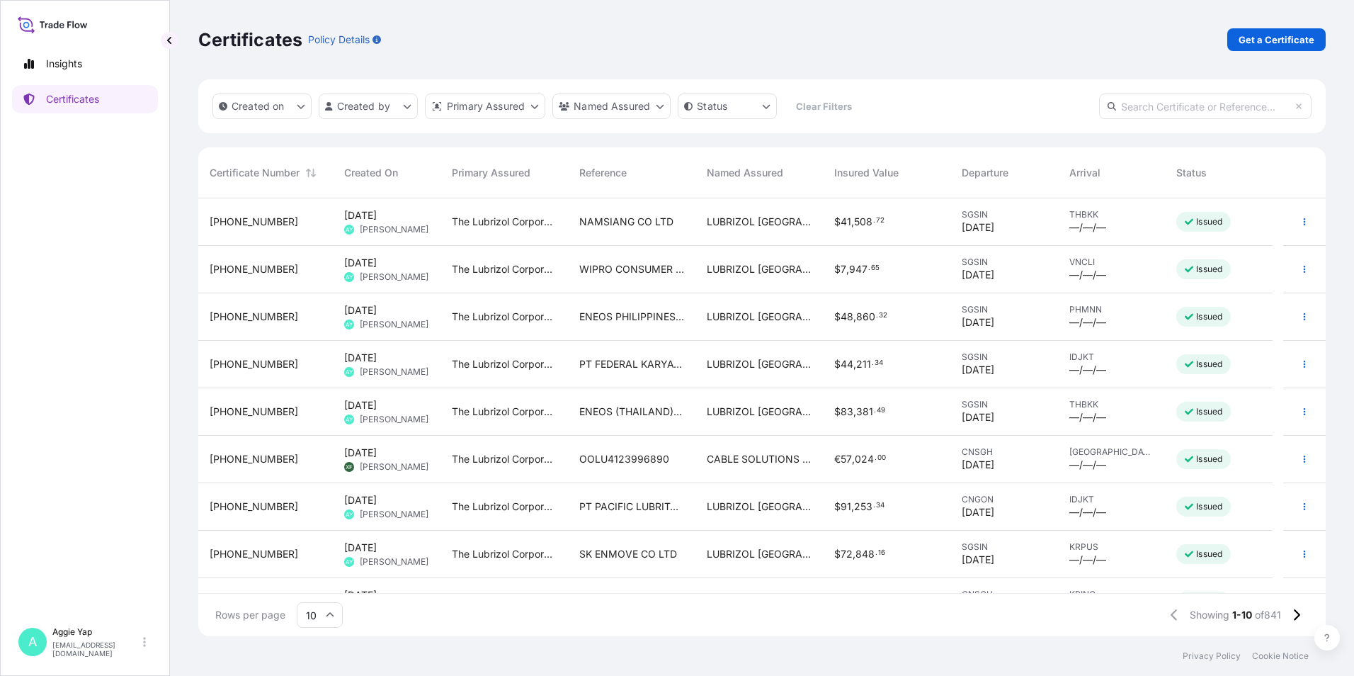
click at [637, 325] on div "ENEOS PHILIPPINES CORPORATION" at bounding box center [631, 316] width 127 height 47
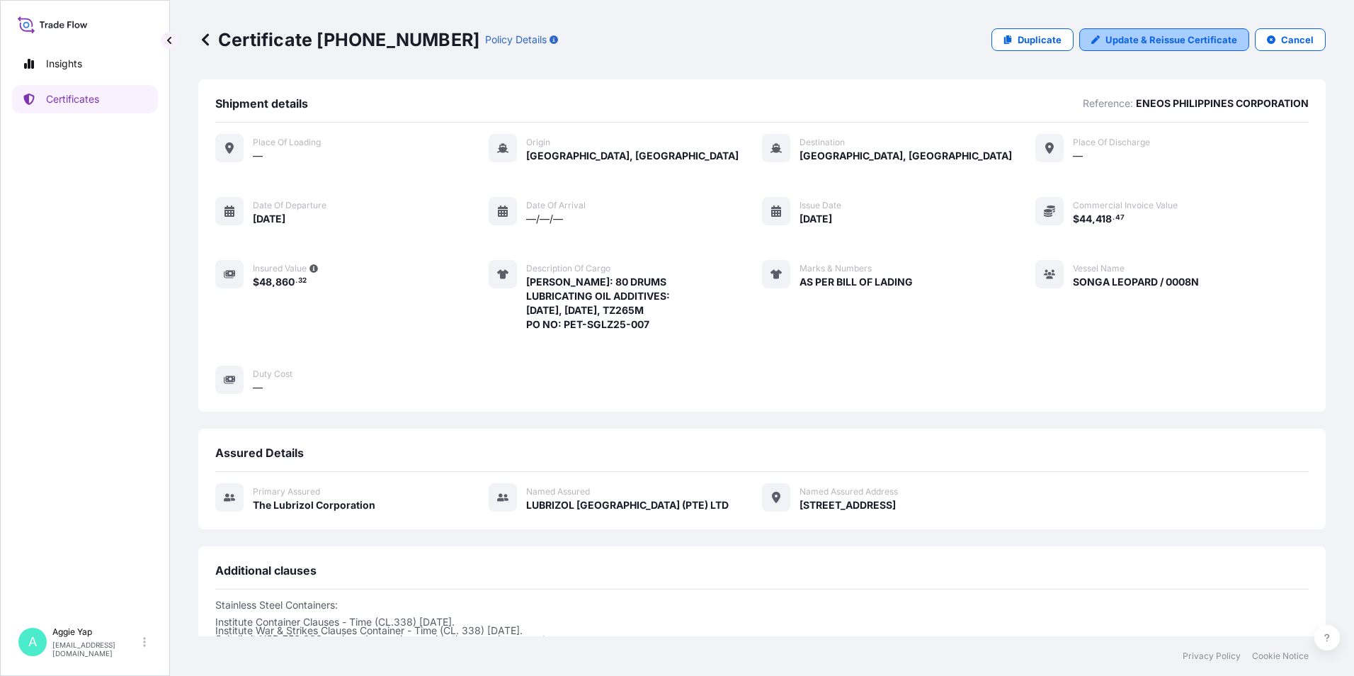
click at [1128, 45] on p "Update & Reissue Certificate" at bounding box center [1171, 40] width 132 height 14
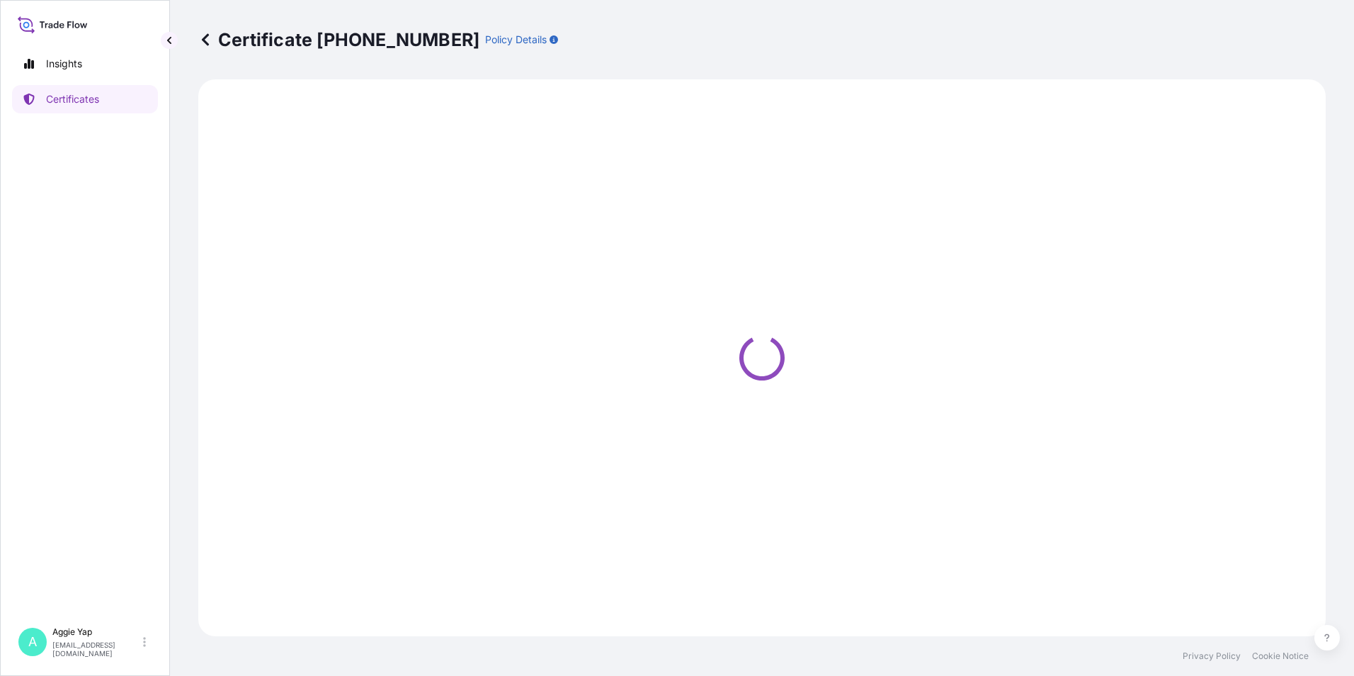
select select "Ocean Vessel"
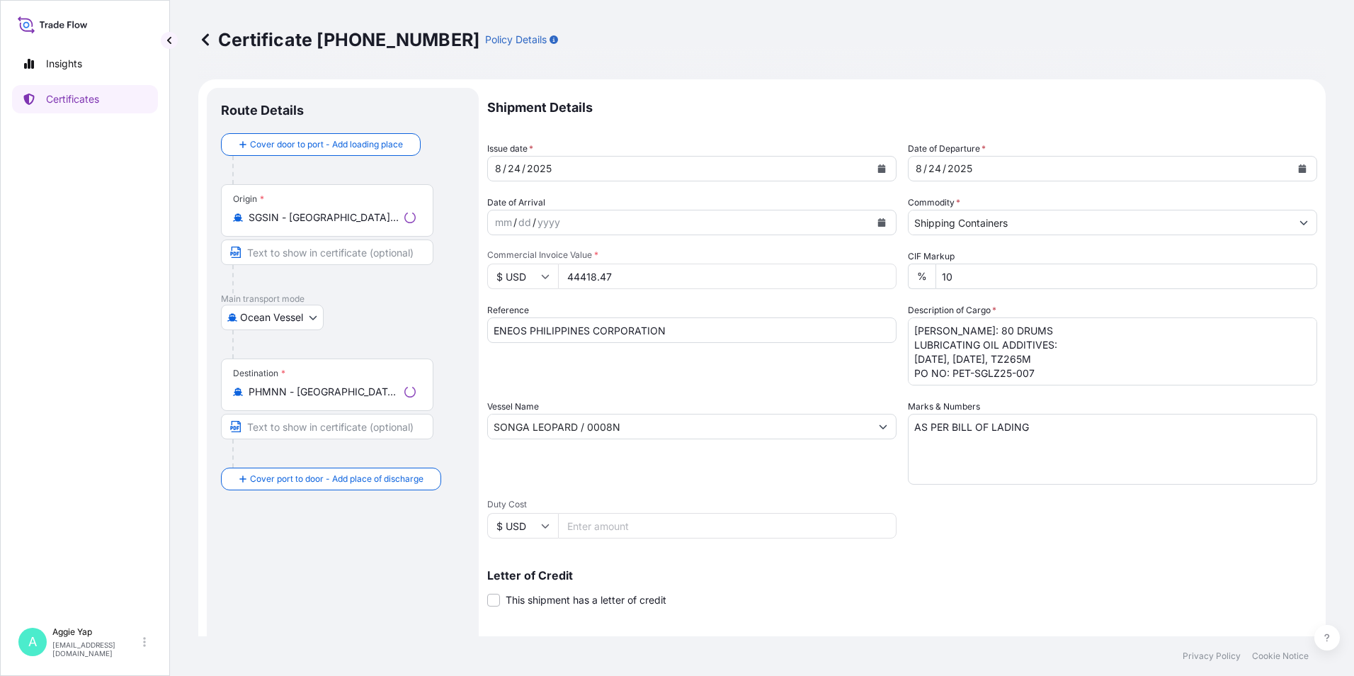
select select "31566"
drag, startPoint x: 719, startPoint y: 333, endPoint x: 80, endPoint y: 353, distance: 639.7
click at [80, 353] on div "Insights Certificates A [PERSON_NAME] [EMAIL_ADDRESS][DOMAIN_NAME] Certificate …" at bounding box center [677, 338] width 1354 height 676
type input "p"
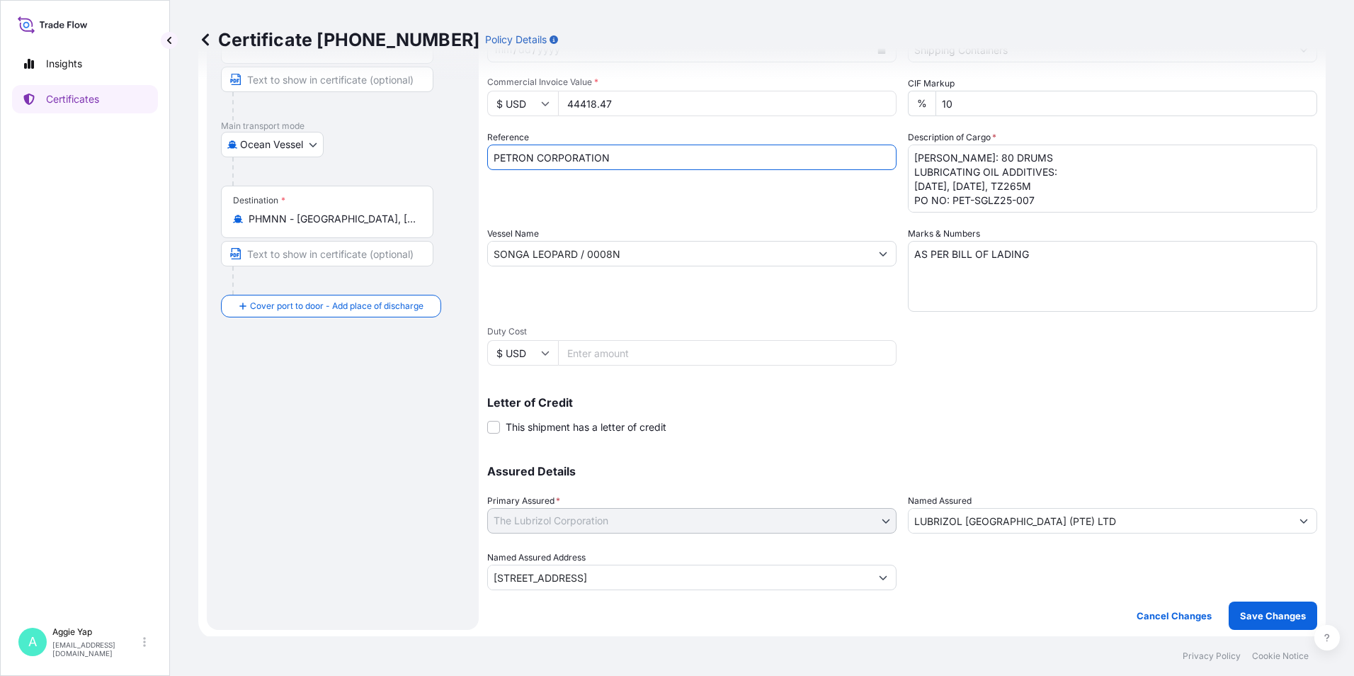
scroll to position [175, 0]
type input "PETRON CORPORATION"
click at [1255, 608] on p "Save Changes" at bounding box center [1273, 613] width 66 height 14
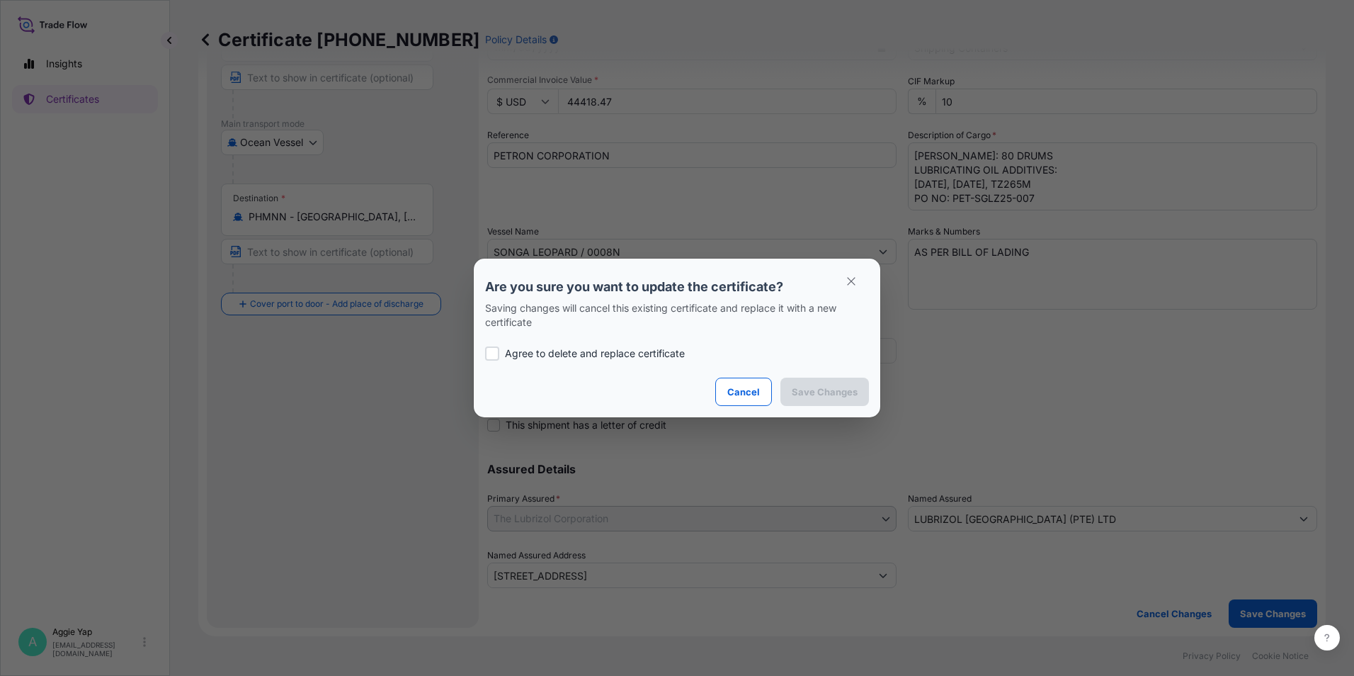
click at [610, 362] on div "Agree to delete and replace certificate" at bounding box center [677, 353] width 384 height 48
click at [614, 358] on p "Agree to delete and replace certificate" at bounding box center [595, 353] width 180 height 14
checkbox input "true"
click at [815, 393] on p "Save Changes" at bounding box center [825, 391] width 66 height 14
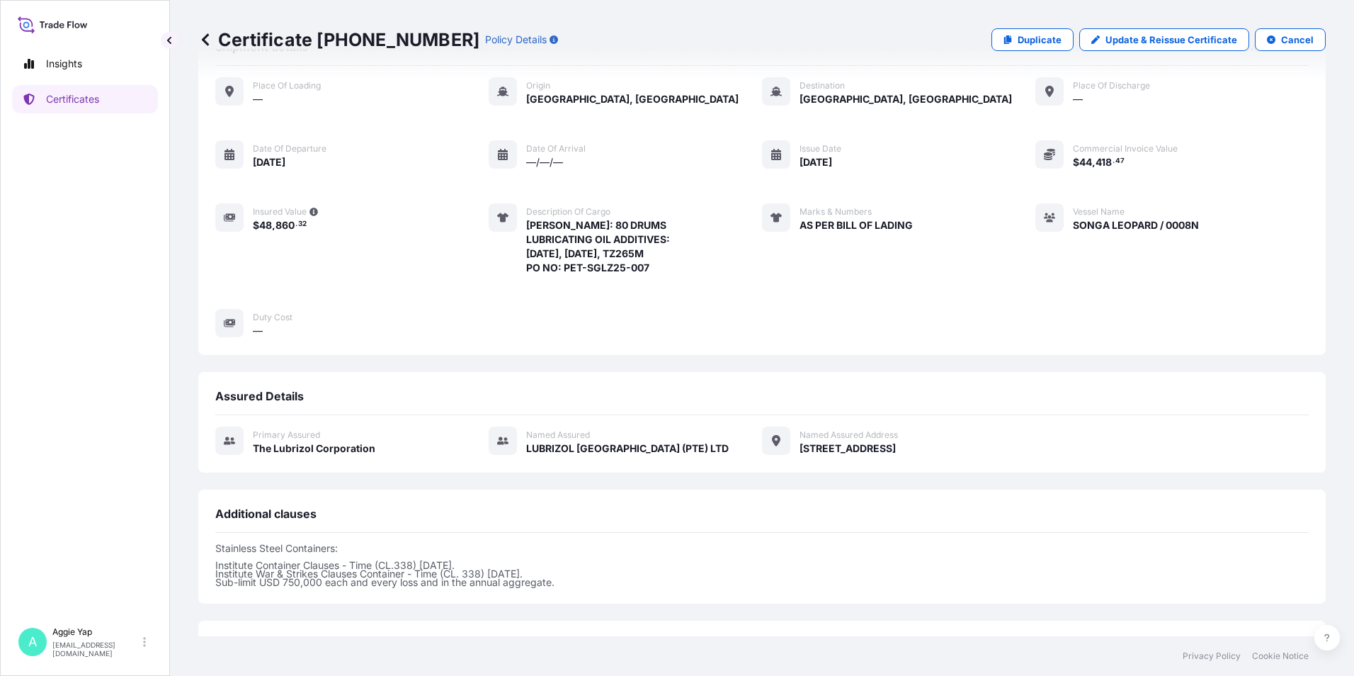
scroll to position [173, 0]
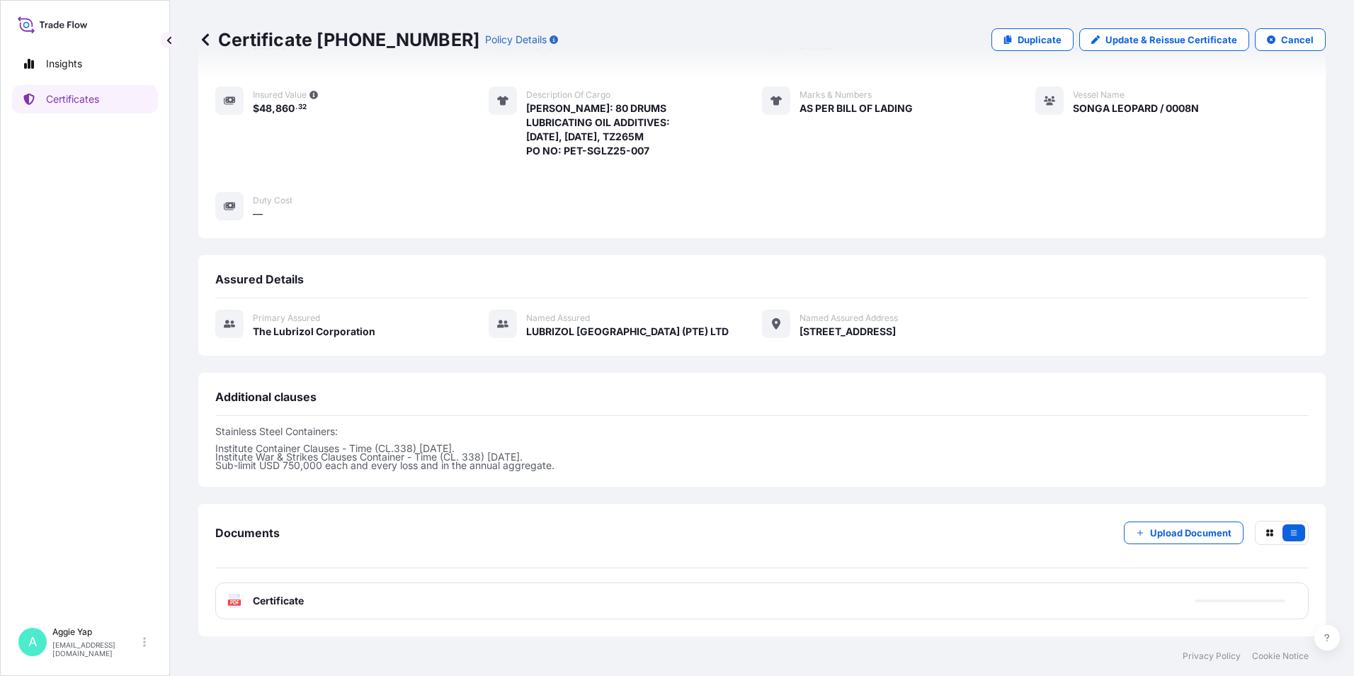
click at [338, 605] on div "PDF Certificate" at bounding box center [761, 600] width 1093 height 37
click at [392, 603] on div "PDF Certificate" at bounding box center [761, 600] width 1093 height 37
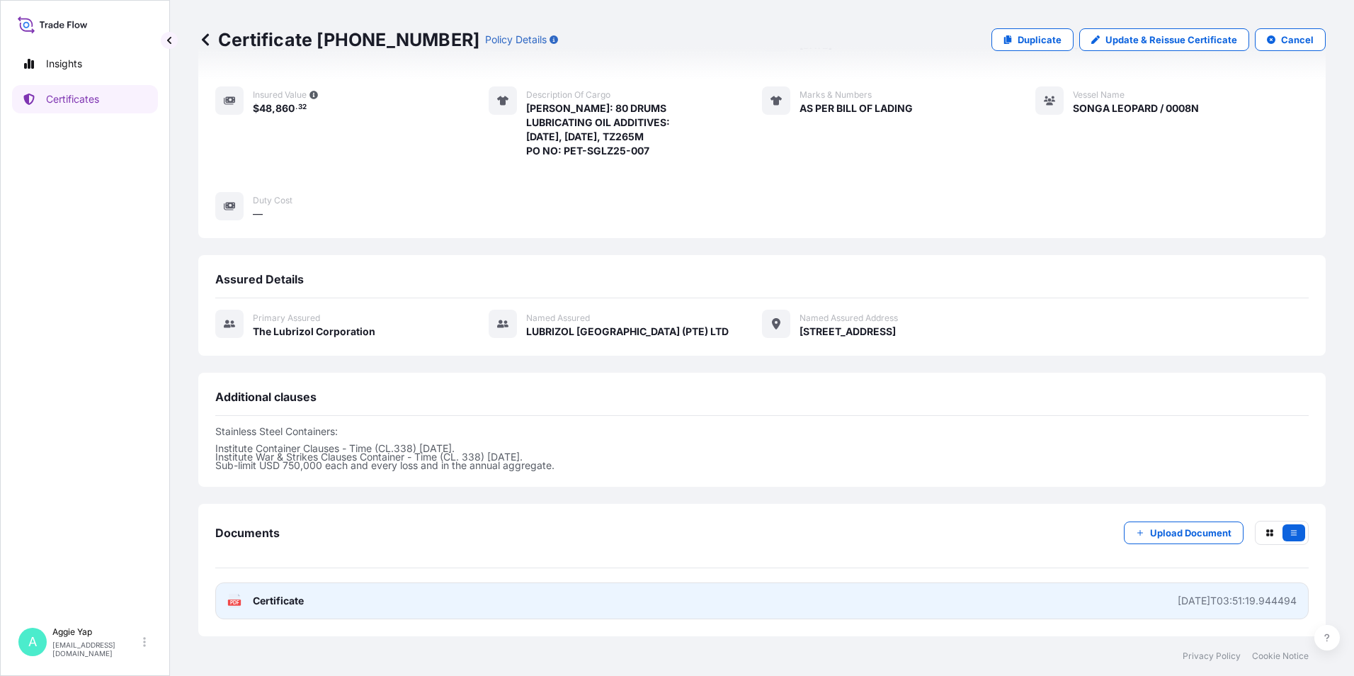
drag, startPoint x: 392, startPoint y: 603, endPoint x: 476, endPoint y: 606, distance: 84.3
click at [476, 606] on link "PDF Certificate [DATE]T03:51:19.944494" at bounding box center [761, 600] width 1093 height 37
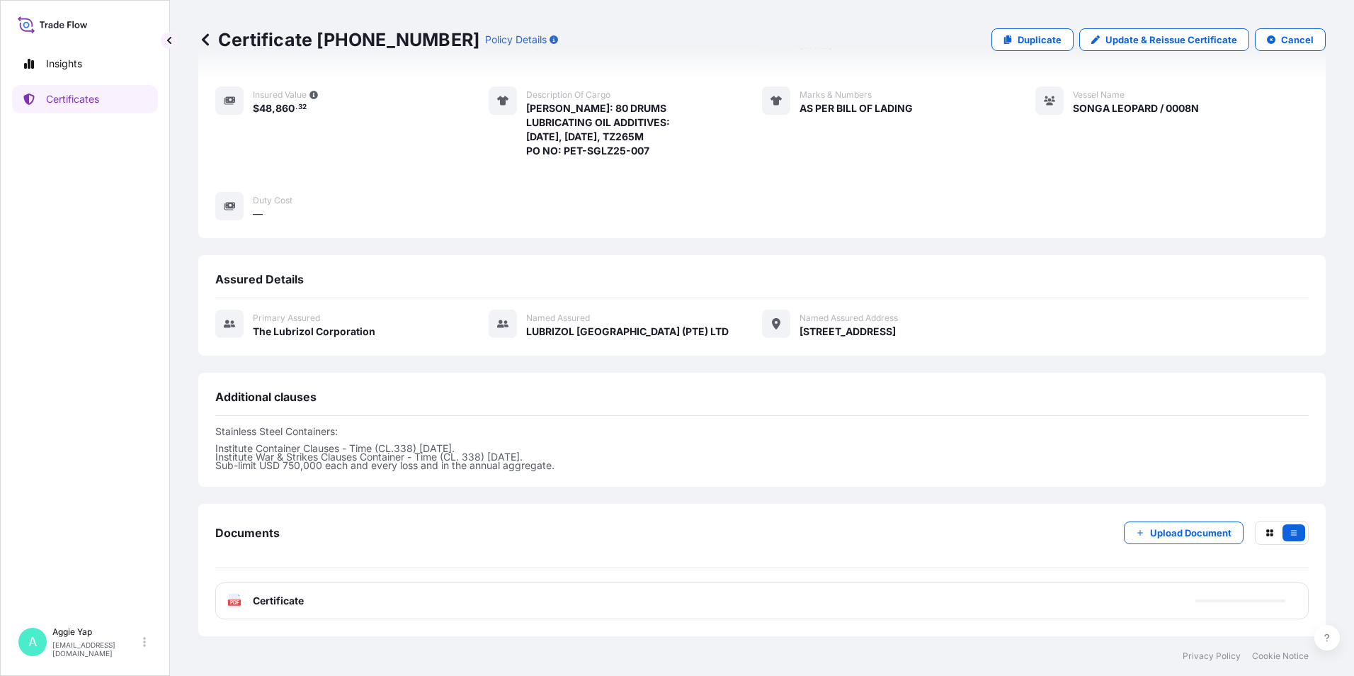
scroll to position [171, 0]
